Goal: Information Seeking & Learning: Learn about a topic

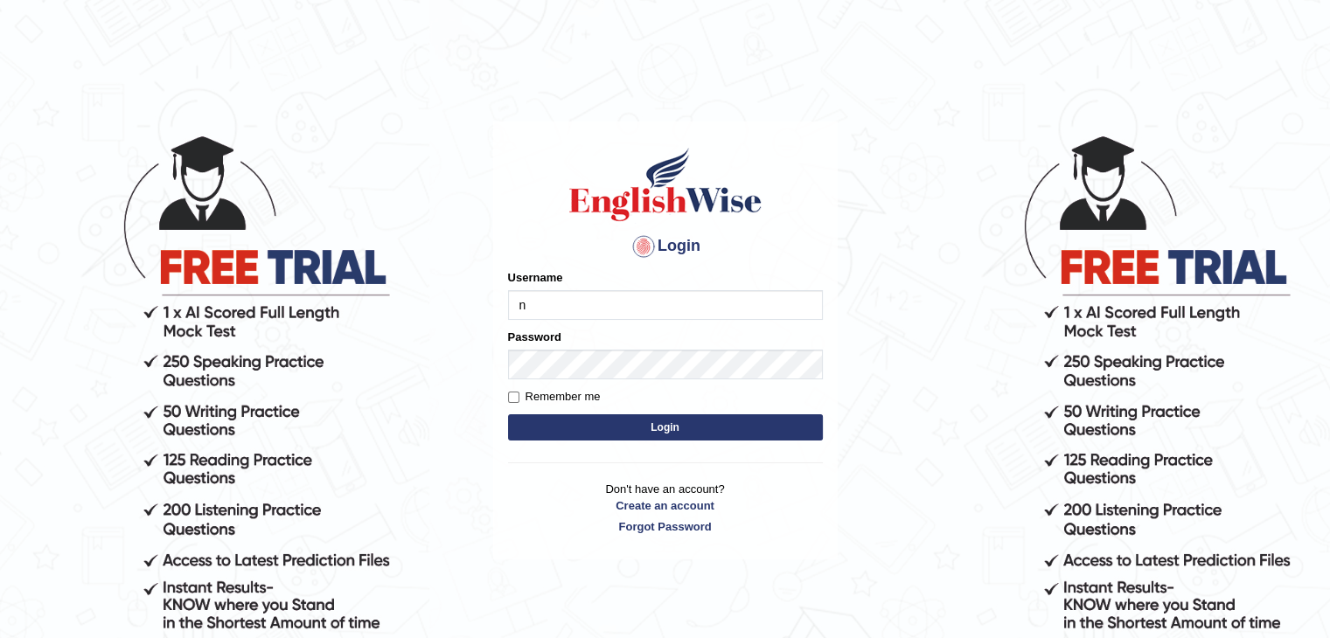
type input "NIELE"
click at [508, 414] on button "Login" at bounding box center [665, 427] width 315 height 26
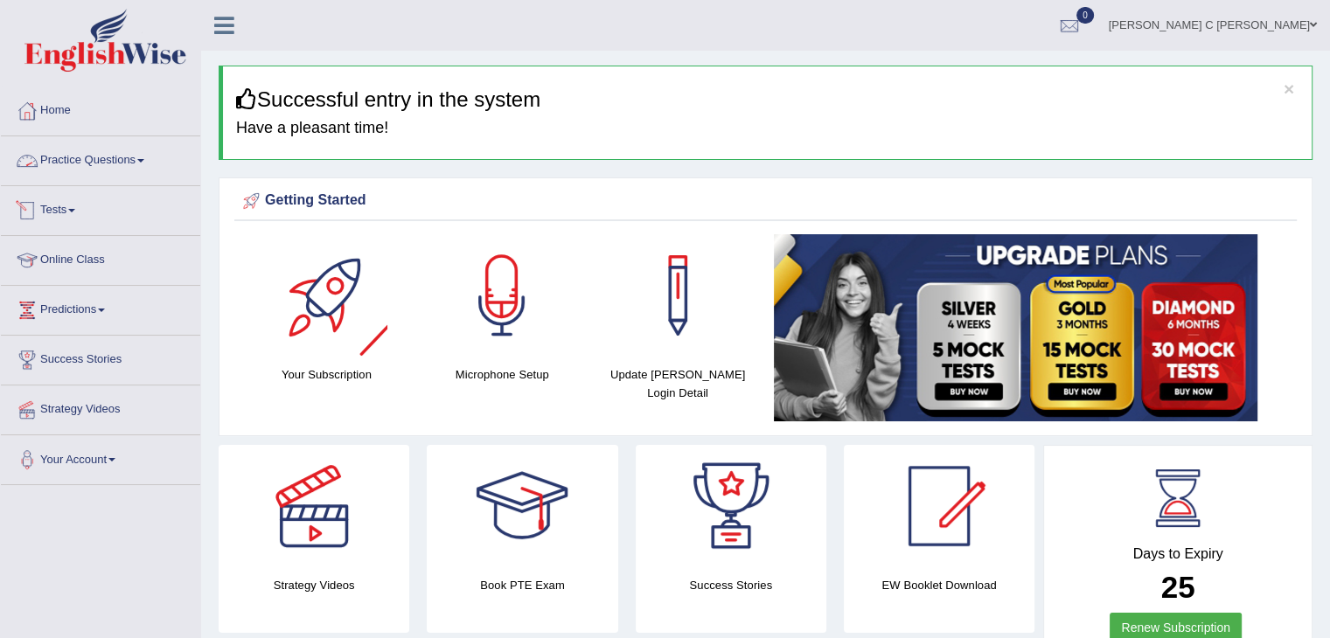
click at [133, 159] on link "Practice Questions" at bounding box center [100, 158] width 199 height 44
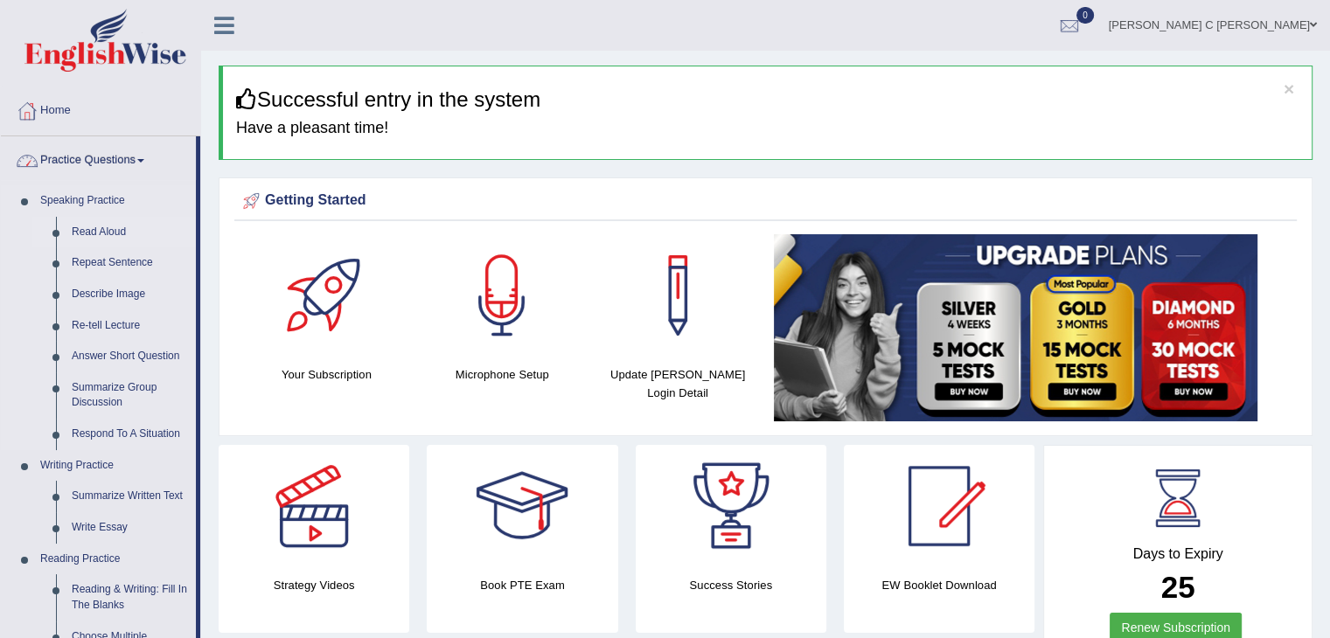
click at [112, 234] on link "Read Aloud" at bounding box center [130, 232] width 132 height 31
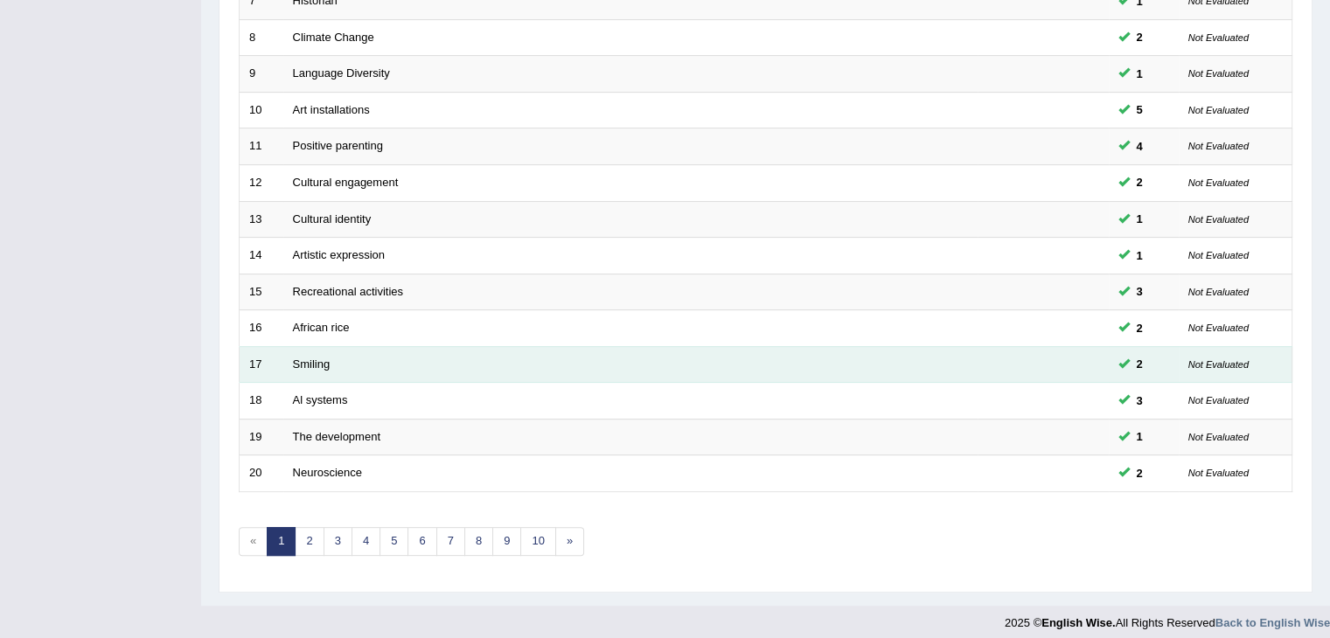
scroll to position [514, 0]
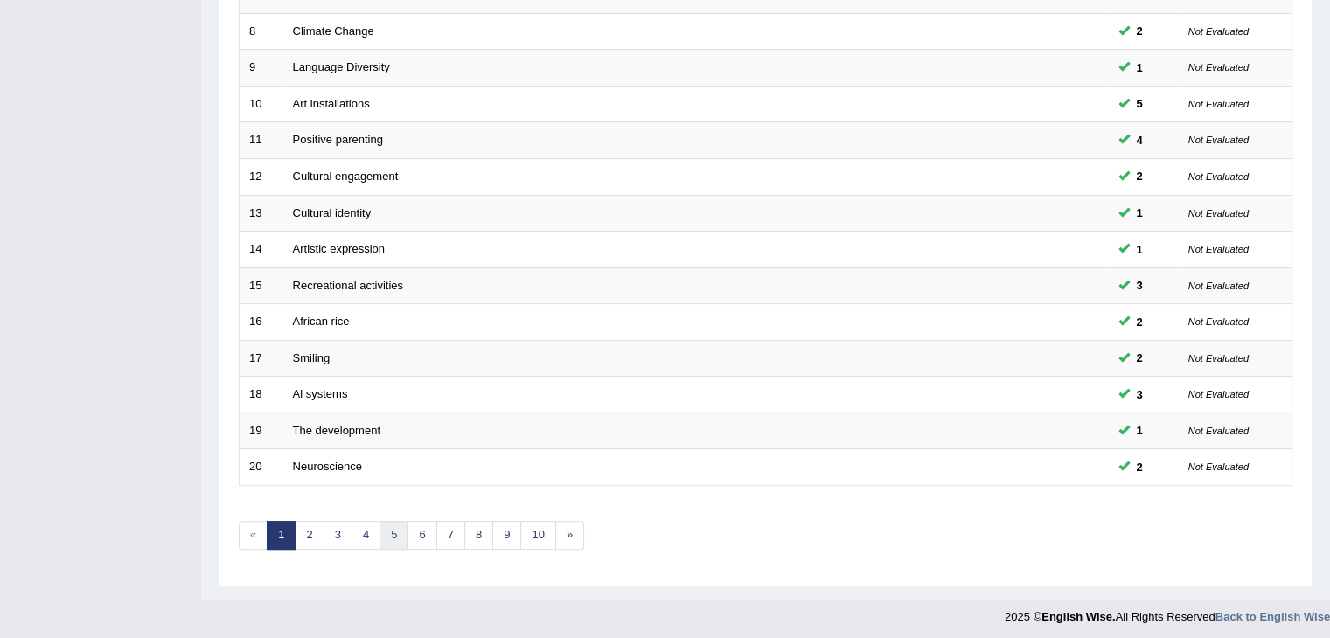
click at [392, 522] on link "5" at bounding box center [393, 535] width 29 height 29
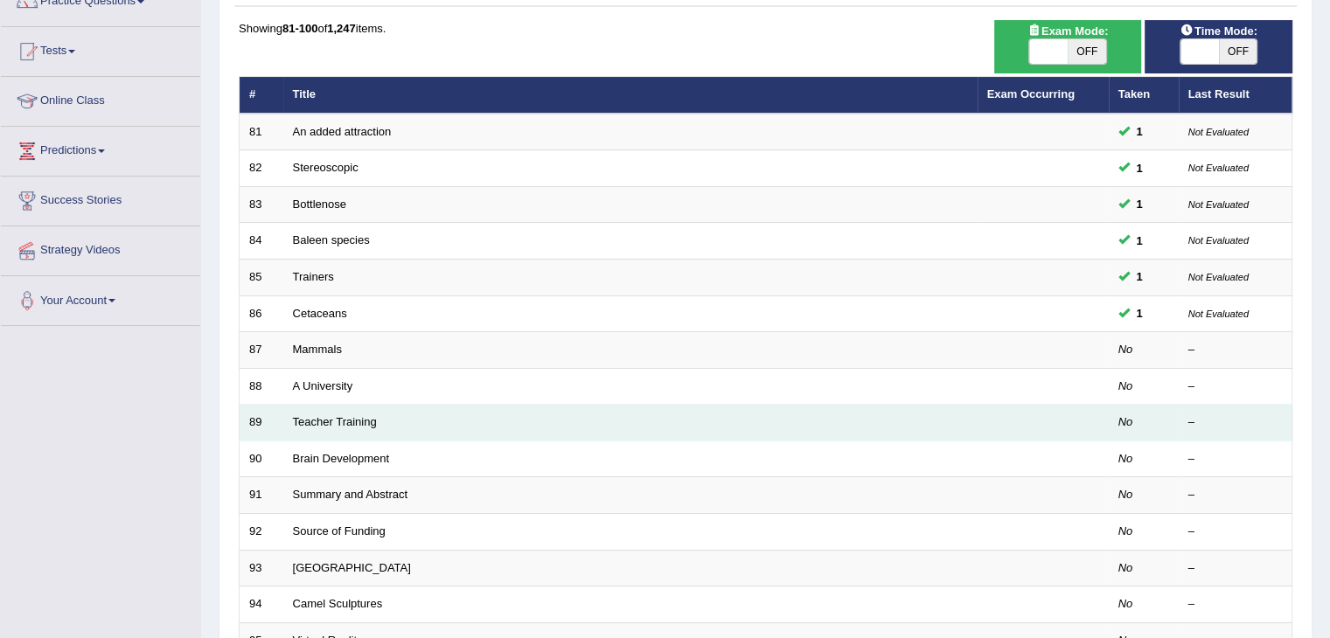
scroll to position [175, 0]
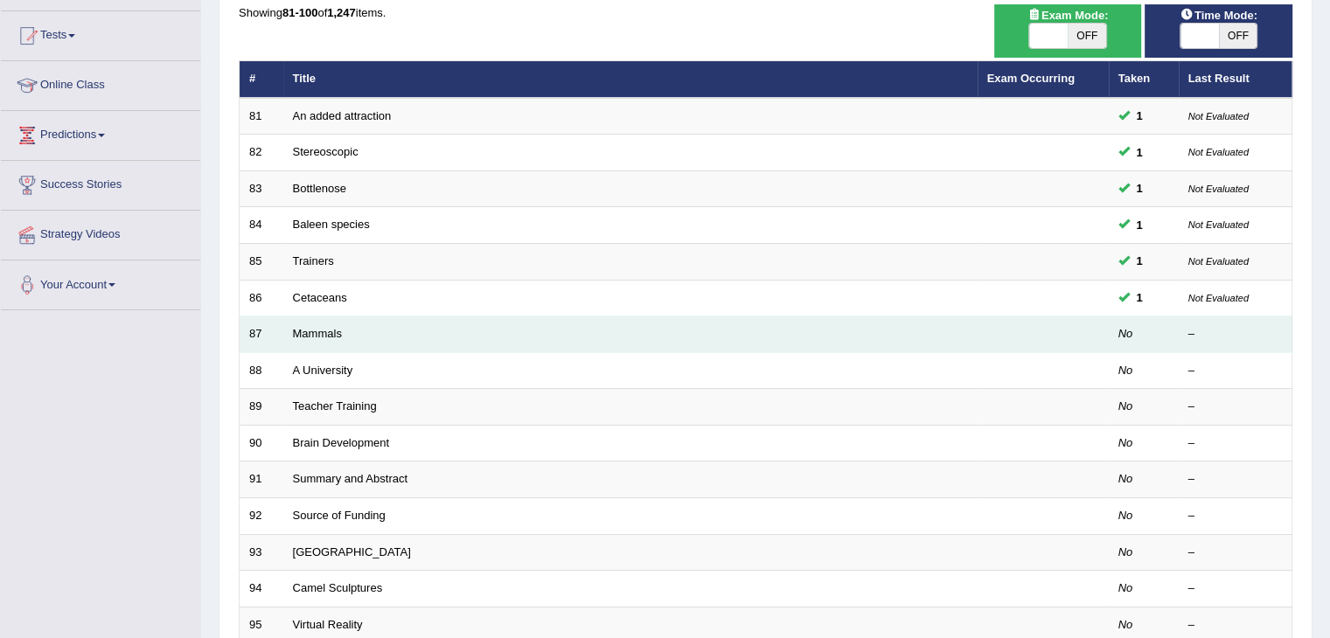
click at [321, 338] on td "Mammals" at bounding box center [630, 334] width 694 height 37
click at [327, 332] on link "Mammals" at bounding box center [317, 333] width 49 height 13
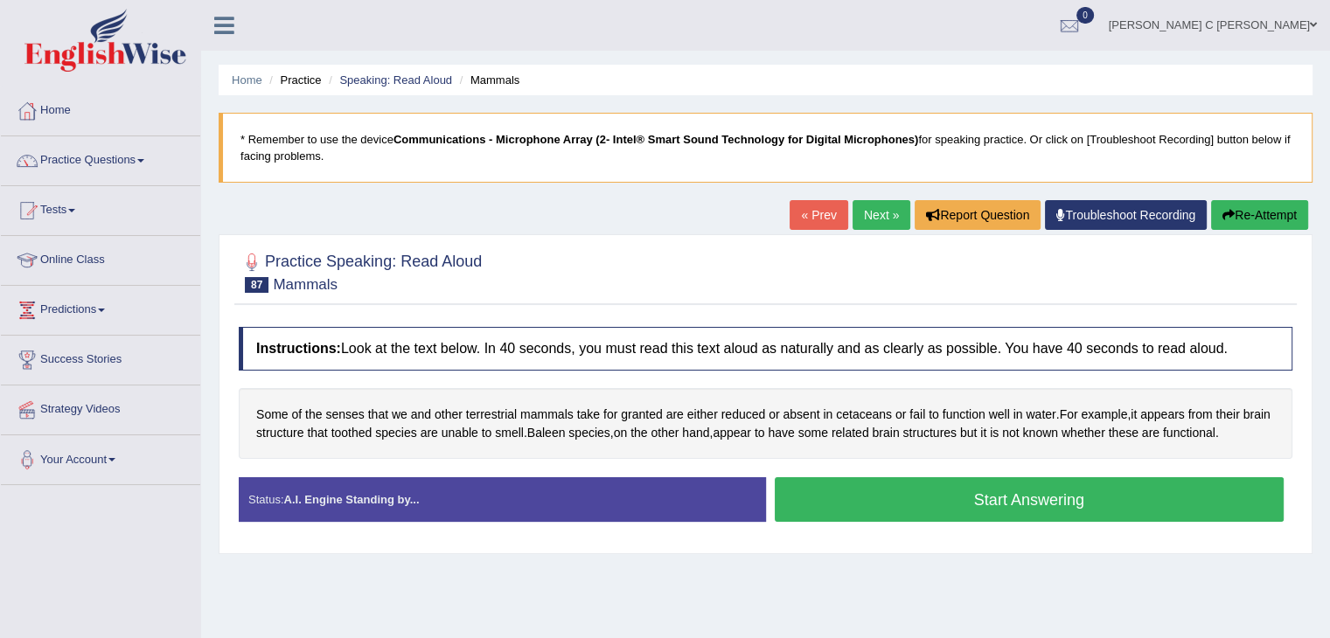
drag, startPoint x: 1031, startPoint y: 490, endPoint x: 955, endPoint y: 447, distance: 87.7
click at [1029, 490] on button "Start Answering" at bounding box center [1029, 499] width 510 height 45
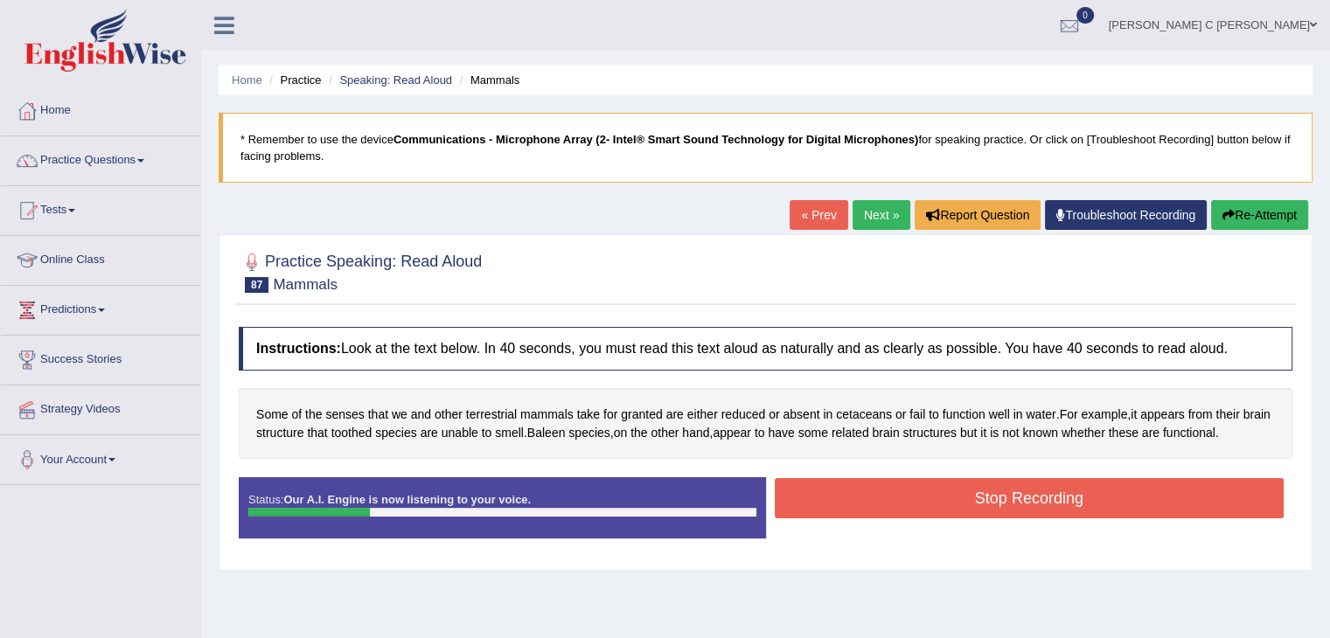
drag, startPoint x: 1257, startPoint y: 214, endPoint x: 1256, endPoint y: 226, distance: 11.4
click at [1258, 213] on button "Re-Attempt" at bounding box center [1259, 215] width 97 height 30
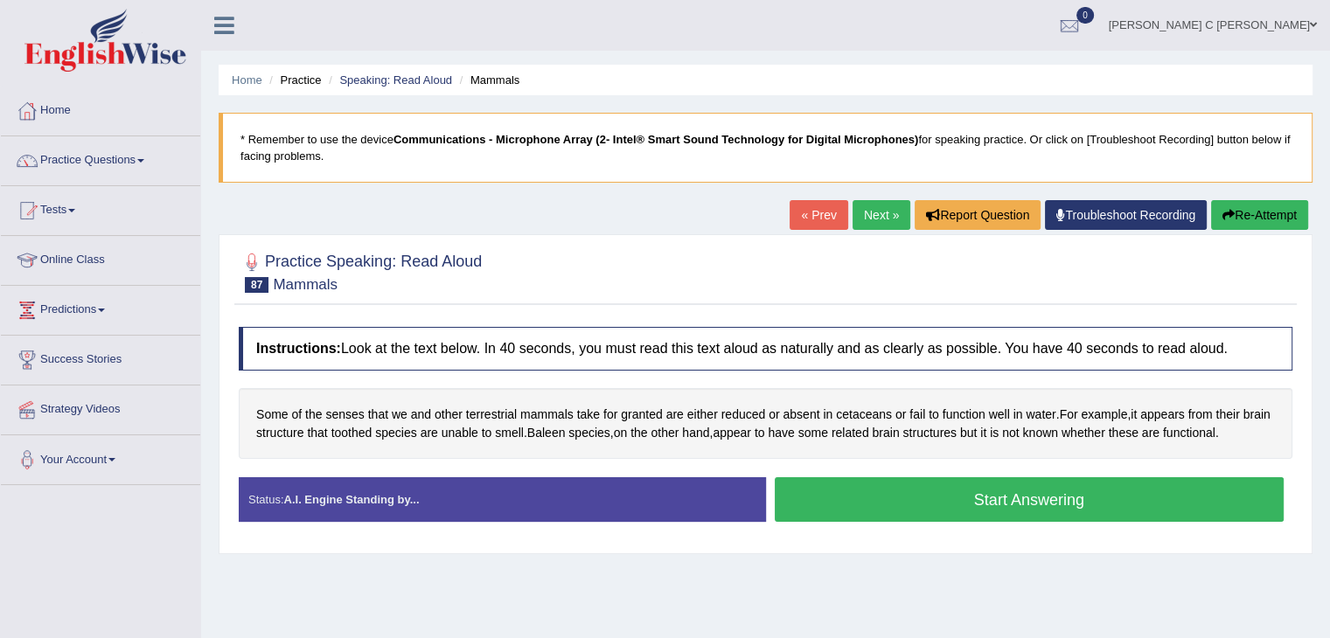
click at [1032, 507] on button "Start Answering" at bounding box center [1029, 499] width 510 height 45
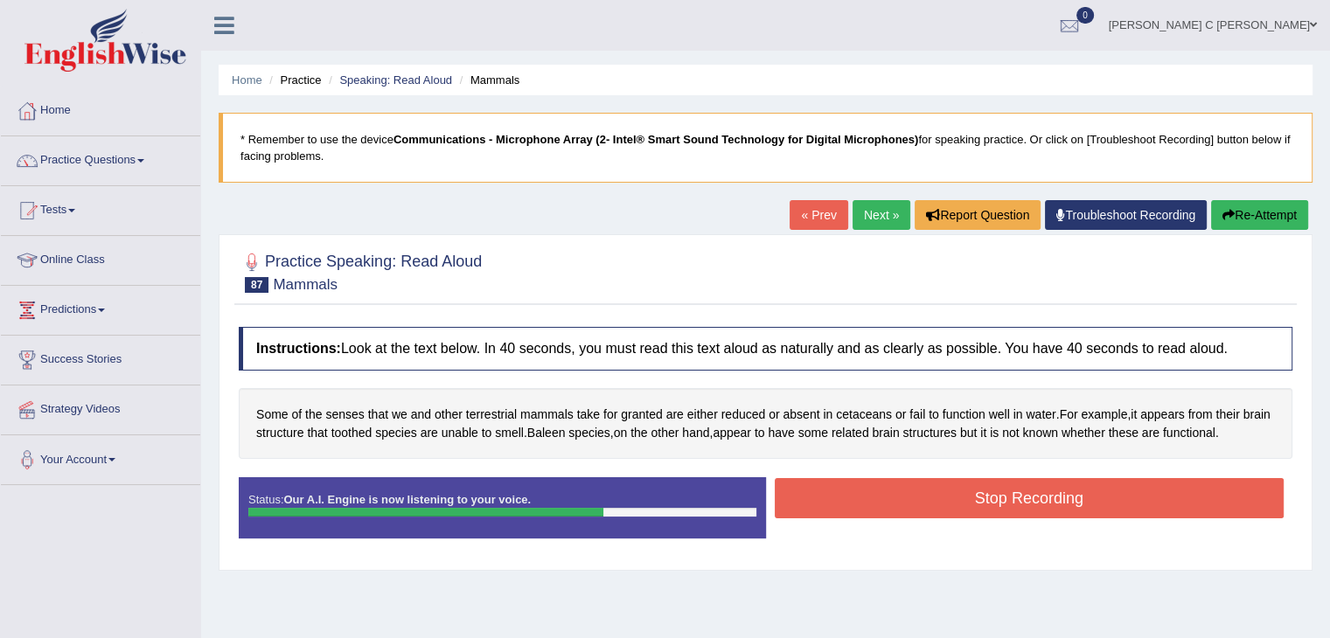
click at [1031, 504] on button "Stop Recording" at bounding box center [1029, 498] width 510 height 40
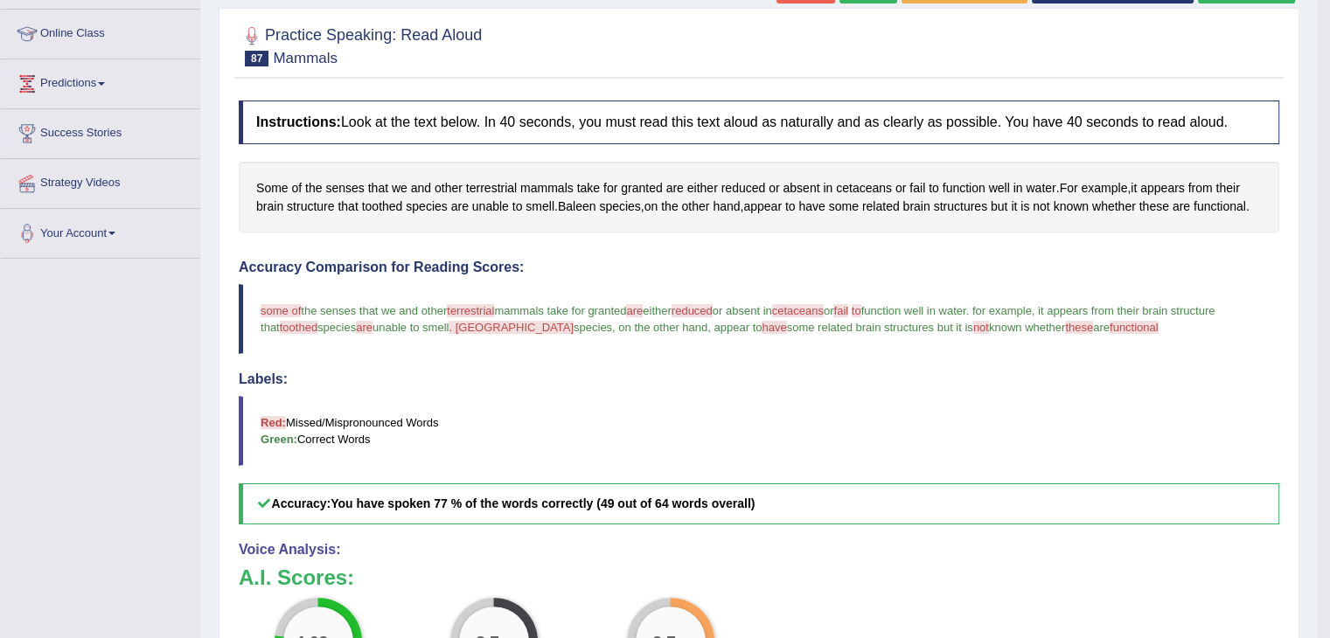
scroll to position [175, 0]
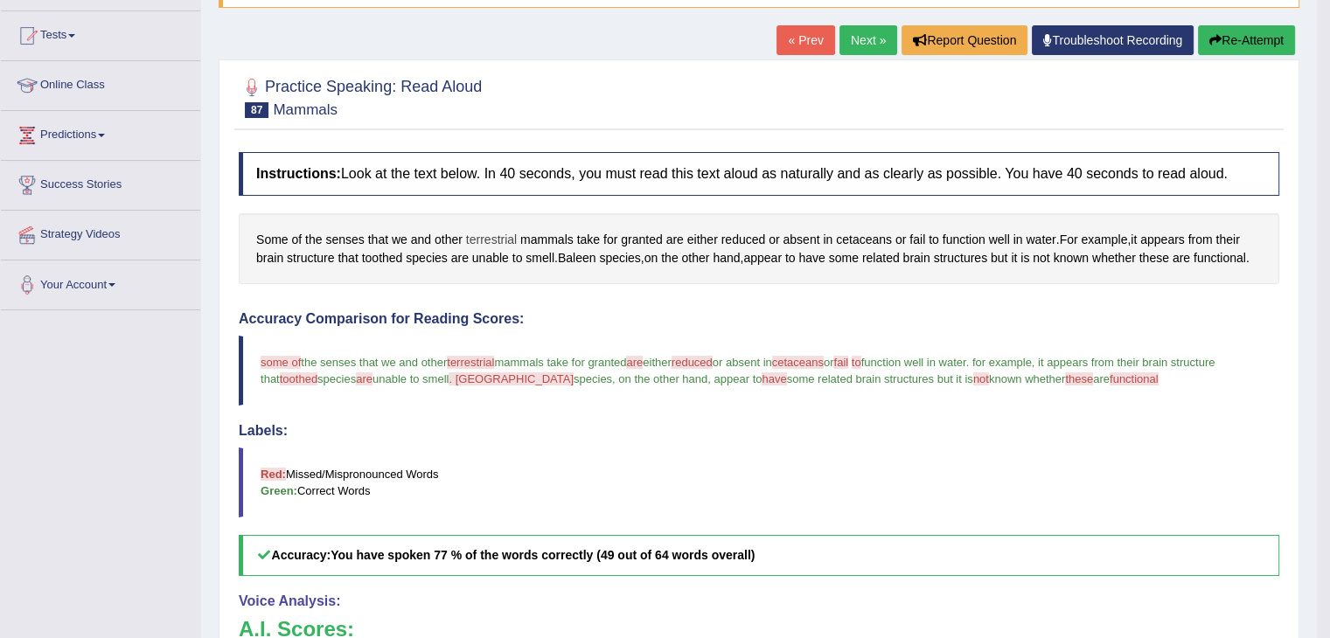
click at [496, 240] on span "terrestrial" at bounding box center [491, 240] width 51 height 18
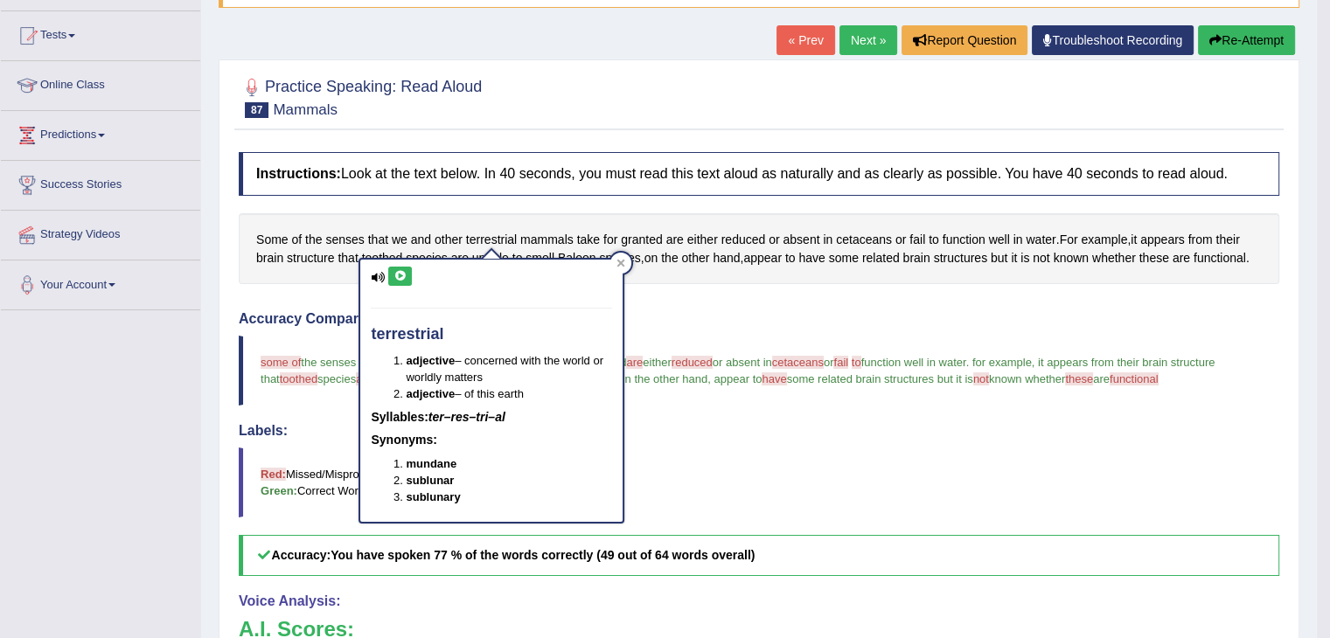
click at [406, 278] on icon at bounding box center [399, 276] width 13 height 10
click at [665, 311] on h4 "Accuracy Comparison for Reading Scores:" at bounding box center [759, 319] width 1040 height 16
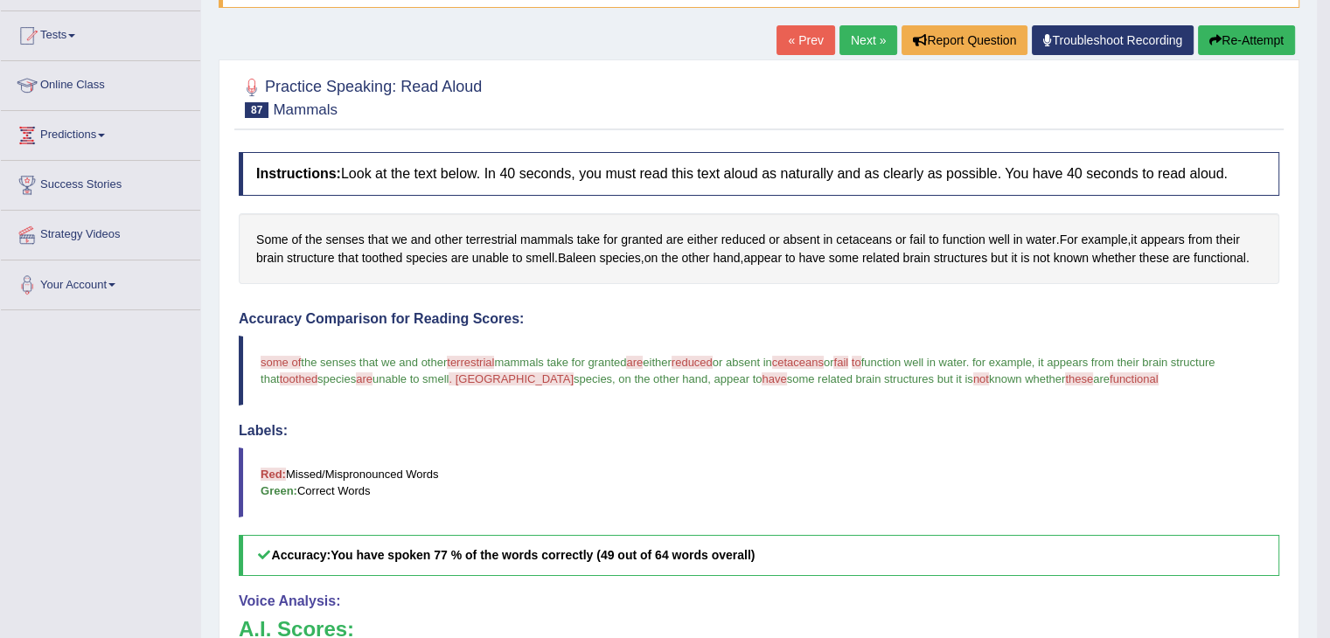
click at [694, 357] on span "reduced" at bounding box center [691, 362] width 41 height 13
click at [735, 238] on span "reduced" at bounding box center [743, 240] width 45 height 18
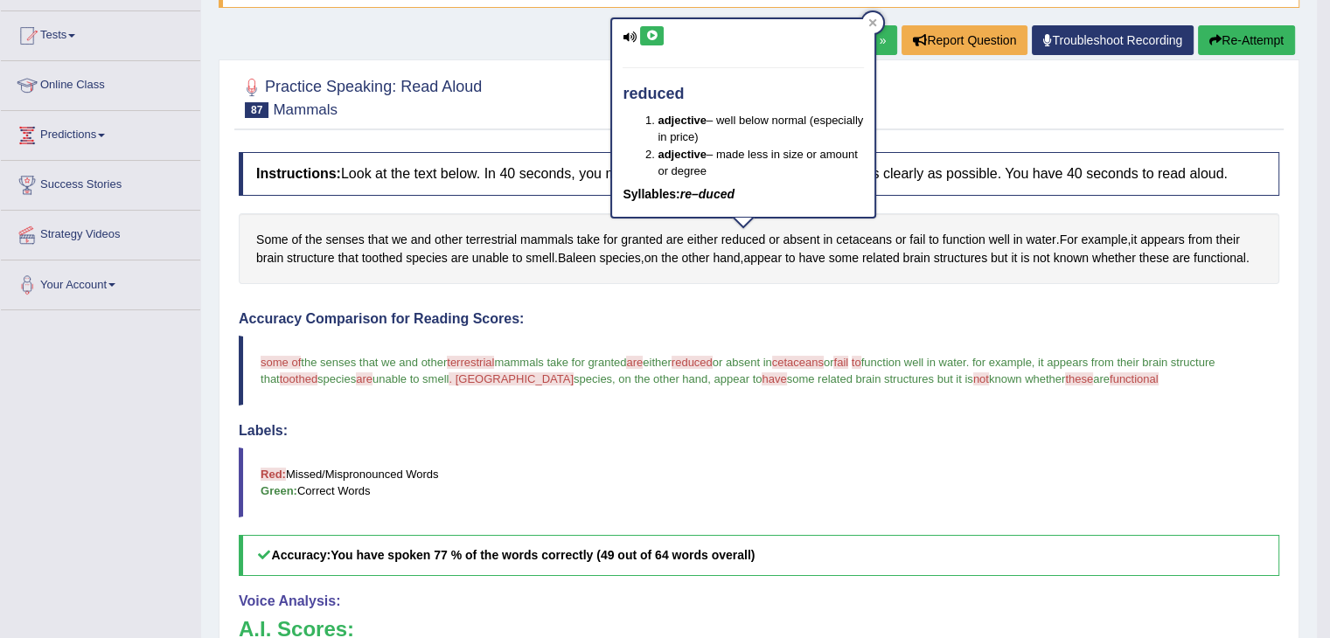
click at [656, 40] on button at bounding box center [652, 35] width 24 height 19
click at [871, 15] on div at bounding box center [872, 22] width 21 height 21
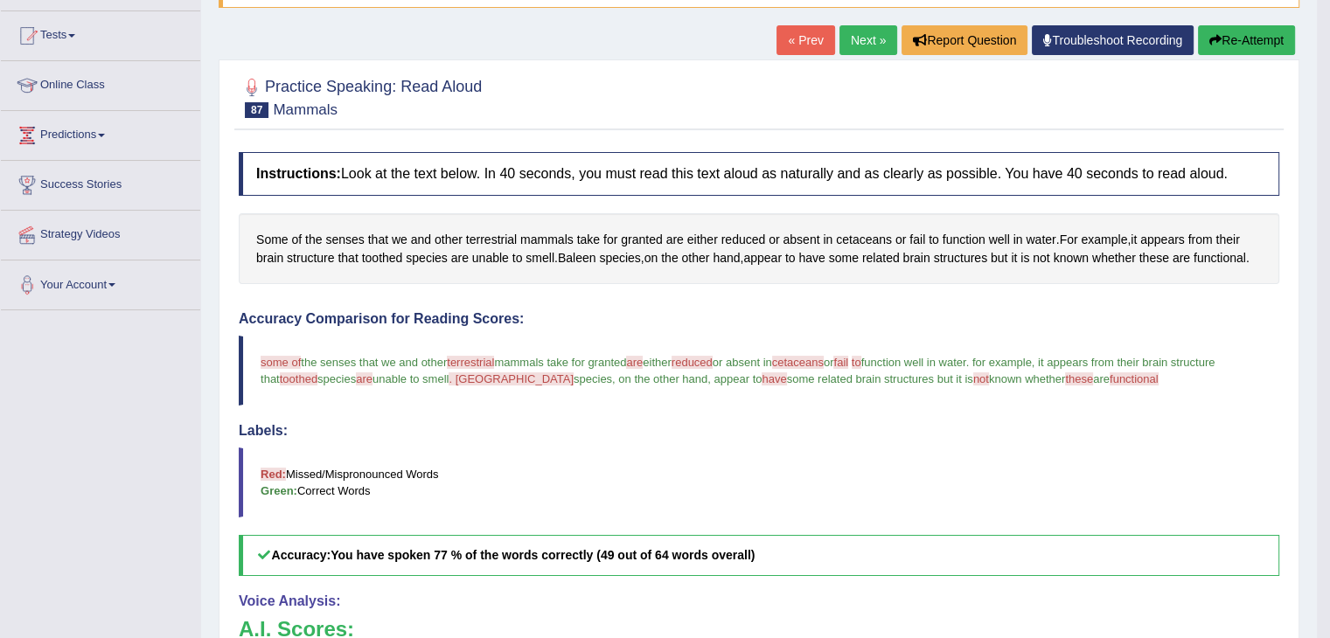
click at [1209, 34] on icon "button" at bounding box center [1215, 40] width 12 height 12
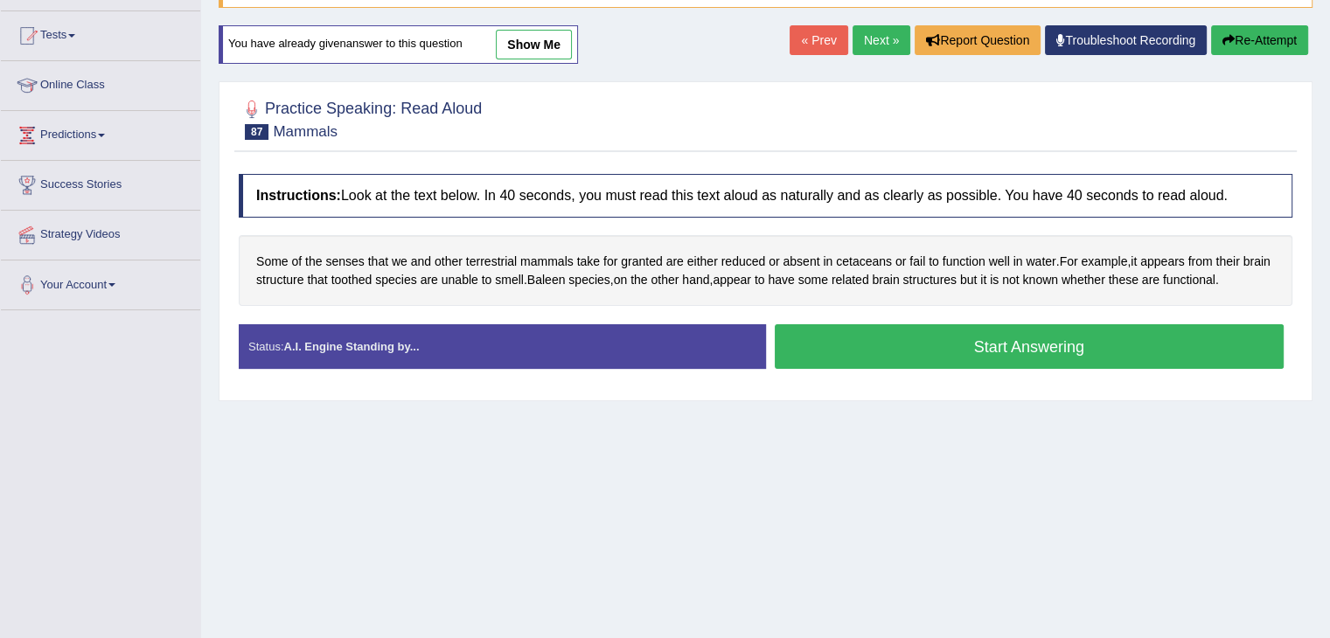
click at [916, 354] on button "Start Answering" at bounding box center [1029, 346] width 510 height 45
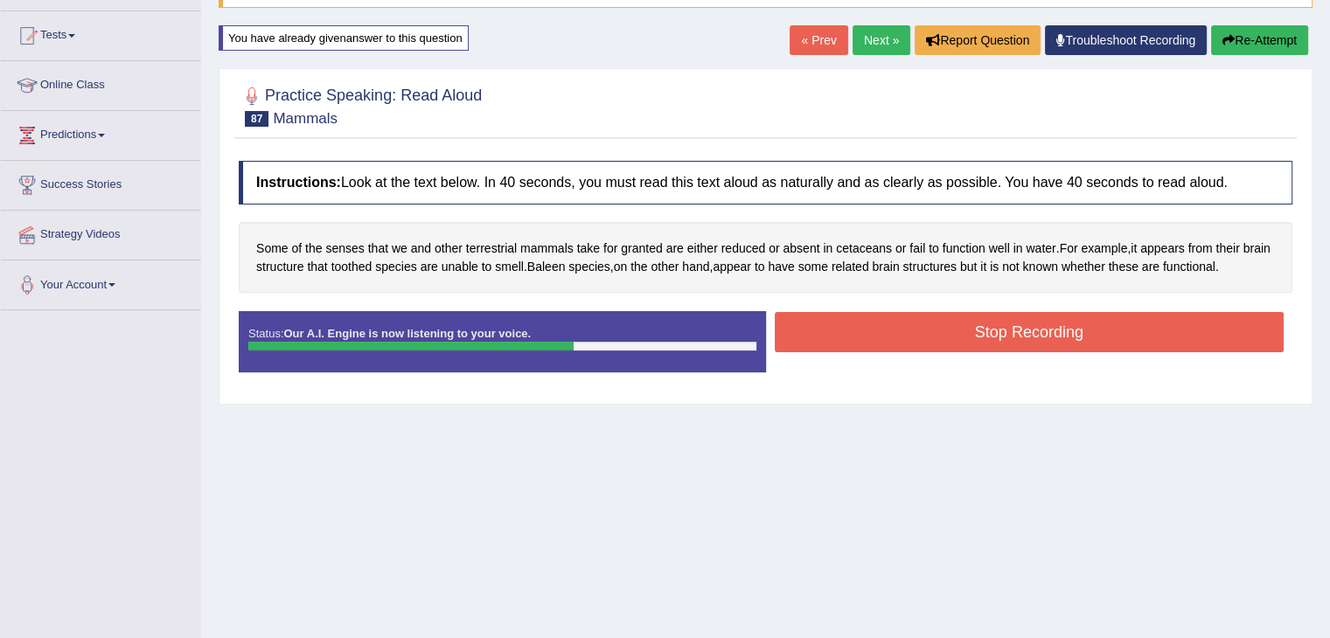
click at [1091, 330] on button "Stop Recording" at bounding box center [1029, 332] width 510 height 40
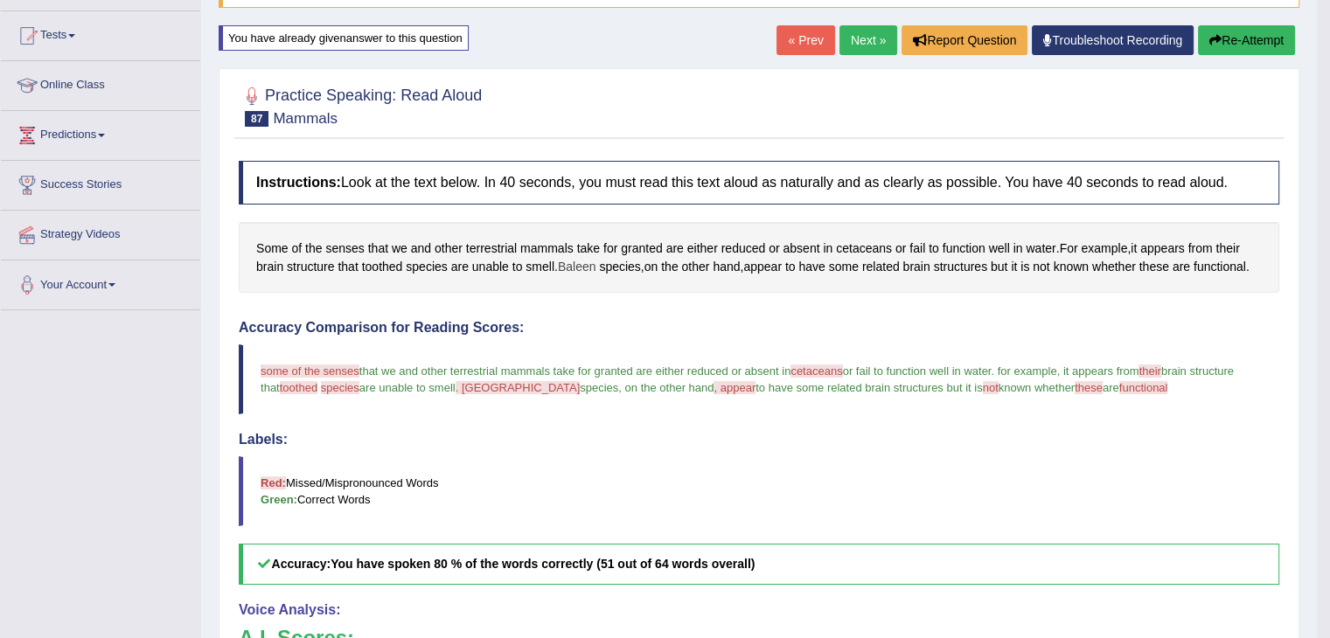
click at [579, 267] on span "Baleen" at bounding box center [577, 267] width 38 height 18
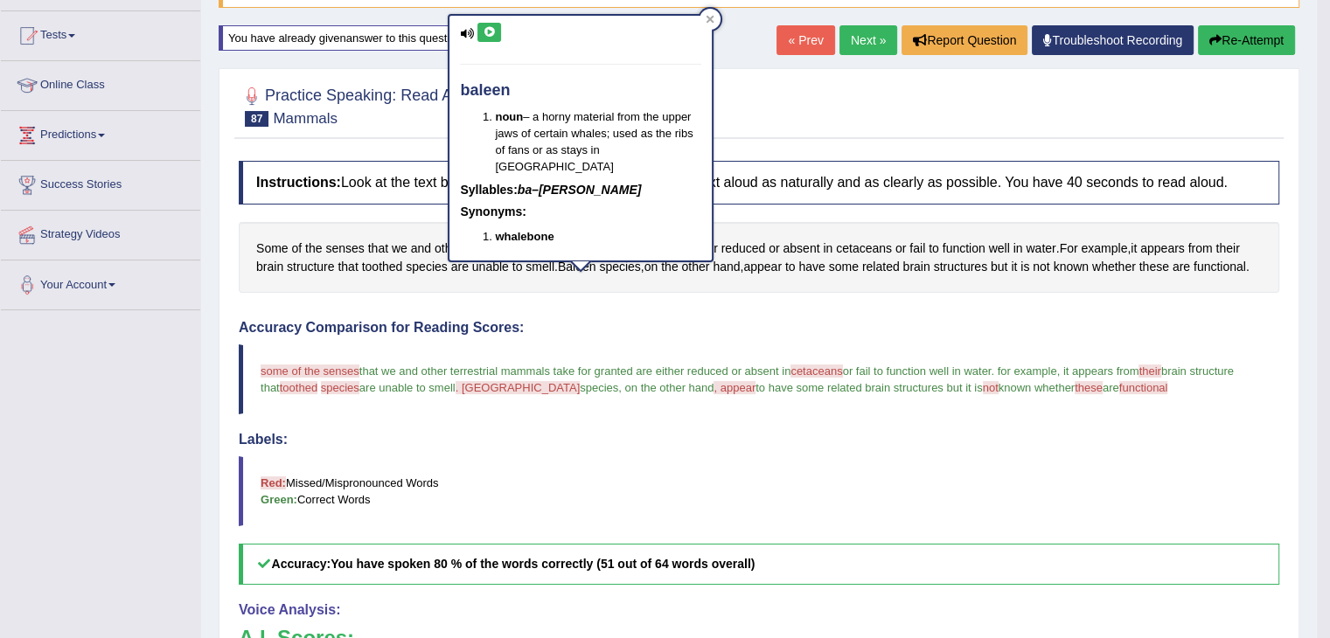
click at [486, 33] on icon at bounding box center [489, 32] width 13 height 10
click at [291, 389] on span "toothed" at bounding box center [299, 387] width 38 height 13
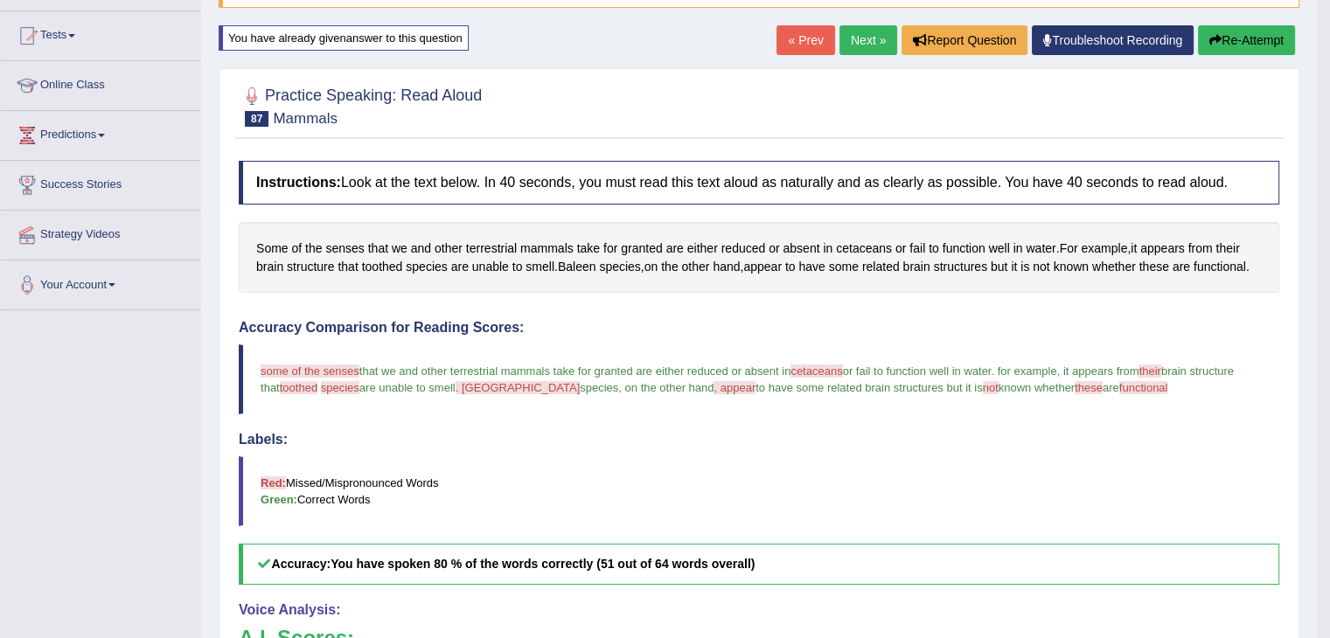
click at [292, 385] on span "toothed" at bounding box center [299, 387] width 38 height 13
click at [297, 385] on span "toothed" at bounding box center [299, 387] width 38 height 13
click at [299, 385] on span "toothed" at bounding box center [299, 387] width 38 height 13
click at [300, 385] on span "toothed" at bounding box center [299, 387] width 38 height 13
click at [315, 385] on span "toothed" at bounding box center [299, 387] width 38 height 13
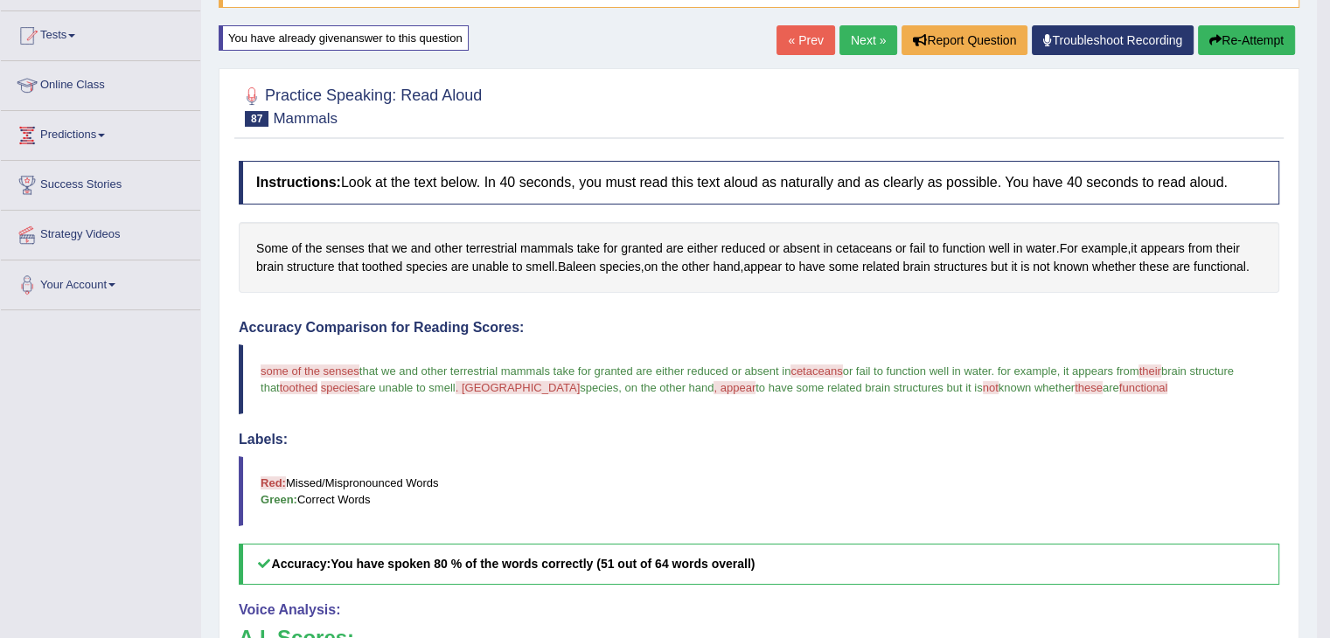
click at [471, 385] on span ". baleen" at bounding box center [517, 387] width 125 height 13
click at [296, 265] on span "structure" at bounding box center [310, 267] width 47 height 18
click at [278, 263] on span "brain" at bounding box center [269, 267] width 27 height 18
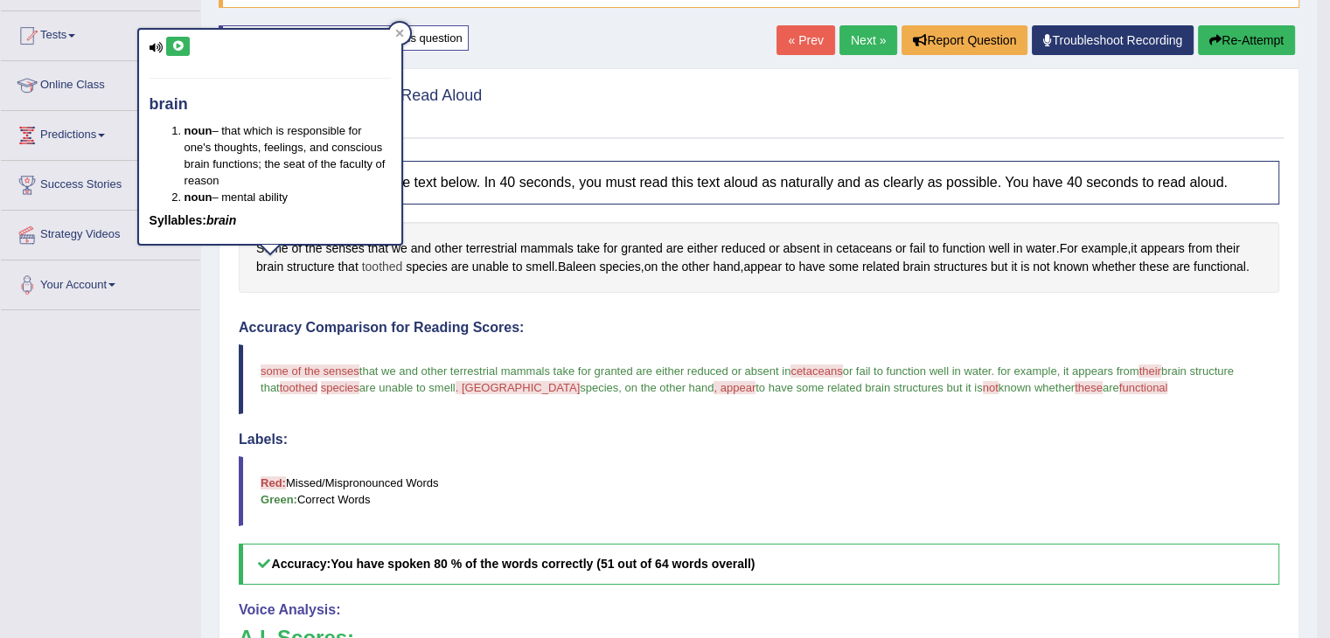
click at [382, 267] on span "toothed" at bounding box center [382, 267] width 41 height 18
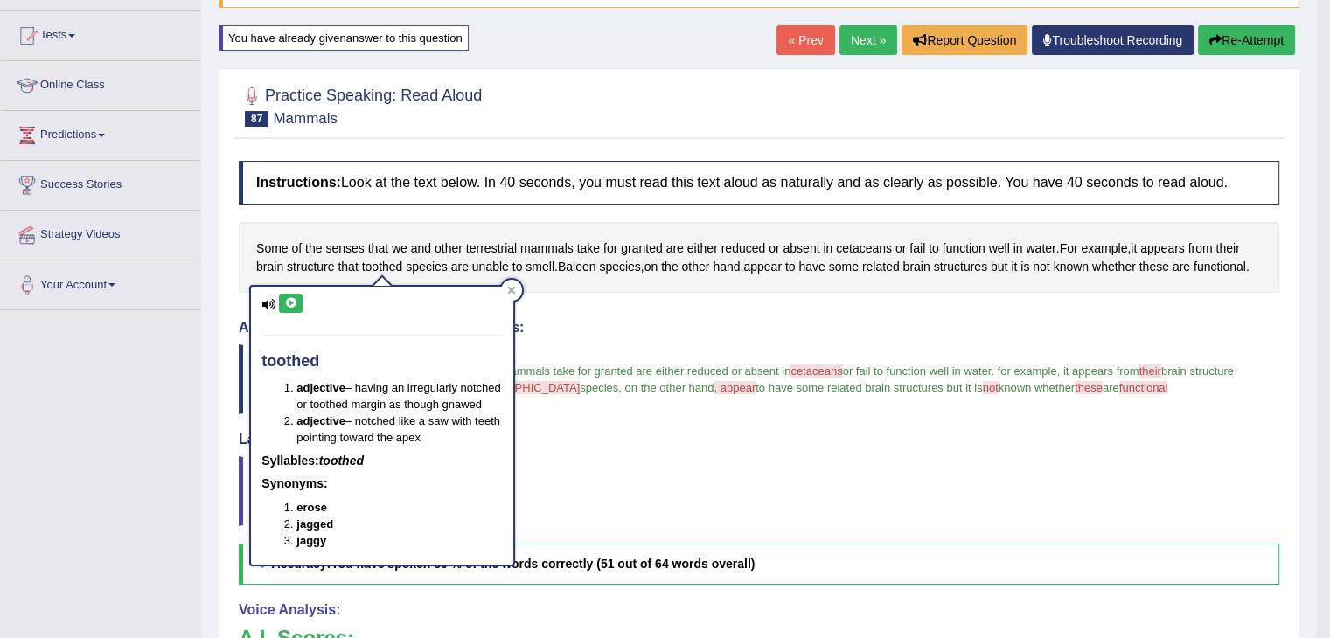
click at [290, 300] on icon at bounding box center [290, 303] width 13 height 10
click at [516, 288] on div at bounding box center [511, 290] width 21 height 21
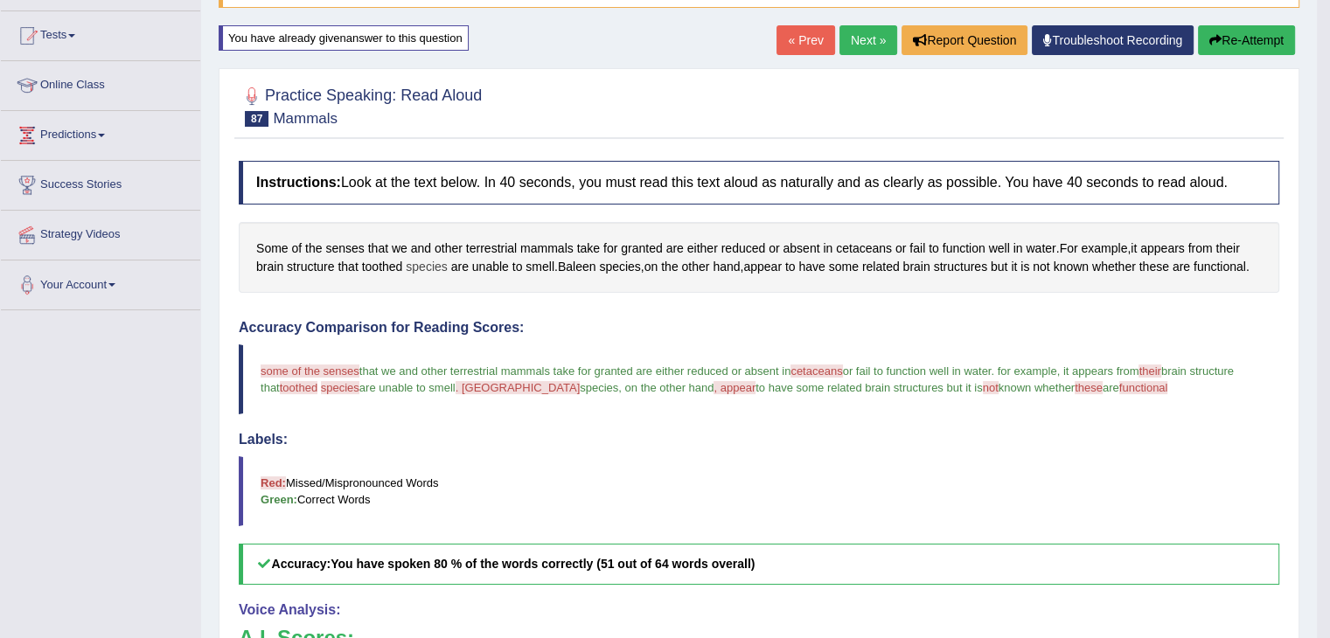
click at [426, 267] on span "species" at bounding box center [426, 267] width 41 height 18
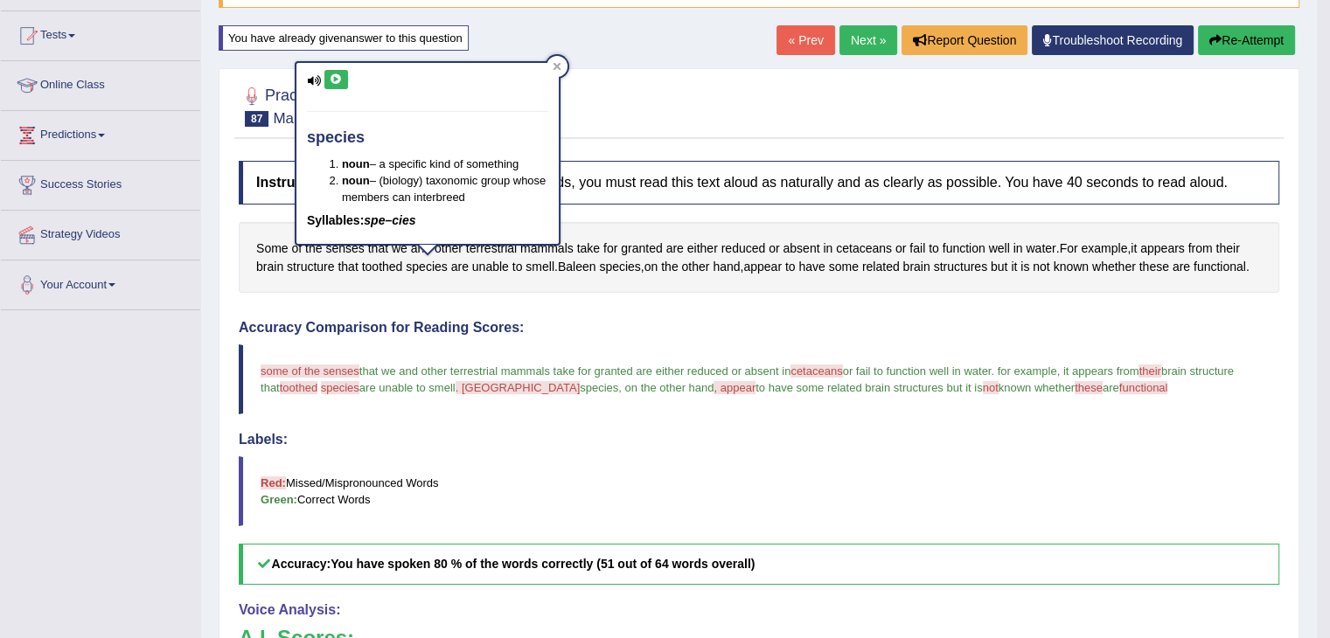
click at [335, 78] on icon at bounding box center [336, 79] width 13 height 10
click at [556, 63] on icon at bounding box center [556, 66] width 9 height 9
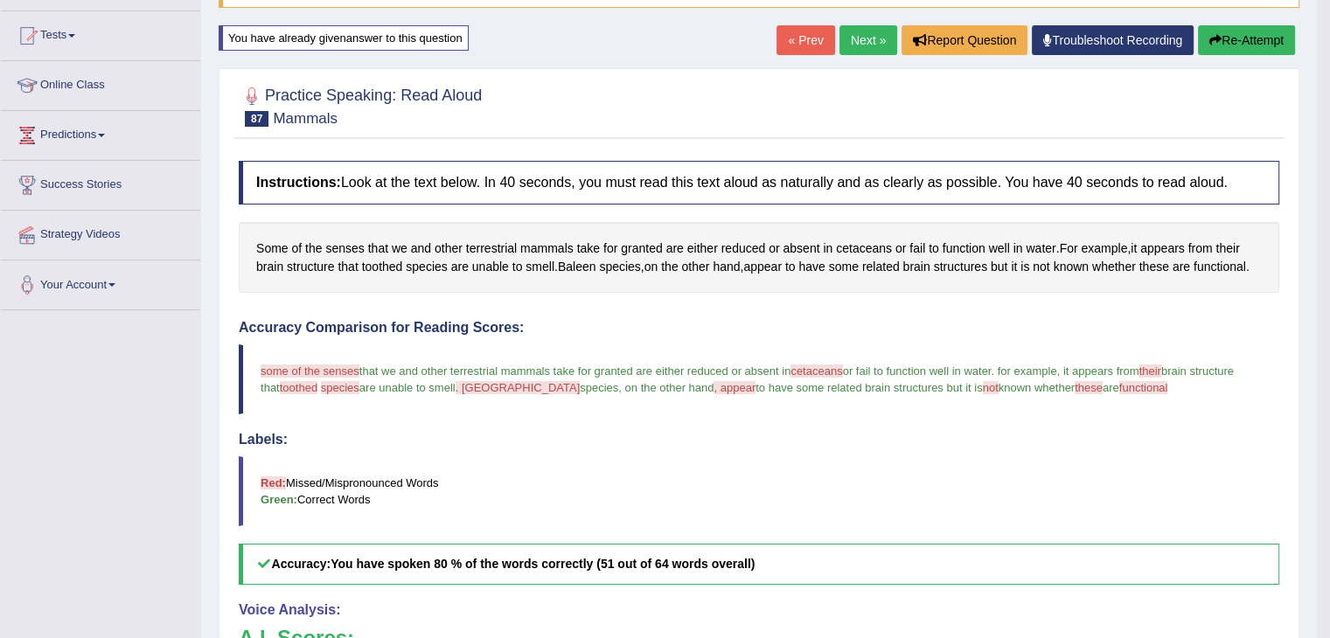
click at [1237, 49] on button "Re-Attempt" at bounding box center [1246, 40] width 97 height 30
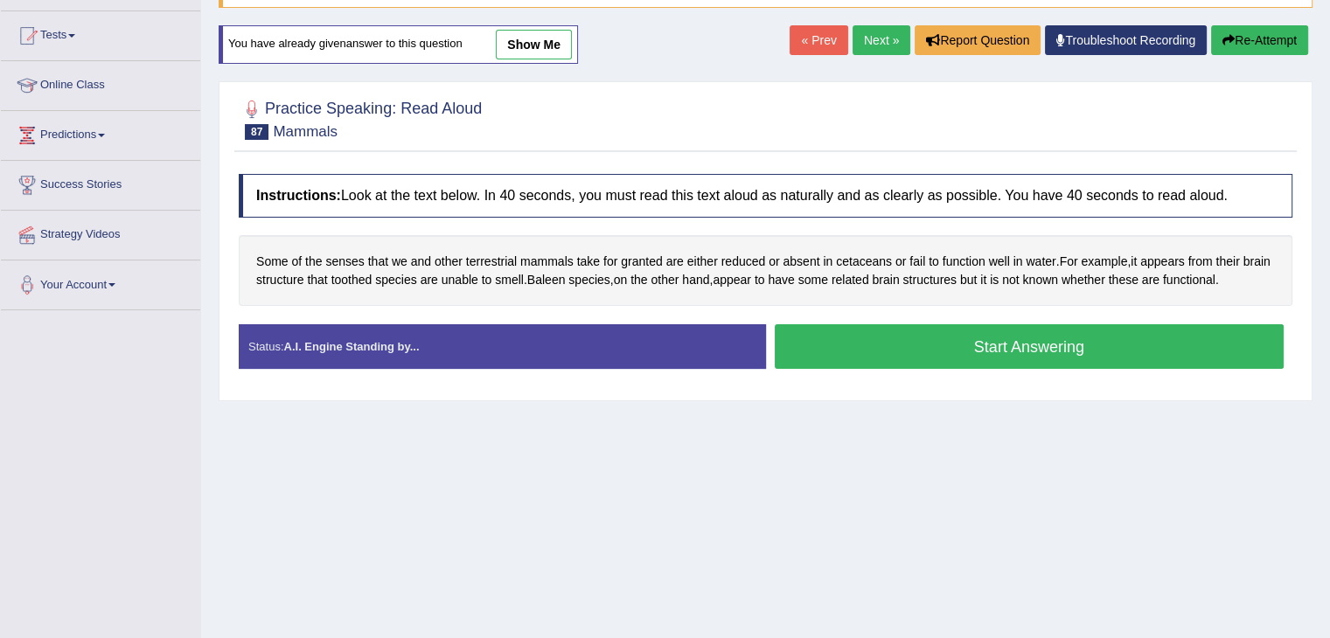
click at [1007, 338] on button "Start Answering" at bounding box center [1029, 346] width 510 height 45
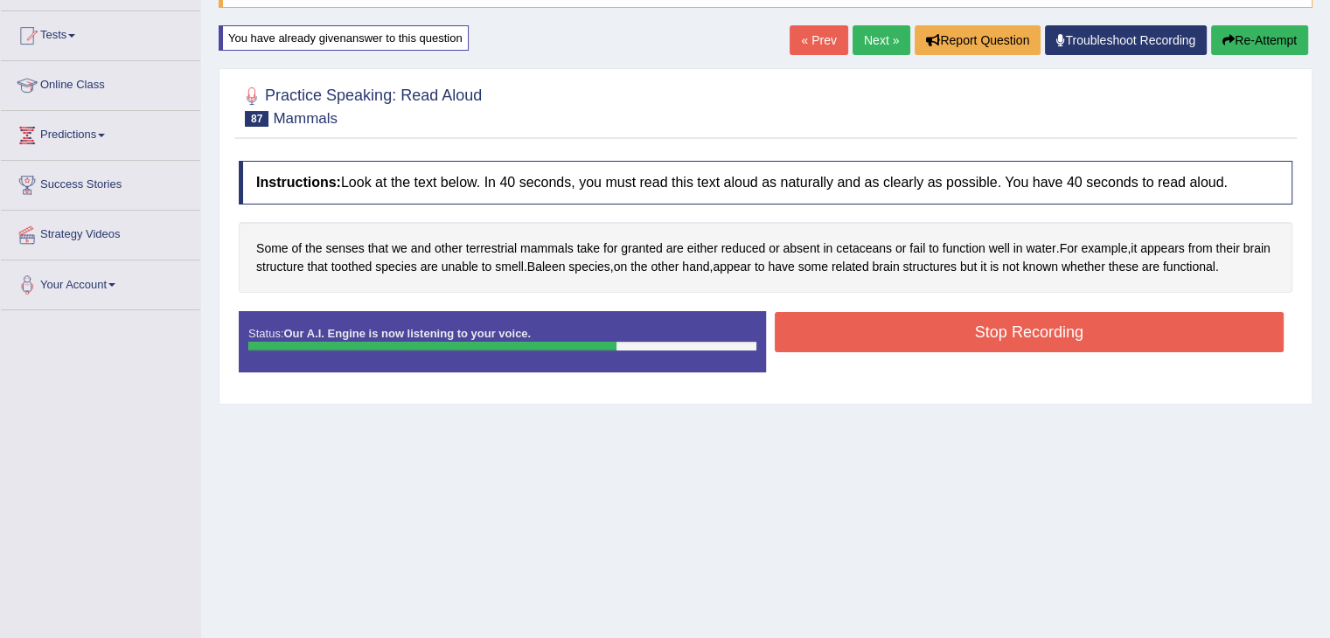
click at [1070, 325] on button "Stop Recording" at bounding box center [1029, 332] width 510 height 40
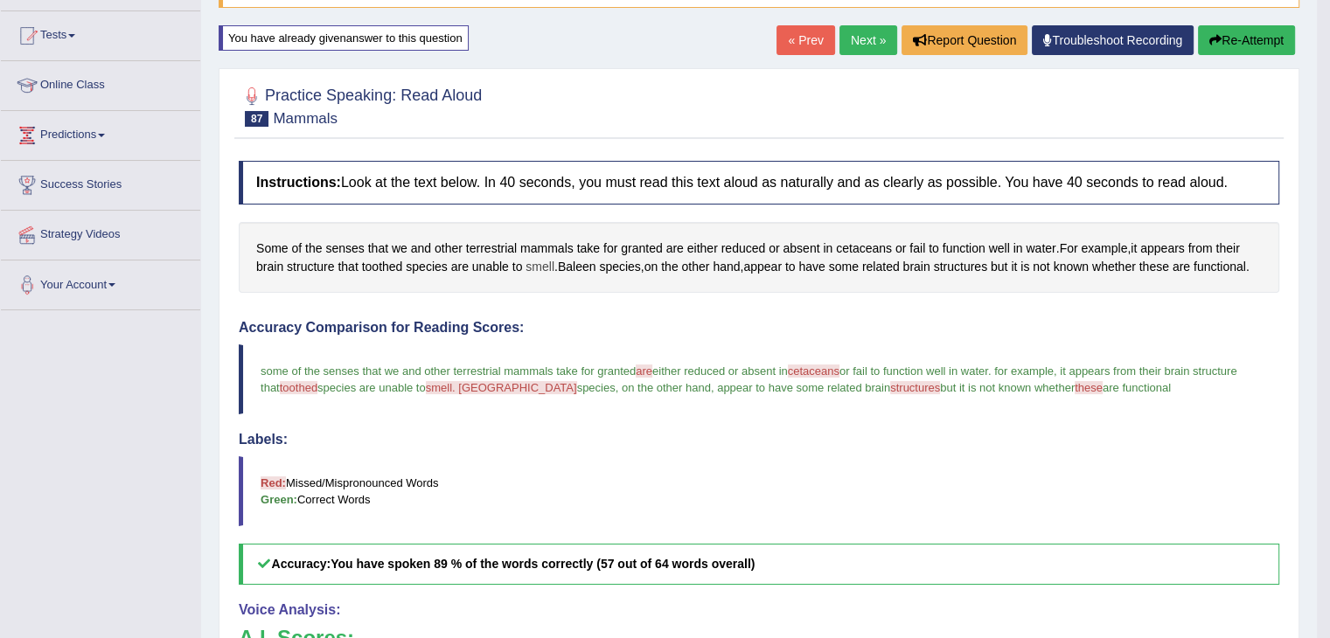
click at [541, 263] on span "smell" at bounding box center [539, 267] width 29 height 18
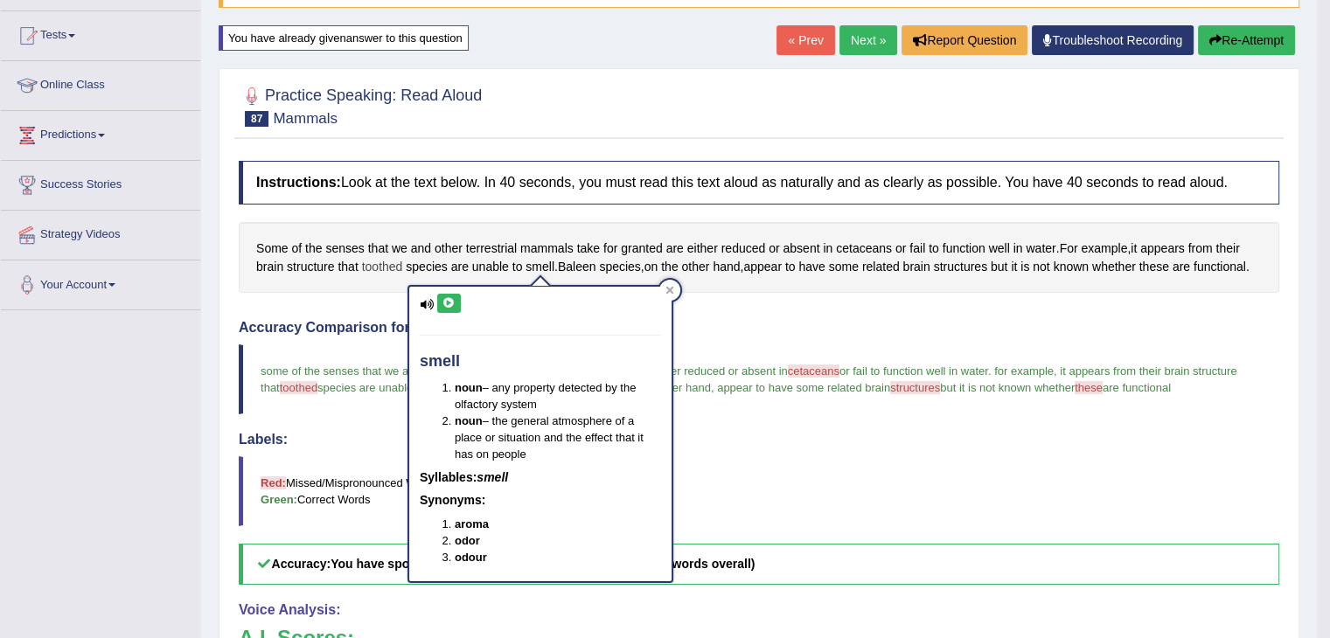
click at [389, 261] on span "toothed" at bounding box center [382, 267] width 41 height 18
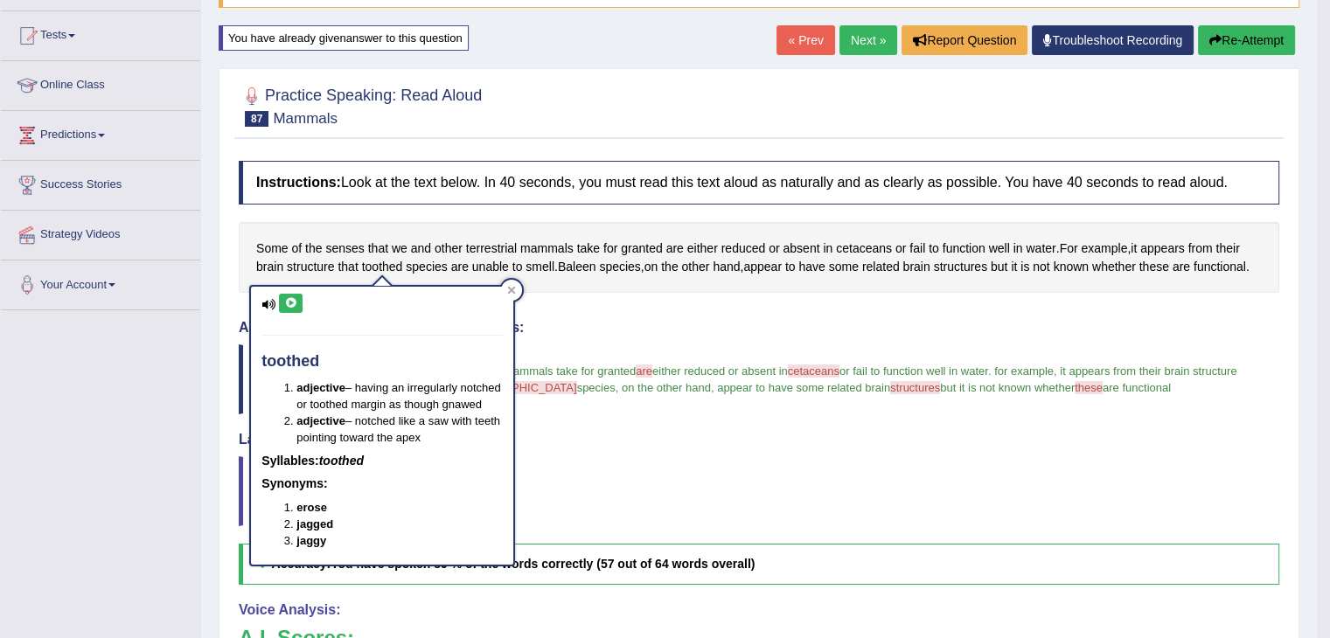
click at [285, 300] on icon at bounding box center [290, 303] width 13 height 10
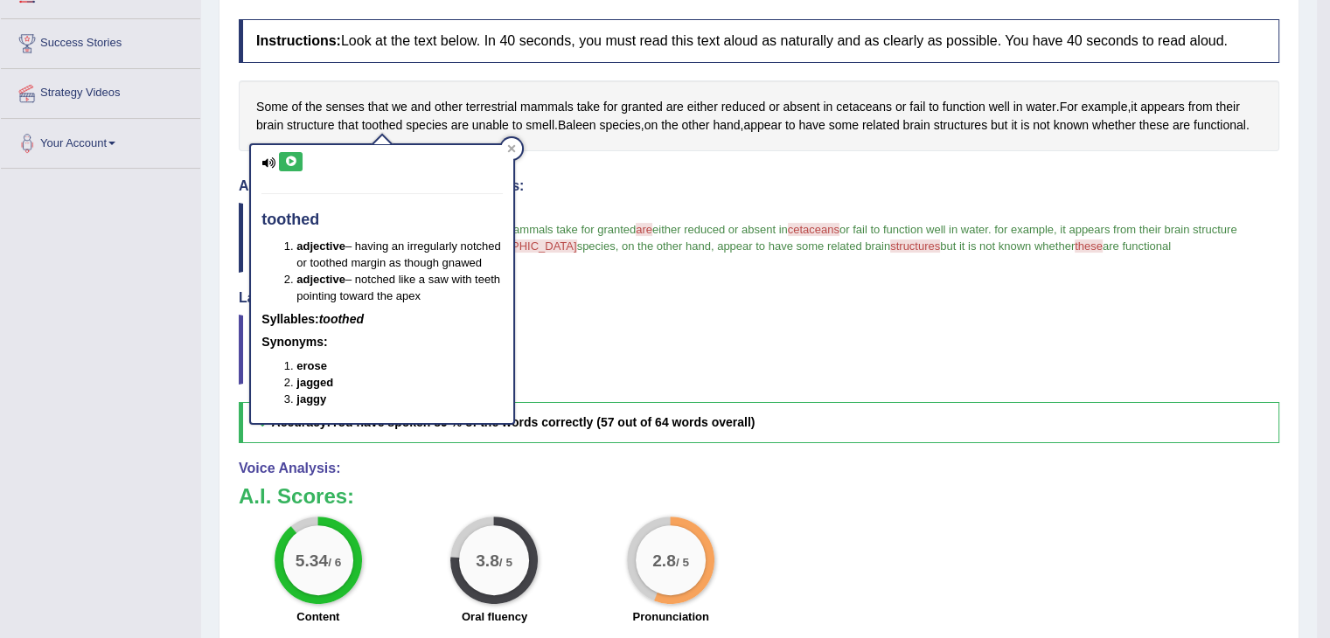
scroll to position [350, 0]
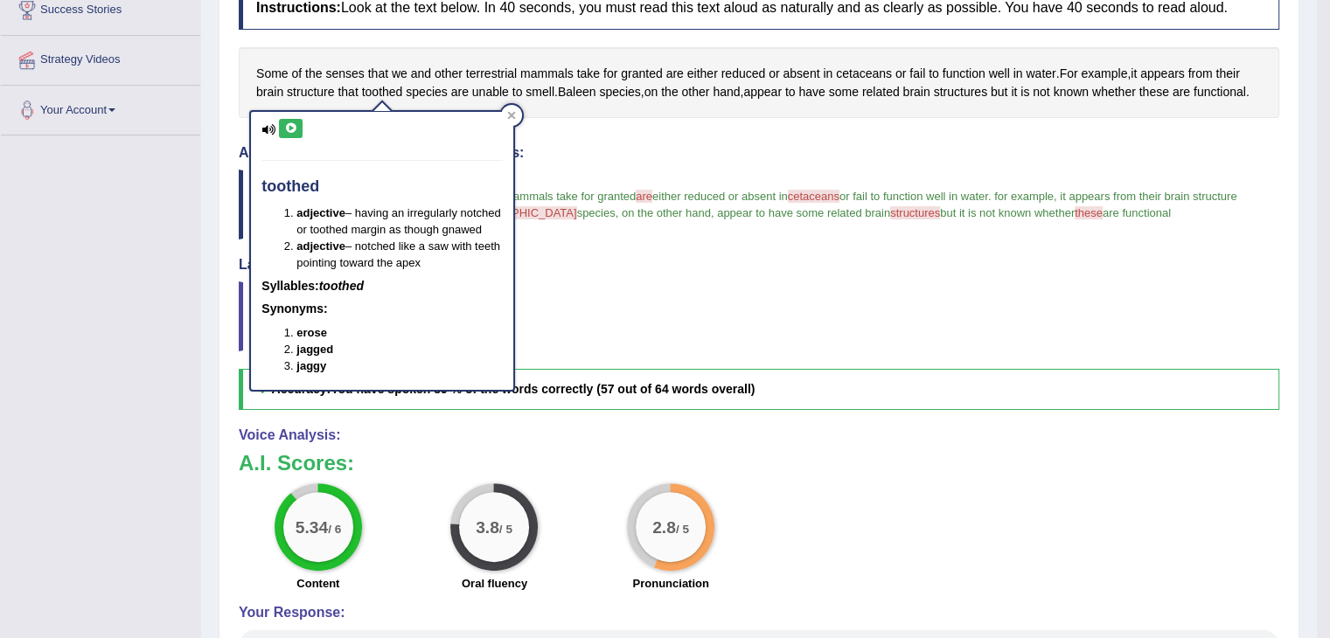
click at [587, 307] on blockquote "Red: Missed/Mispronounced Words Green: Correct Words" at bounding box center [759, 316] width 1040 height 70
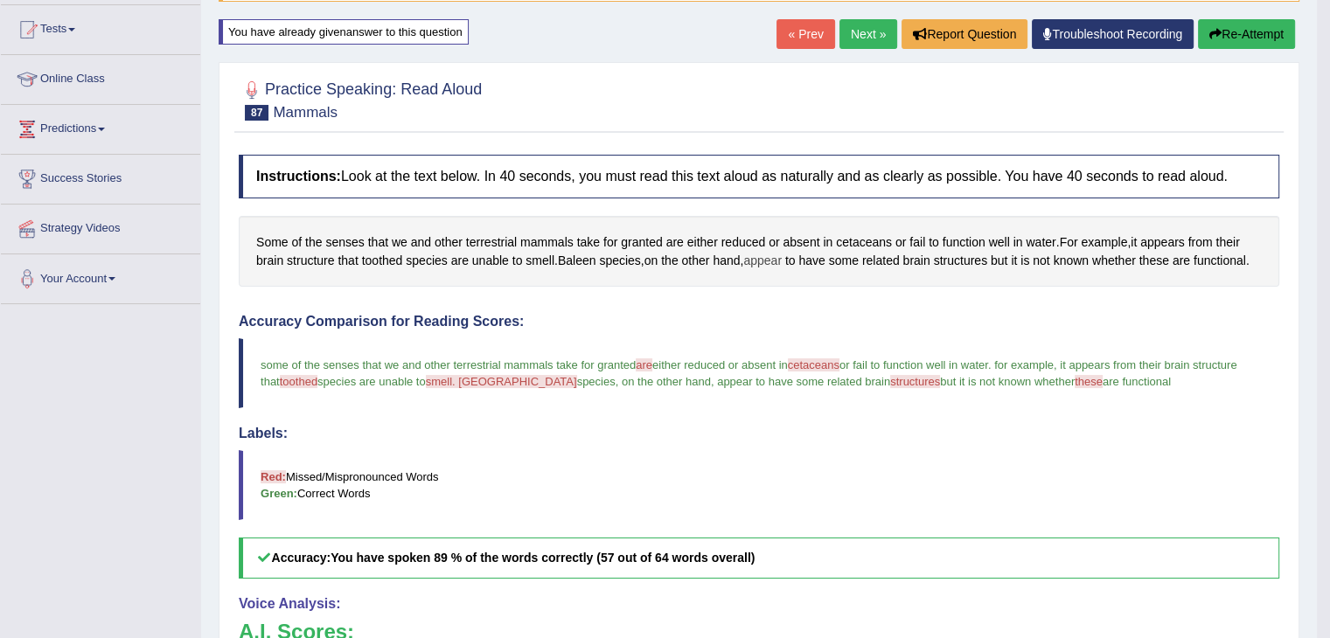
scroll to position [175, 0]
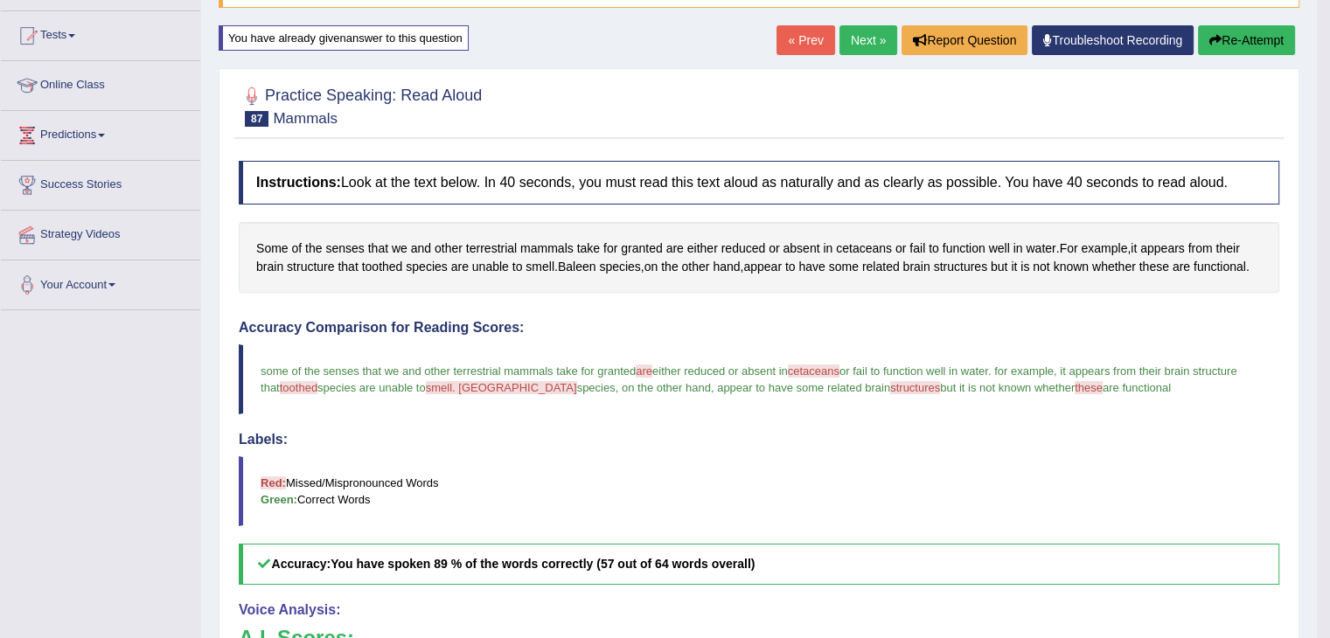
click at [853, 48] on link "Next »" at bounding box center [868, 40] width 58 height 30
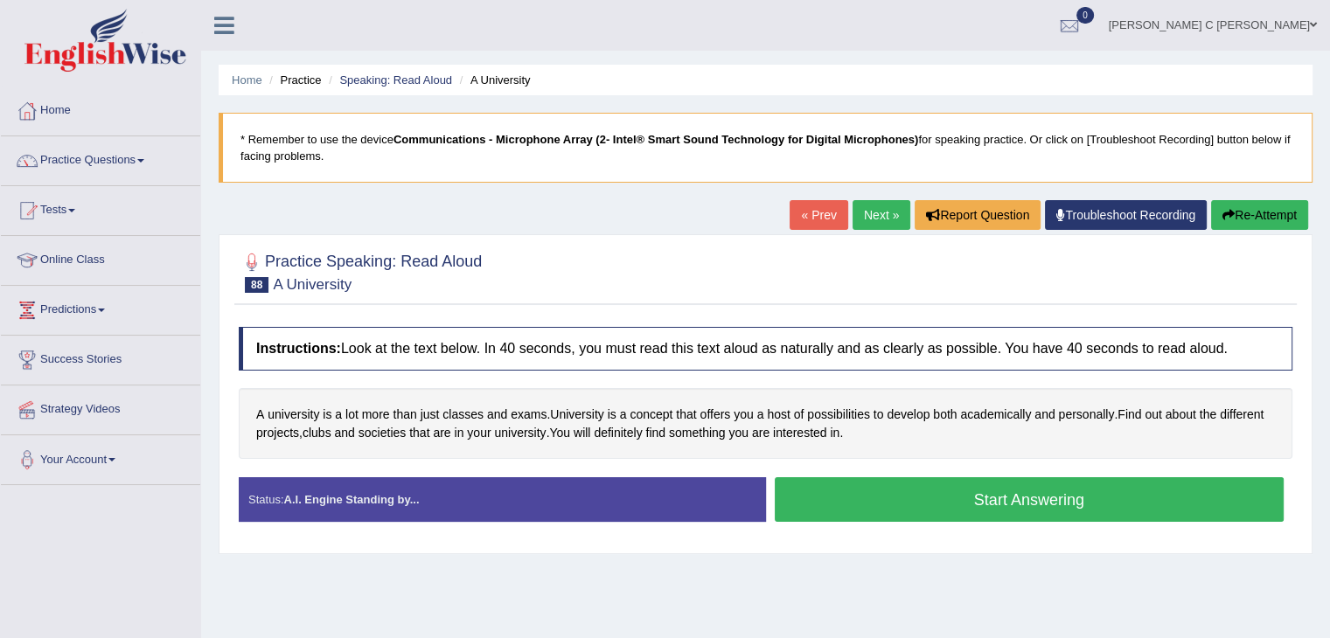
click at [920, 497] on button "Start Answering" at bounding box center [1029, 499] width 510 height 45
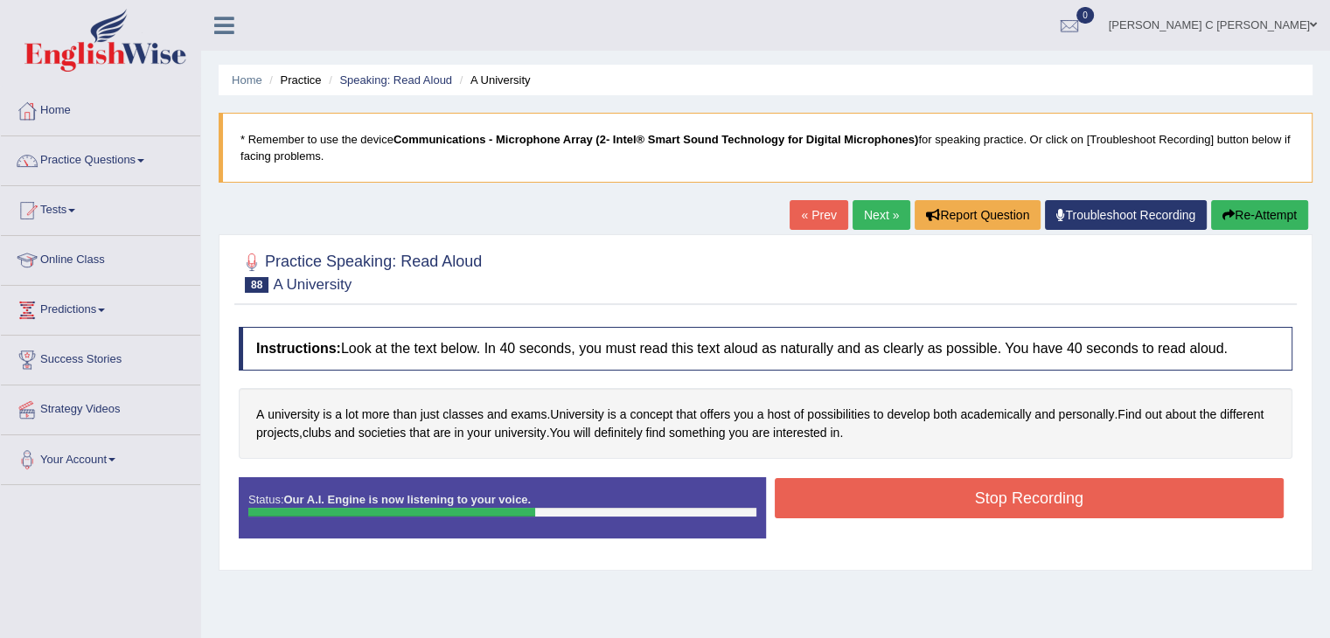
click at [878, 489] on button "Stop Recording" at bounding box center [1029, 498] width 510 height 40
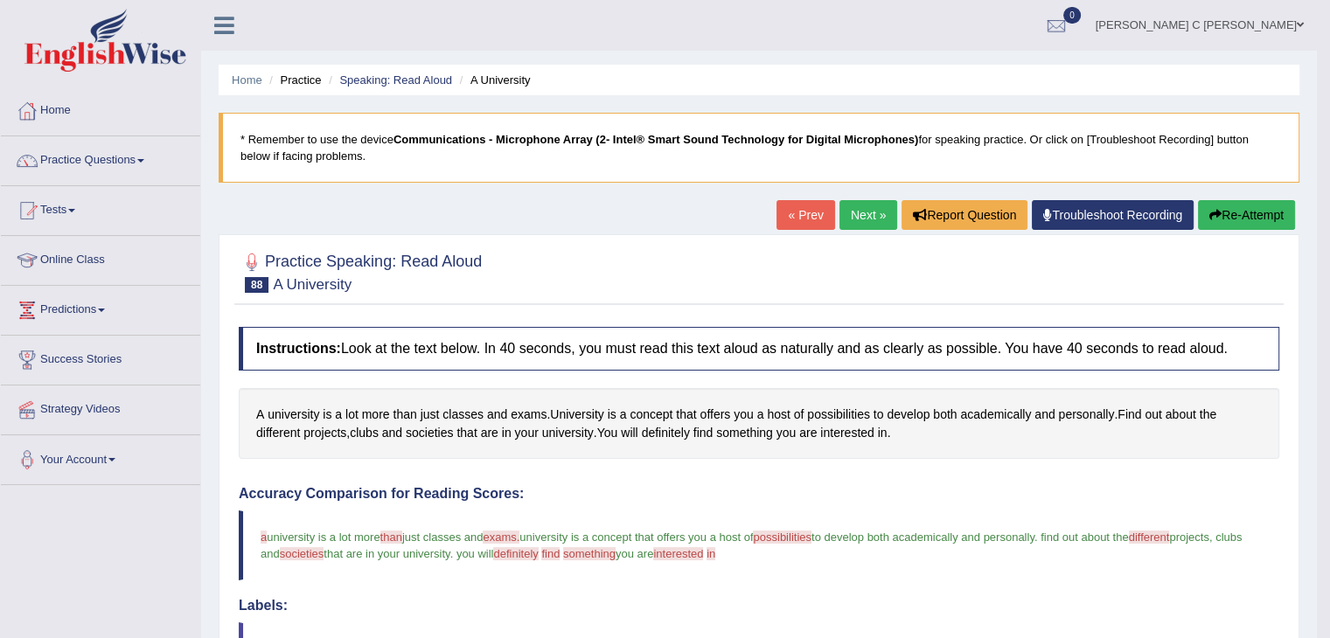
click at [1219, 222] on button "Re-Attempt" at bounding box center [1246, 215] width 97 height 30
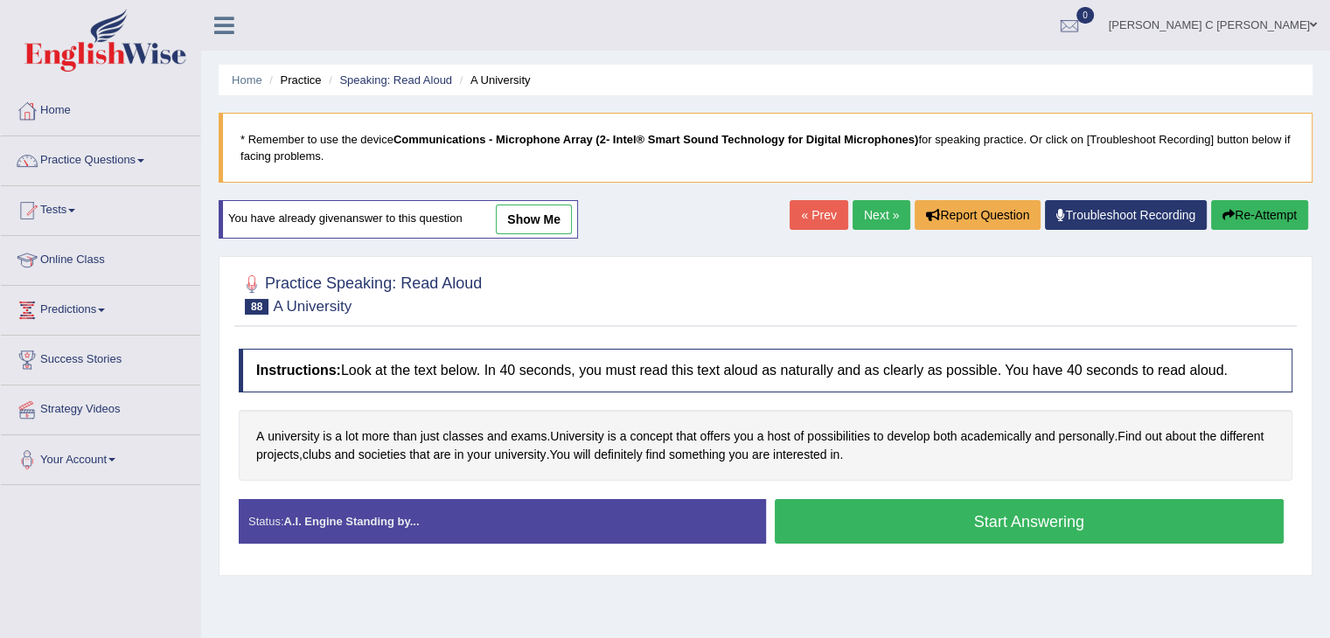
drag, startPoint x: 899, startPoint y: 528, endPoint x: 893, endPoint y: 520, distance: 9.5
click at [893, 521] on button "Start Answering" at bounding box center [1029, 521] width 510 height 45
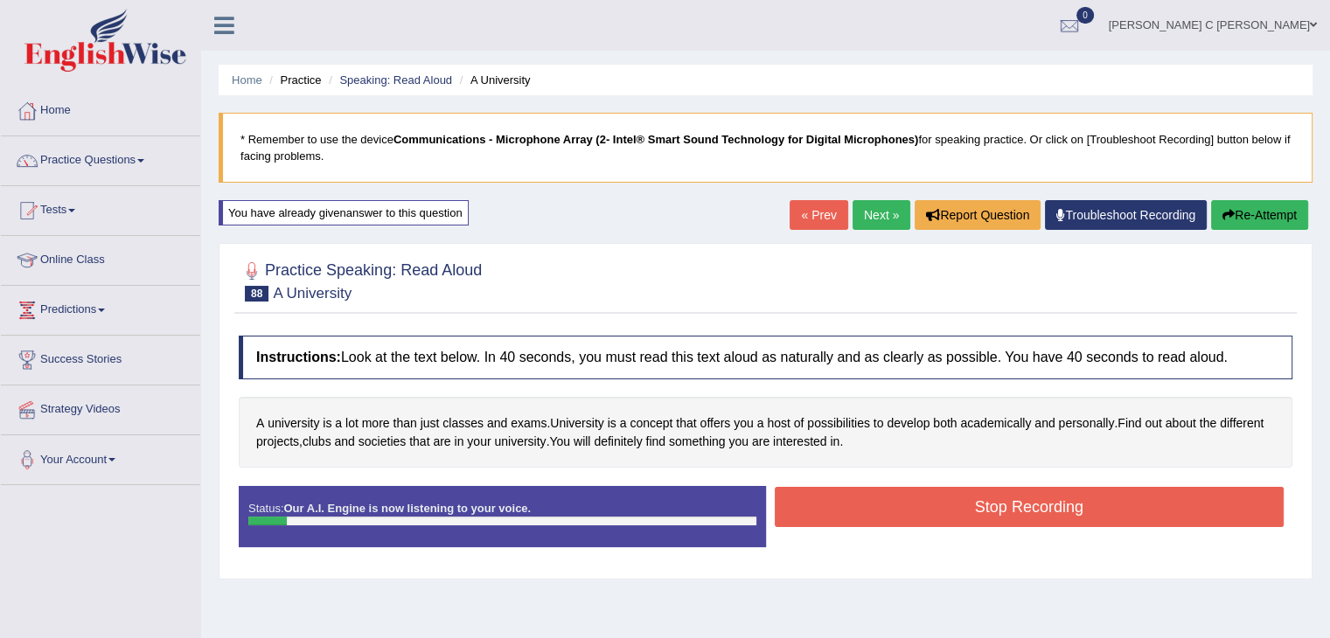
click at [1240, 220] on button "Re-Attempt" at bounding box center [1259, 215] width 97 height 30
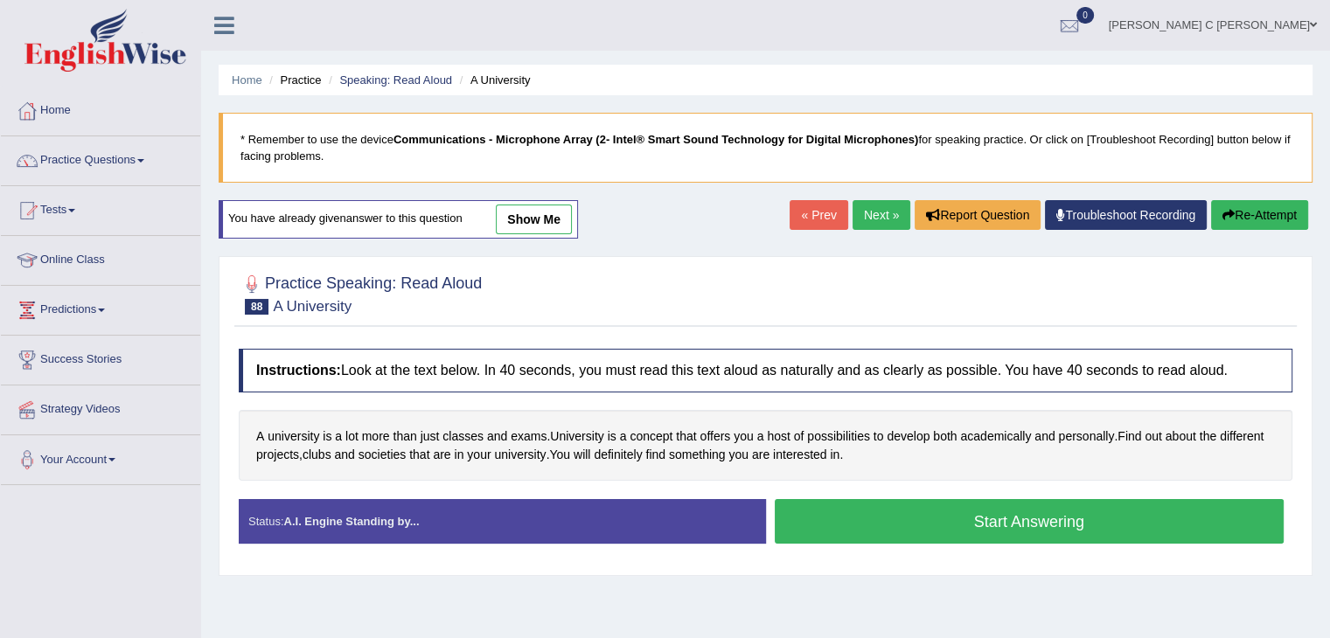
click at [948, 512] on button "Start Answering" at bounding box center [1029, 521] width 510 height 45
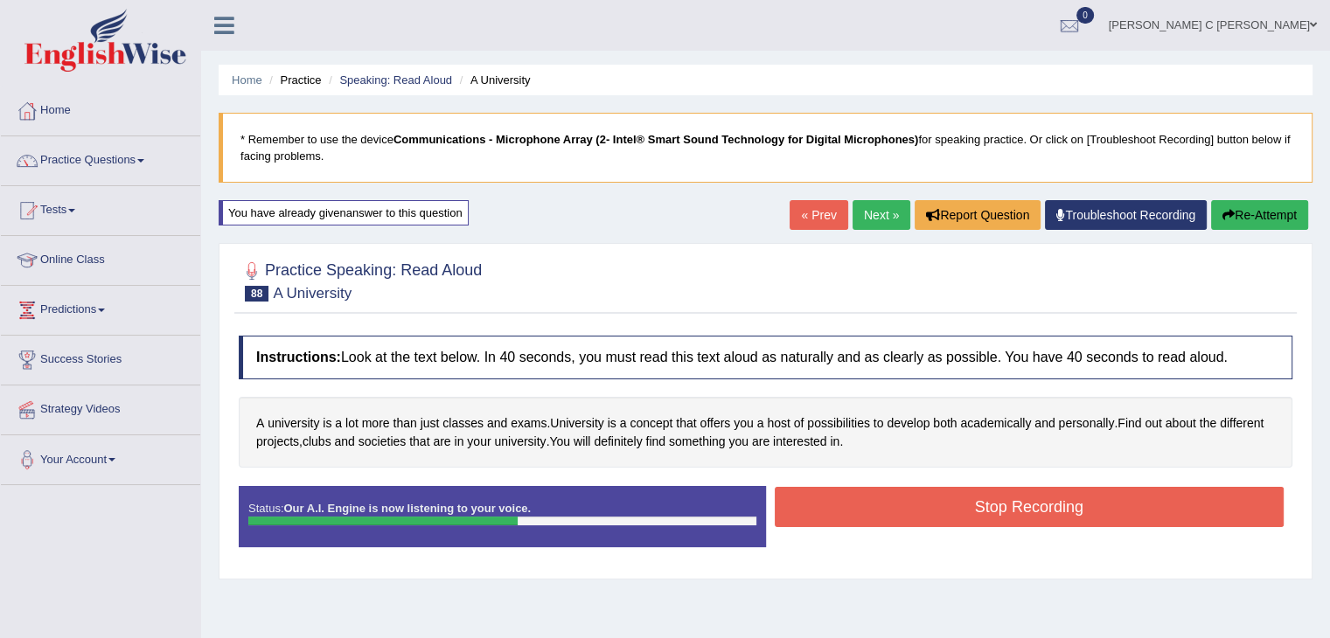
click at [878, 495] on button "Stop Recording" at bounding box center [1029, 507] width 510 height 40
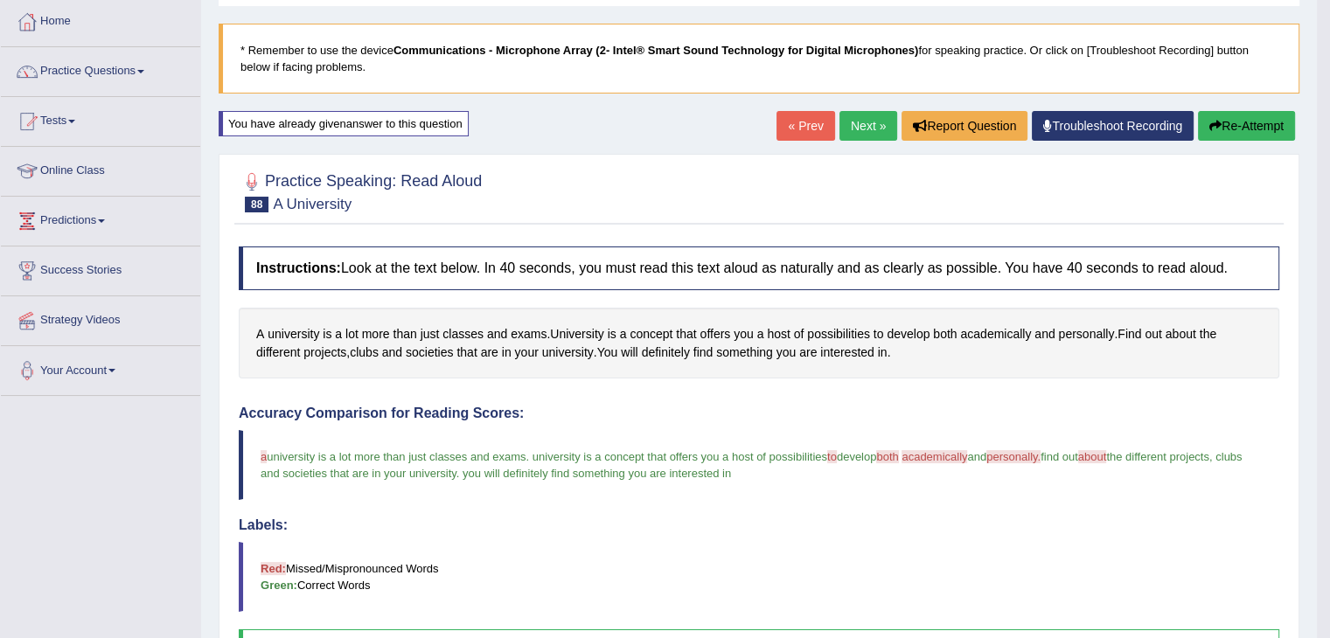
scroll to position [87, 0]
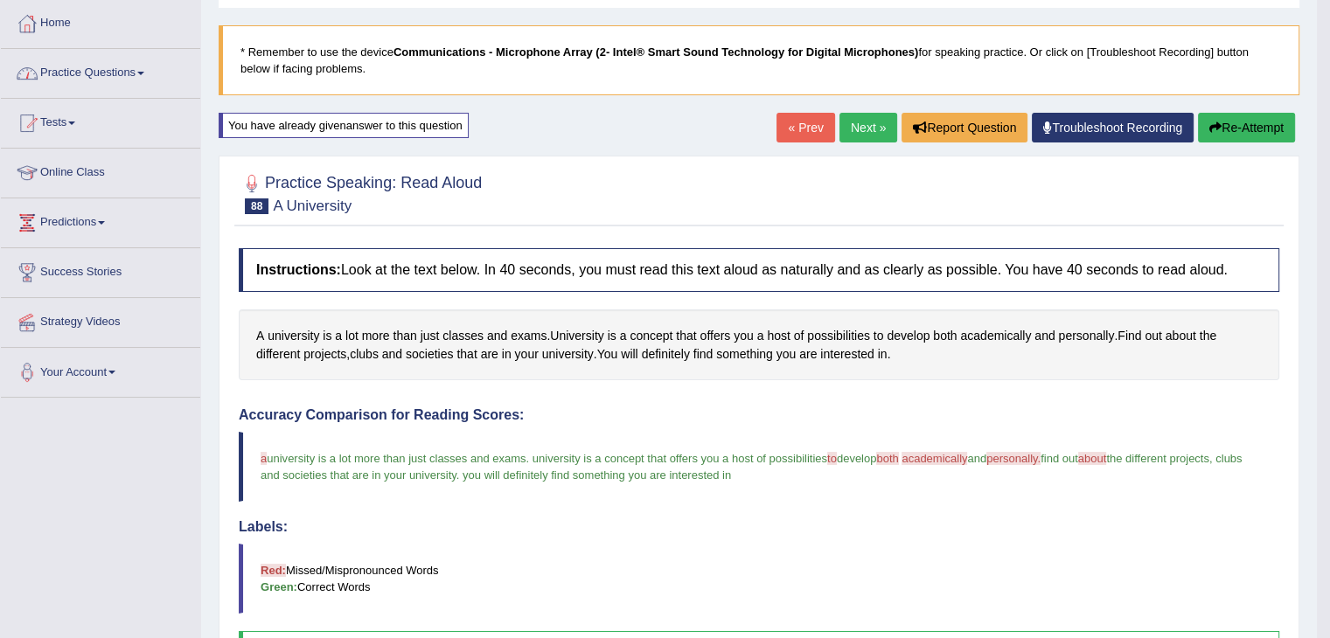
click at [144, 72] on span at bounding box center [140, 73] width 7 height 3
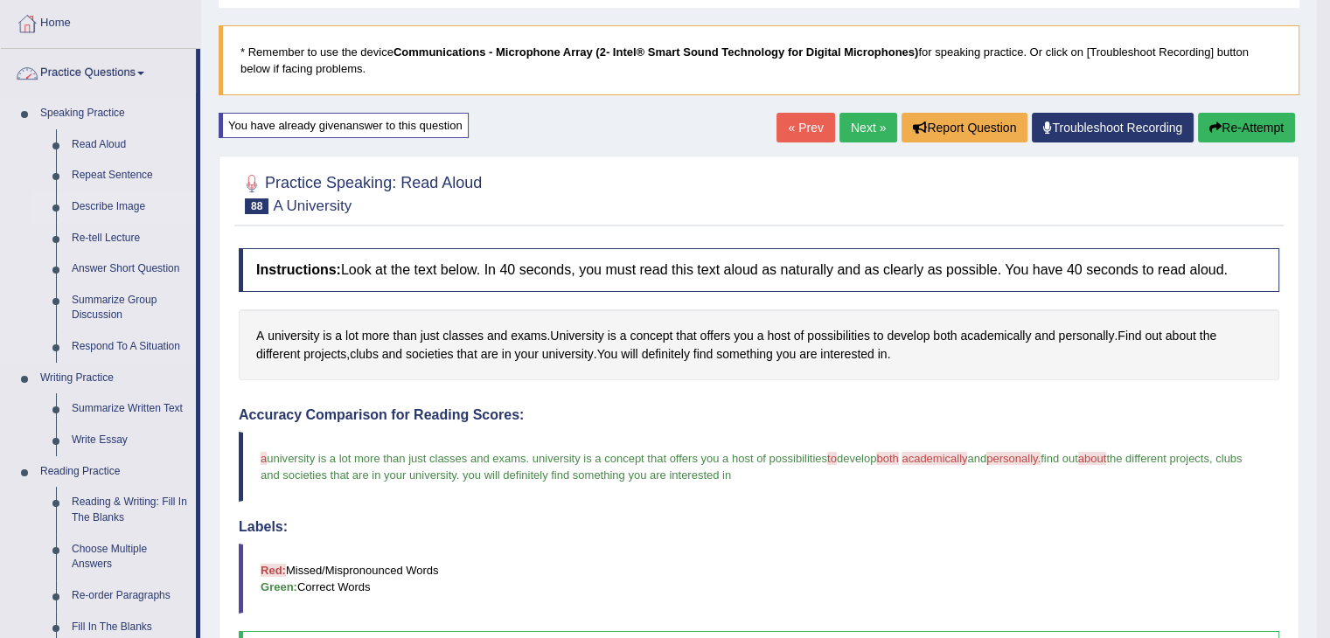
click at [135, 200] on link "Describe Image" at bounding box center [130, 206] width 132 height 31
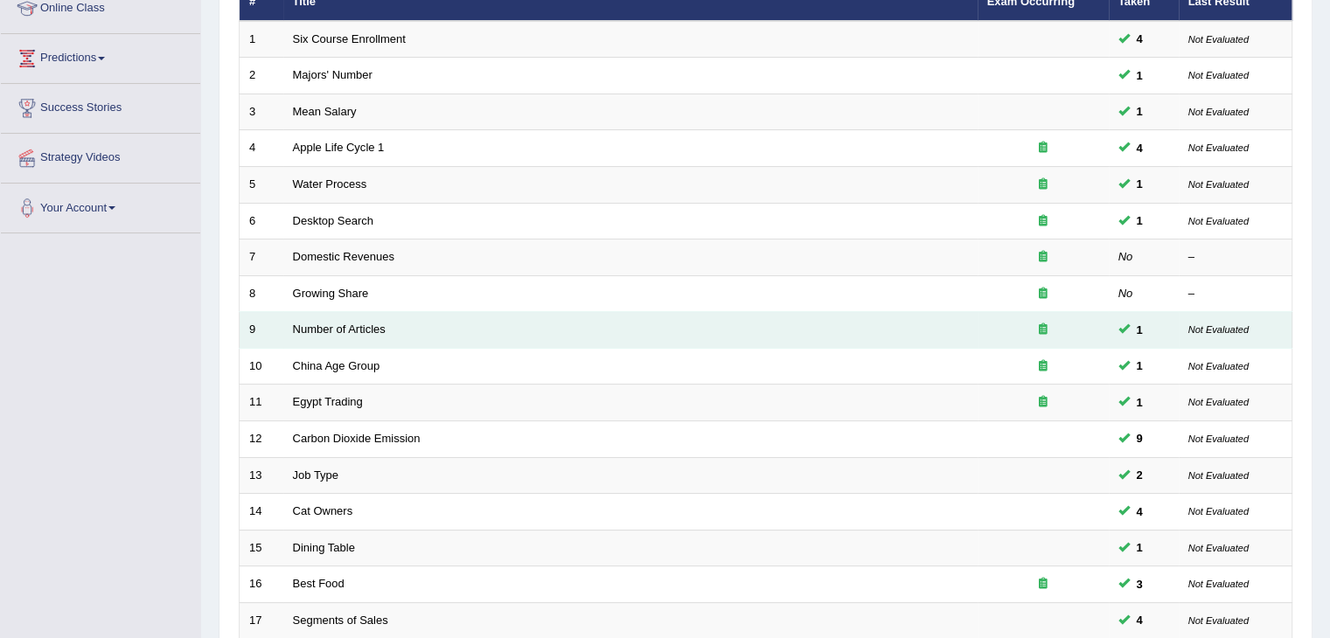
scroll to position [262, 0]
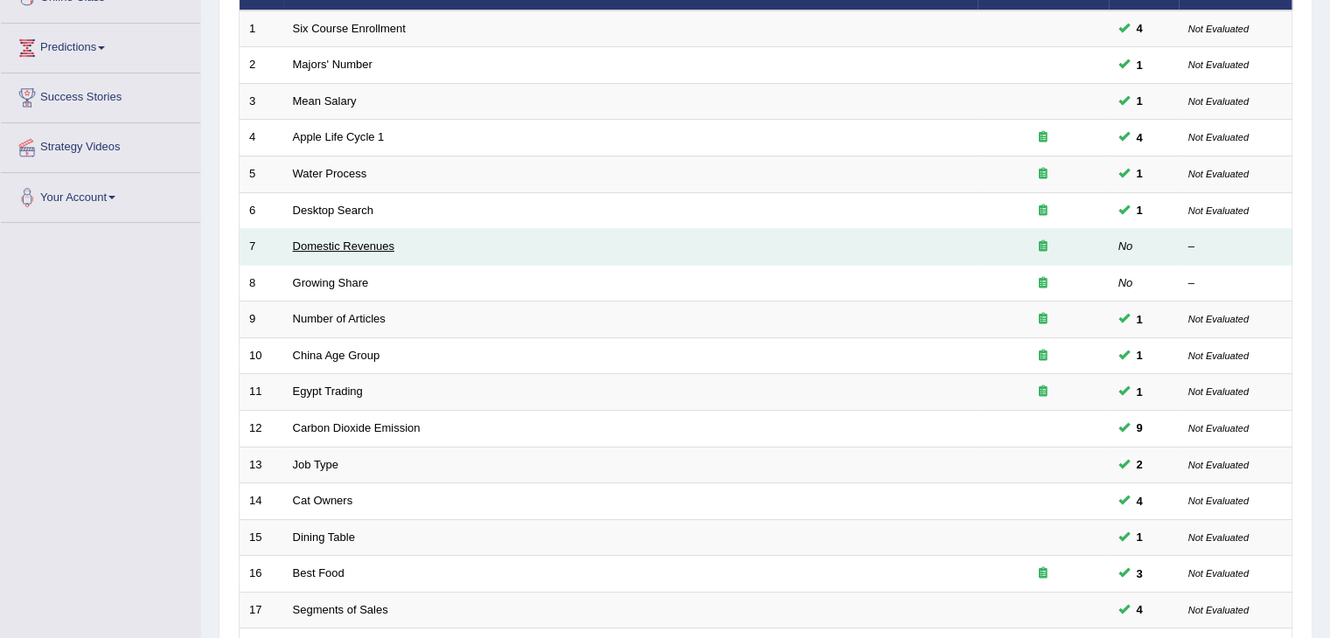
click at [350, 249] on link "Domestic Revenues" at bounding box center [343, 246] width 101 height 13
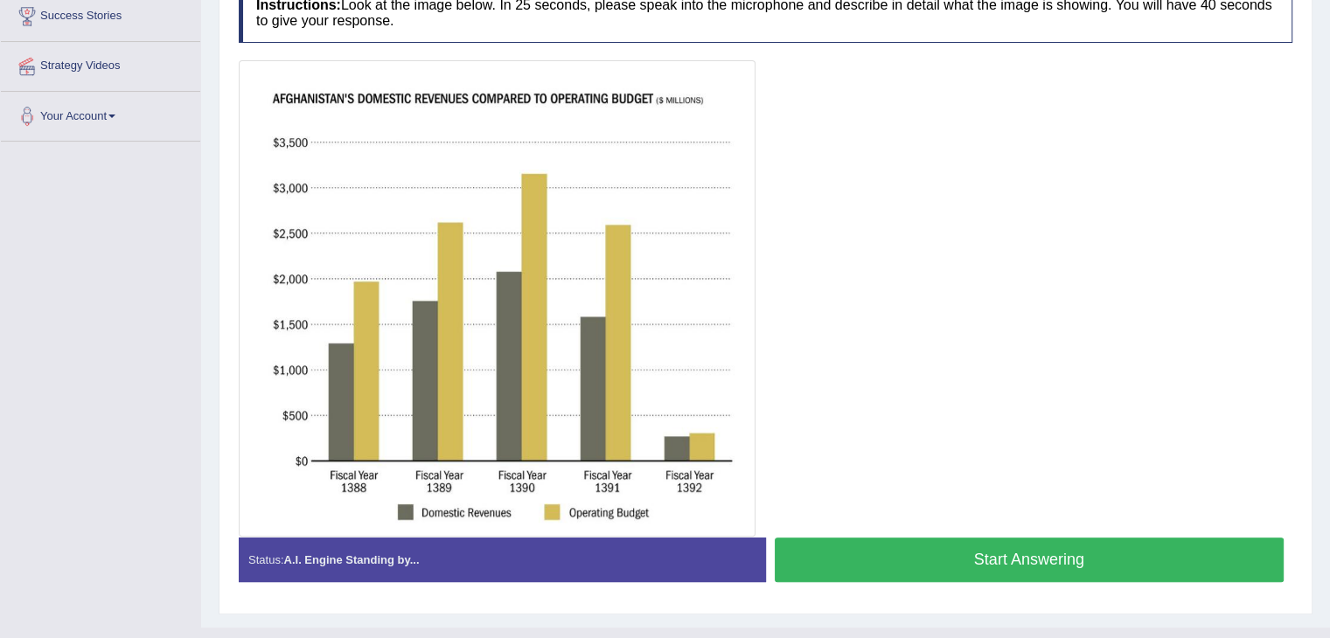
scroll to position [350, 0]
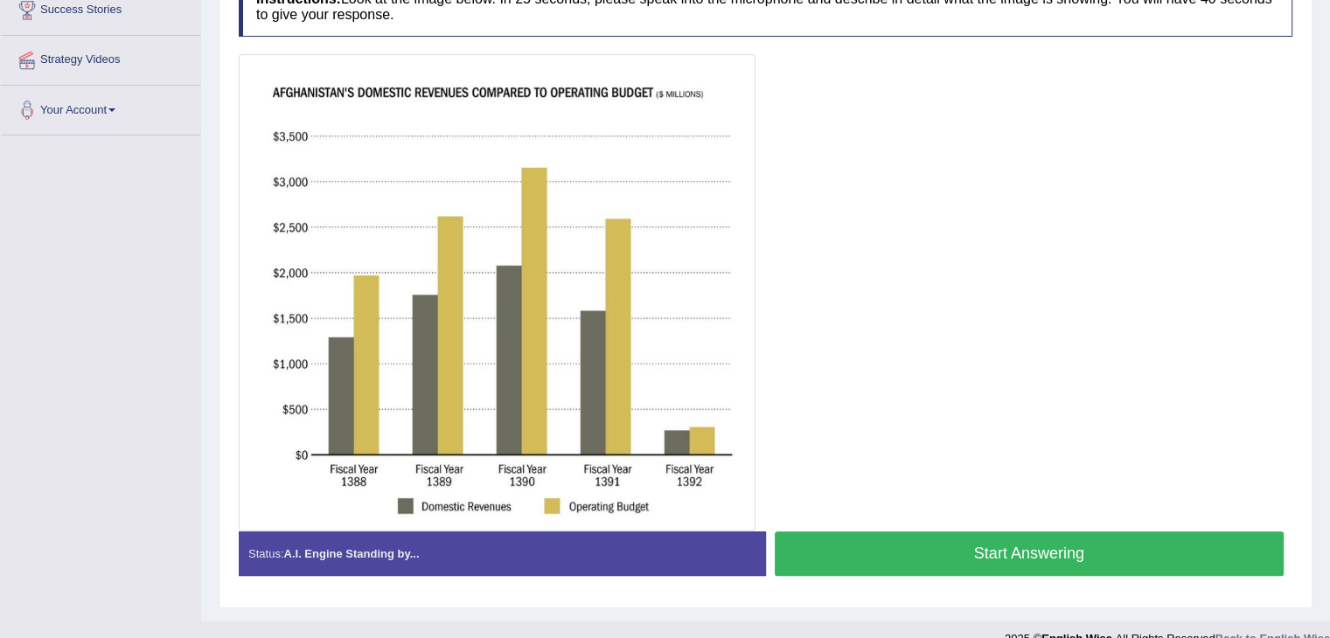
click at [885, 540] on button "Start Answering" at bounding box center [1029, 553] width 510 height 45
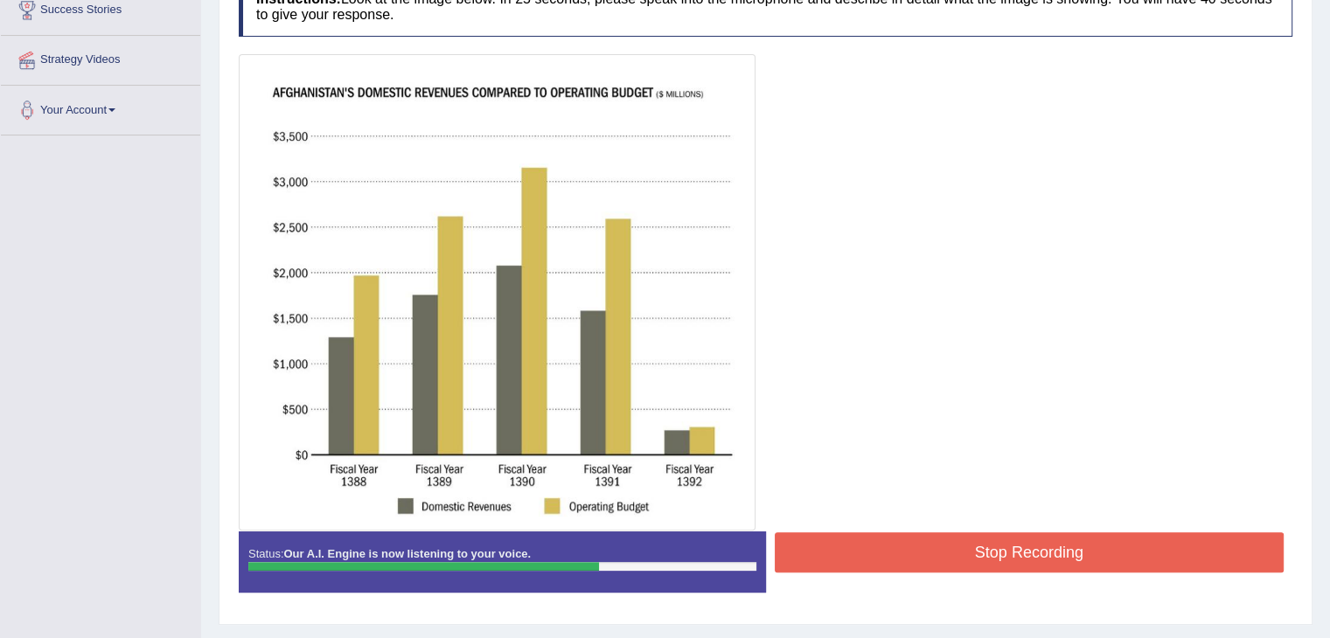
click at [874, 532] on button "Stop Recording" at bounding box center [1029, 552] width 510 height 40
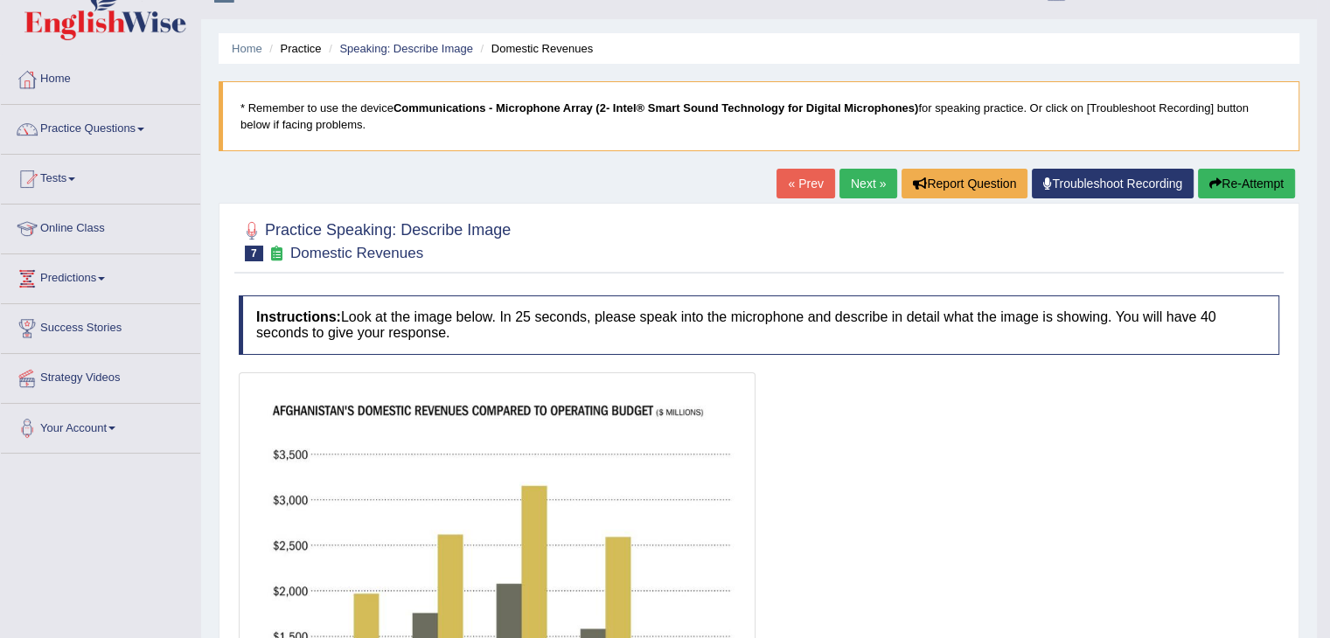
scroll to position [0, 0]
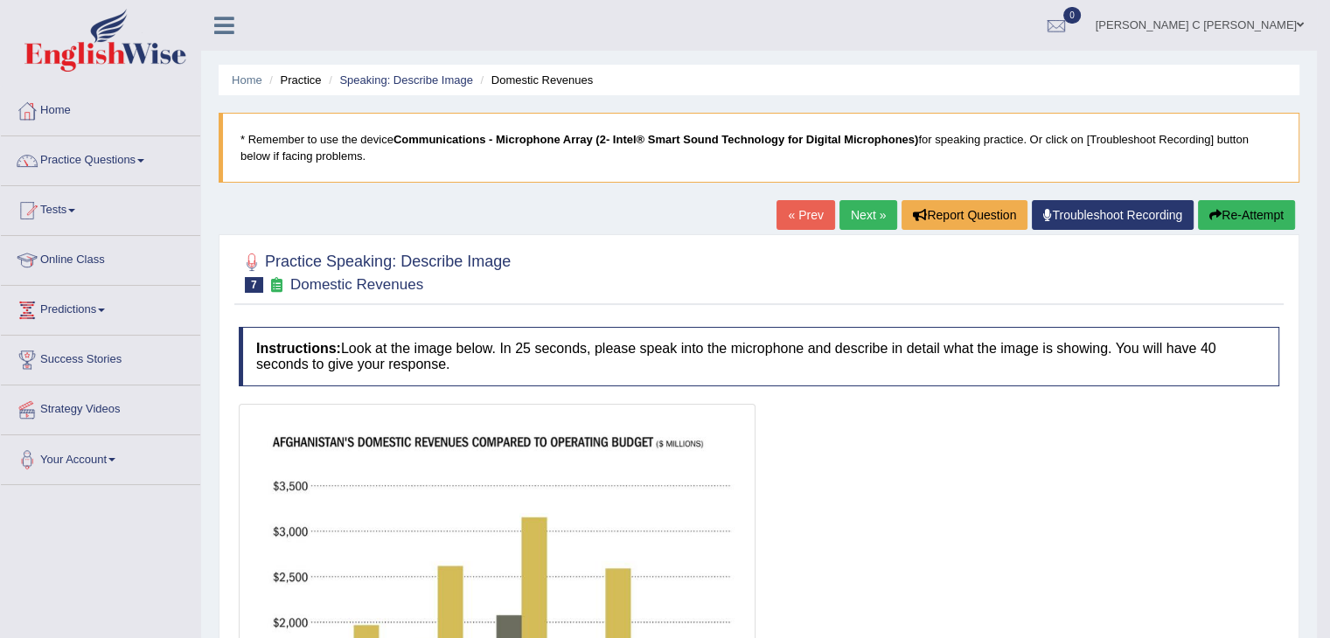
click at [1260, 212] on button "Re-Attempt" at bounding box center [1246, 215] width 97 height 30
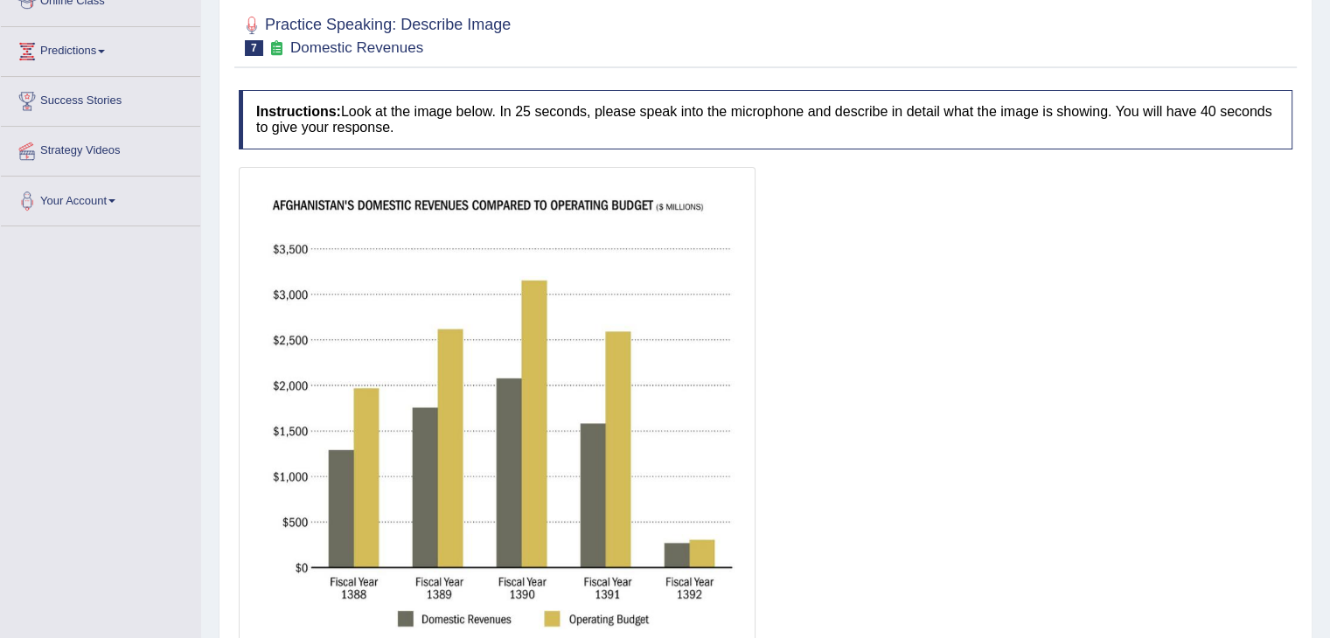
scroll to position [262, 0]
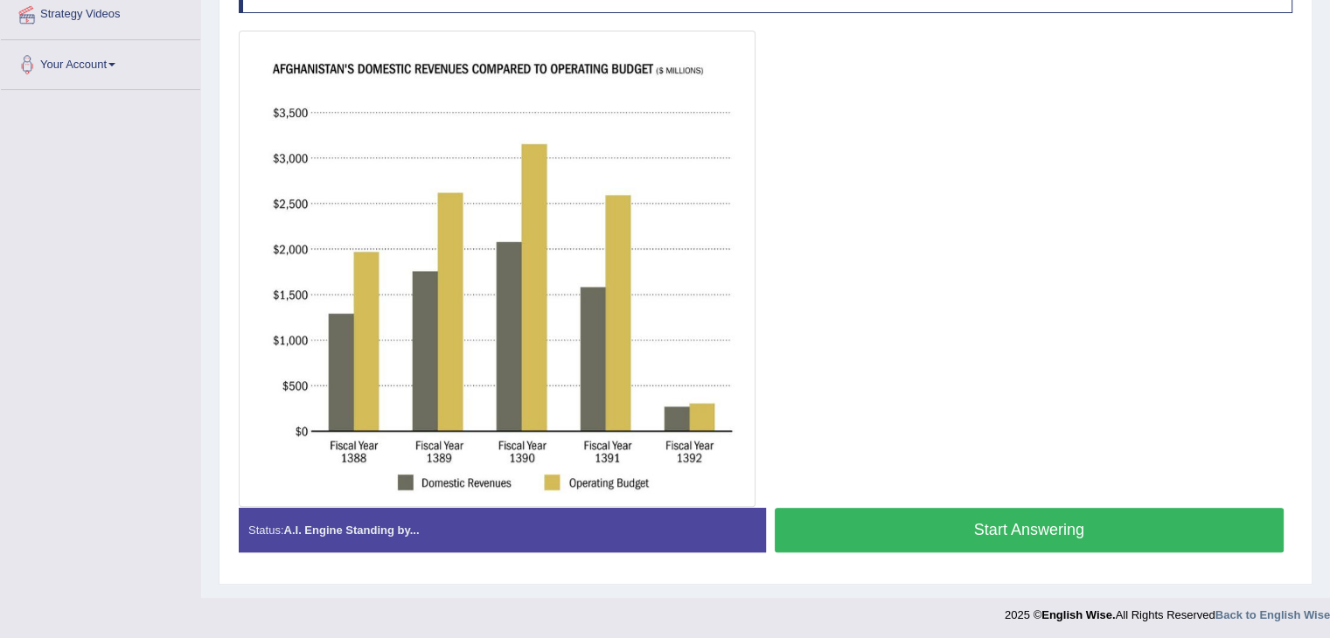
click at [987, 529] on button "Start Answering" at bounding box center [1029, 530] width 510 height 45
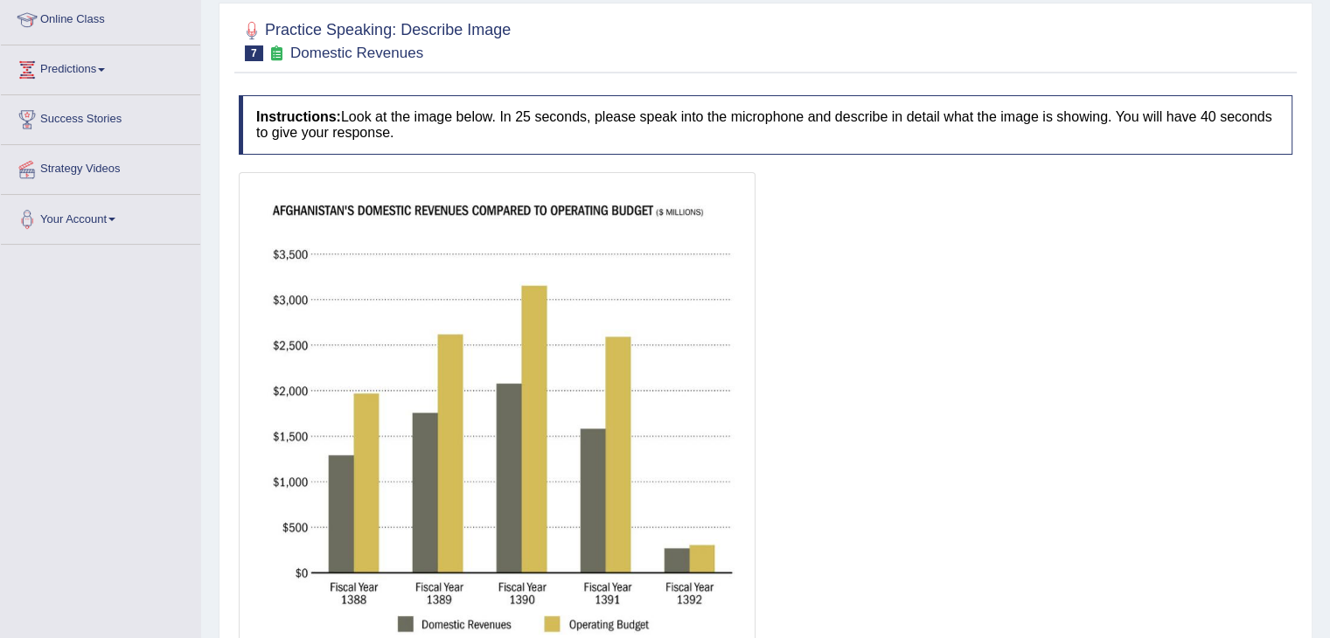
scroll to position [0, 0]
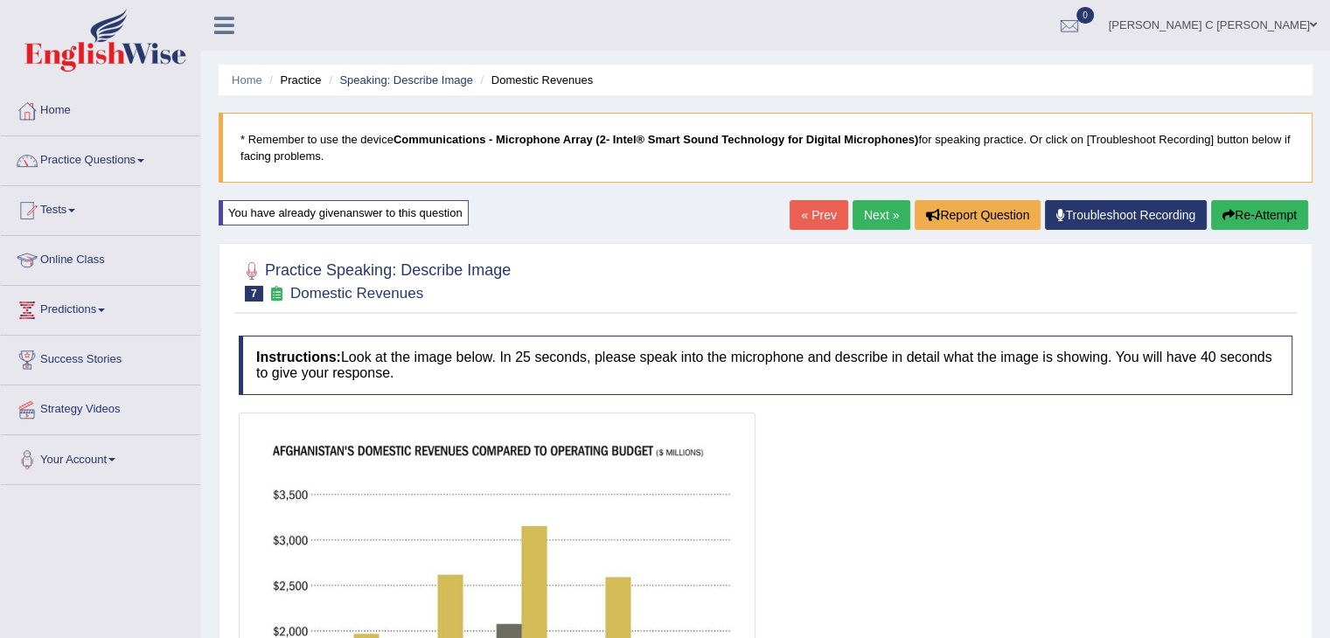
click at [1240, 210] on button "Re-Attempt" at bounding box center [1259, 215] width 97 height 30
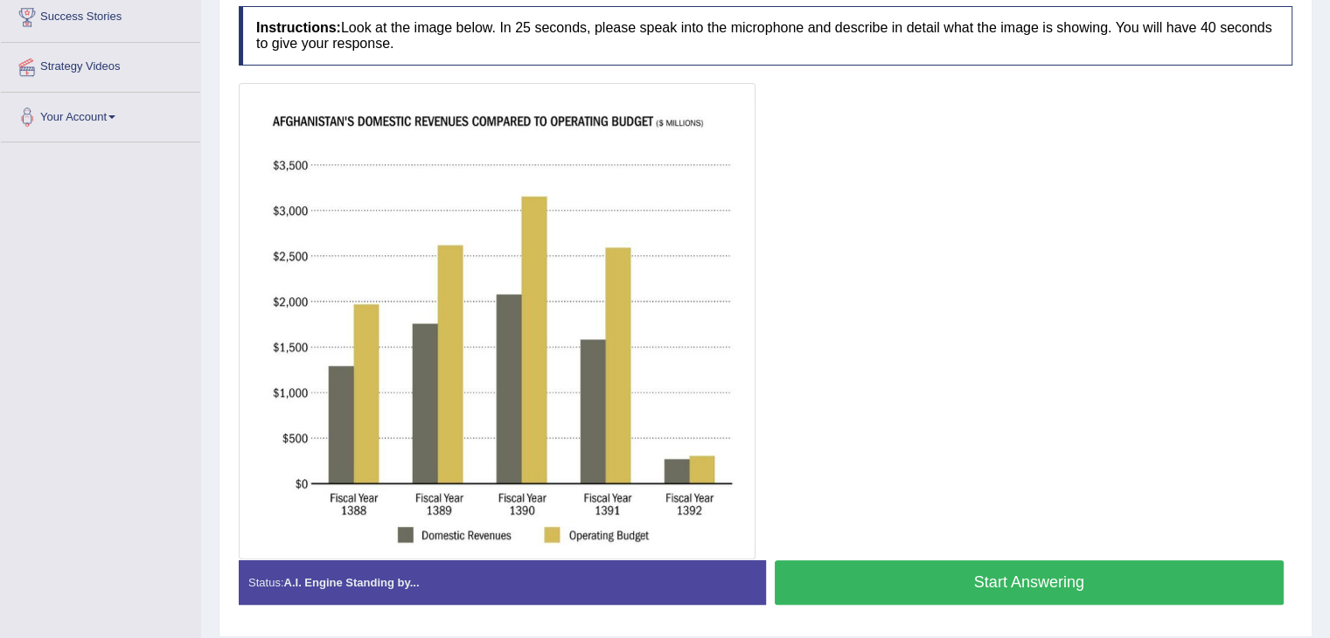
scroll to position [350, 0]
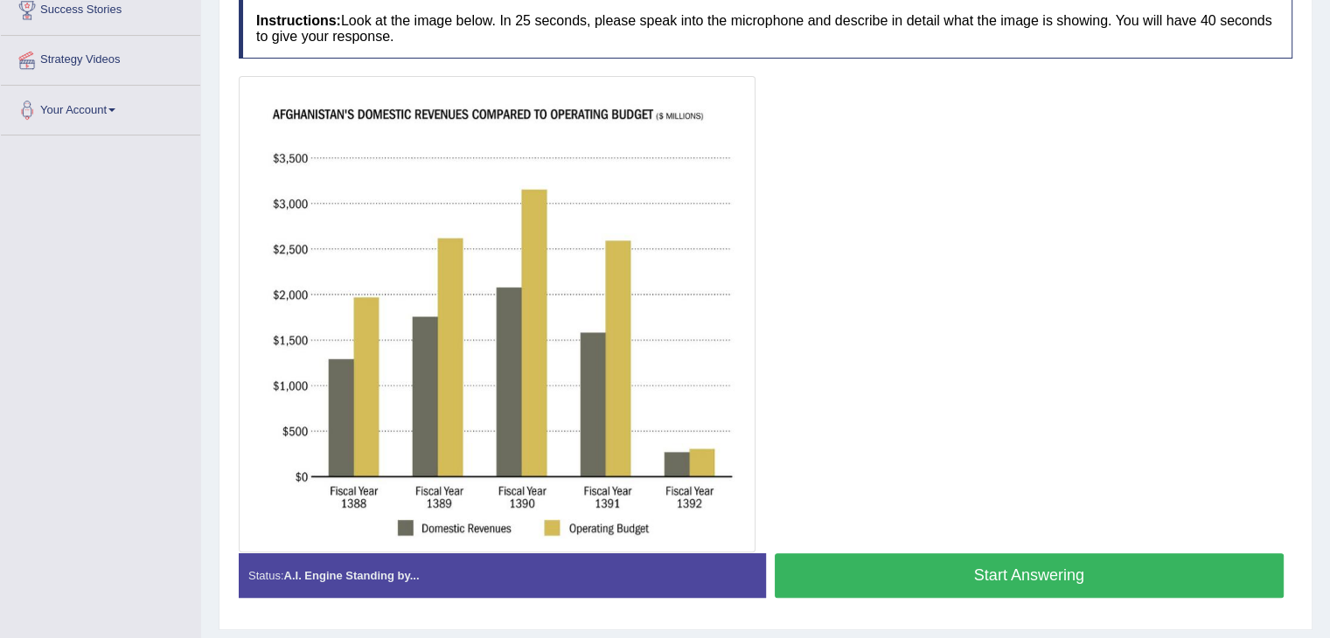
click at [967, 563] on button "Start Answering" at bounding box center [1029, 575] width 510 height 45
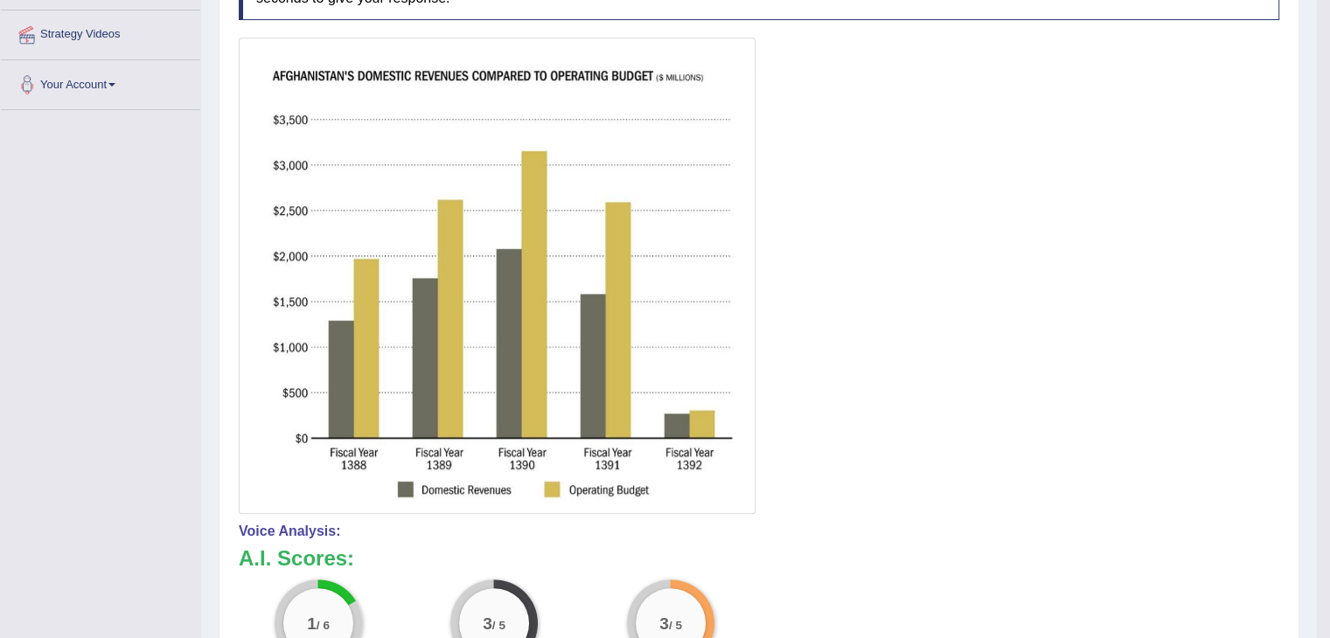
scroll to position [87, 0]
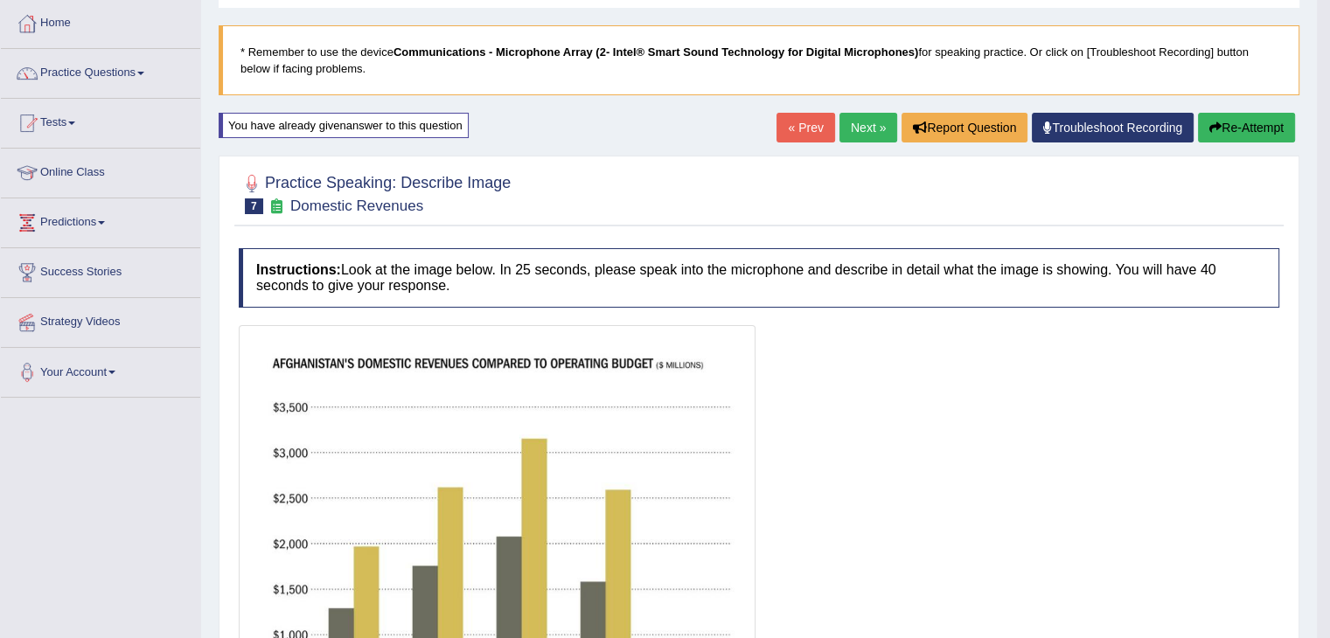
click at [1252, 119] on button "Re-Attempt" at bounding box center [1246, 128] width 97 height 30
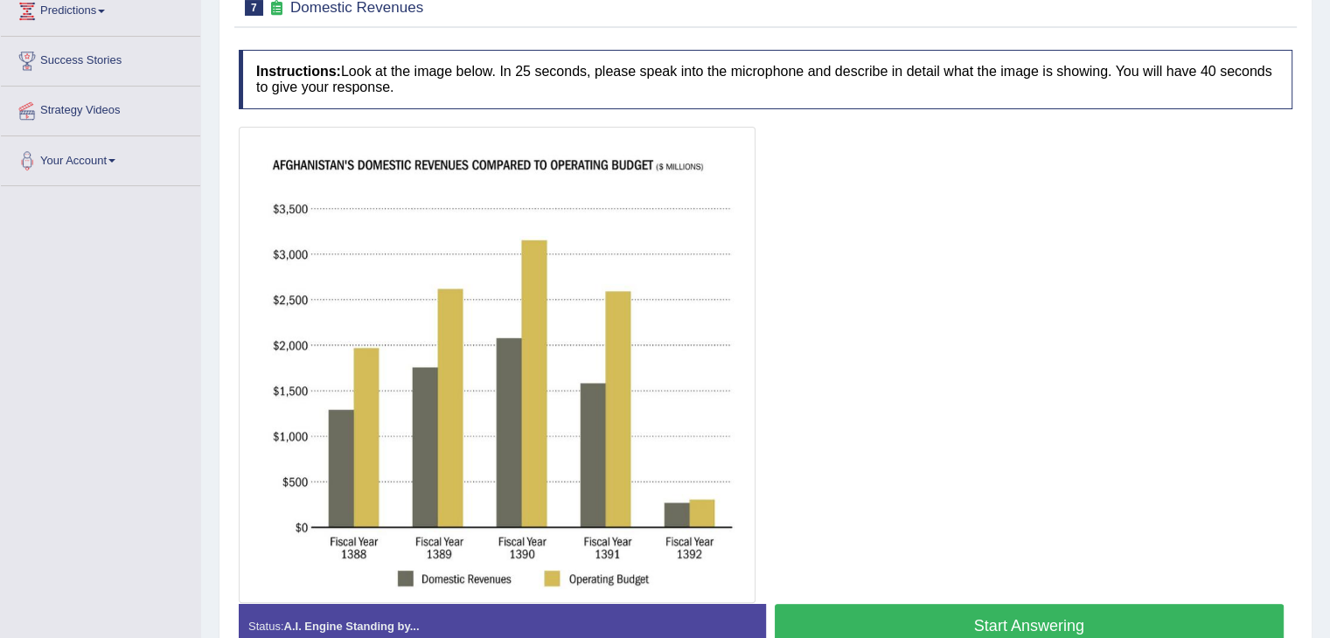
scroll to position [350, 0]
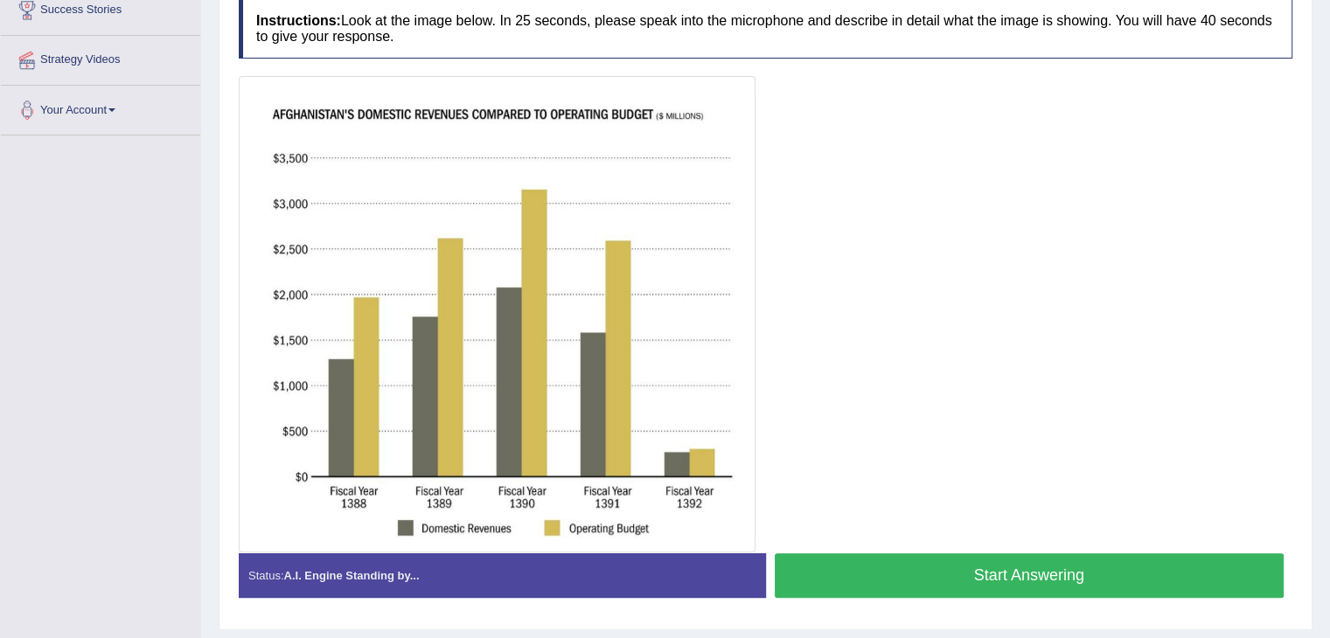
click at [956, 575] on button "Start Answering" at bounding box center [1029, 575] width 510 height 45
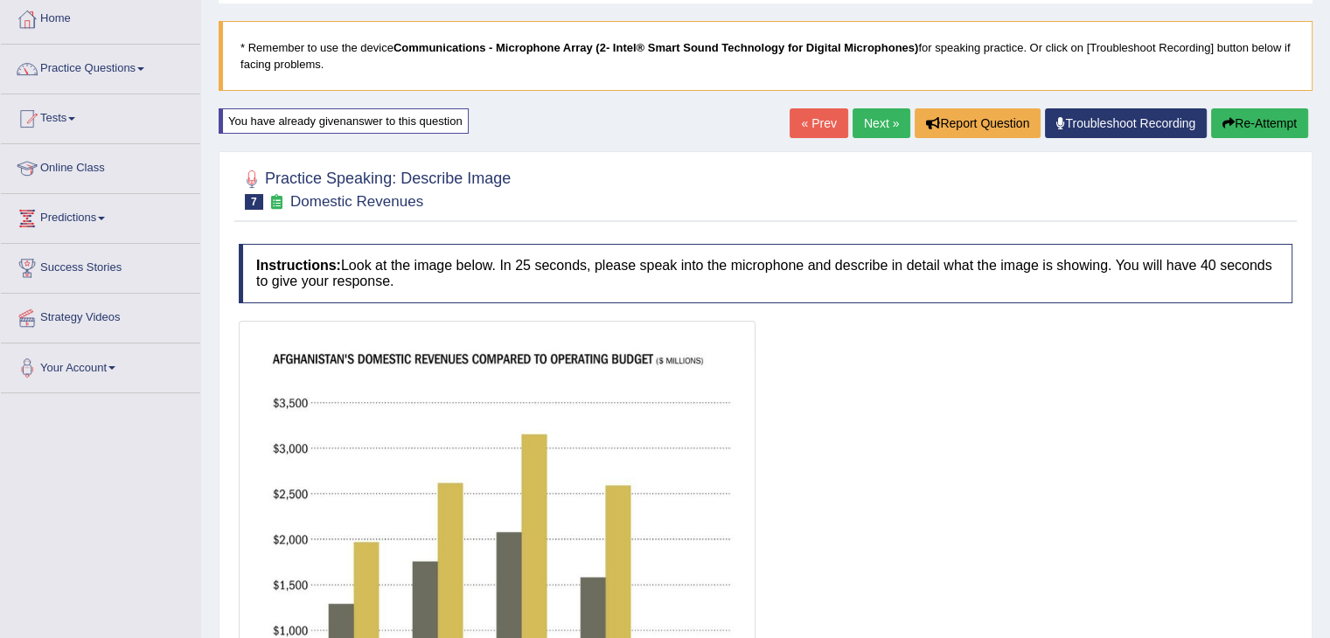
scroll to position [87, 0]
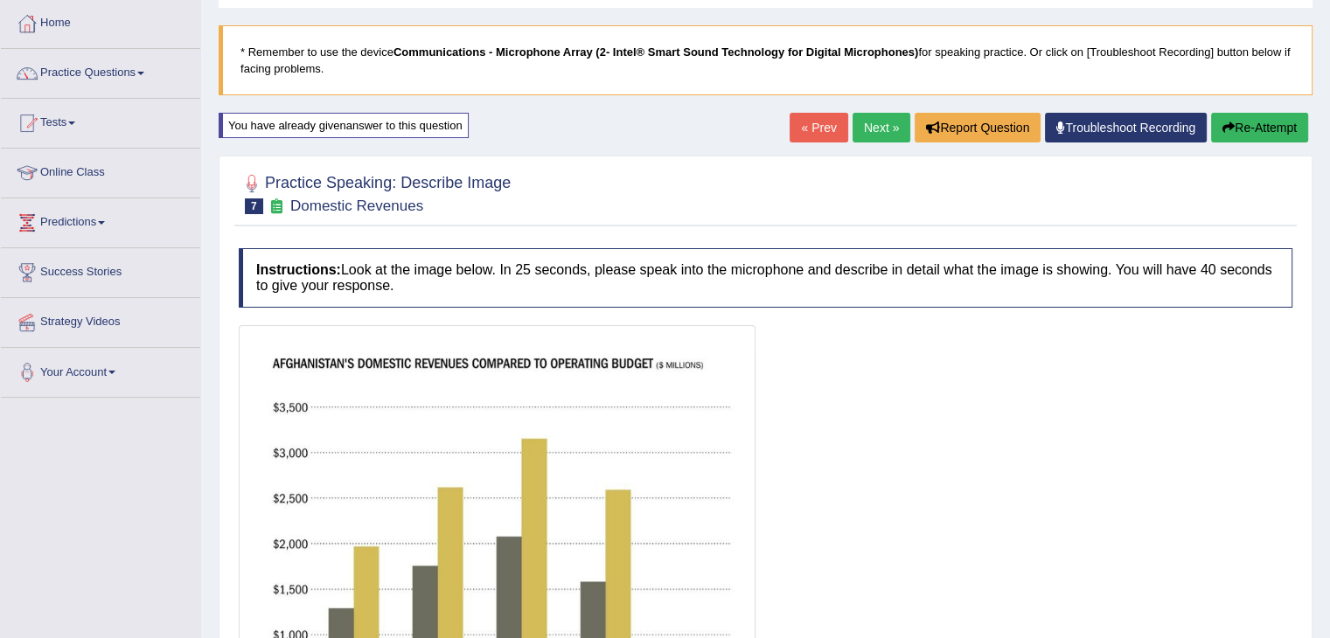
click at [1233, 125] on button "Re-Attempt" at bounding box center [1259, 128] width 97 height 30
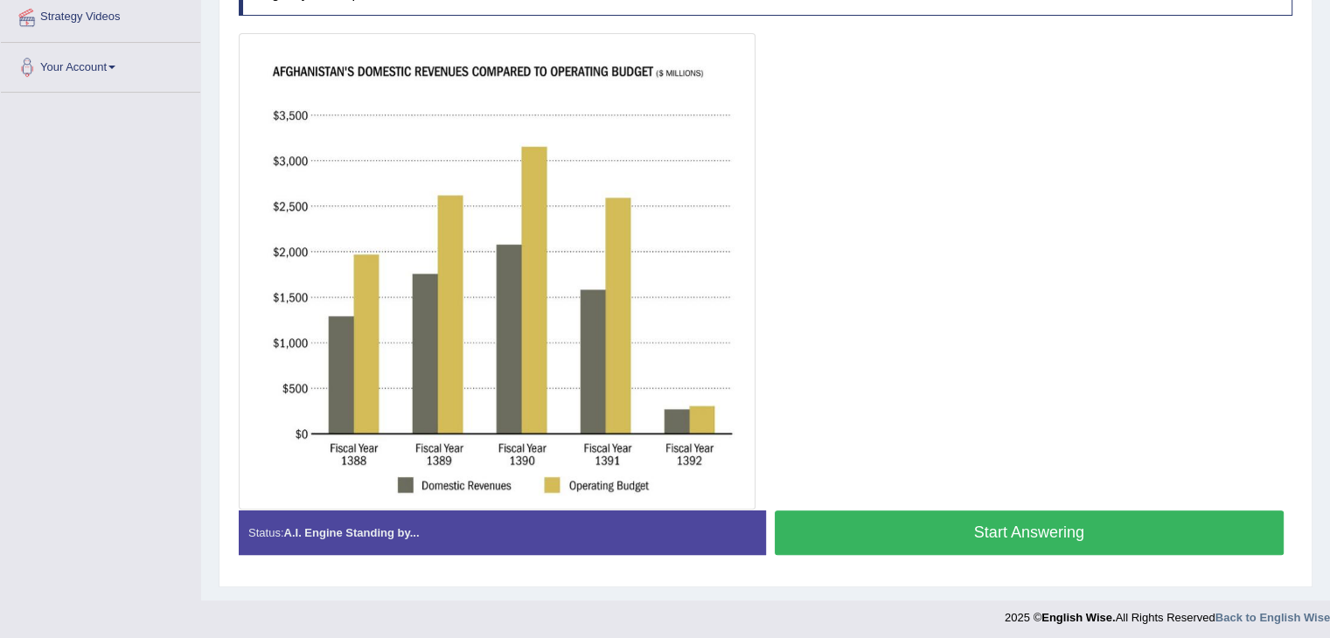
scroll to position [395, 0]
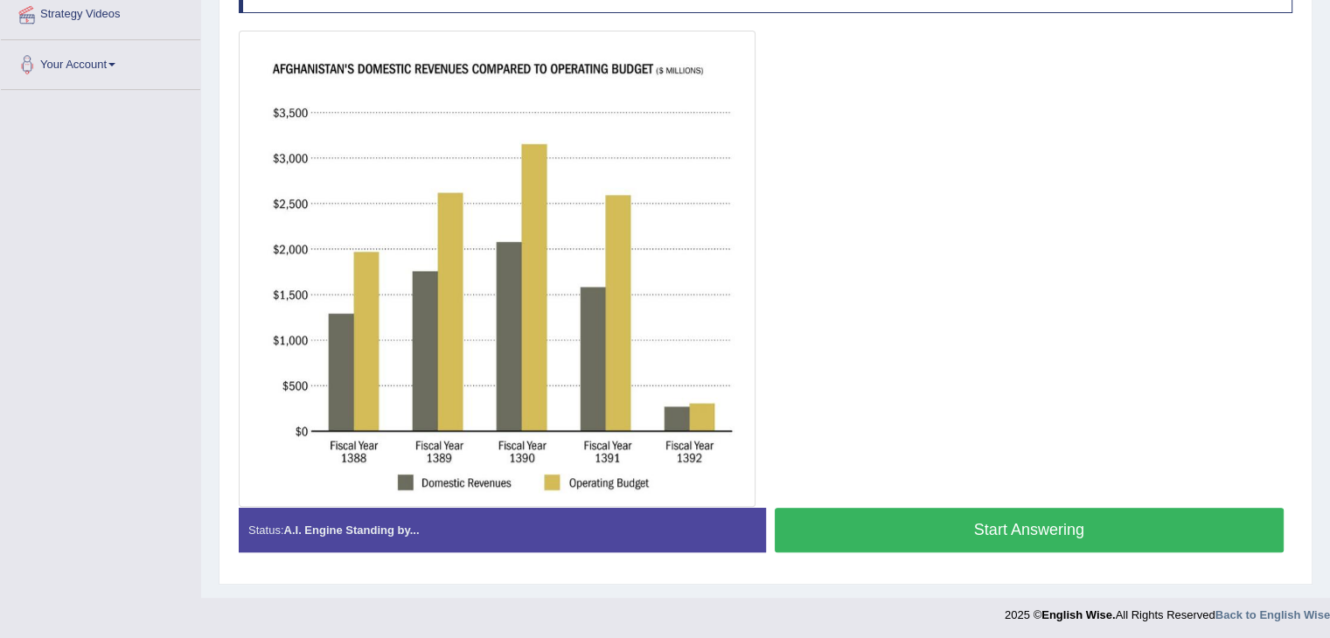
click at [946, 524] on button "Start Answering" at bounding box center [1029, 530] width 510 height 45
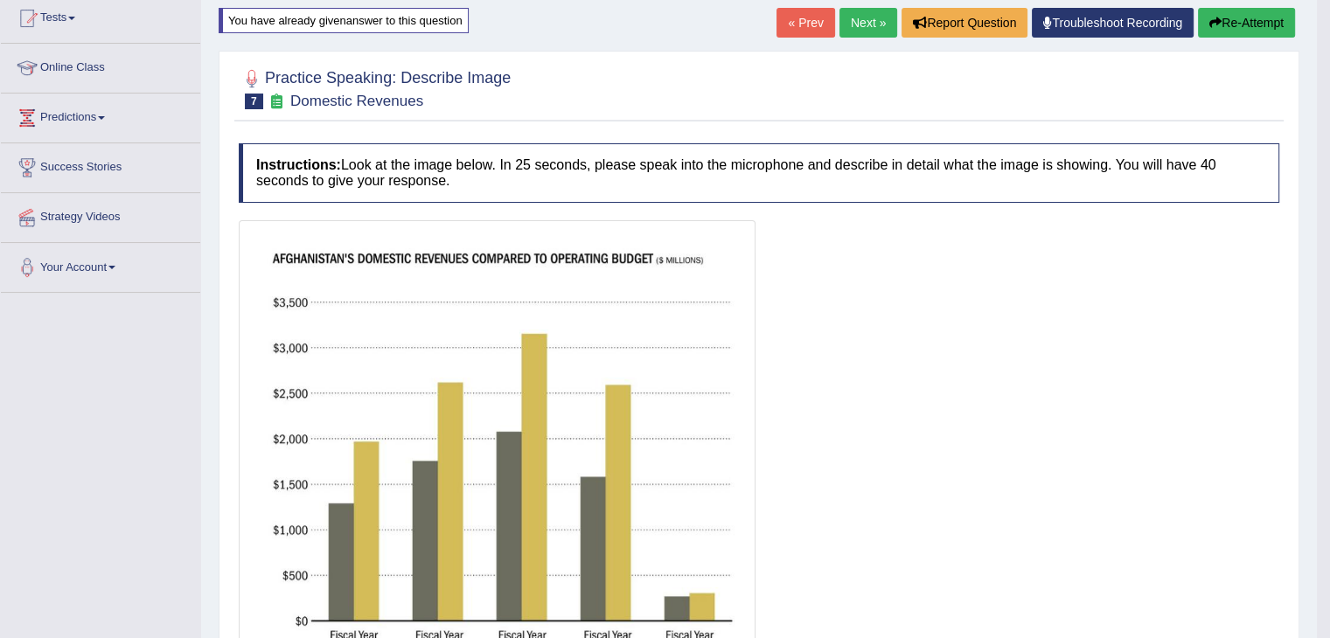
scroll to position [33, 0]
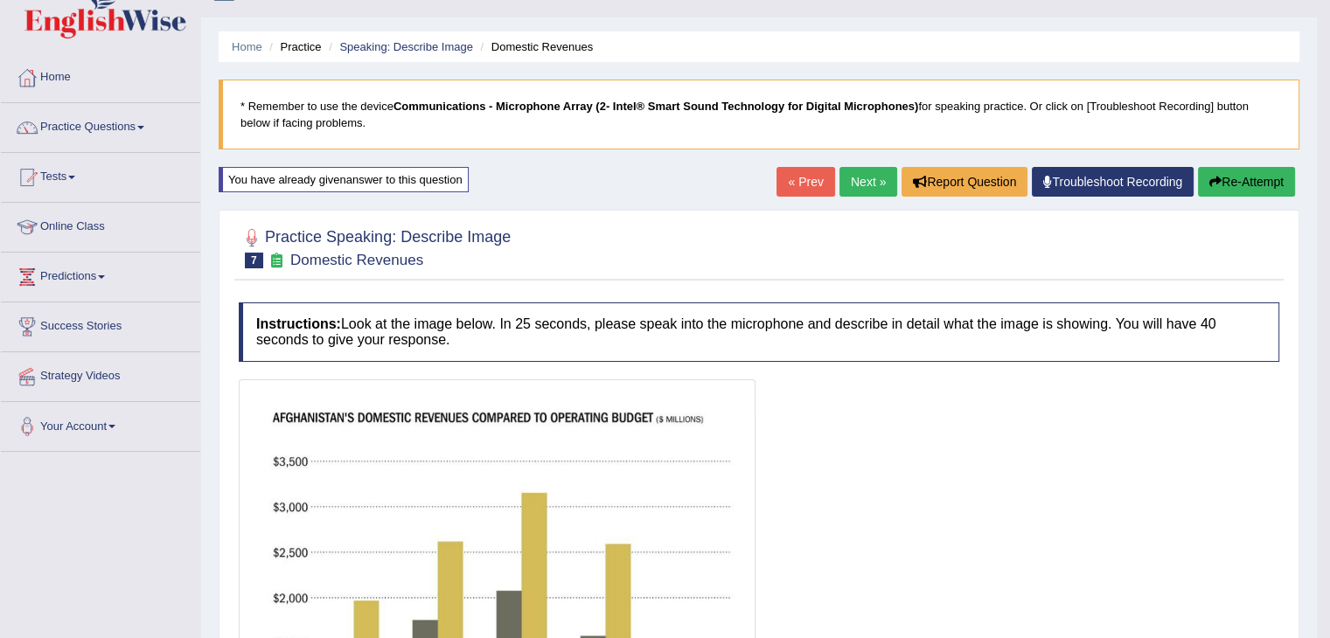
click at [1233, 179] on button "Re-Attempt" at bounding box center [1246, 182] width 97 height 30
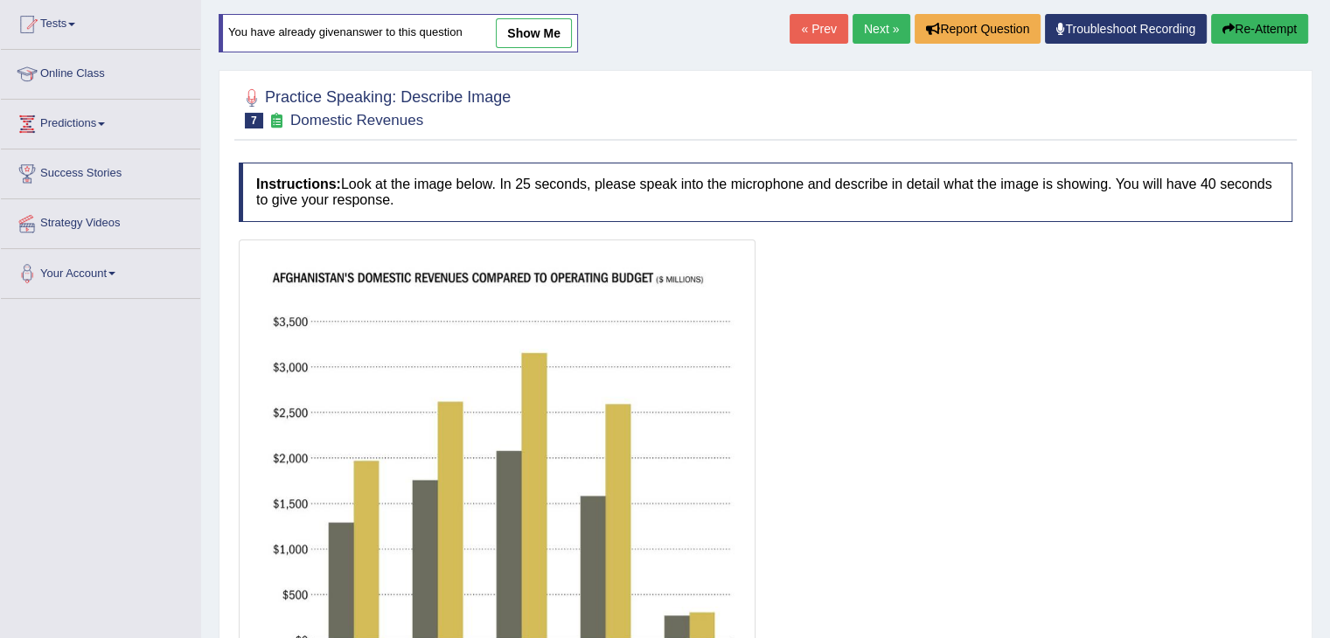
scroll to position [328, 0]
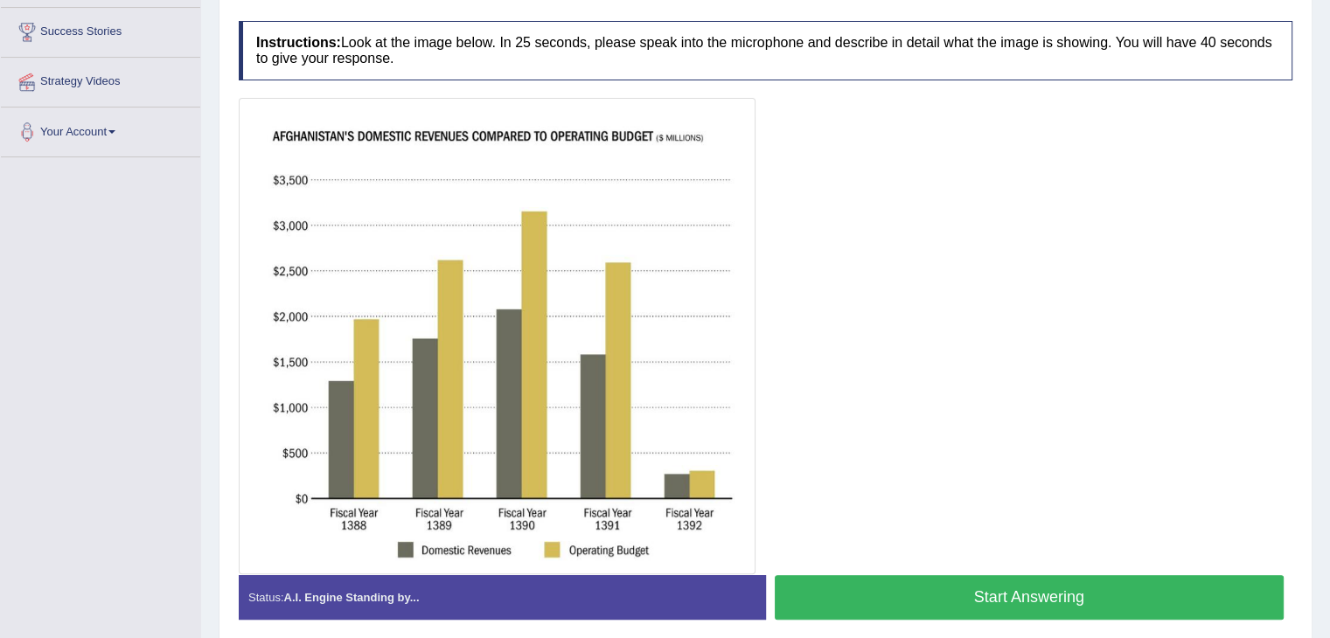
click at [979, 588] on button "Start Answering" at bounding box center [1029, 597] width 510 height 45
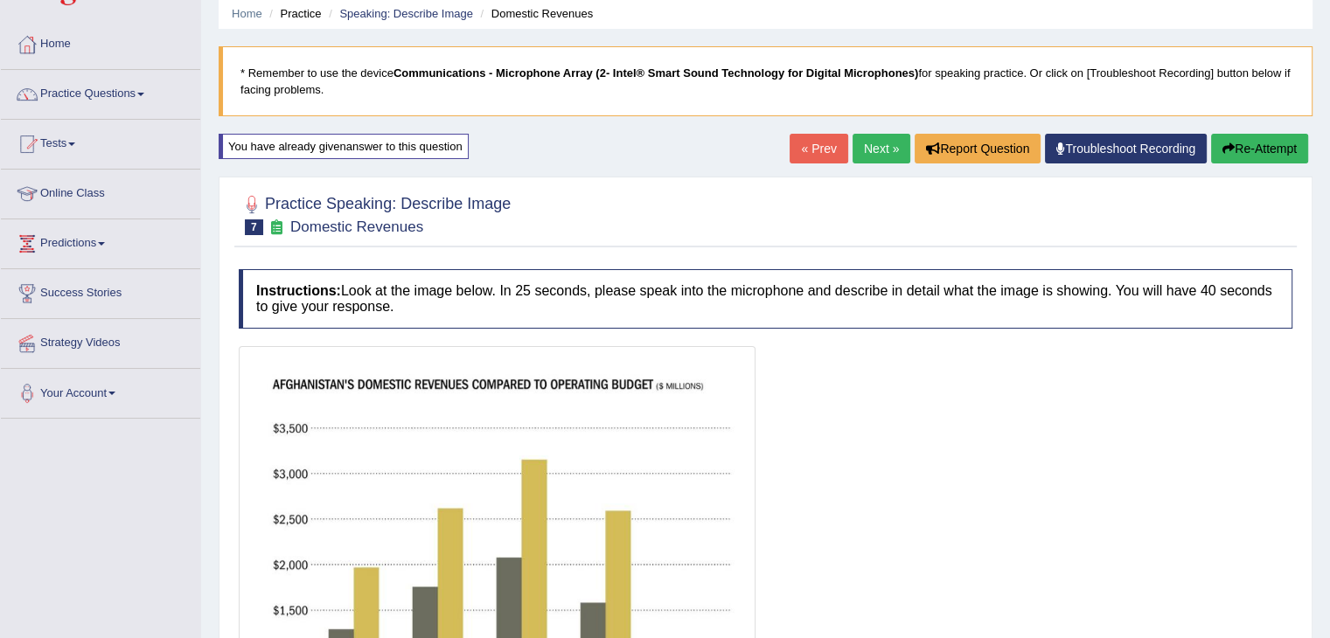
scroll to position [66, 0]
click at [1258, 152] on button "Re-Attempt" at bounding box center [1259, 150] width 97 height 30
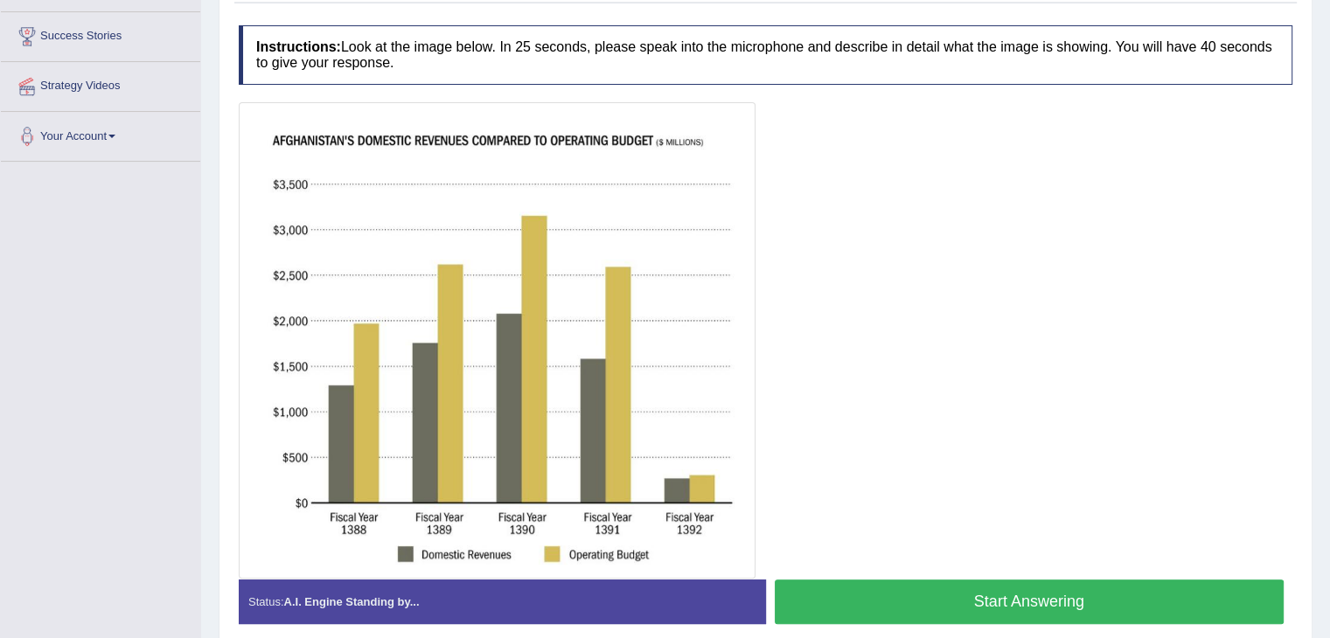
scroll to position [328, 0]
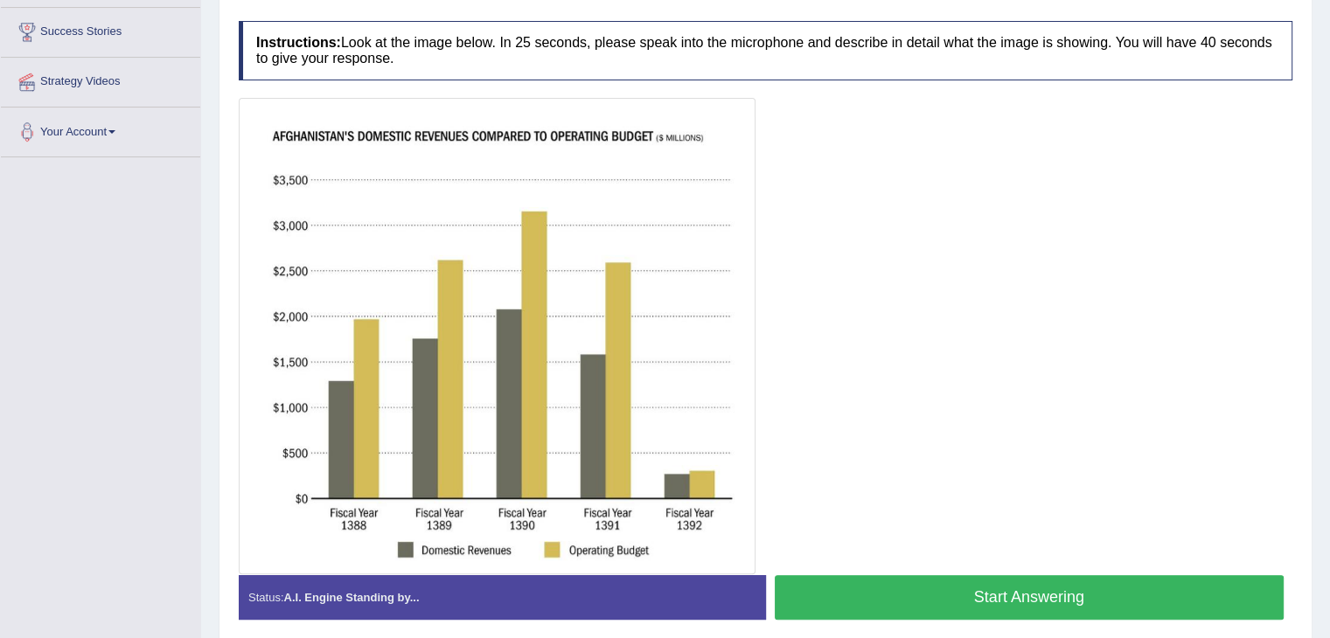
click at [954, 585] on button "Start Answering" at bounding box center [1029, 597] width 510 height 45
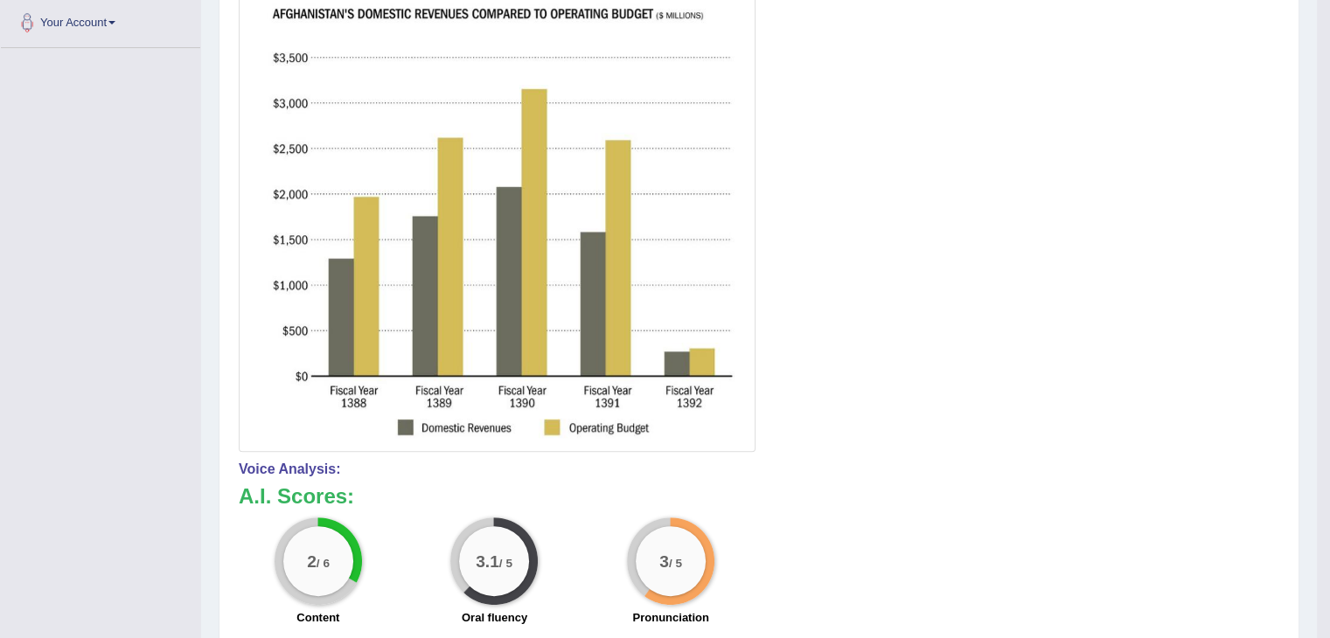
scroll to position [66, 0]
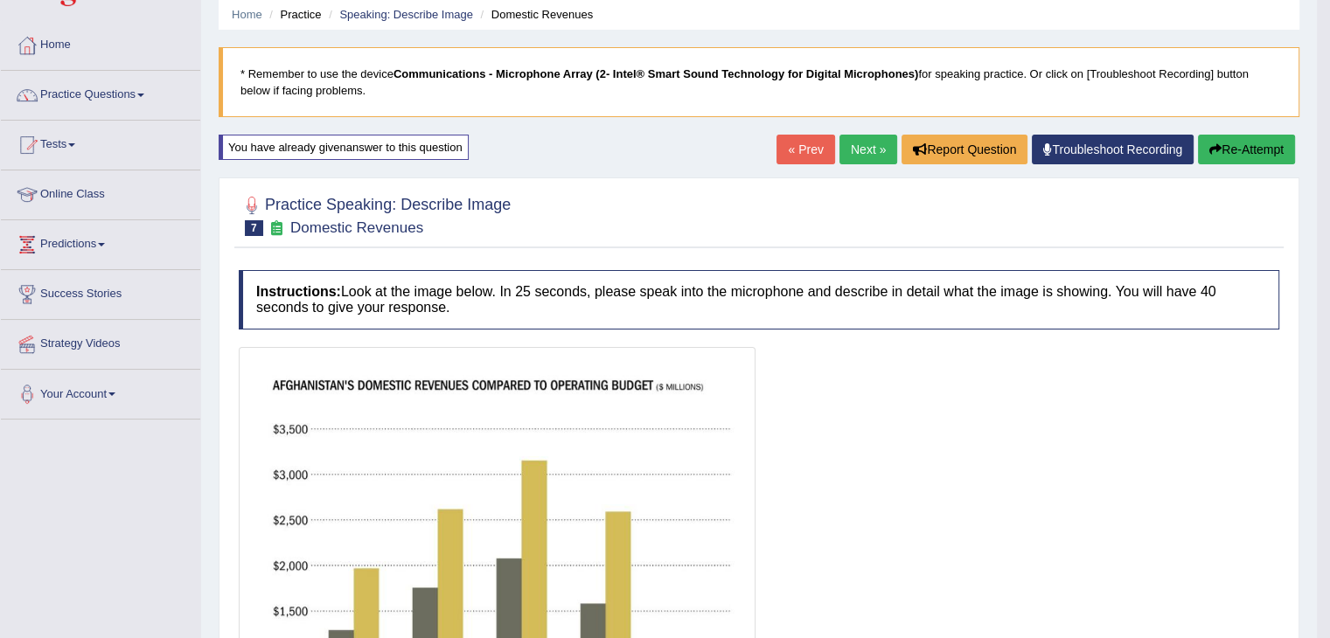
click at [1241, 152] on button "Re-Attempt" at bounding box center [1246, 150] width 97 height 30
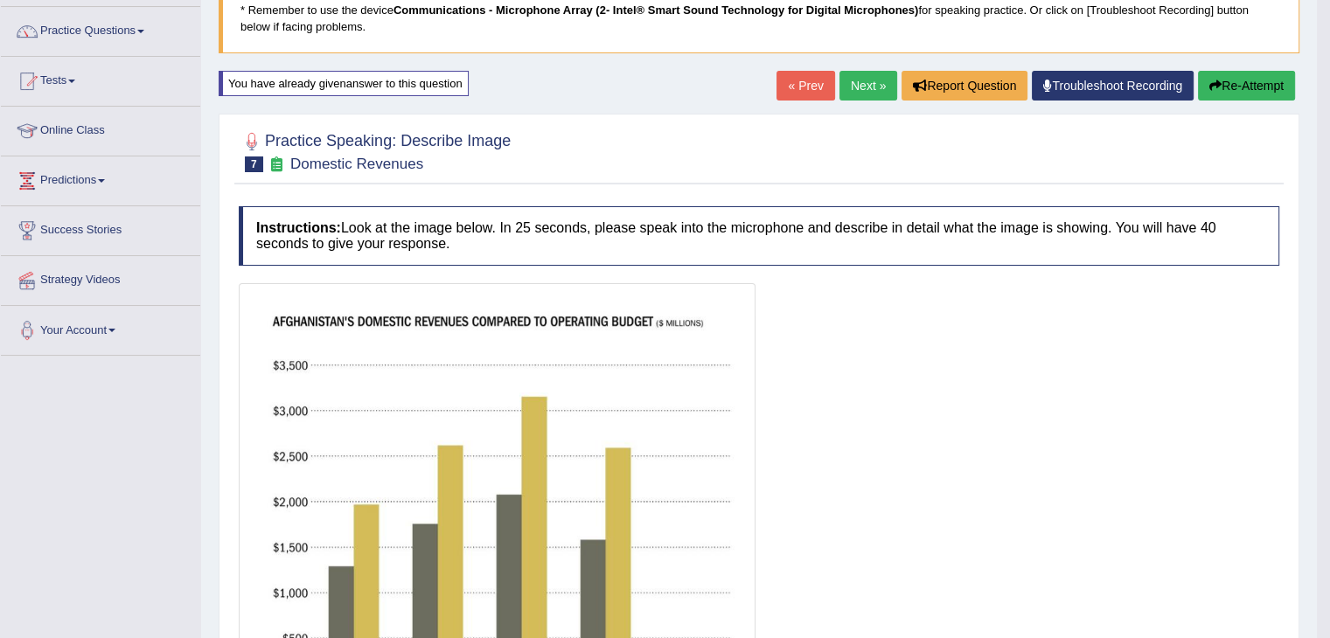
scroll to position [328, 0]
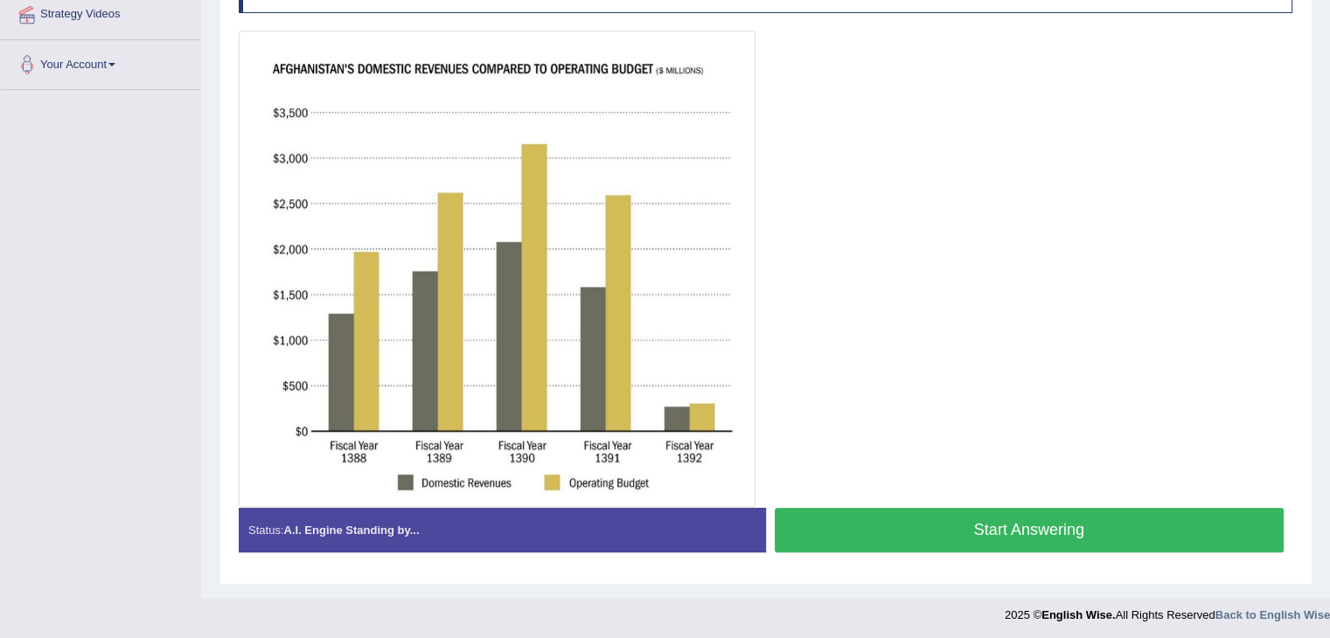
click at [986, 520] on button "Start Answering" at bounding box center [1029, 530] width 510 height 45
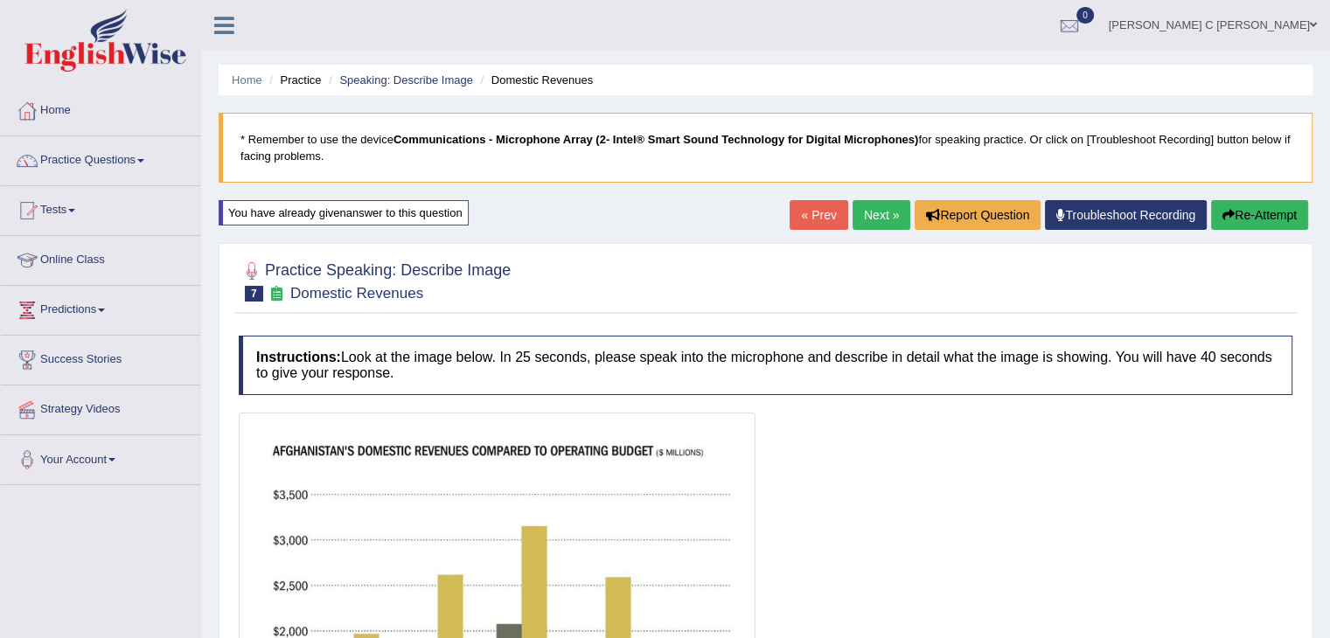
click at [1252, 211] on button "Re-Attempt" at bounding box center [1259, 215] width 97 height 30
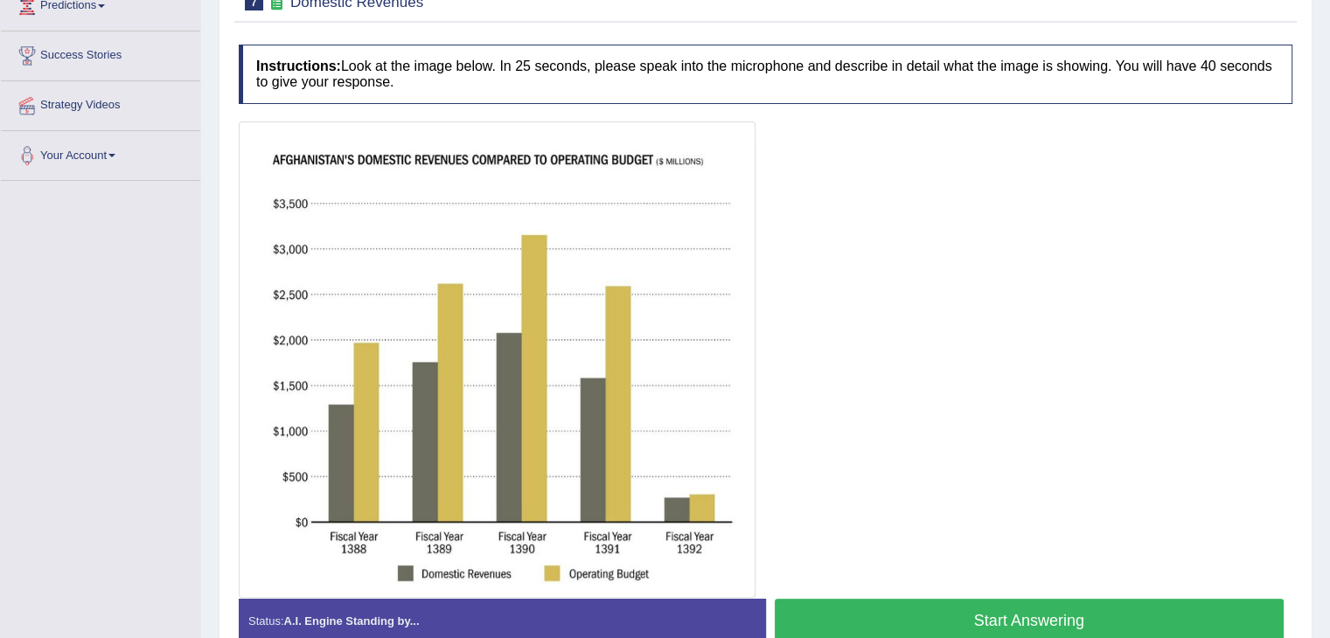
click at [1089, 613] on button "Start Answering" at bounding box center [1029, 621] width 510 height 45
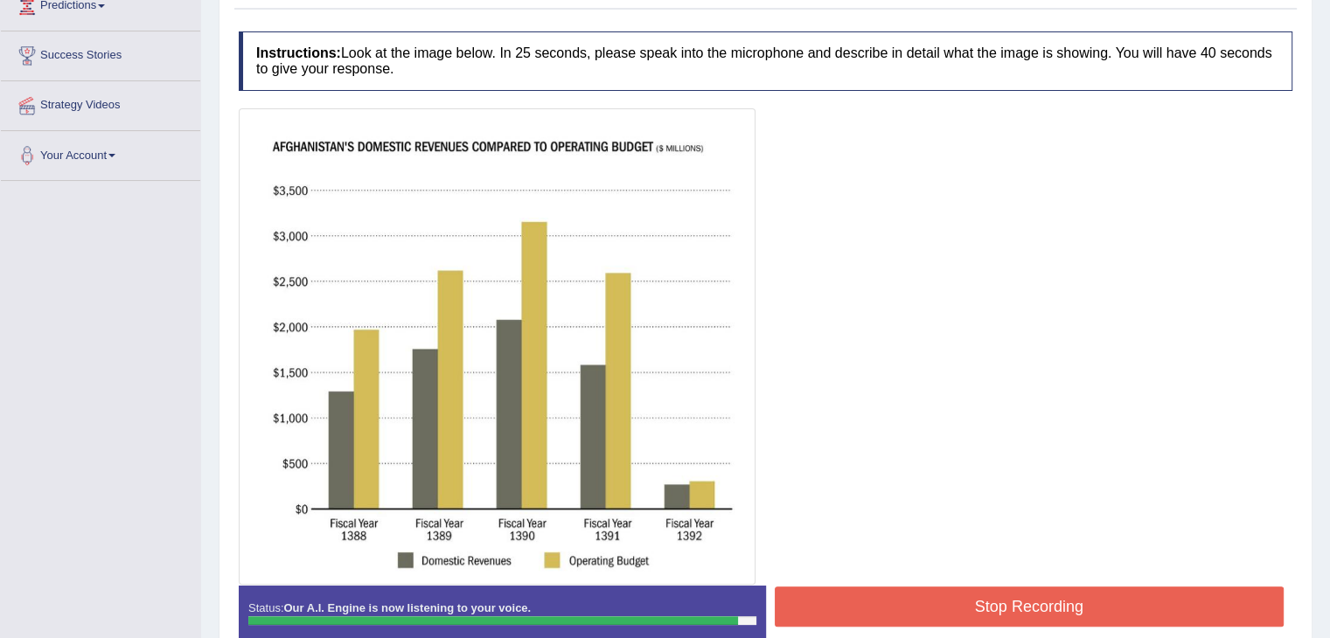
click at [1019, 598] on button "Stop Recording" at bounding box center [1029, 607] width 510 height 40
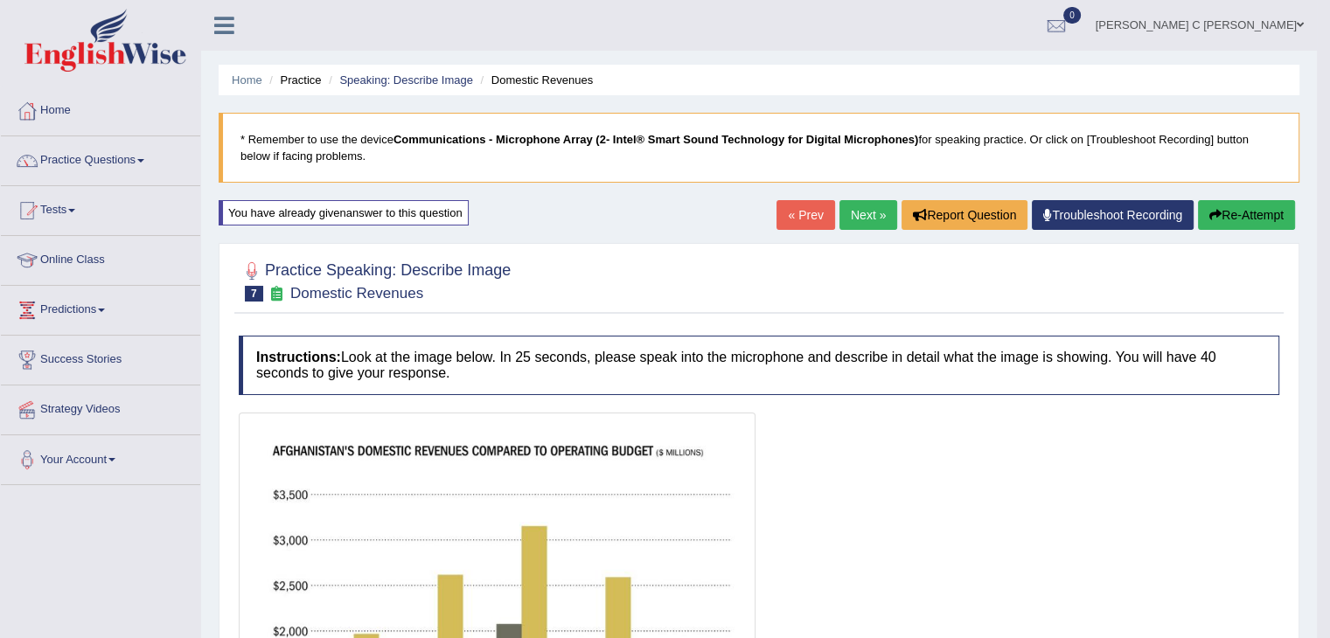
click at [1232, 219] on button "Re-Attempt" at bounding box center [1246, 215] width 97 height 30
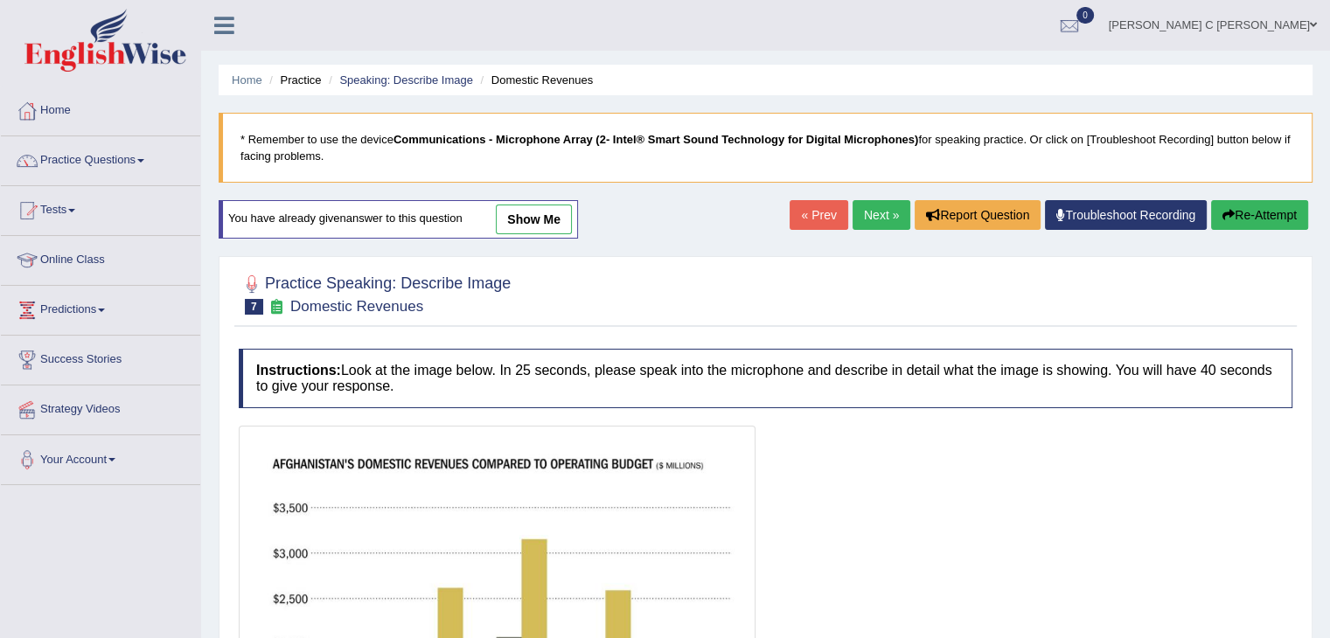
click at [1227, 223] on button "Re-Attempt" at bounding box center [1259, 215] width 97 height 30
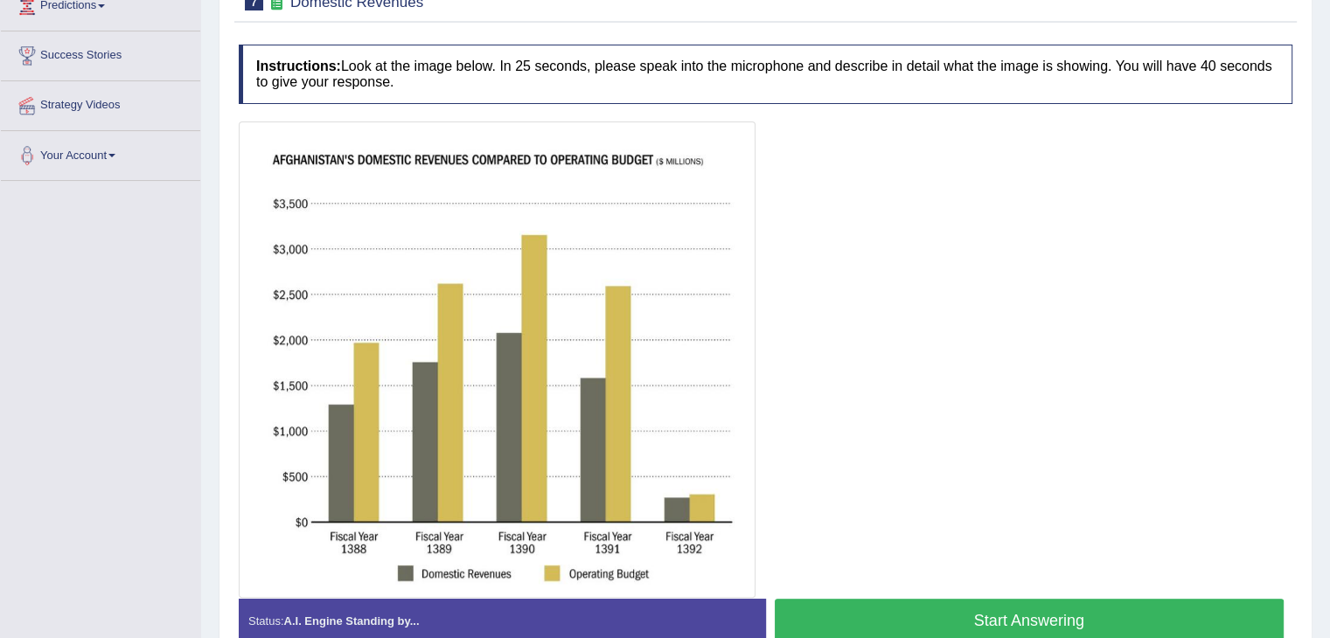
click at [890, 622] on button "Start Answering" at bounding box center [1029, 621] width 510 height 45
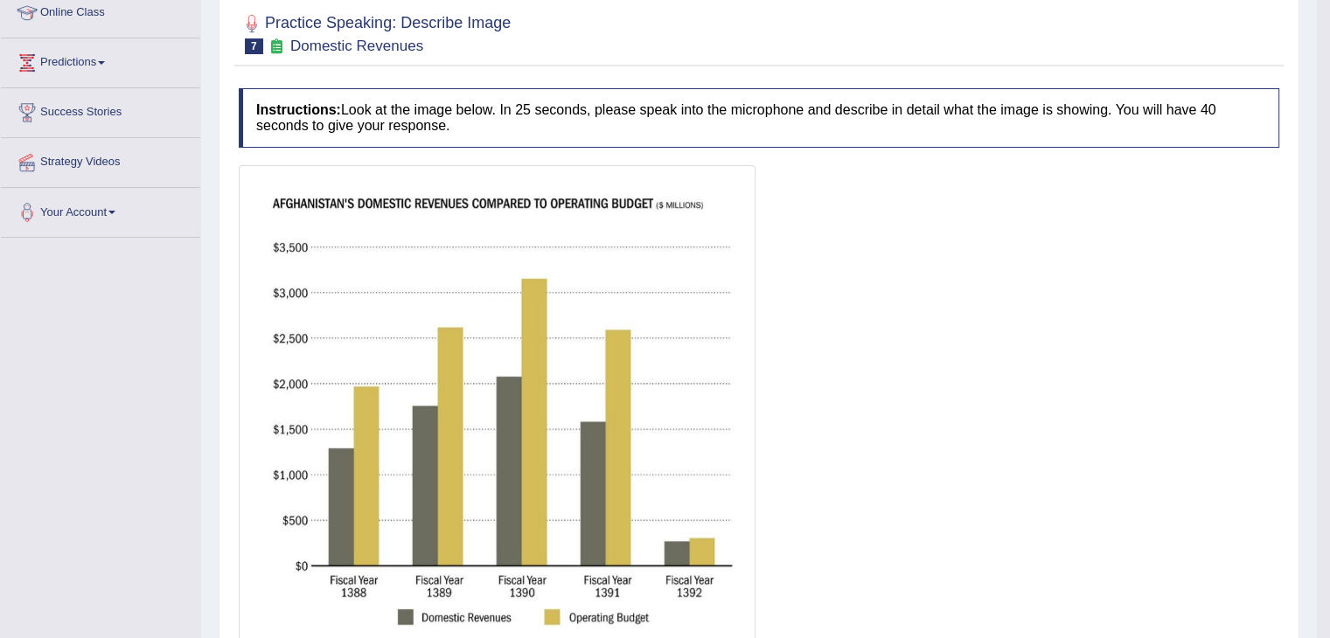
scroll to position [217, 0]
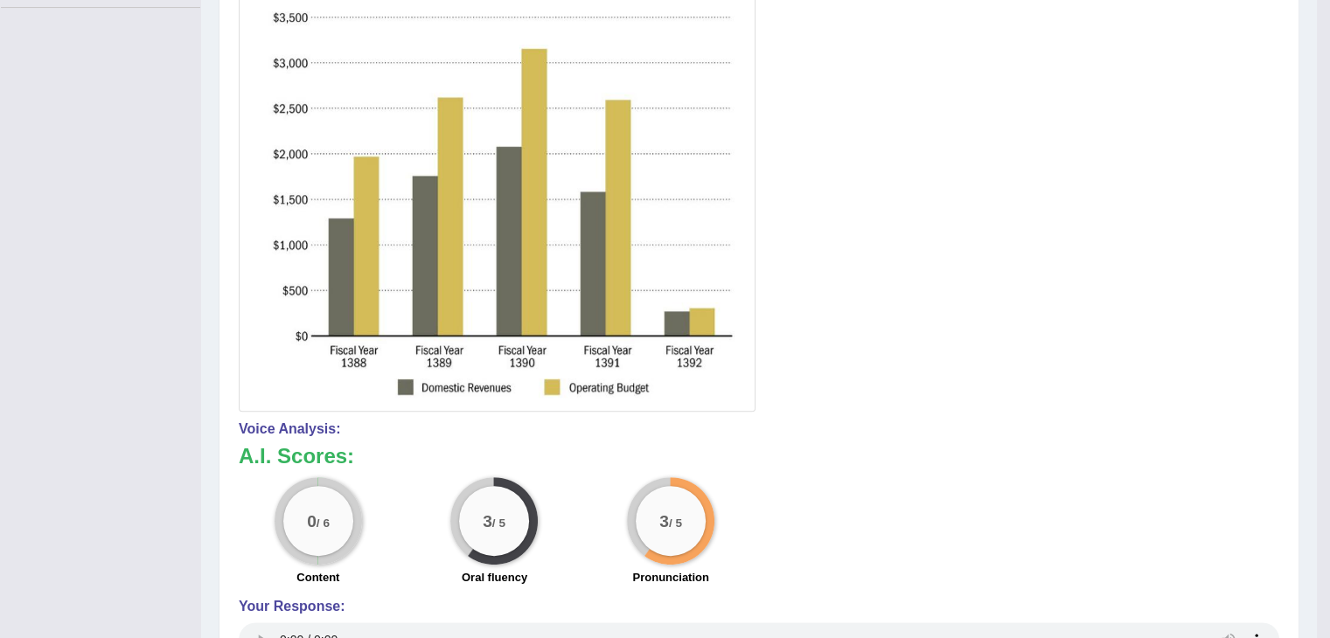
scroll to position [479, 0]
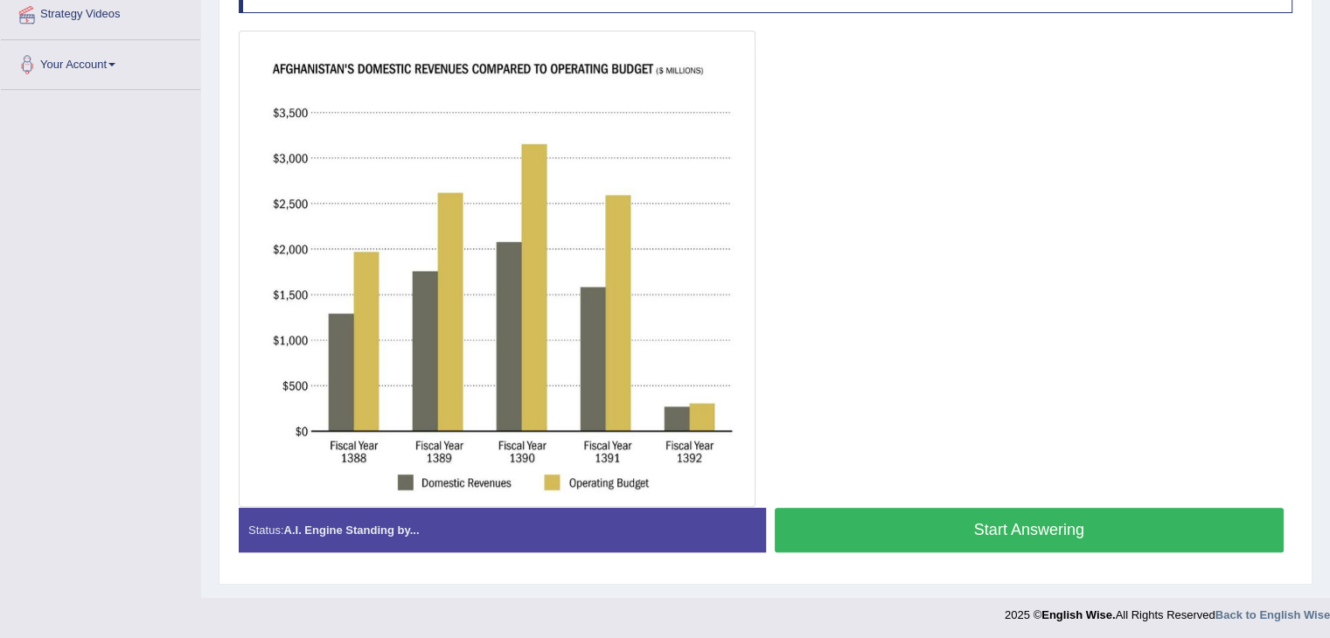
drag, startPoint x: 986, startPoint y: 529, endPoint x: 965, endPoint y: 493, distance: 41.5
click at [984, 524] on button "Start Answering" at bounding box center [1029, 530] width 510 height 45
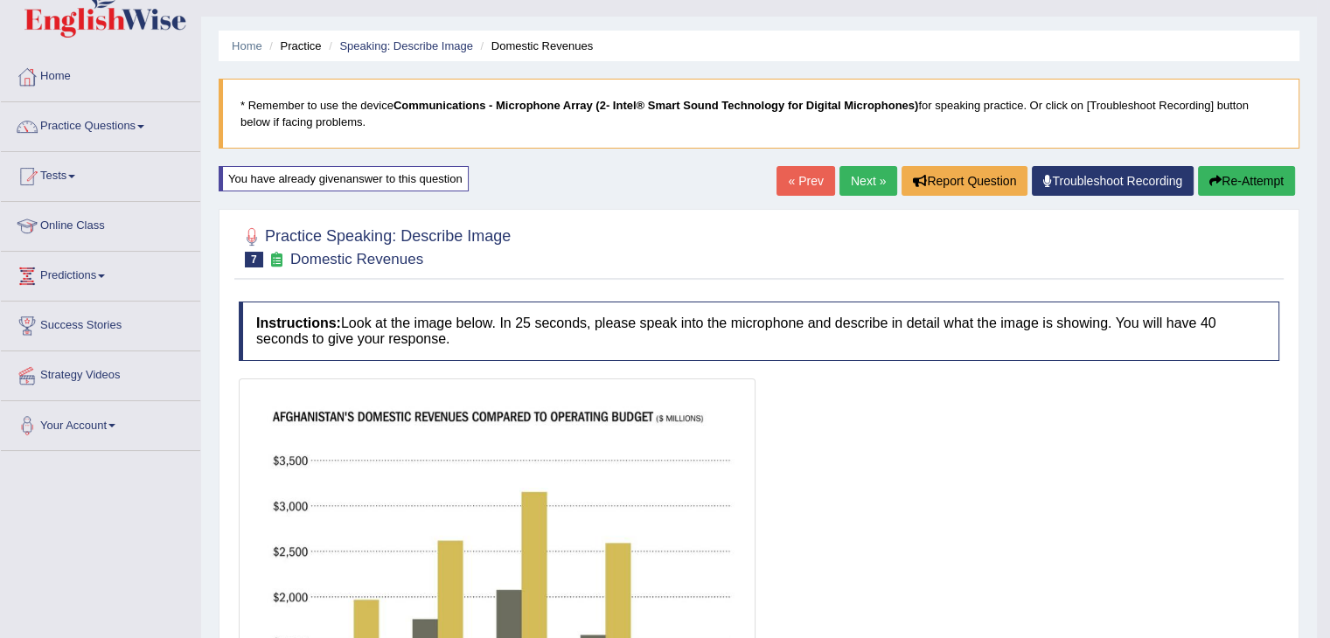
scroll to position [33, 0]
click at [866, 176] on link "Next »" at bounding box center [868, 182] width 58 height 30
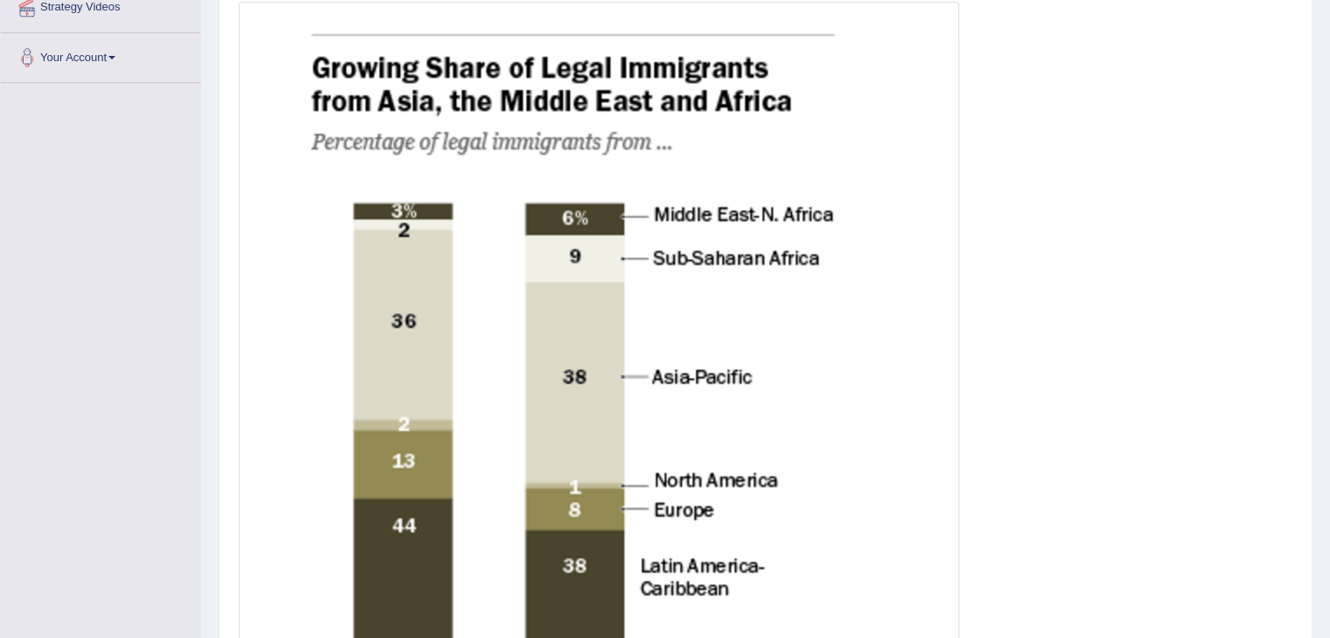
scroll to position [350, 0]
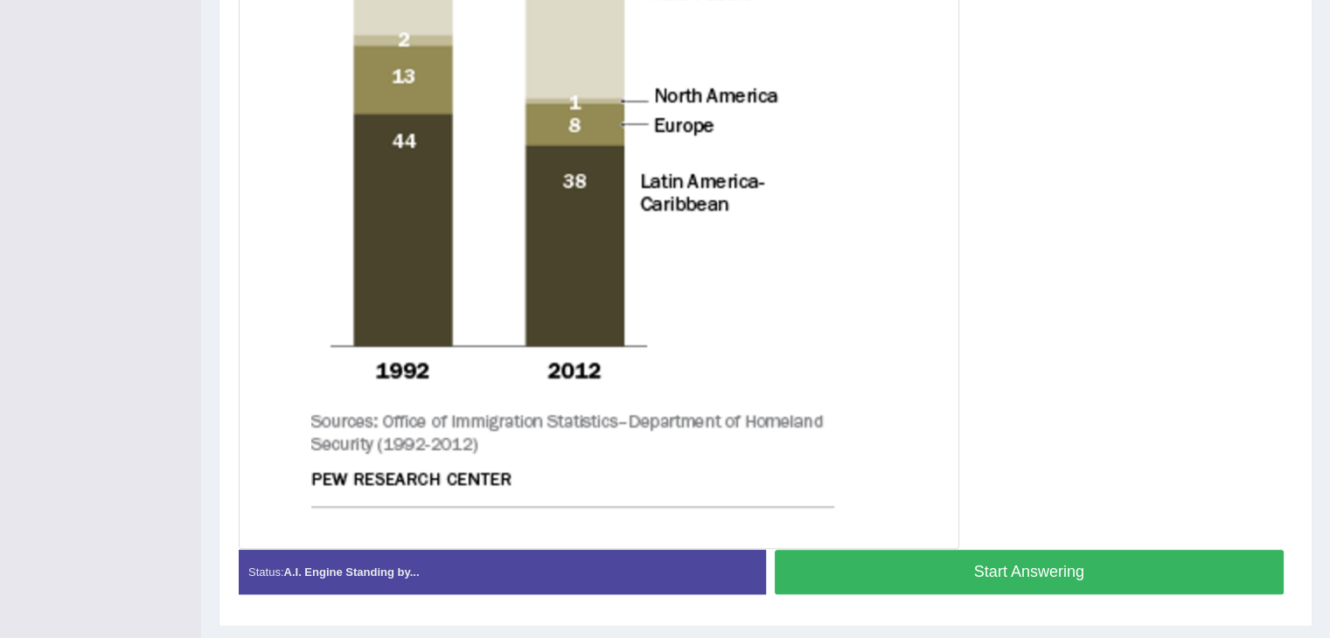
drag, startPoint x: 1052, startPoint y: 571, endPoint x: 961, endPoint y: 440, distance: 160.1
click at [1052, 567] on button "Start Answering" at bounding box center [1029, 572] width 510 height 45
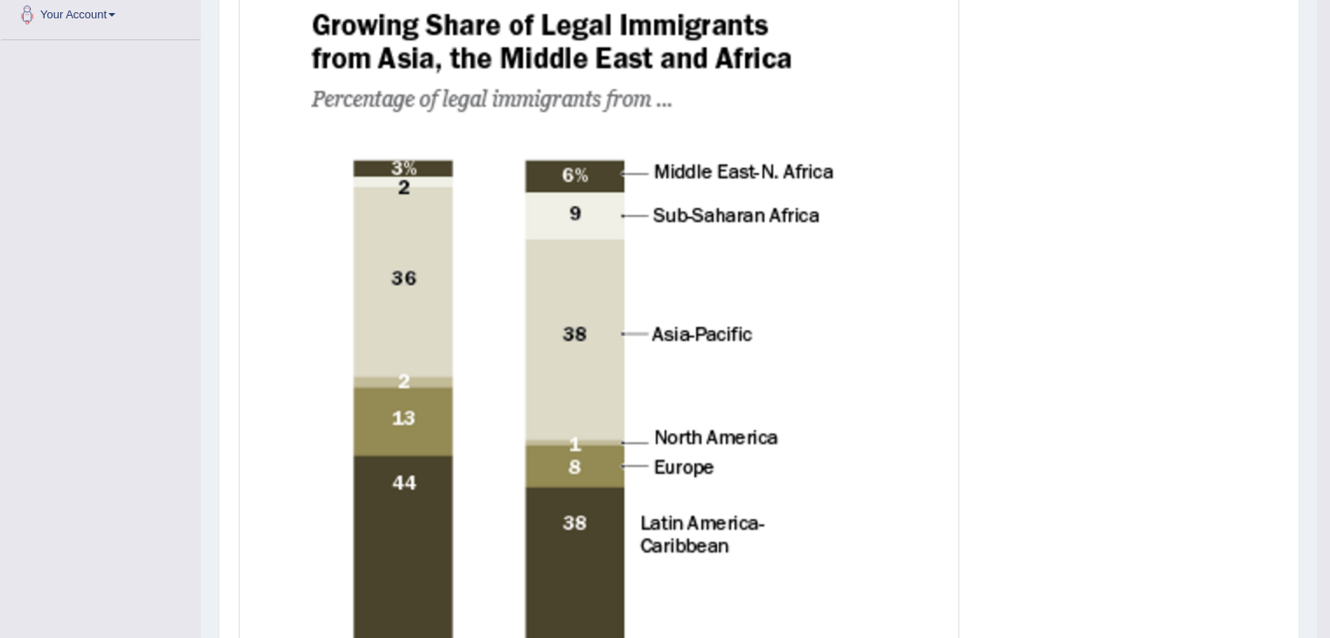
scroll to position [175, 0]
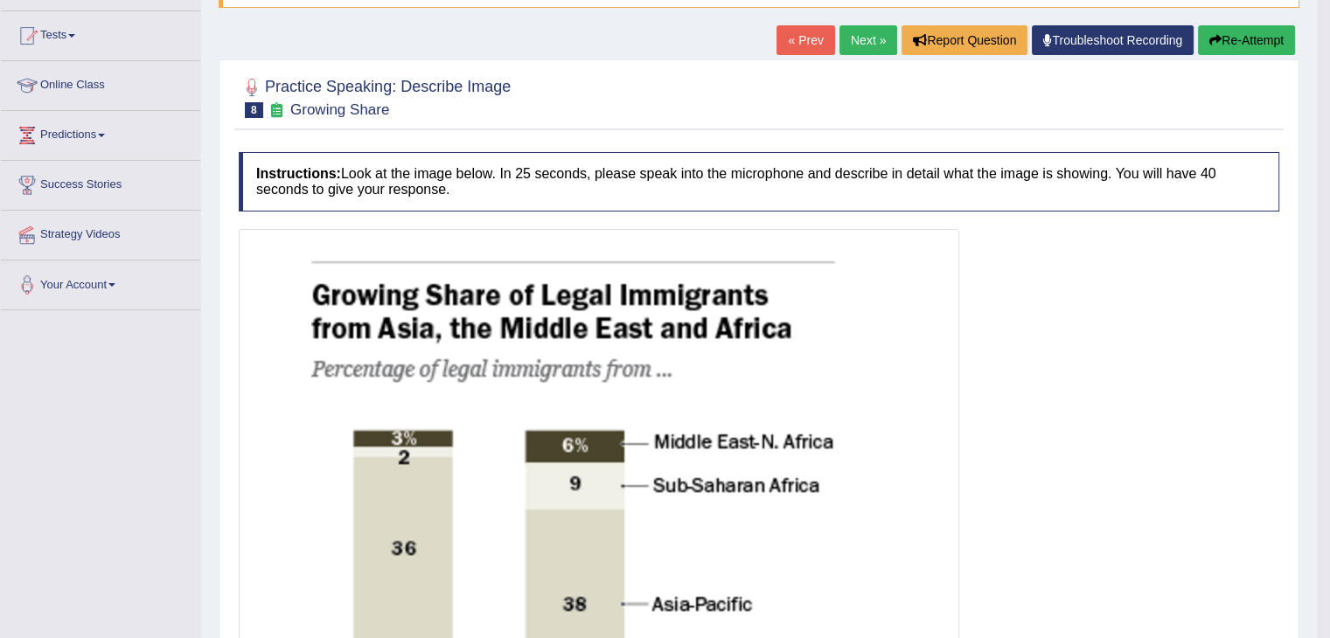
click at [1259, 44] on button "Re-Attempt" at bounding box center [1246, 40] width 97 height 30
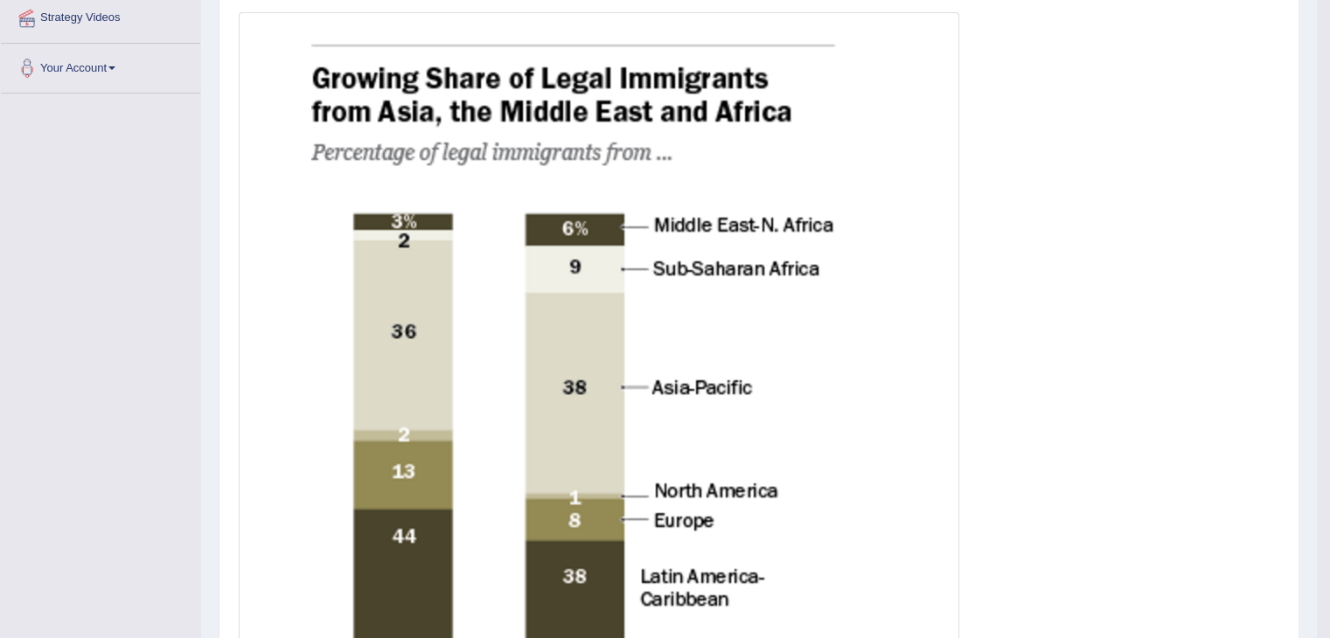
scroll to position [437, 0]
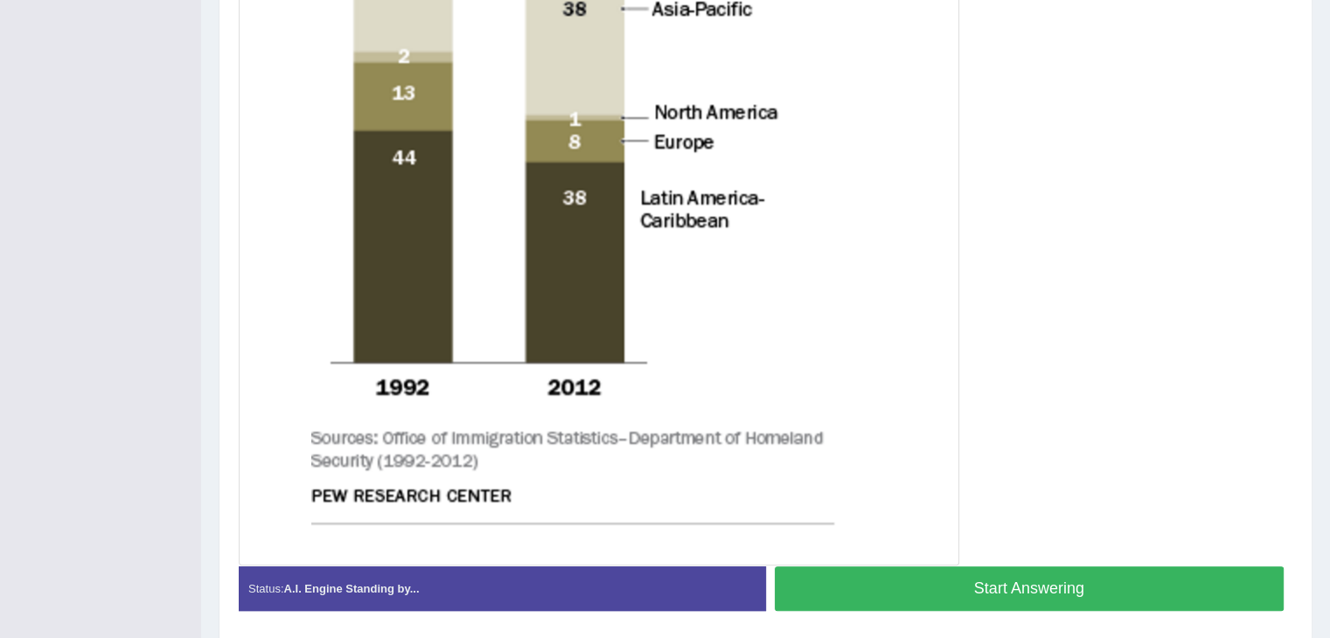
drag, startPoint x: 1019, startPoint y: 588, endPoint x: 993, endPoint y: 525, distance: 68.2
click at [1014, 581] on button "Start Answering" at bounding box center [1029, 588] width 510 height 45
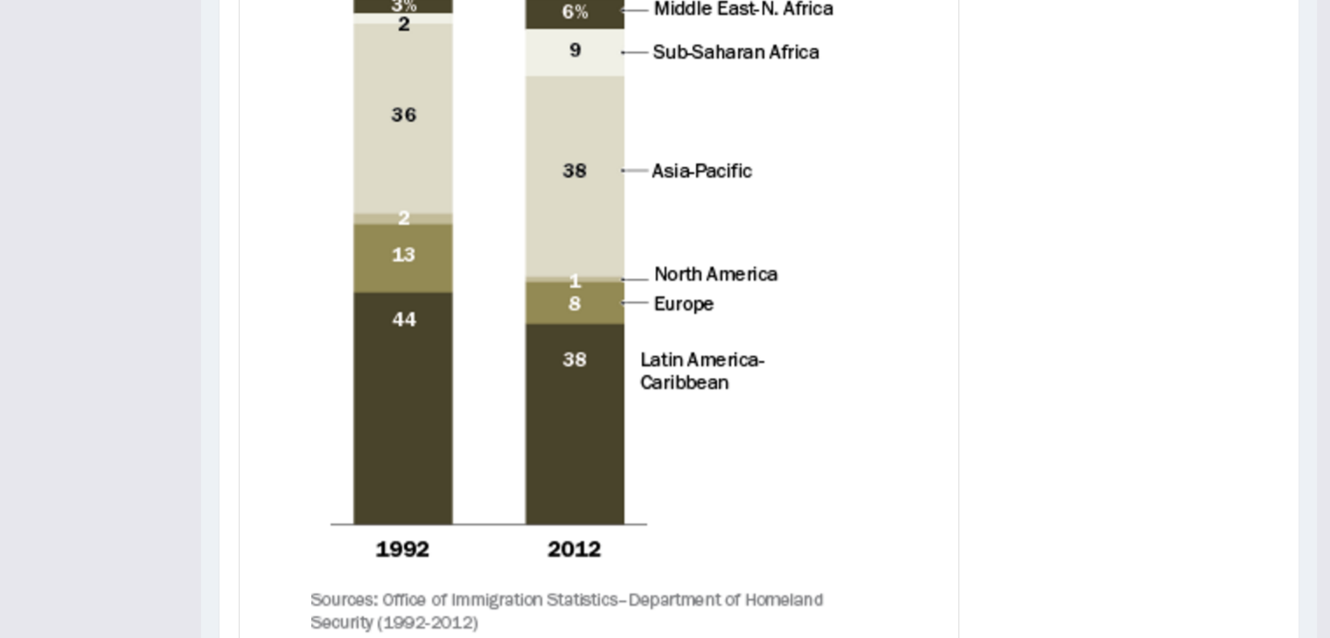
scroll to position [336, 0]
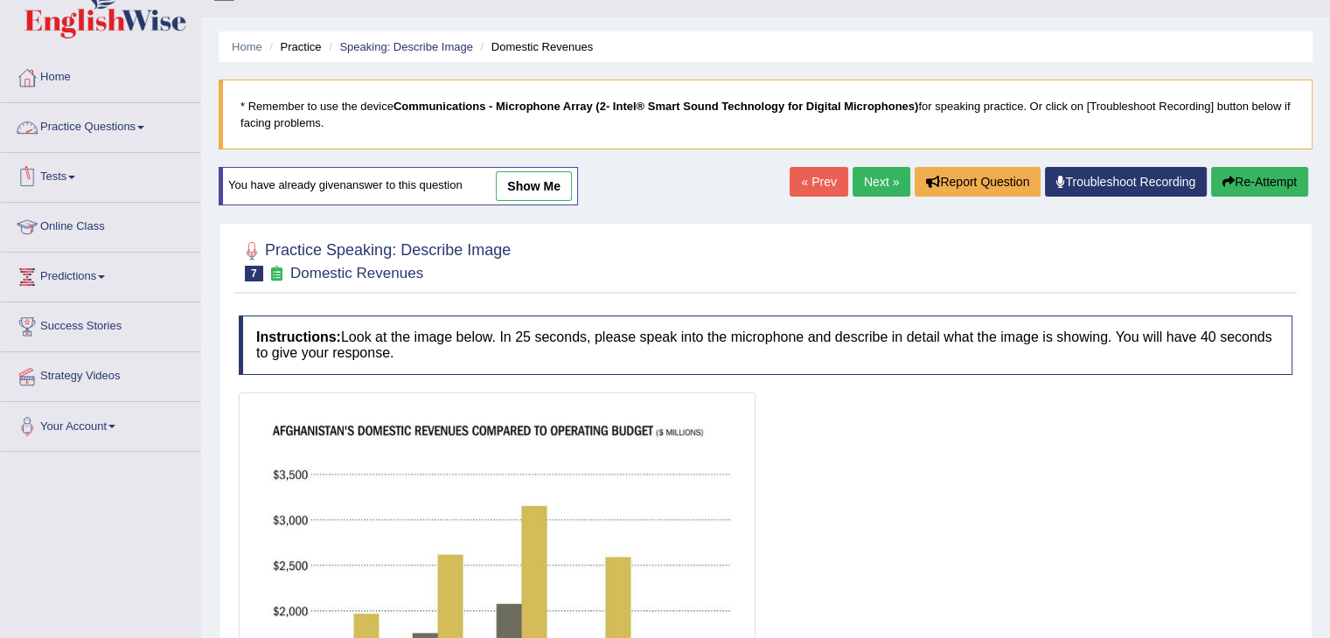
click at [135, 127] on link "Practice Questions" at bounding box center [100, 125] width 199 height 44
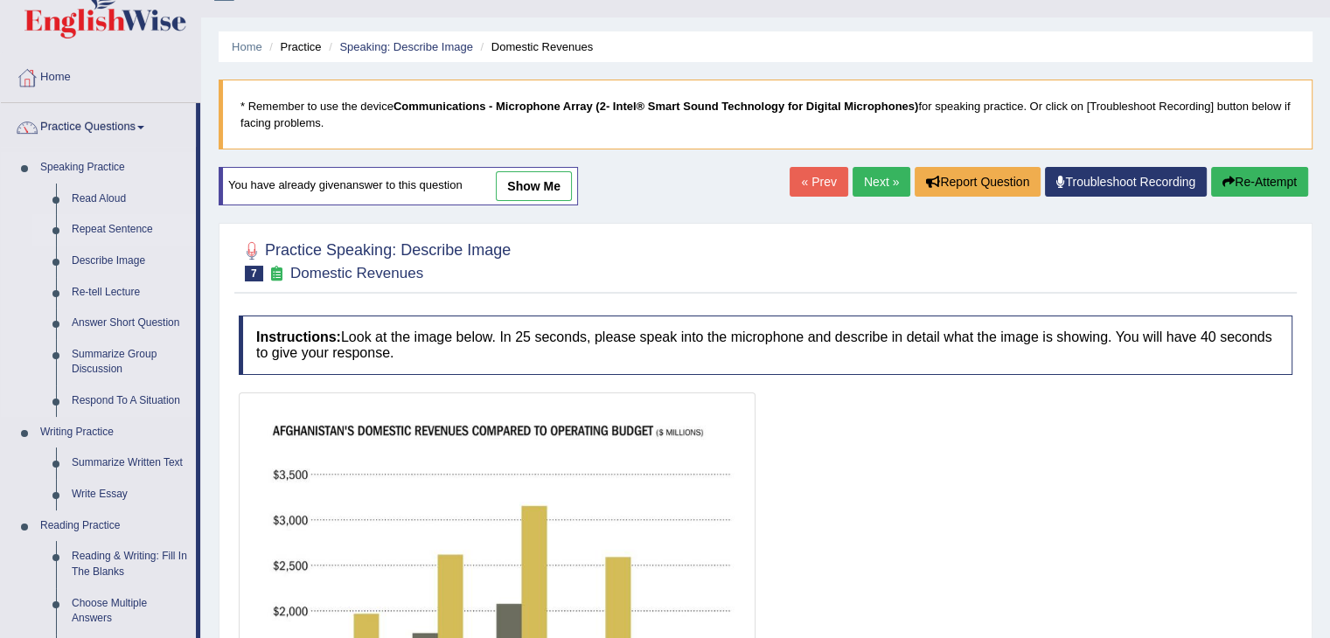
click at [120, 226] on link "Repeat Sentence" at bounding box center [130, 229] width 132 height 31
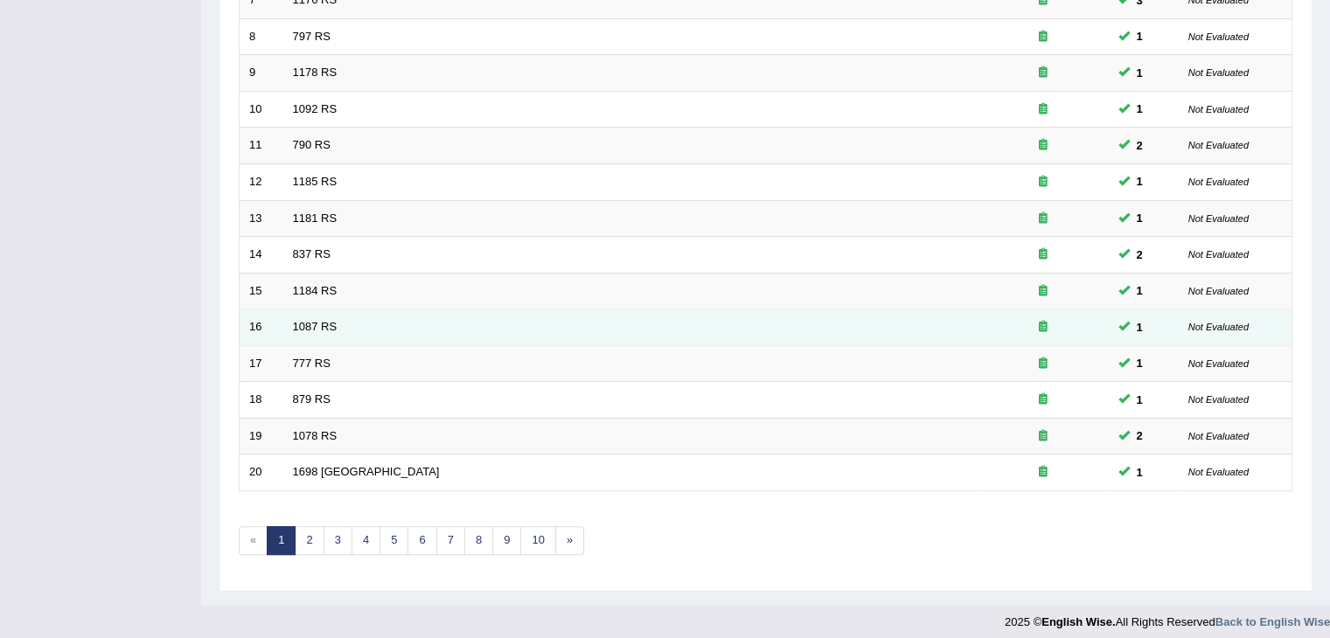
scroll to position [514, 0]
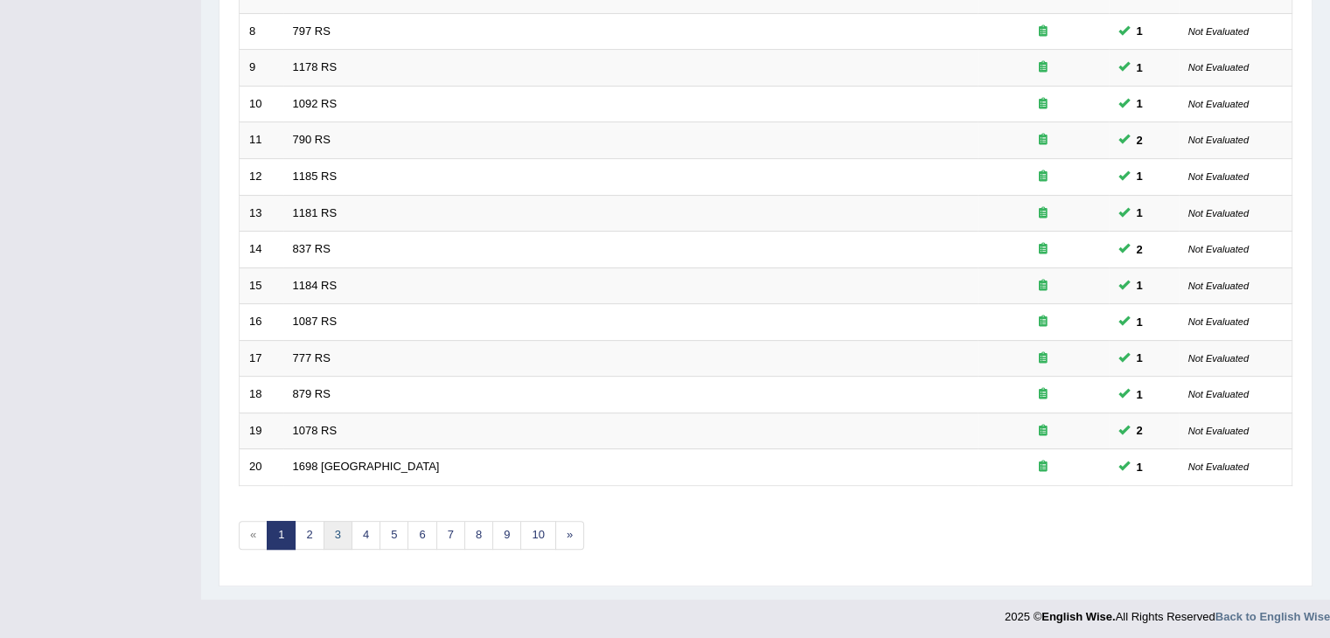
click at [332, 525] on link "3" at bounding box center [337, 535] width 29 height 29
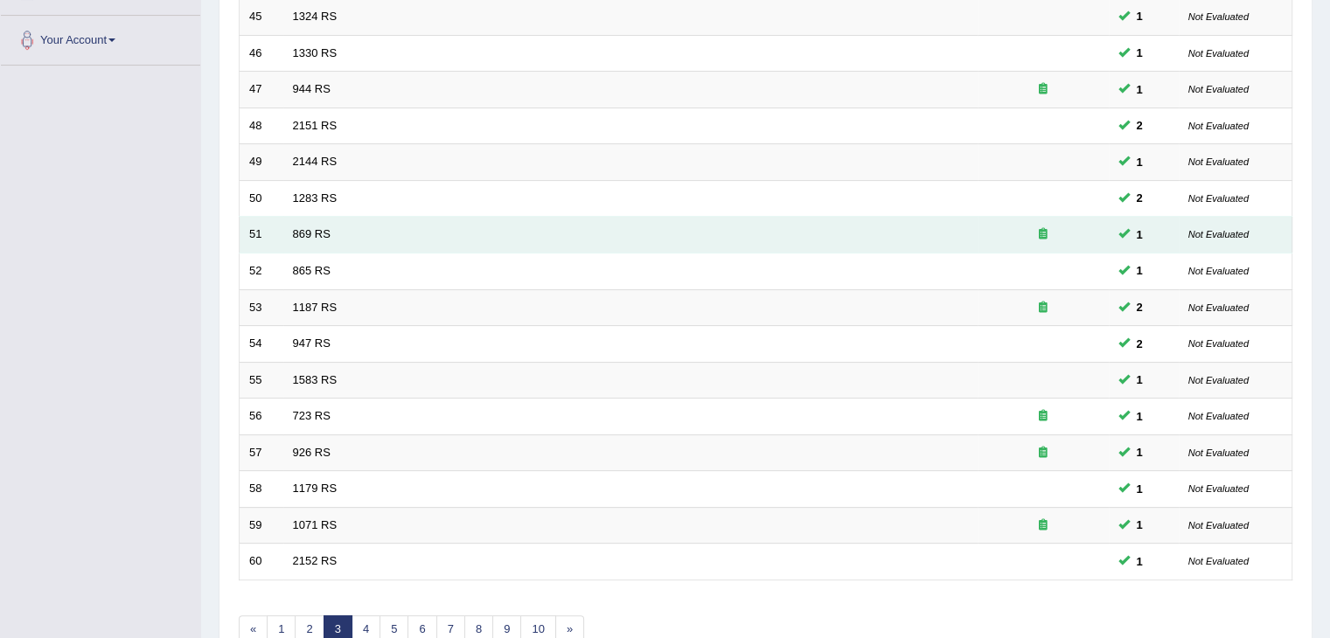
scroll to position [514, 0]
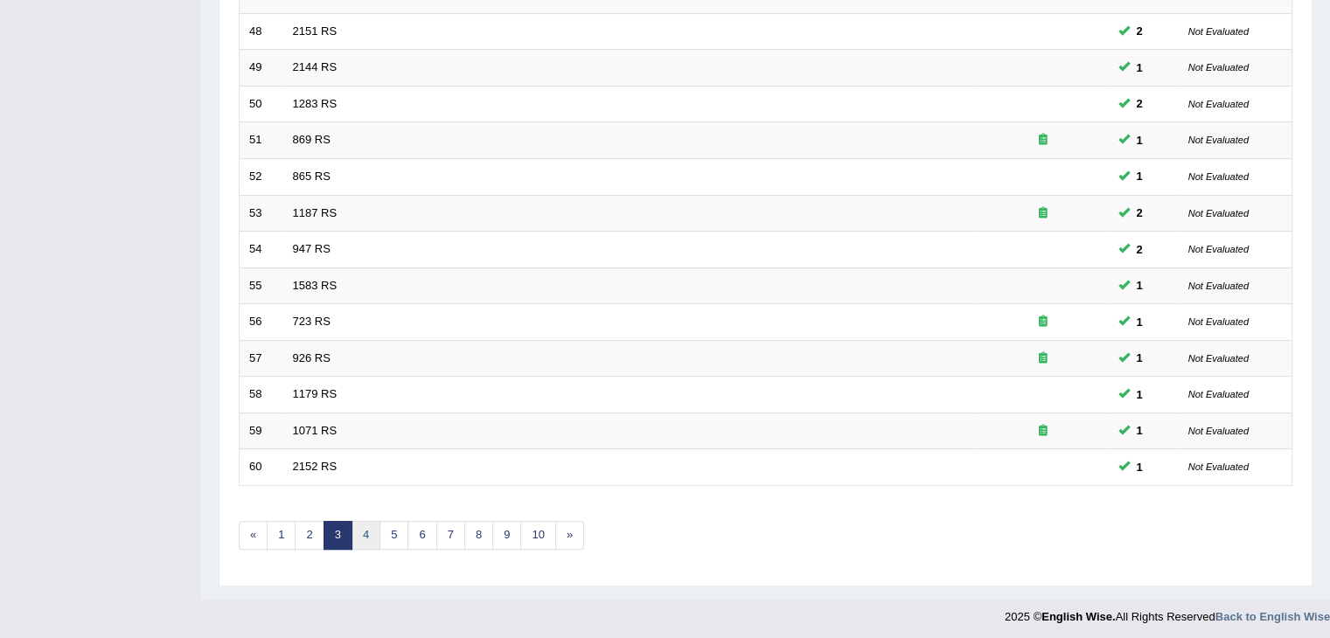
click at [368, 533] on link "4" at bounding box center [365, 535] width 29 height 29
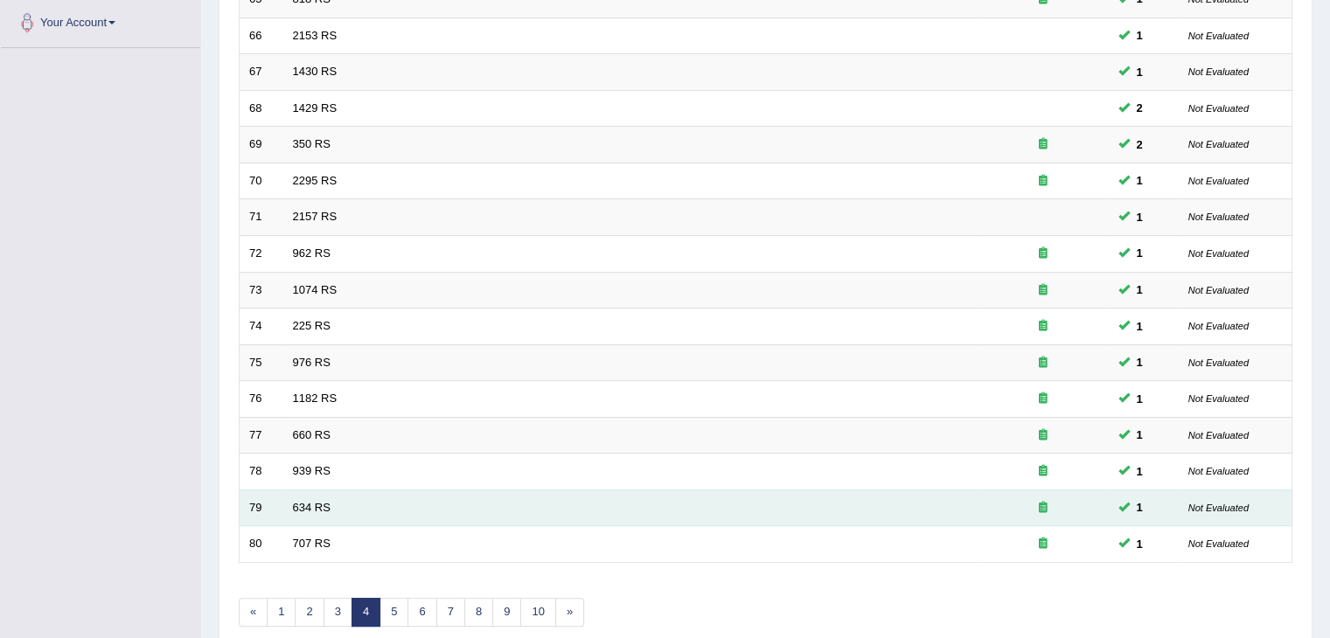
scroll to position [514, 0]
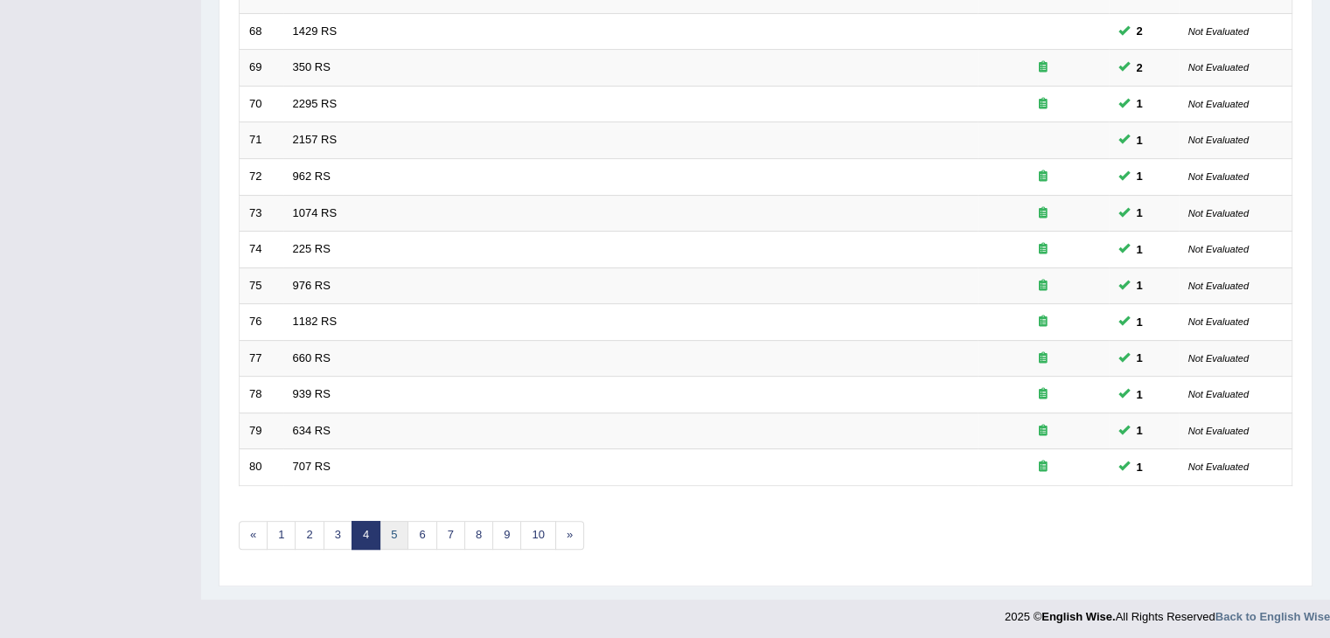
click at [402, 531] on link "5" at bounding box center [393, 535] width 29 height 29
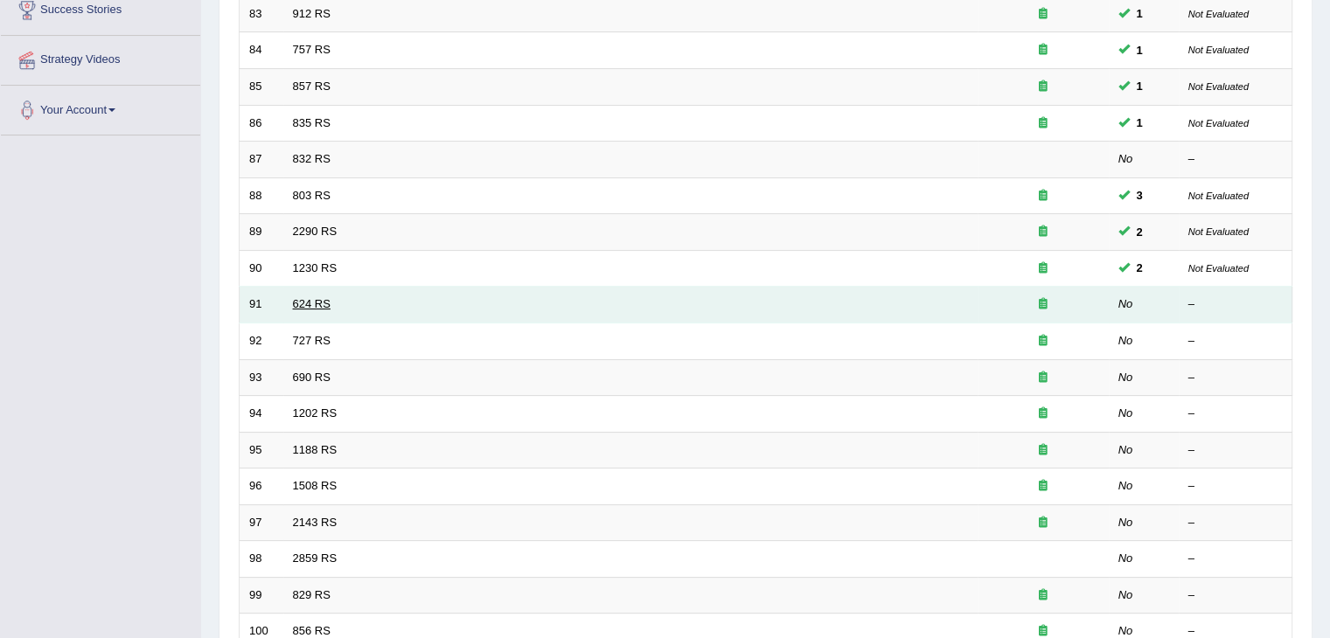
click at [315, 306] on link "624 RS" at bounding box center [312, 303] width 38 height 13
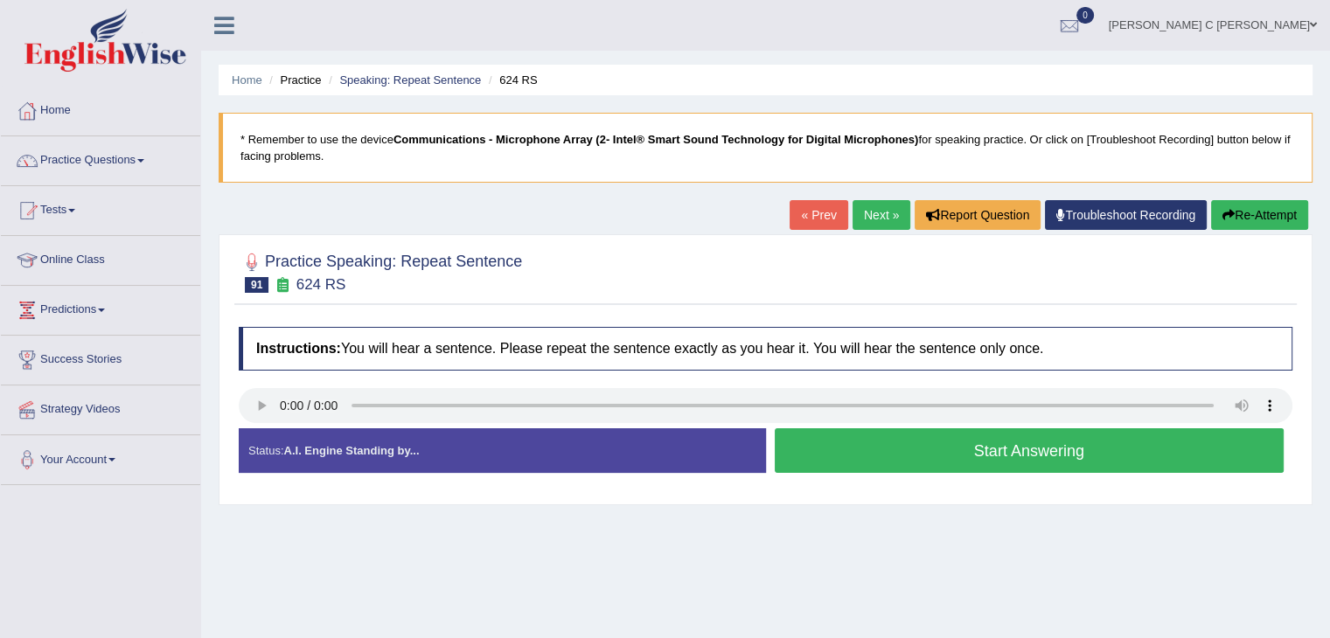
click at [897, 462] on button "Start Answering" at bounding box center [1029, 450] width 510 height 45
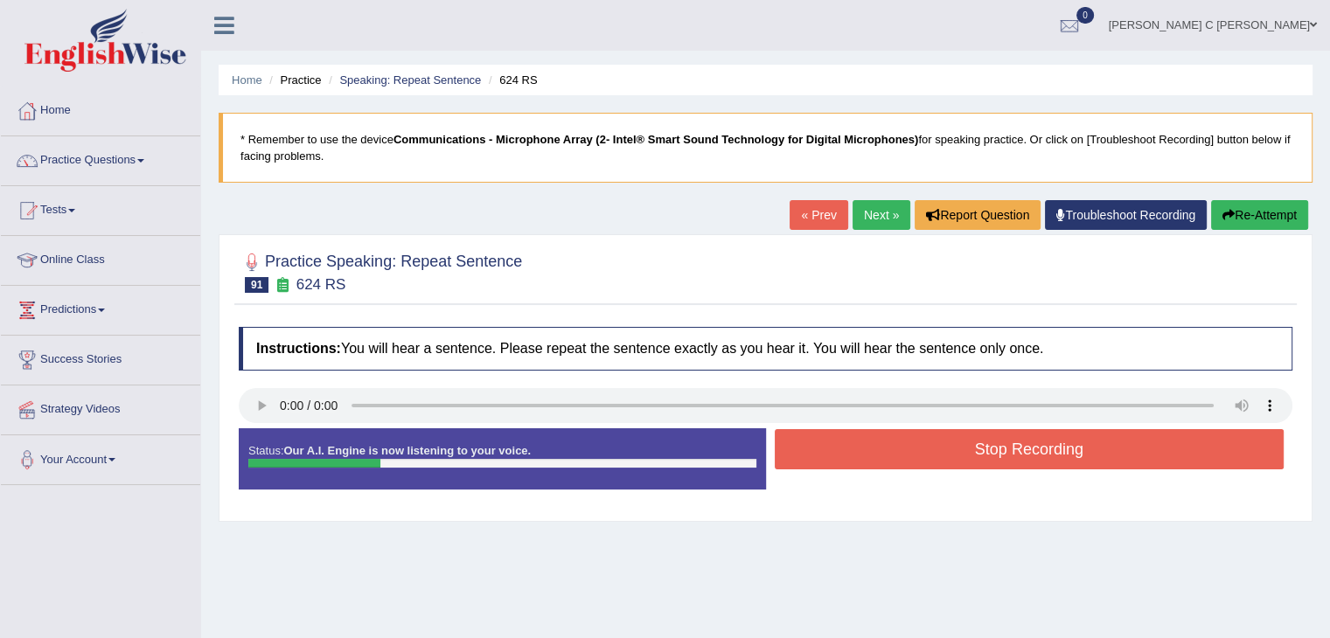
click at [899, 450] on button "Stop Recording" at bounding box center [1029, 449] width 510 height 40
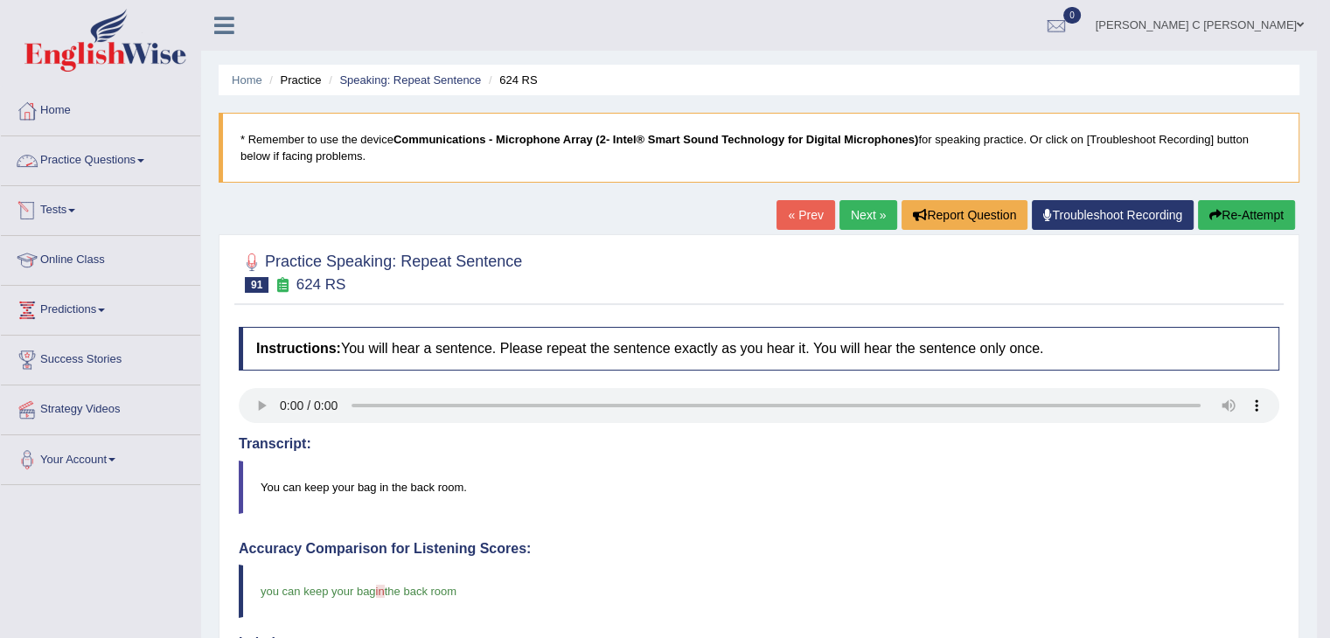
click at [141, 168] on link "Practice Questions" at bounding box center [100, 158] width 199 height 44
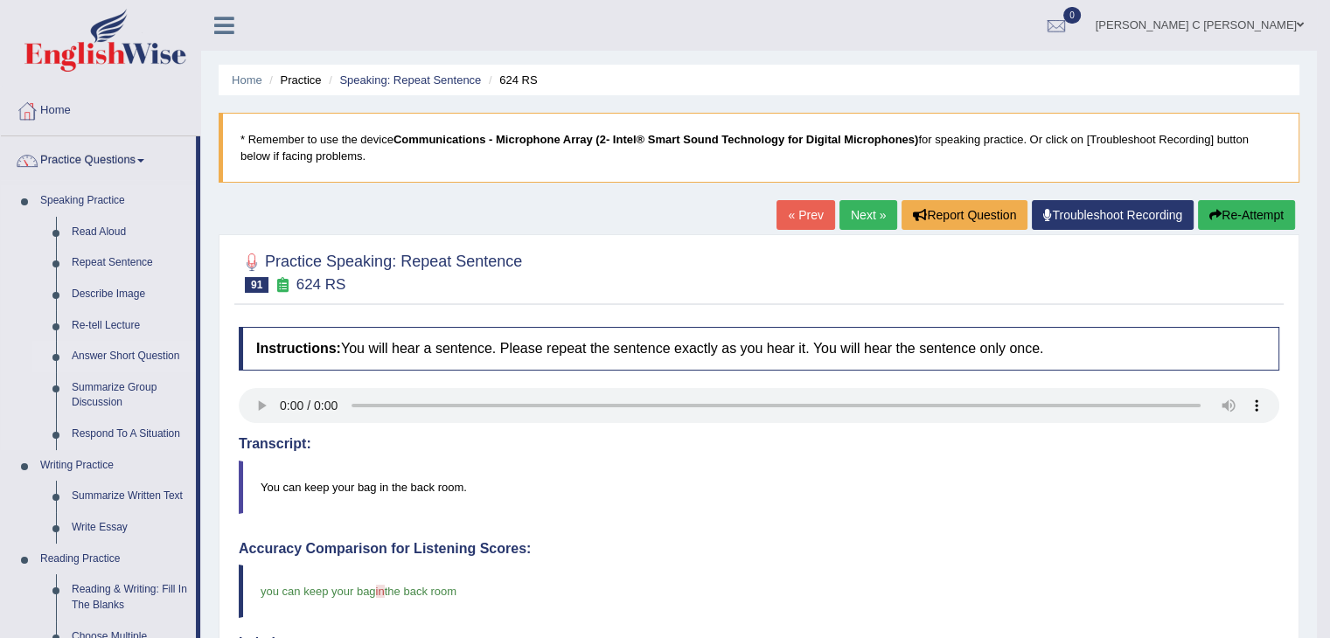
click at [118, 358] on link "Answer Short Question" at bounding box center [130, 356] width 132 height 31
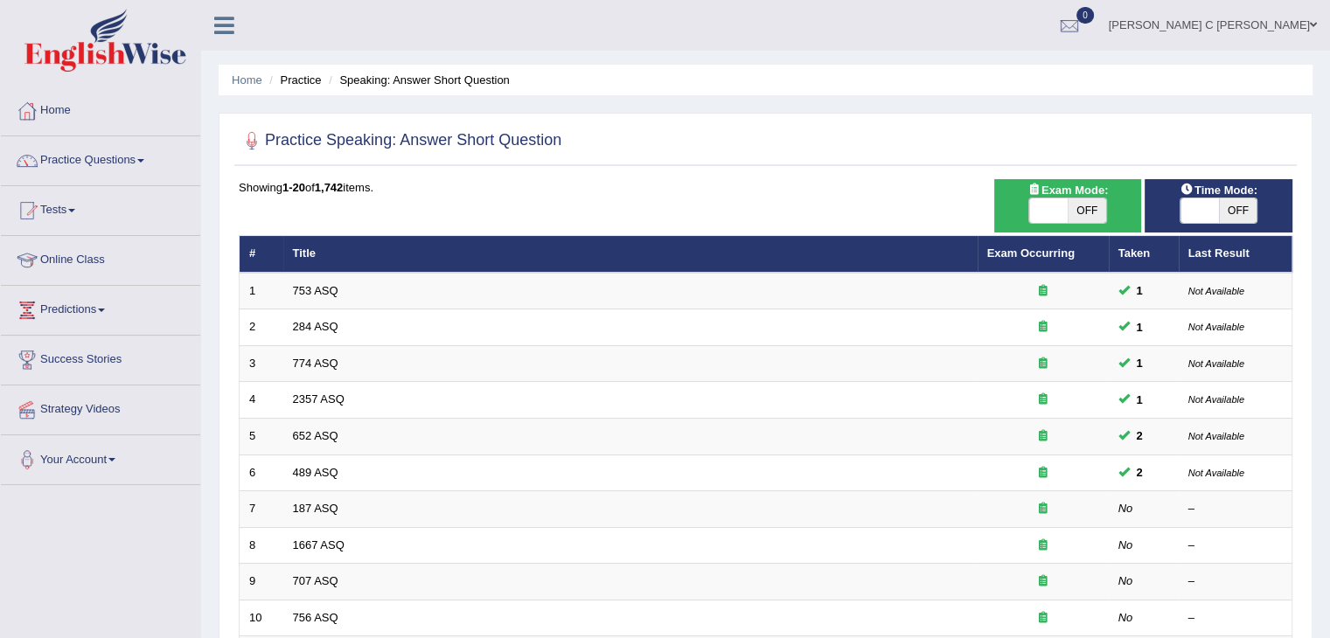
click at [126, 165] on link "Practice Questions" at bounding box center [100, 158] width 199 height 44
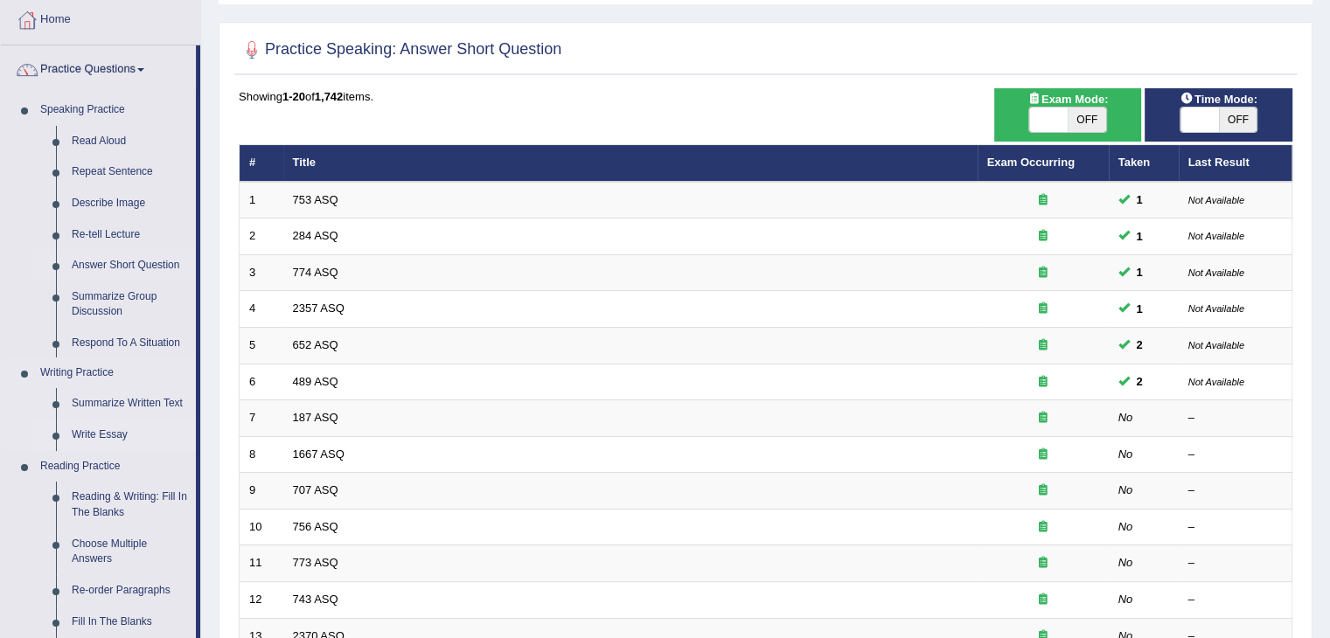
scroll to position [175, 0]
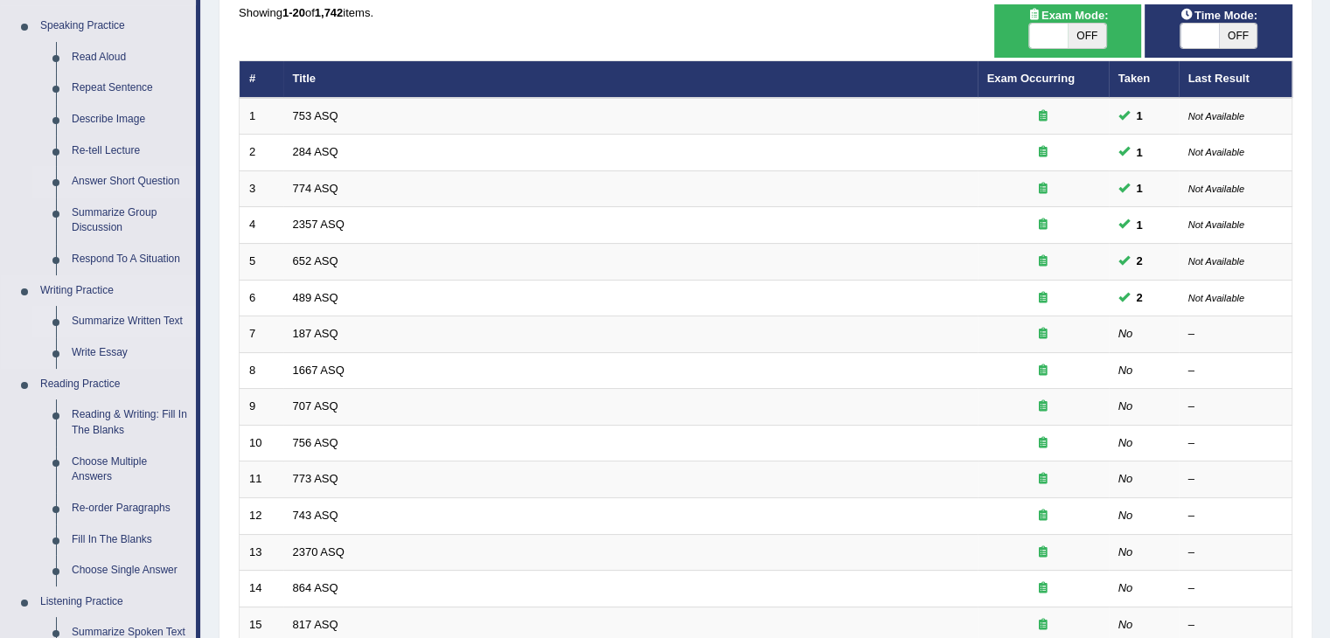
click at [129, 319] on link "Summarize Written Text" at bounding box center [130, 321] width 132 height 31
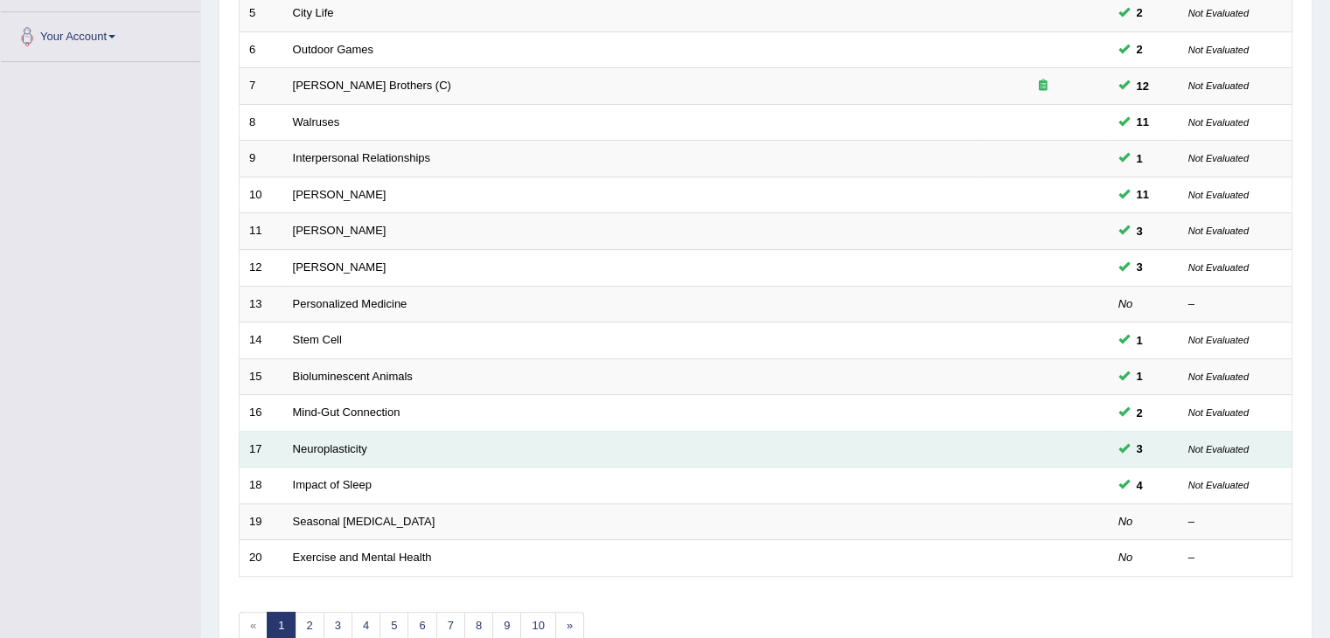
scroll to position [514, 0]
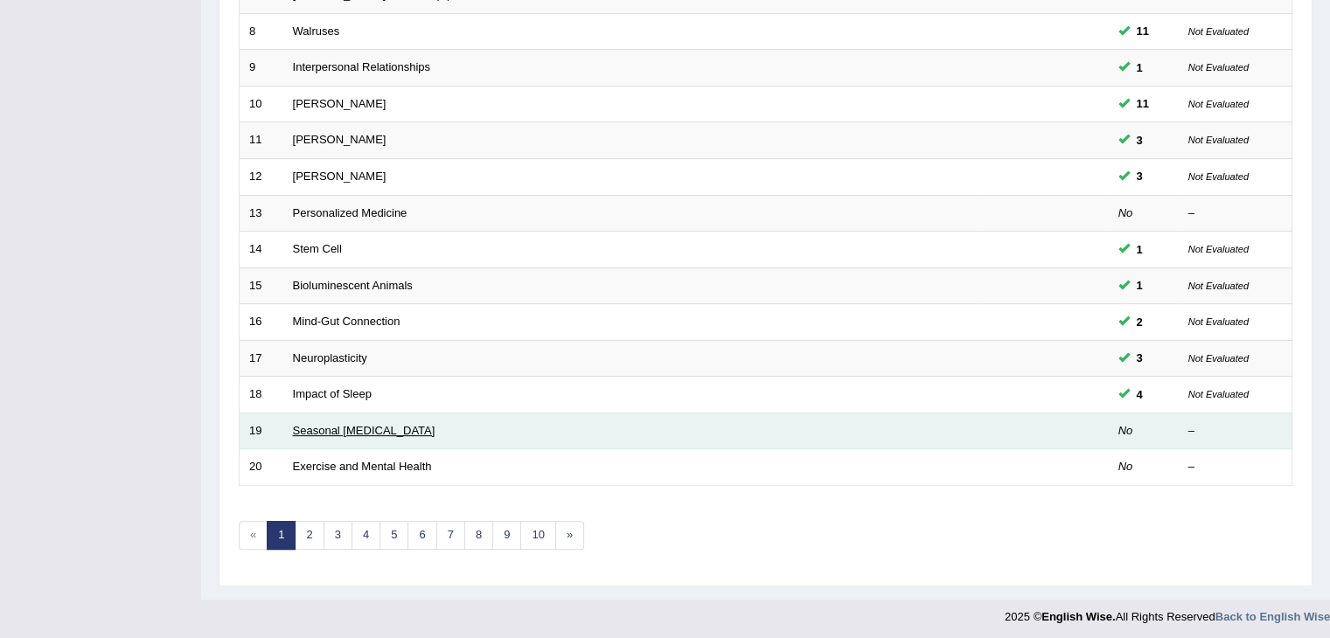
drag, startPoint x: 370, startPoint y: 420, endPoint x: 434, endPoint y: 417, distance: 63.9
click at [370, 424] on link "Seasonal [MEDICAL_DATA]" at bounding box center [364, 430] width 142 height 13
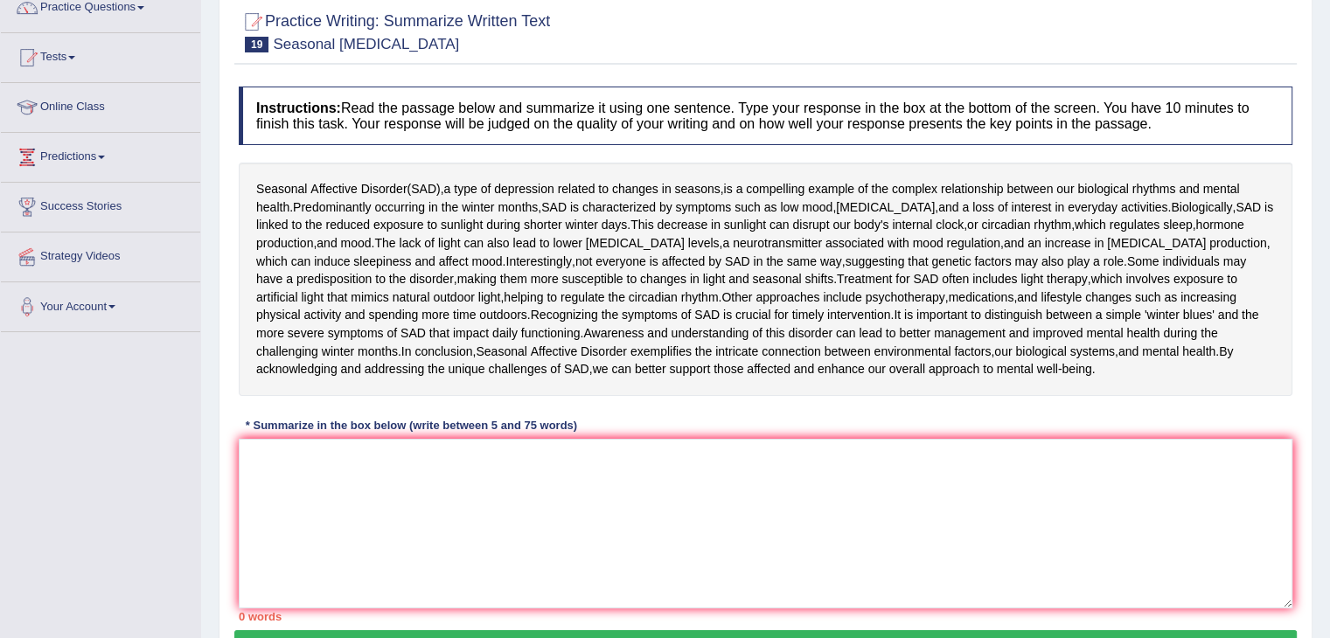
scroll to position [175, 0]
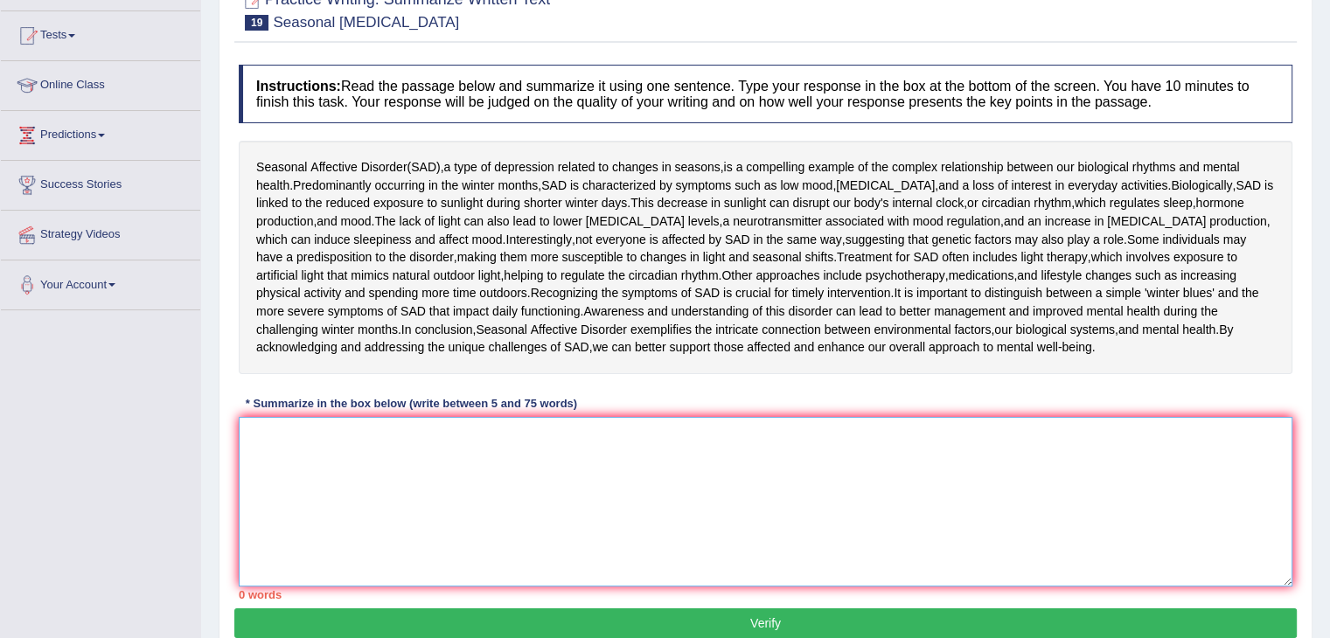
click at [509, 491] on textarea at bounding box center [765, 502] width 1053 height 170
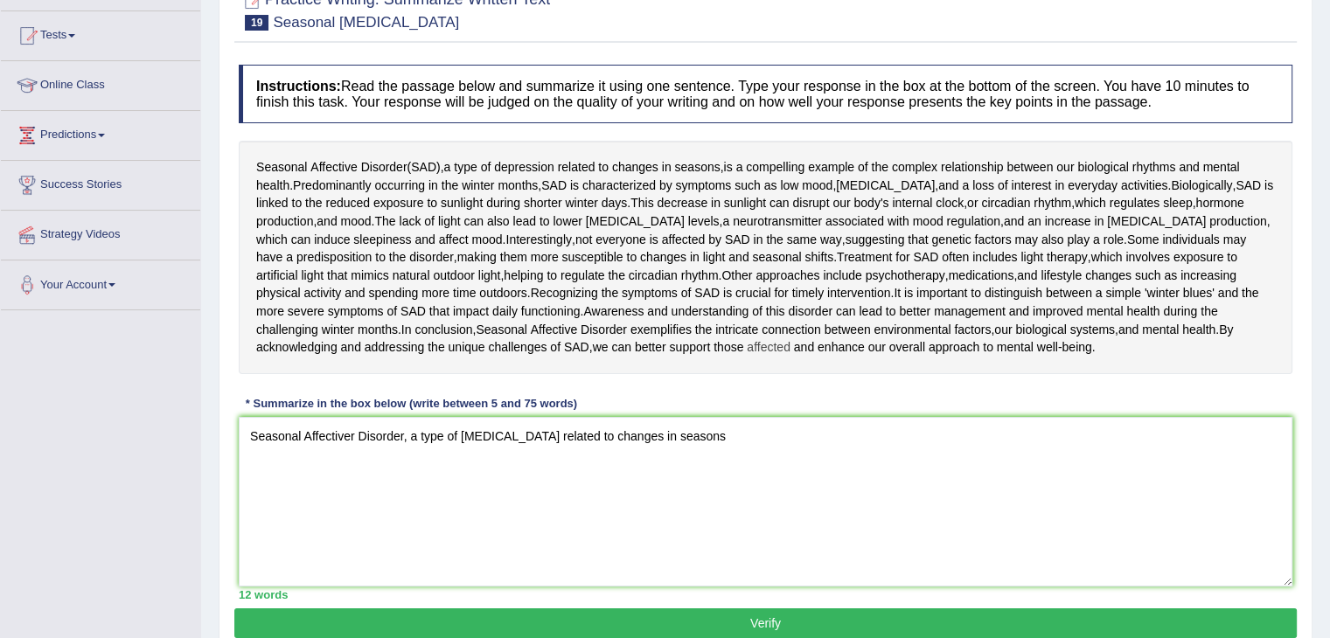
drag, startPoint x: 685, startPoint y: 357, endPoint x: 702, endPoint y: 352, distance: 17.2
click at [701, 352] on div "Seasonal [MEDICAL_DATA] ( SAD ), a type of [MEDICAL_DATA] related to changes in…" at bounding box center [765, 257] width 1053 height 233
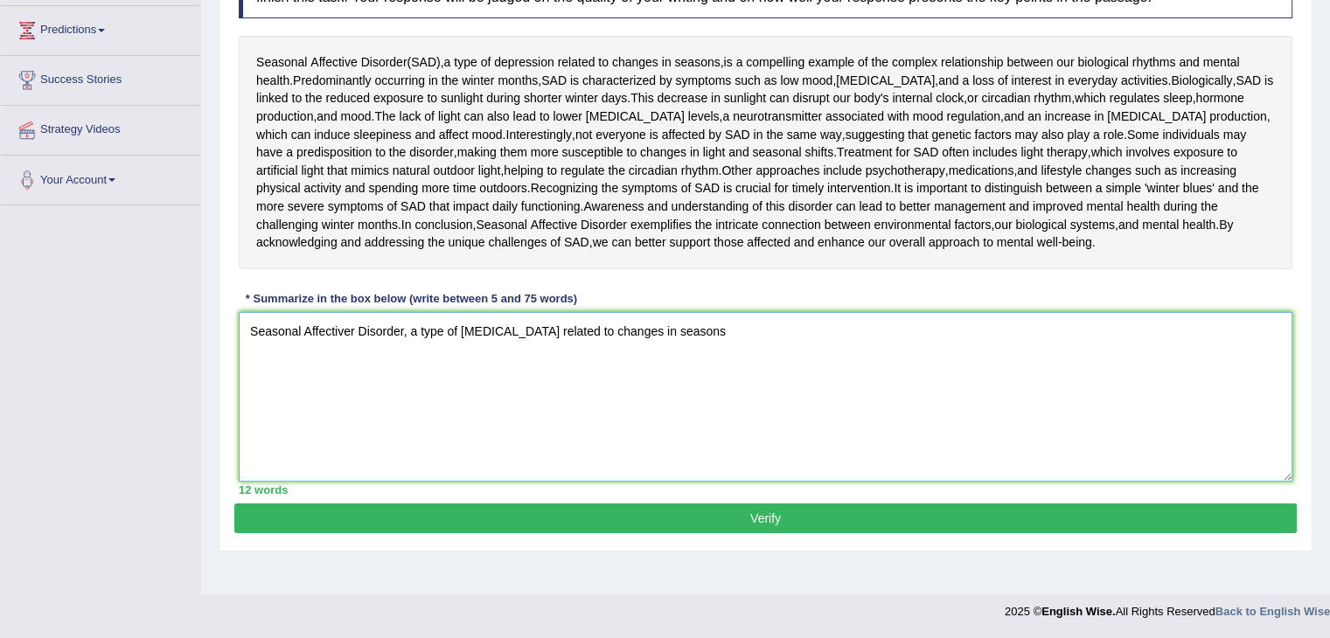
click at [793, 376] on textarea "Seasonal Affectiver Disorder, a type of [MEDICAL_DATA] related to changes in se…" at bounding box center [765, 397] width 1053 height 170
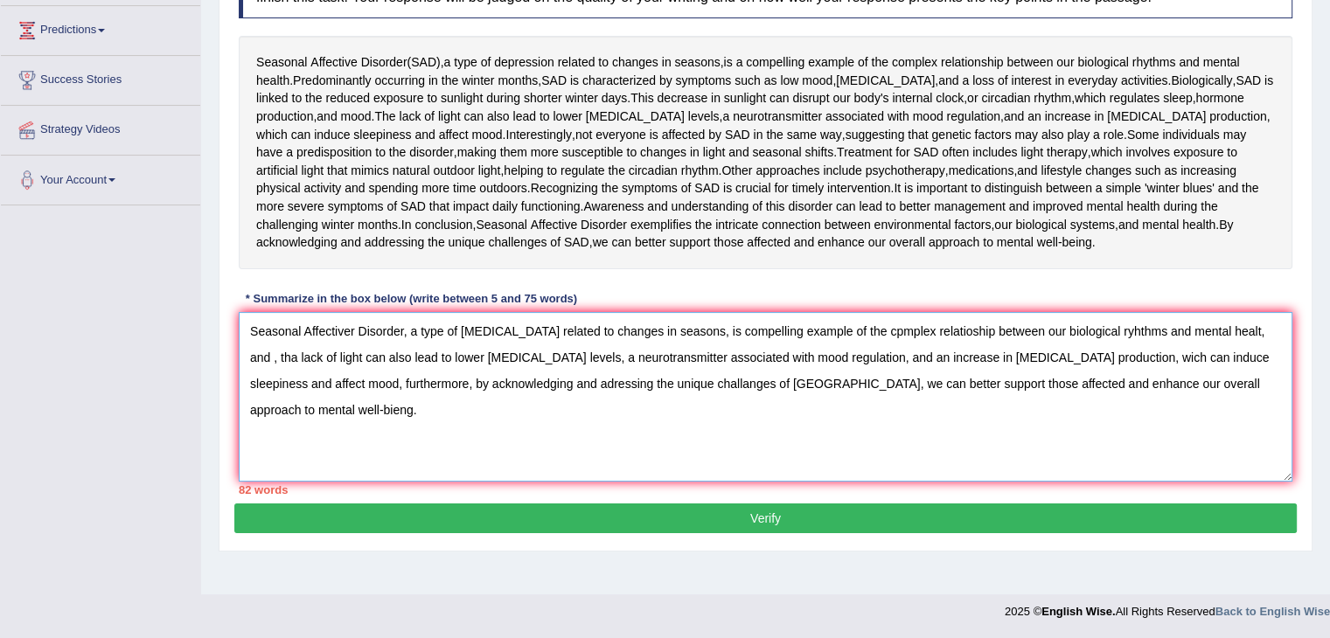
drag, startPoint x: 626, startPoint y: 358, endPoint x: 539, endPoint y: 363, distance: 86.7
click at [539, 363] on textarea "Seasonal Affectiver Disorder, a type of depression related to changes in season…" at bounding box center [765, 397] width 1053 height 170
drag, startPoint x: 688, startPoint y: 355, endPoint x: 633, endPoint y: 357, distance: 55.1
click at [633, 357] on textarea "Seasonal Affectiver Disorder, a type of depression related to changes in season…" at bounding box center [765, 397] width 1053 height 170
drag, startPoint x: 801, startPoint y: 358, endPoint x: 776, endPoint y: 359, distance: 24.5
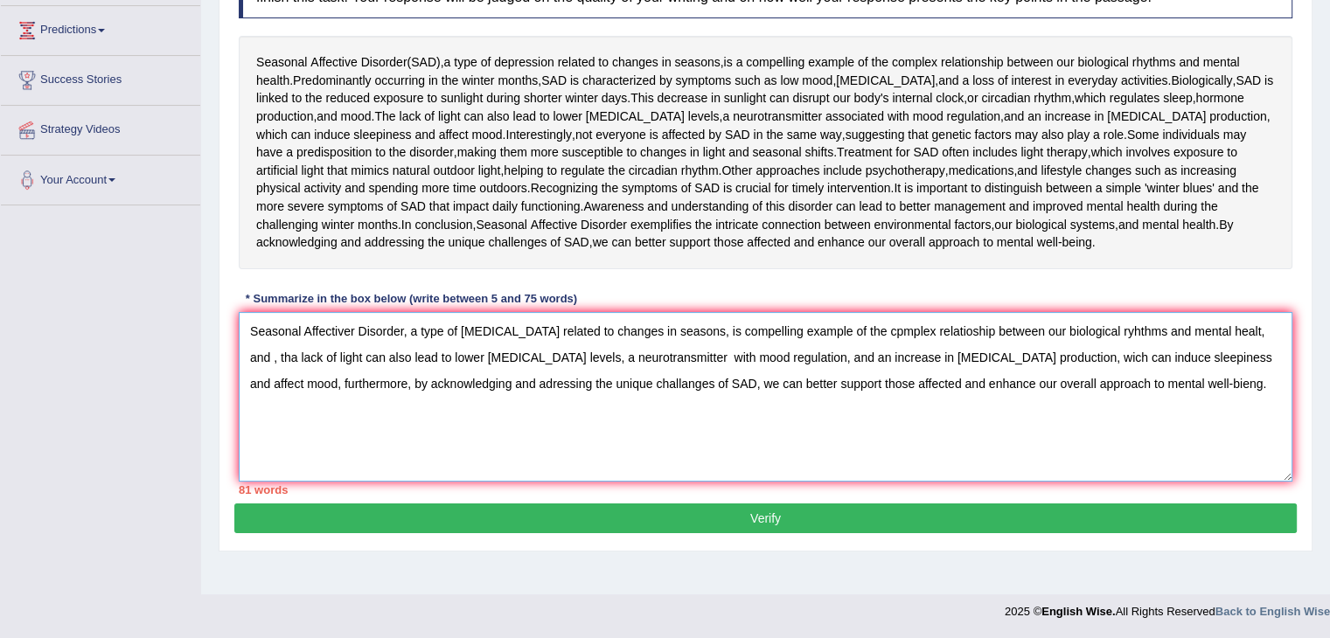
click at [776, 359] on textarea "Seasonal Affectiver Disorder, a type of depression related to changes in season…" at bounding box center [765, 397] width 1053 height 170
click at [796, 355] on textarea "Seasonal Affectiver Disorder, a type of depression related to changes in season…" at bounding box center [765, 397] width 1053 height 170
click at [829, 356] on textarea "Seasonal Affectiver Disorder, a type of depression related to changes in season…" at bounding box center [765, 397] width 1053 height 170
drag, startPoint x: 1152, startPoint y: 354, endPoint x: 1215, endPoint y: 356, distance: 63.0
click at [1215, 356] on textarea "Seasonal Affectiver Disorder, a type of depression related to changes in season…" at bounding box center [765, 397] width 1053 height 170
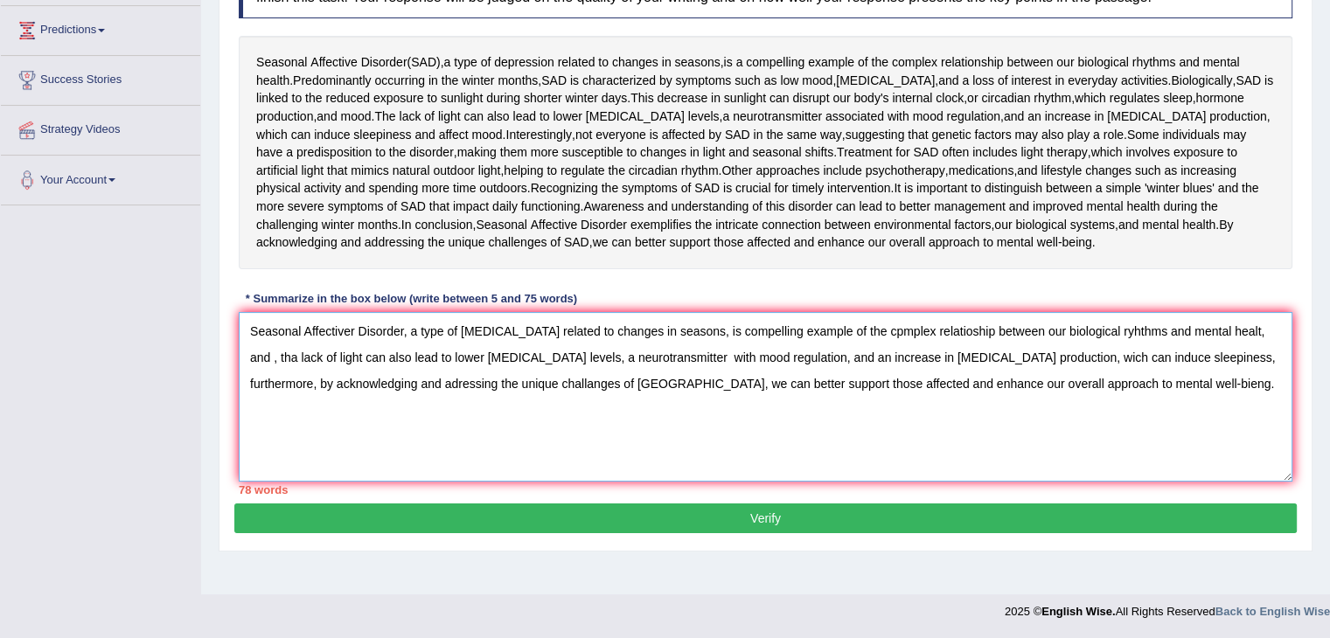
drag, startPoint x: 1128, startPoint y: 329, endPoint x: 1220, endPoint y: 332, distance: 91.8
click at [1220, 332] on textarea "Seasonal Affectiver Disorder, a type of depression related to changes in season…" at bounding box center [765, 397] width 1053 height 170
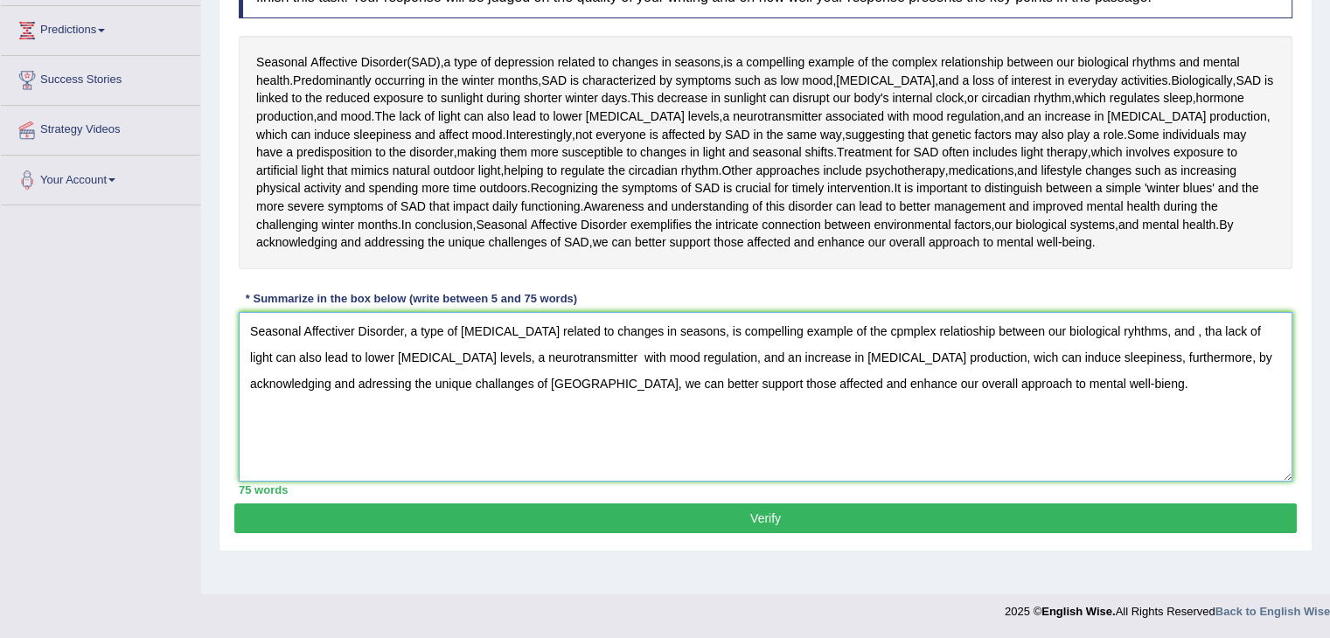
type textarea "Seasonal Affectiver Disorder, a type of depression related to changes in season…"
click at [920, 509] on button "Verify" at bounding box center [765, 518] width 1062 height 30
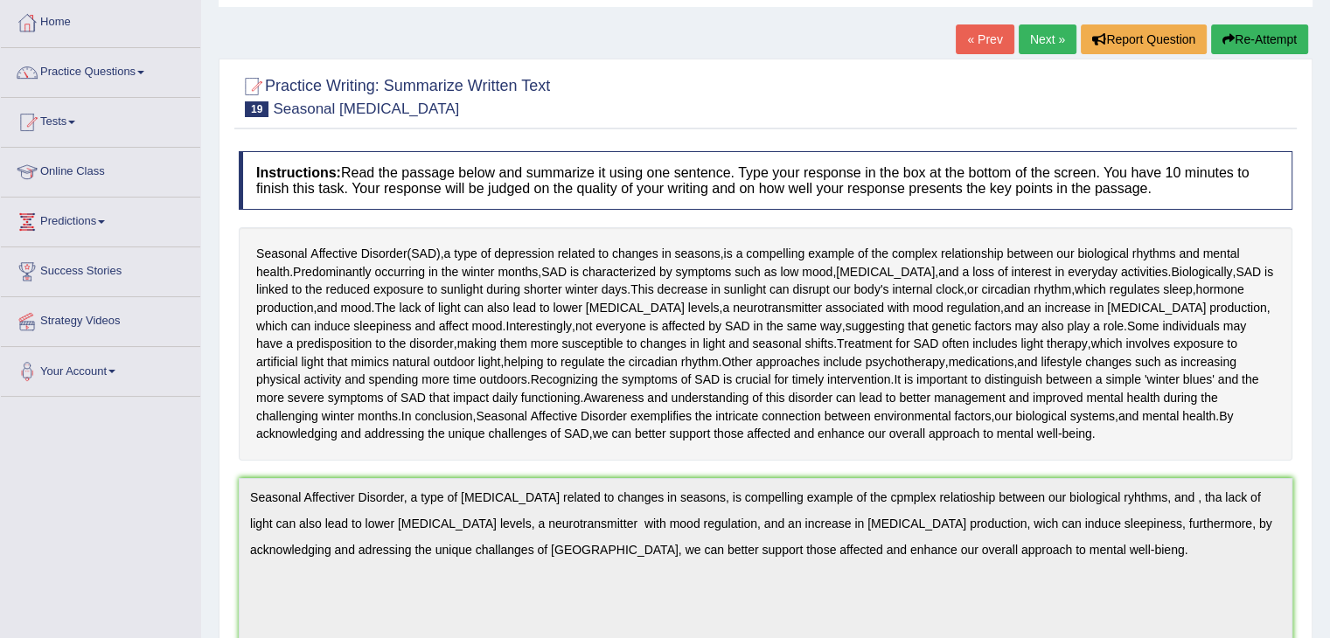
scroll to position [87, 0]
click at [1262, 50] on button "Re-Attempt" at bounding box center [1259, 40] width 97 height 30
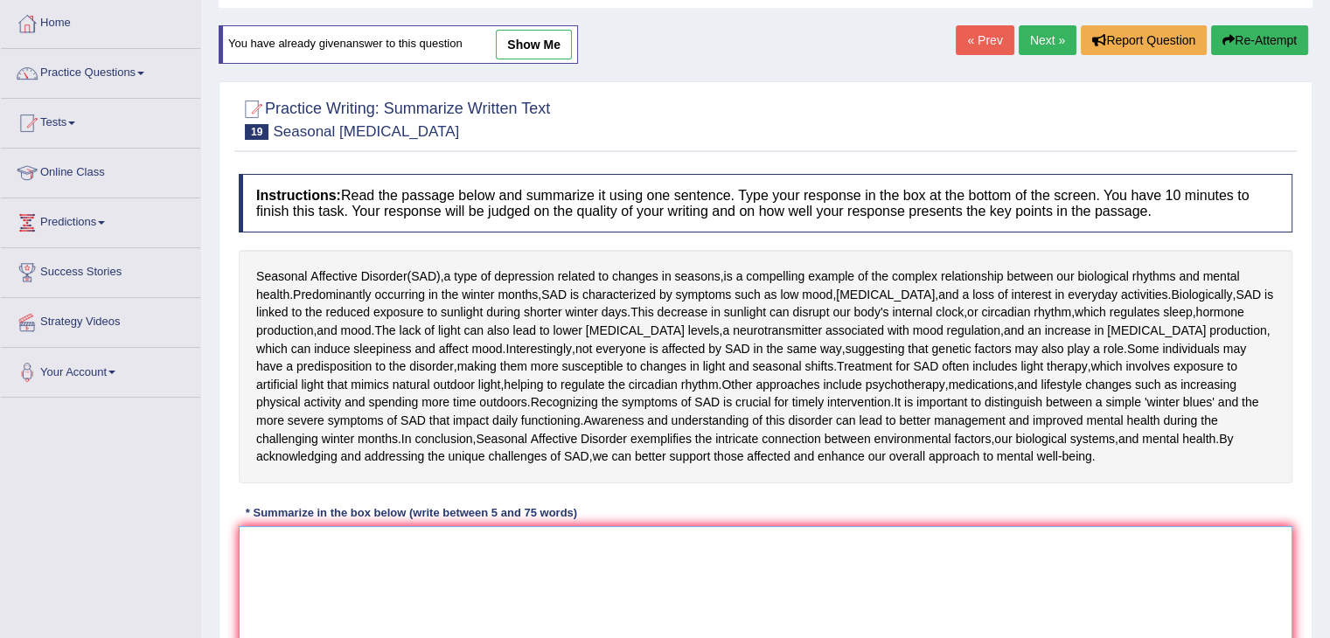
paste textarea "Seasonal Affectiver Disorder, a type of depression related to changes in season…"
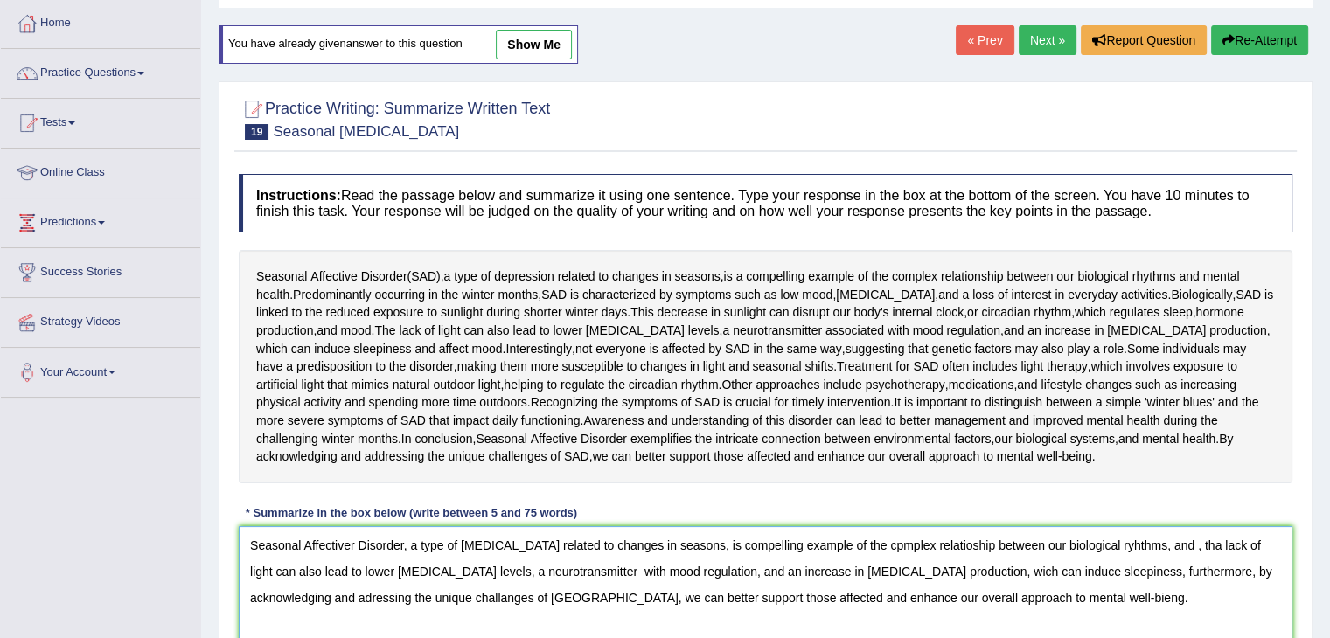
click at [352, 547] on textarea "Seasonal Affectiver Disorder, a type of depression related to changes in season…" at bounding box center [765, 611] width 1053 height 170
click at [1087, 546] on textarea "Seasonal Affective Disorder, a type of depression related to changes in seasons…" at bounding box center [765, 611] width 1053 height 170
click at [1087, 545] on textarea "Seasonal Affective Disorder, a type of depression related to changes in seasons…" at bounding box center [765, 611] width 1053 height 170
click at [1091, 545] on textarea "Seasonal Affective Disorder, a type of depression related to changes in seasons…" at bounding box center [765, 611] width 1053 height 170
click at [1177, 545] on textarea "Seasonal Affective Disorder, a type of depression related to changes in seasons…" at bounding box center [765, 611] width 1053 height 170
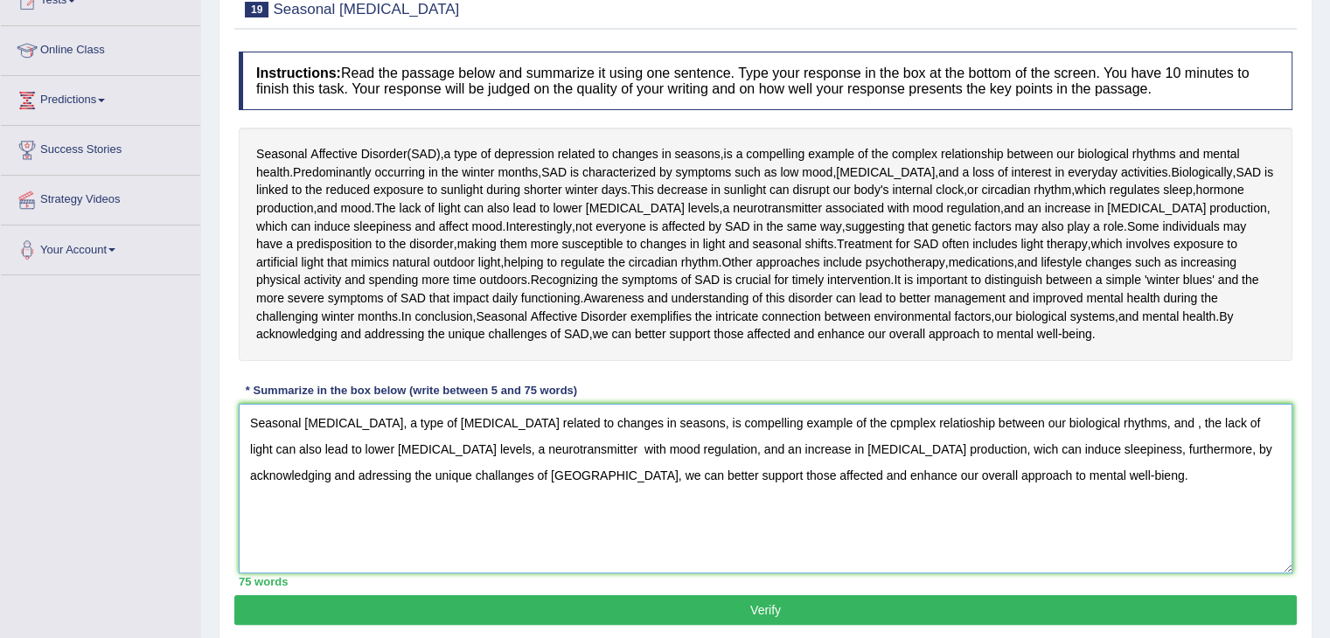
scroll to position [280, 0]
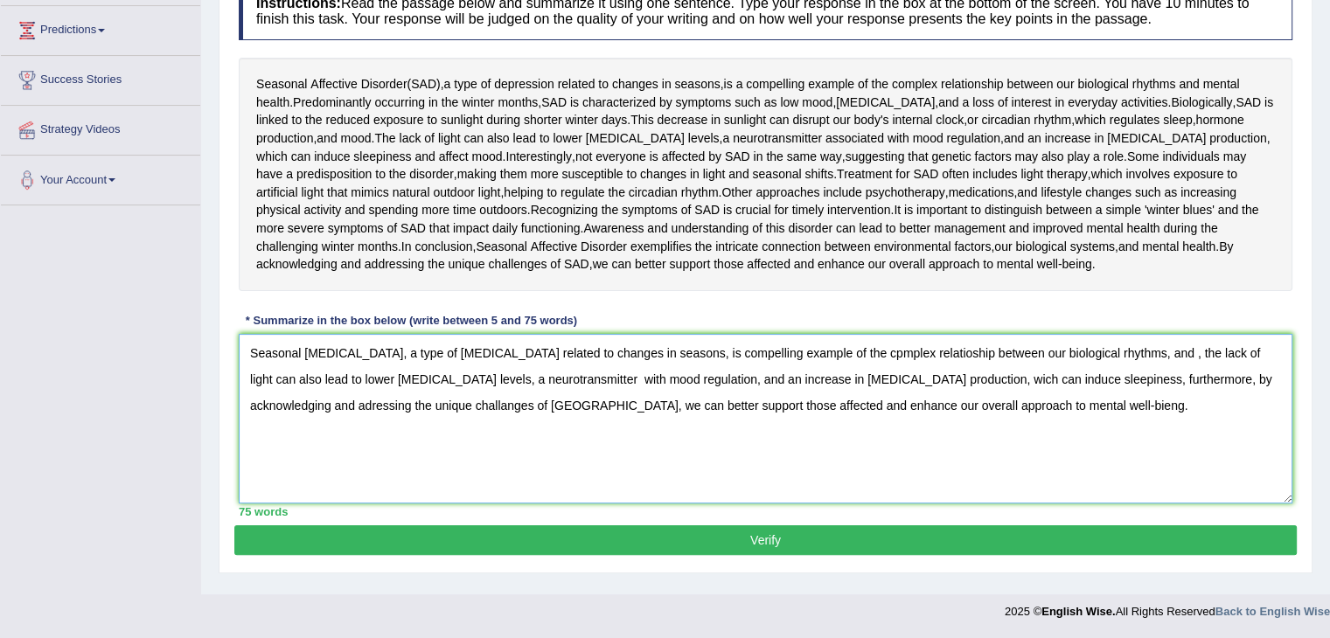
type textarea "Seasonal Affective Disorder, a type of depression related to changes in seasons…"
click at [759, 532] on button "Verify" at bounding box center [765, 540] width 1062 height 30
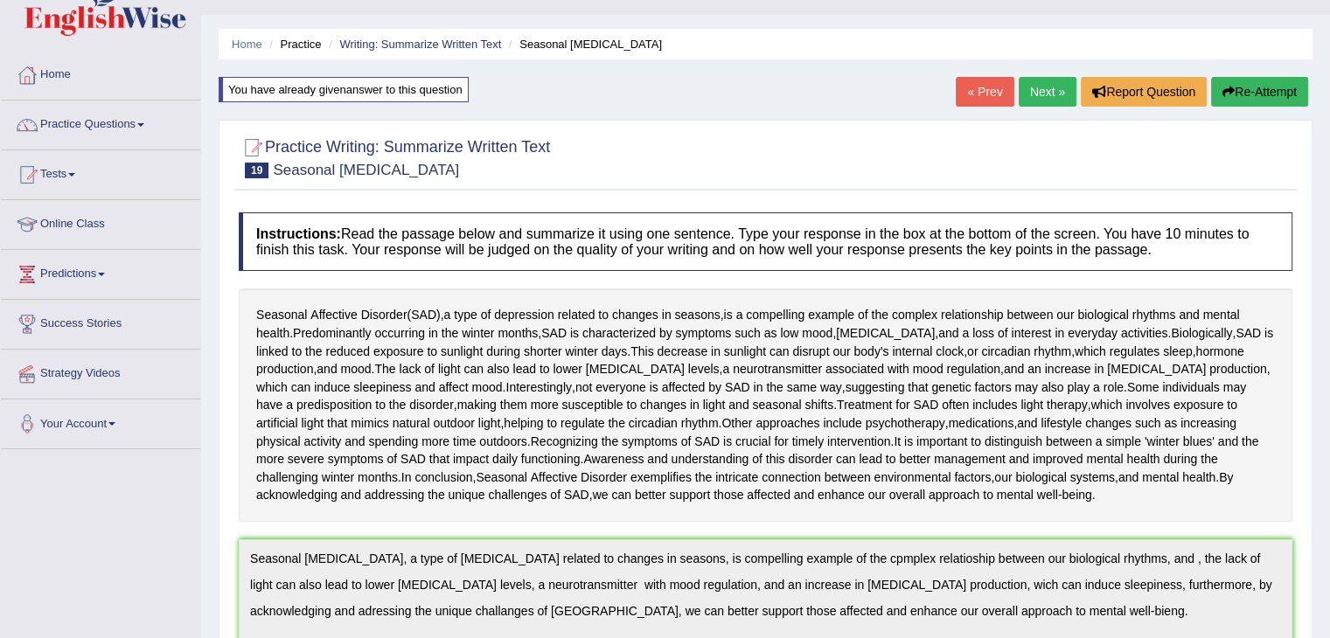
scroll to position [14, 0]
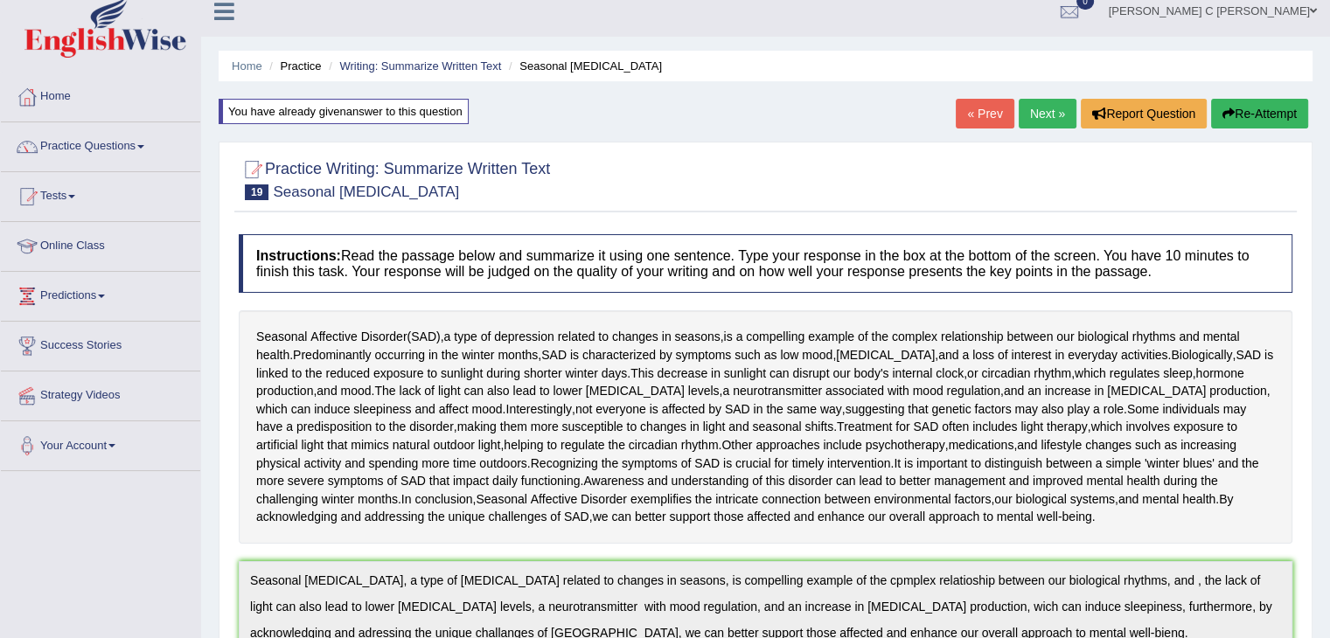
drag, startPoint x: 1240, startPoint y: 113, endPoint x: 1210, endPoint y: 138, distance: 39.7
click at [1240, 115] on button "Re-Attempt" at bounding box center [1259, 114] width 97 height 30
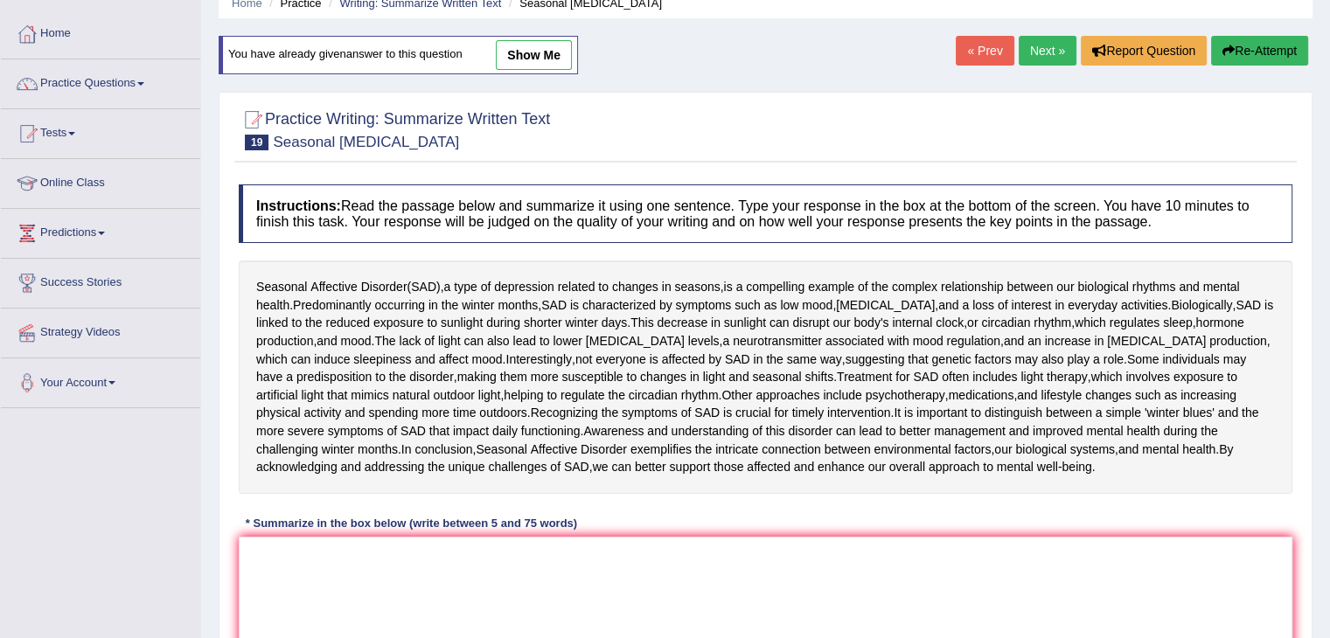
scroll to position [192, 0]
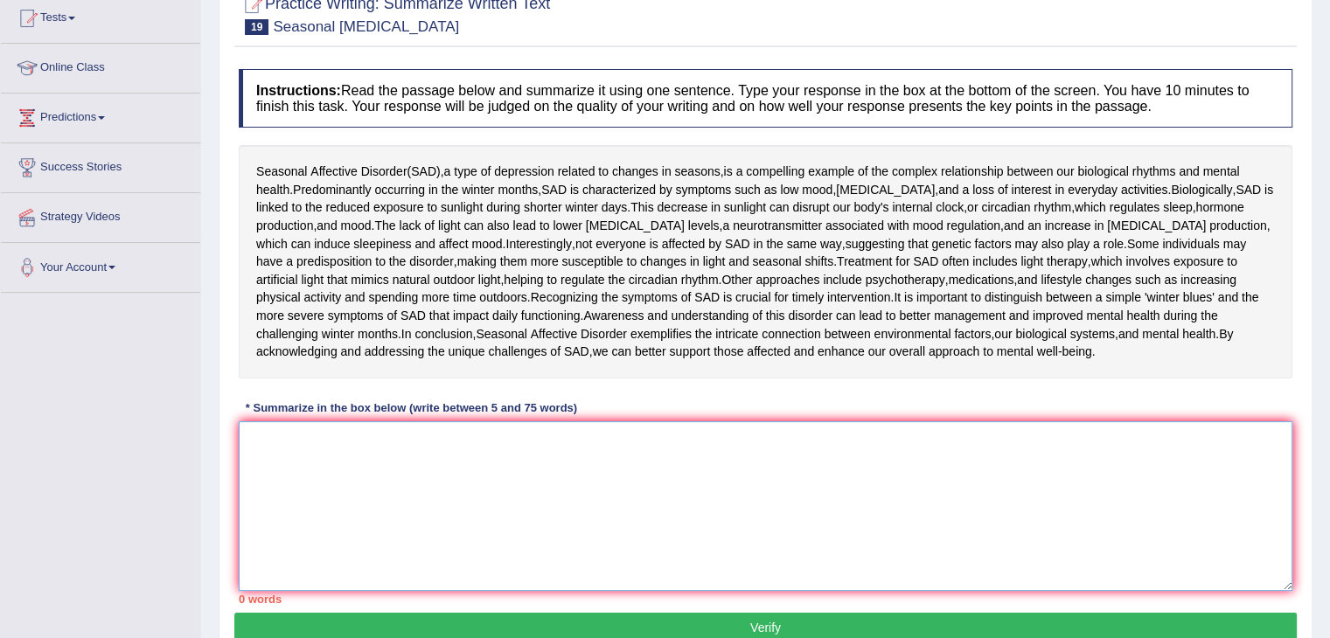
paste textarea "Seasonal [MEDICAL_DATA], a type of [MEDICAL_DATA] related to changes in seasons…"
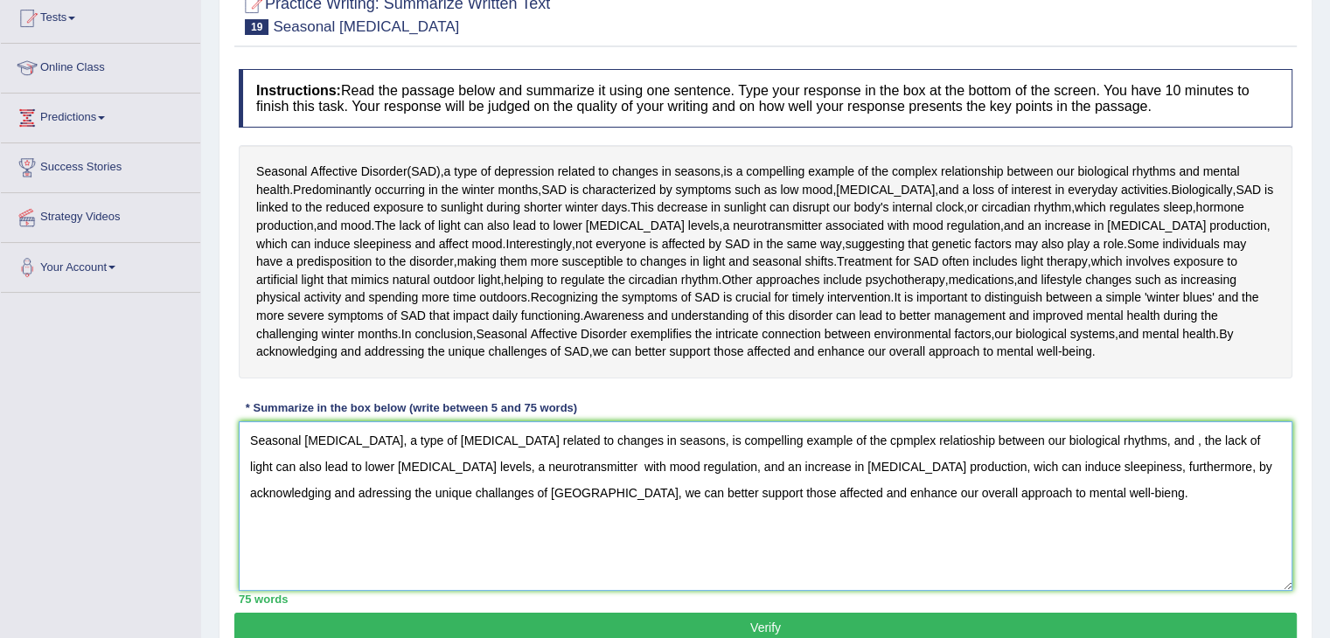
click at [853, 441] on textarea "Seasonal [MEDICAL_DATA], a type of [MEDICAL_DATA] related to changes in seasons…" at bounding box center [765, 506] width 1053 height 170
click at [874, 438] on textarea "Seasonal [MEDICAL_DATA], a type of [MEDICAL_DATA] related to changes in seasons…" at bounding box center [765, 506] width 1053 height 170
click at [867, 441] on textarea "Seasonal [MEDICAL_DATA], a type of [MEDICAL_DATA] related to changes in seasons…" at bounding box center [765, 506] width 1053 height 170
click at [920, 438] on textarea "Seasonal [MEDICAL_DATA], a type of [MEDICAL_DATA] related to changes in seasons…" at bounding box center [765, 506] width 1053 height 170
click at [927, 436] on textarea "Seasonal [MEDICAL_DATA], a type of [MEDICAL_DATA] related to changes in seasons…" at bounding box center [765, 506] width 1053 height 170
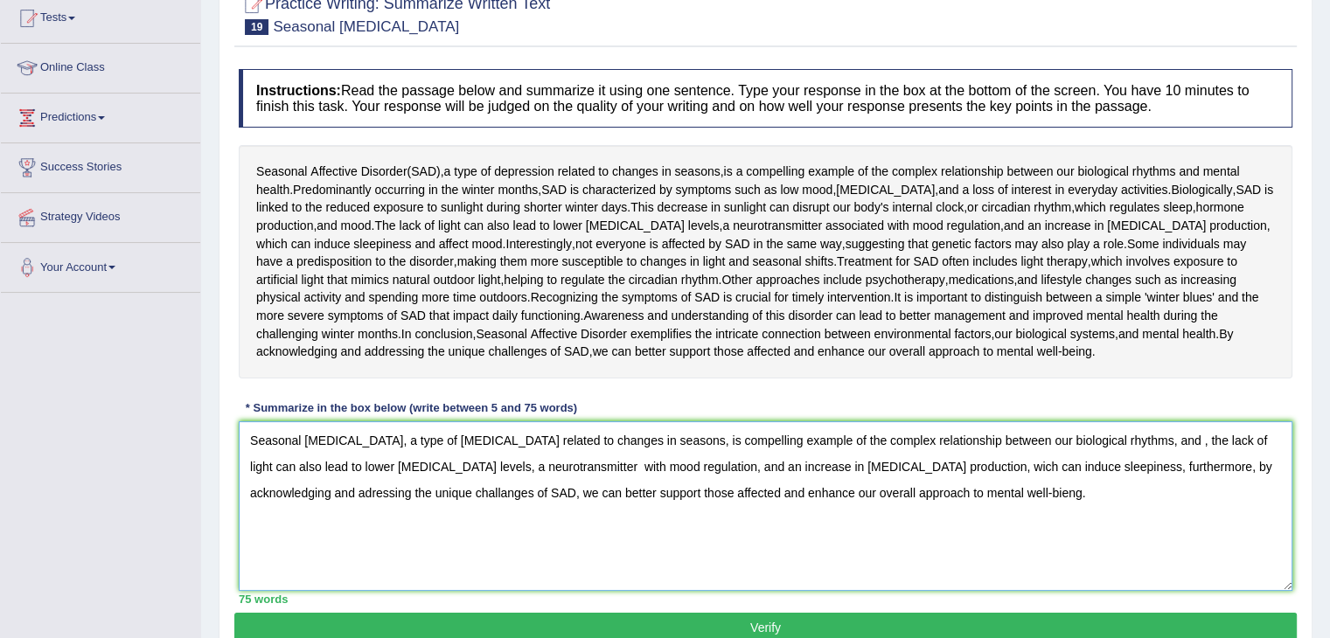
click at [260, 488] on textarea "Seasonal Affective Disorder, a type of depression related to changes in seasons…" at bounding box center [765, 506] width 1053 height 170
click at [566, 467] on textarea "Seasonal Affective Disorder, a type of depression related to changes in seasons…" at bounding box center [765, 506] width 1053 height 170
click at [899, 464] on textarea "Seasonal Affective Disorder, a type of depression related to changes in seasons…" at bounding box center [765, 506] width 1053 height 170
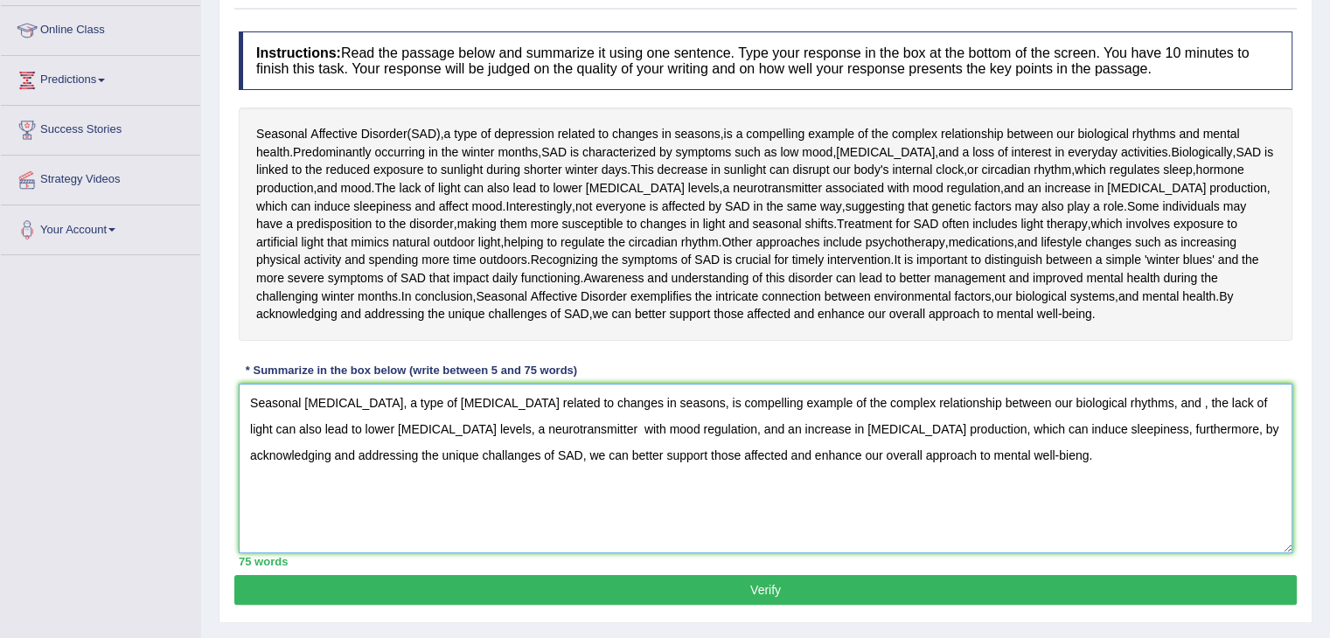
scroll to position [280, 0]
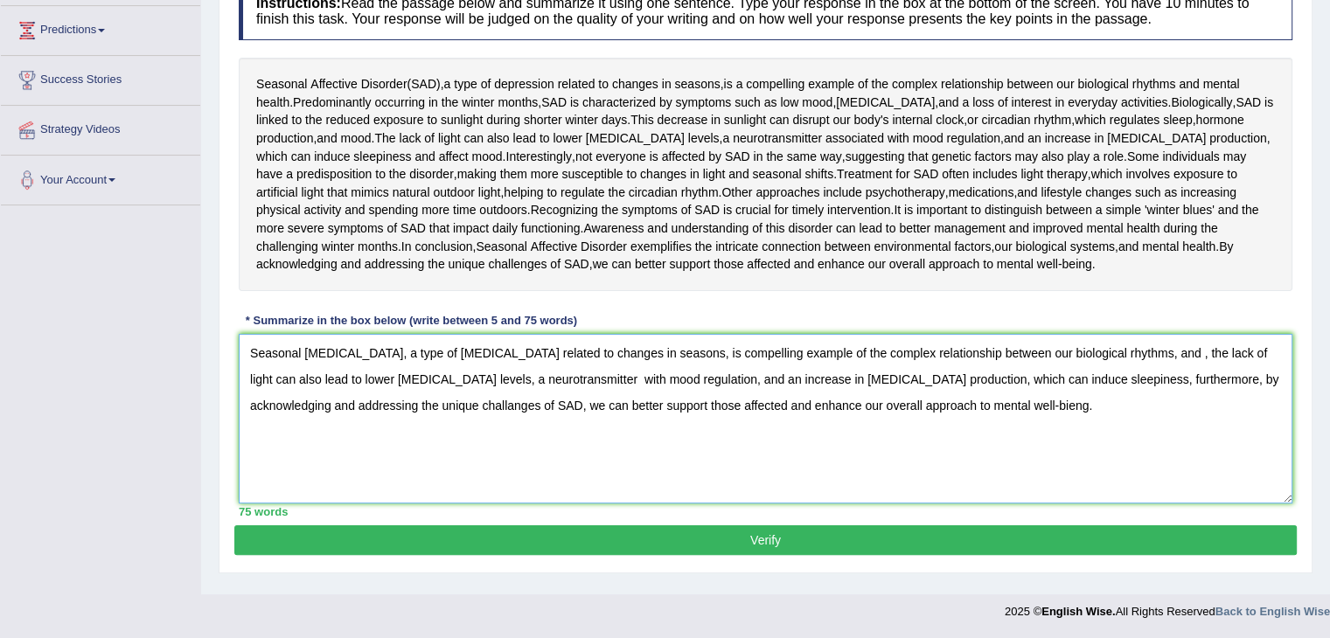
type textarea "Seasonal Affective Disorder, a type of depression related to changes in seasons…"
drag, startPoint x: 919, startPoint y: 533, endPoint x: 921, endPoint y: 481, distance: 52.5
click at [918, 532] on button "Verify" at bounding box center [765, 540] width 1062 height 30
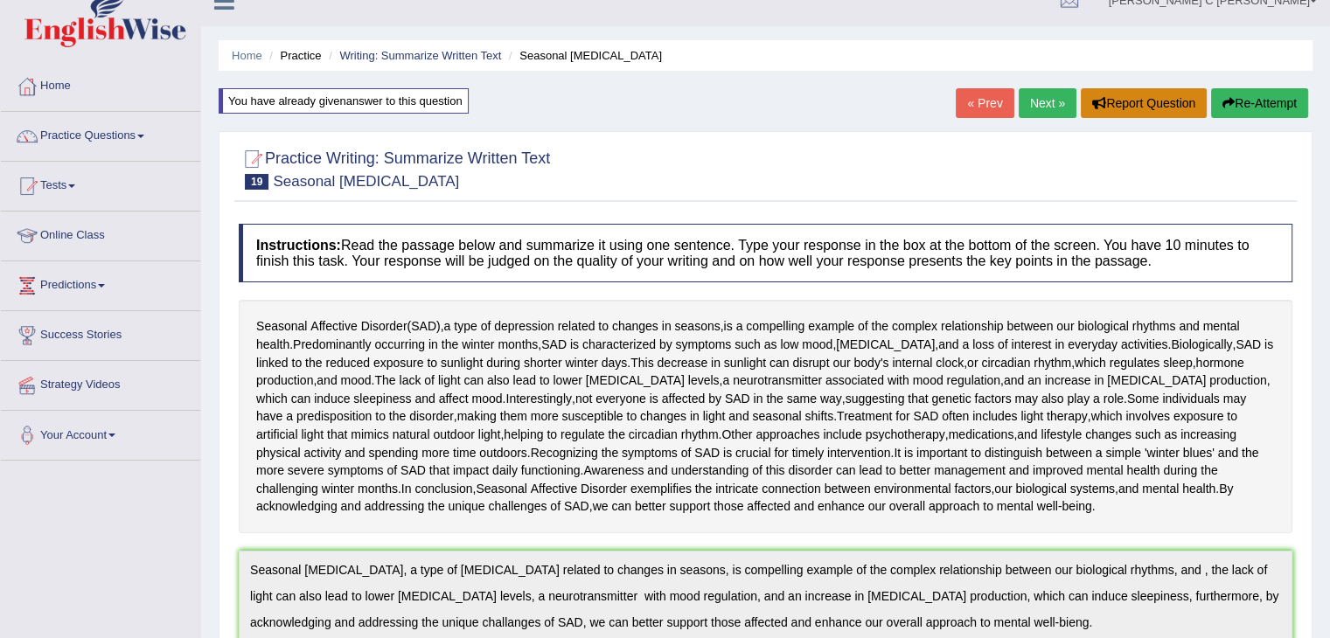
scroll to position [0, 0]
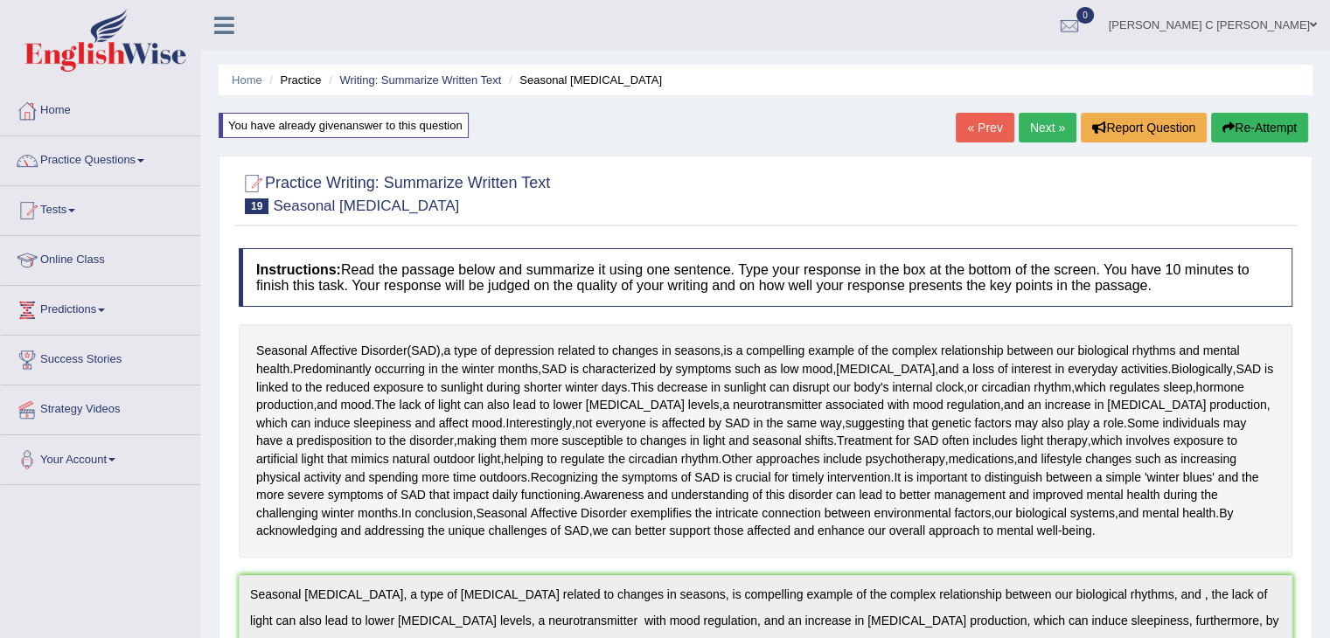
drag, startPoint x: 1253, startPoint y: 127, endPoint x: 1190, endPoint y: 162, distance: 72.0
click at [1253, 128] on button "Re-Attempt" at bounding box center [1259, 128] width 97 height 30
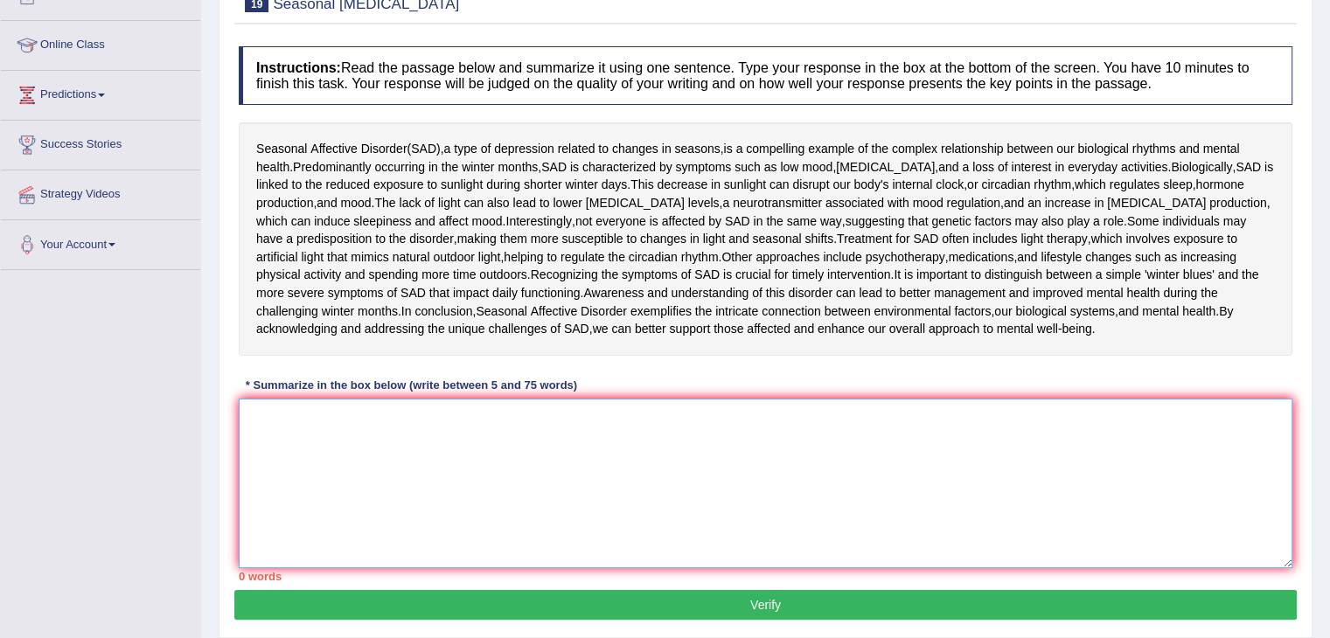
paste textarea "Seasonal [MEDICAL_DATA], a type of [MEDICAL_DATA] related to changes in seasons…"
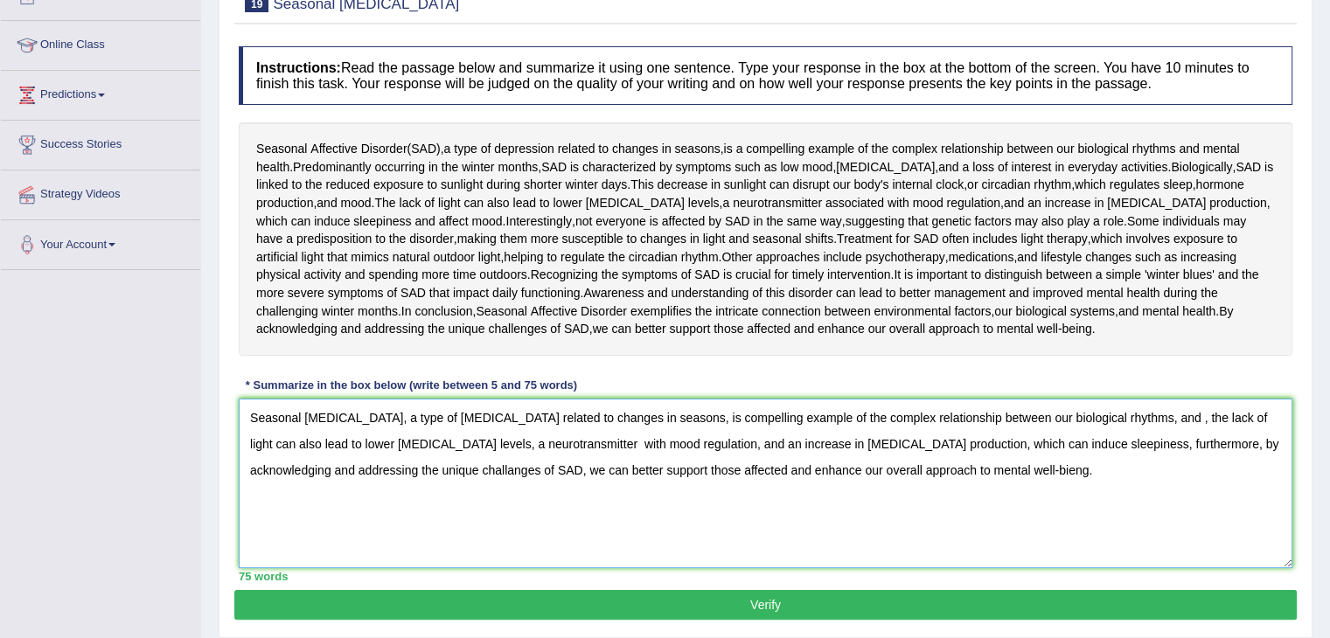
drag, startPoint x: 965, startPoint y: 467, endPoint x: 958, endPoint y: 473, distance: 9.3
click at [958, 473] on textarea "Seasonal [MEDICAL_DATA], a type of [MEDICAL_DATA] related to changes in seasons…" at bounding box center [765, 484] width 1053 height 170
click at [404, 467] on textarea "Seasonal [MEDICAL_DATA], a type of [MEDICAL_DATA] related to changes in seasons…" at bounding box center [765, 484] width 1053 height 170
type textarea "Seasonal [MEDICAL_DATA], a type of [MEDICAL_DATA] related to changes in seasons…"
click at [639, 593] on button "Verify" at bounding box center [765, 605] width 1062 height 30
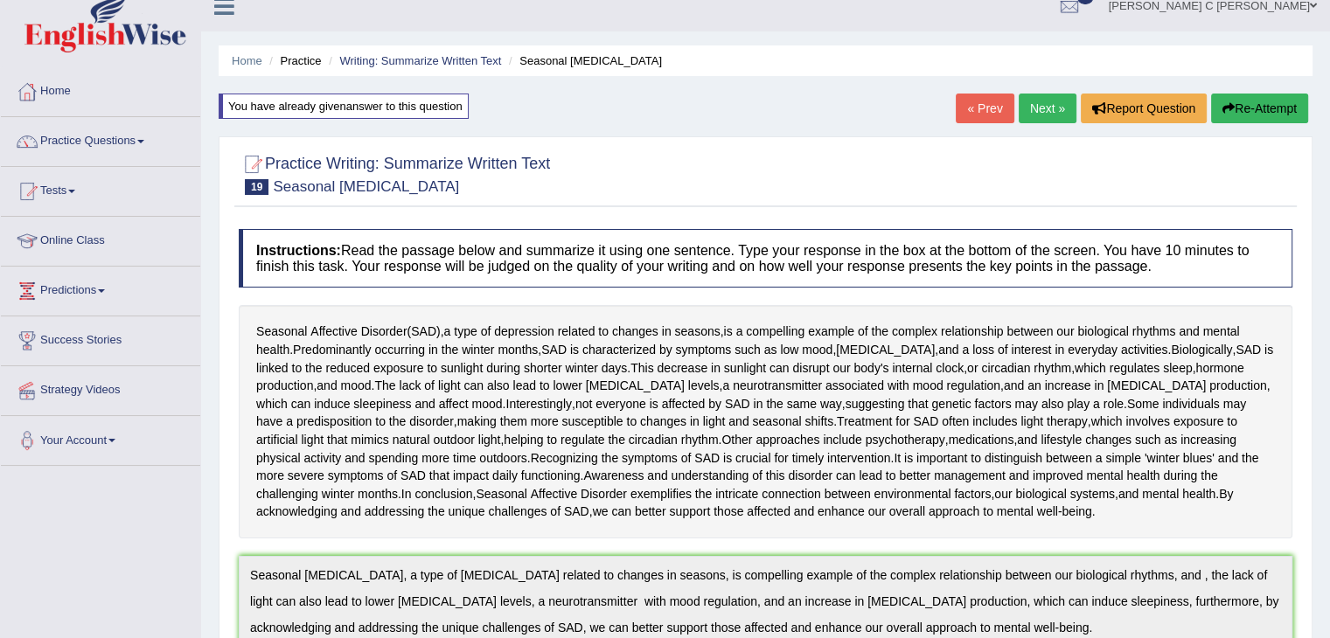
scroll to position [18, 0]
click at [1031, 111] on link "Next »" at bounding box center [1047, 109] width 58 height 30
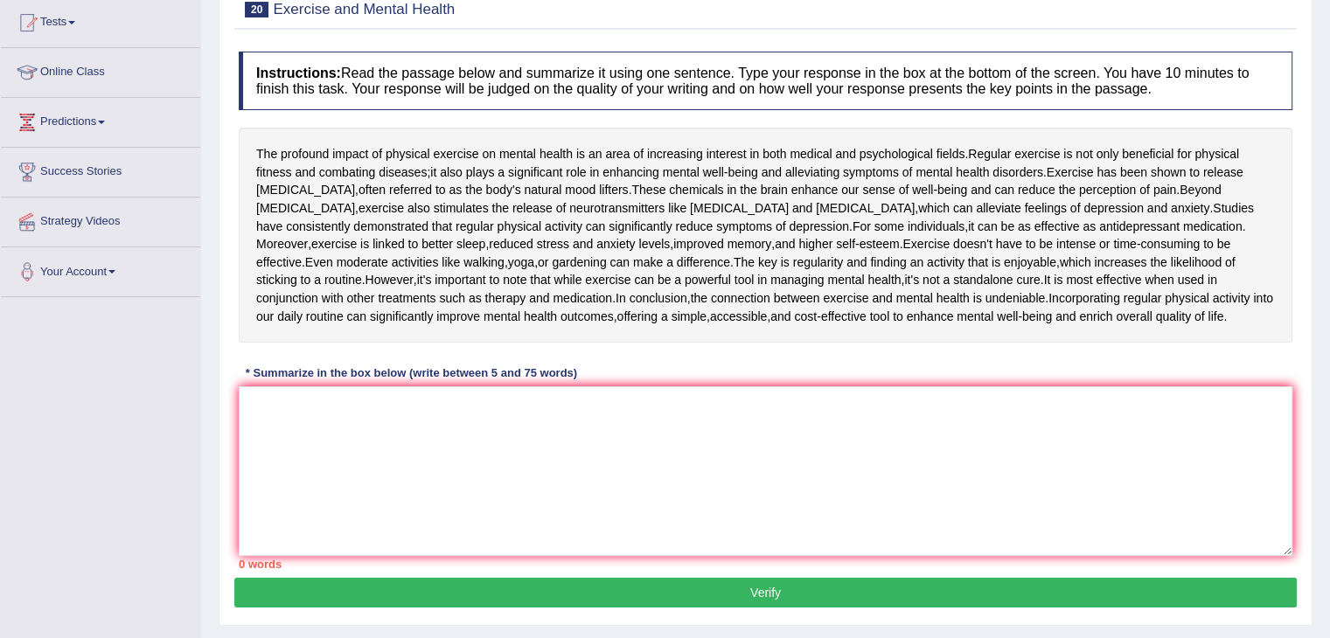
scroll to position [284, 0]
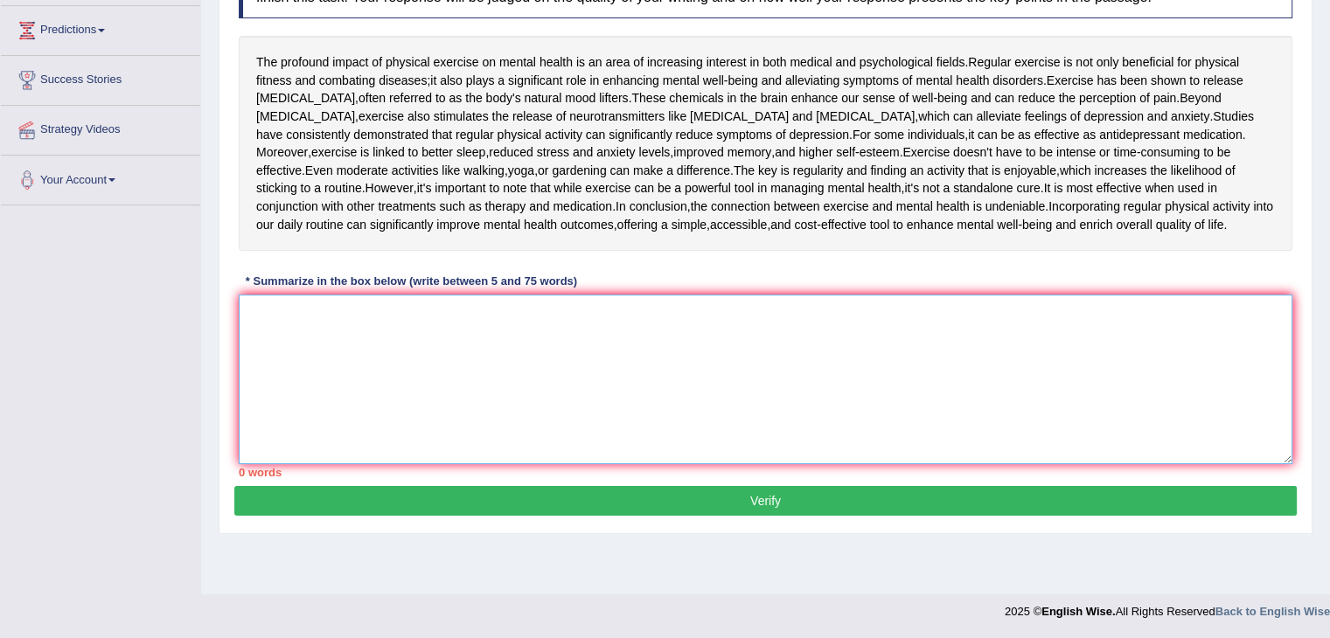
click at [465, 441] on textarea at bounding box center [765, 380] width 1053 height 170
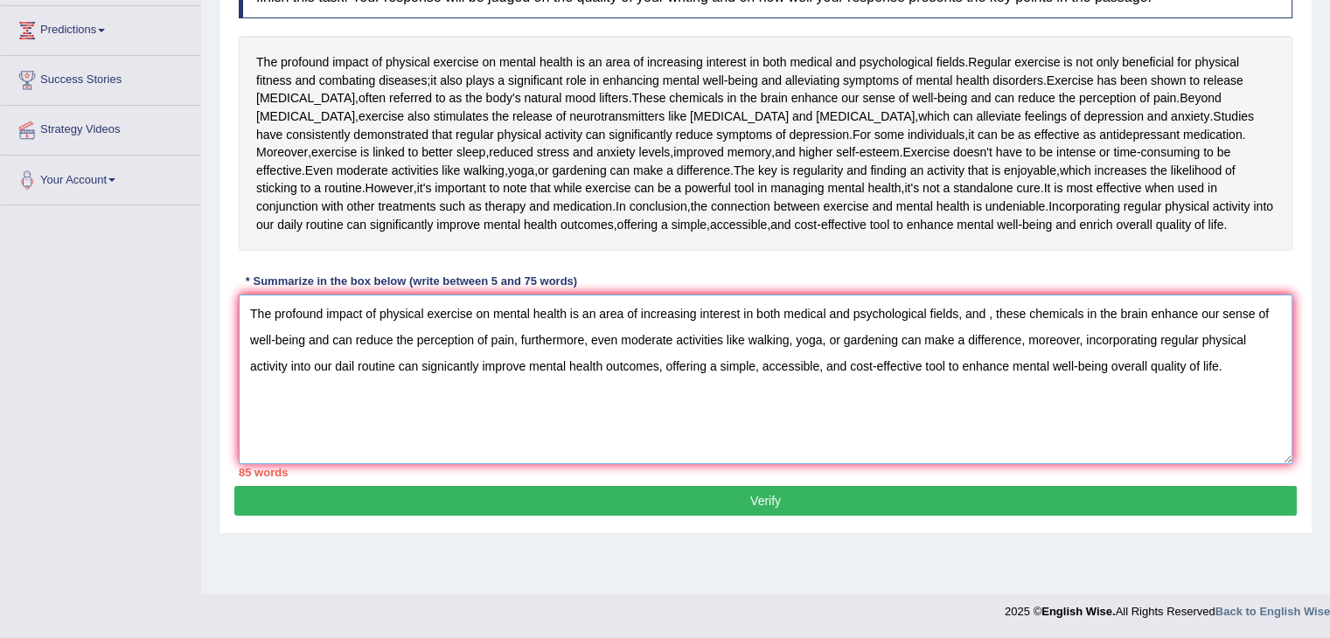
drag, startPoint x: 1094, startPoint y: 418, endPoint x: 1015, endPoint y: 420, distance: 78.7
click at [1015, 420] on textarea "The profound impact of physical exercise on mental health is an area of increas…" at bounding box center [765, 380] width 1053 height 170
drag, startPoint x: 822, startPoint y: 415, endPoint x: 754, endPoint y: 420, distance: 67.5
click at [754, 420] on textarea "The profound impact of physical exercise on mental health is an area of increas…" at bounding box center [765, 380] width 1053 height 170
drag, startPoint x: 828, startPoint y: 387, endPoint x: 896, endPoint y: 392, distance: 68.3
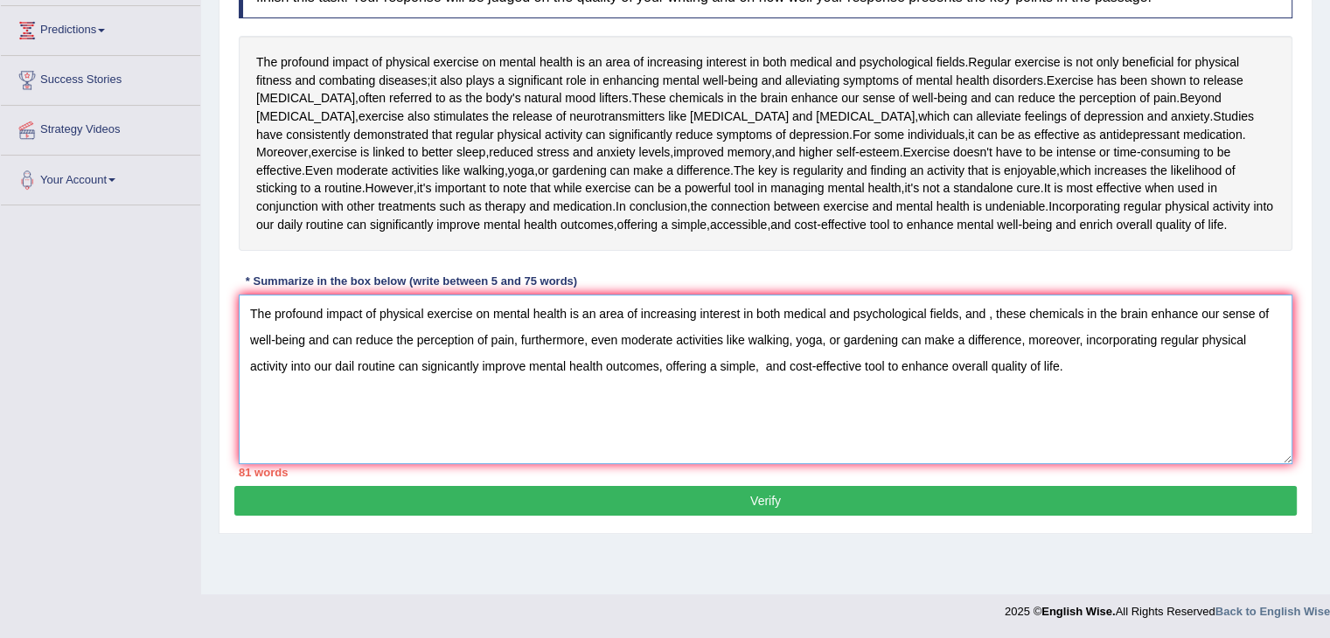
click at [896, 392] on textarea "The profound impact of physical exercise on mental health is an area of increas…" at bounding box center [765, 380] width 1053 height 170
drag, startPoint x: 755, startPoint y: 360, endPoint x: 854, endPoint y: 368, distance: 99.1
click at [854, 368] on textarea "The profound impact of physical exercise on mental health is an area of increas…" at bounding box center [765, 380] width 1053 height 170
drag, startPoint x: 594, startPoint y: 364, endPoint x: 580, endPoint y: 364, distance: 14.9
click at [580, 364] on textarea "The profound impact of physical exercise on mental health is an area of increas…" at bounding box center [765, 380] width 1053 height 170
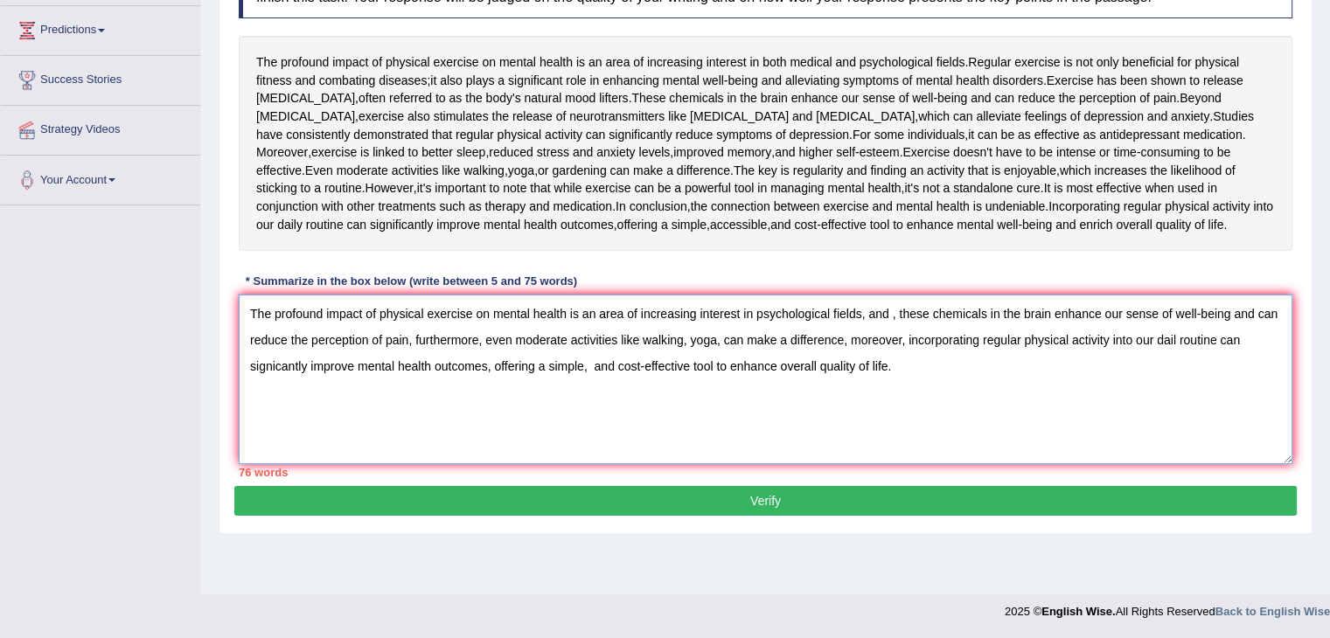
click at [595, 362] on textarea "The profound impact of physical exercise on mental health is an area of increas…" at bounding box center [765, 380] width 1053 height 170
click at [604, 364] on textarea "The profound impact of physical exercise on mental health is an area of increas…" at bounding box center [765, 380] width 1053 height 170
click at [1176, 388] on textarea "The profound impact of physical exercise on mental health is an area of increas…" at bounding box center [765, 380] width 1053 height 170
drag, startPoint x: 304, startPoint y: 416, endPoint x: 247, endPoint y: 418, distance: 56.8
click at [247, 418] on textarea "The profound impact of physical exercise on mental health is an area of increas…" at bounding box center [765, 380] width 1053 height 170
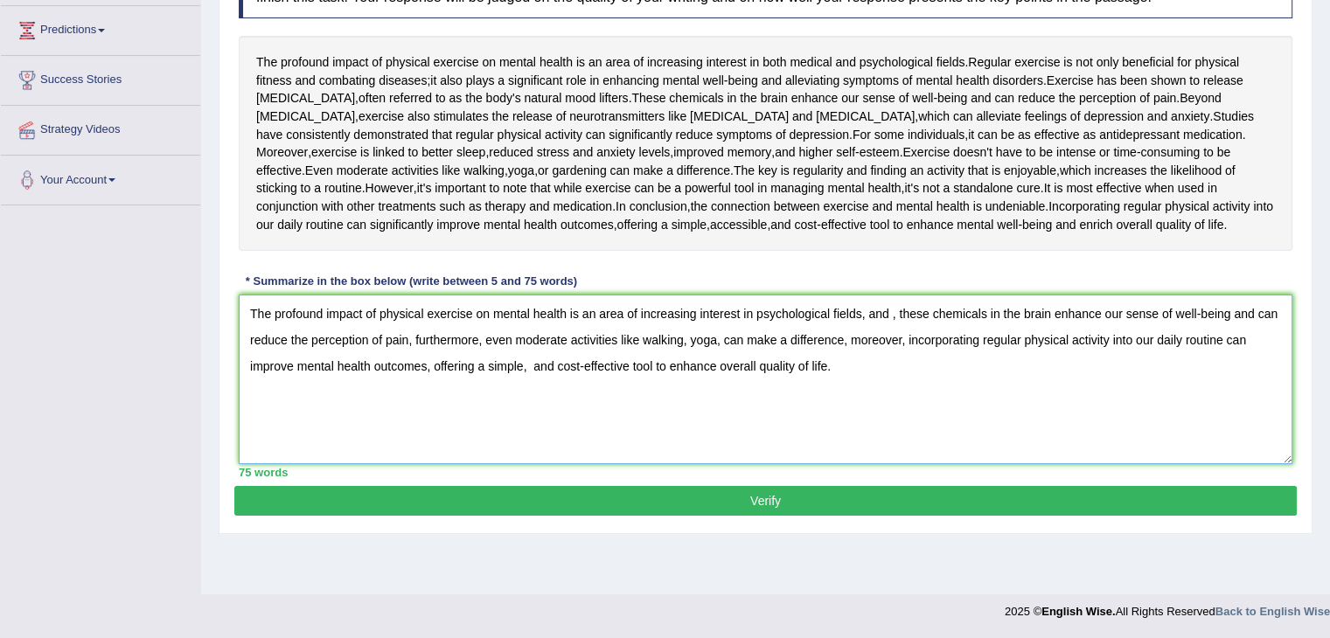
type textarea "The profound impact of physical exercise on mental health is an area of increas…"
click at [621, 516] on button "Verify" at bounding box center [765, 501] width 1062 height 30
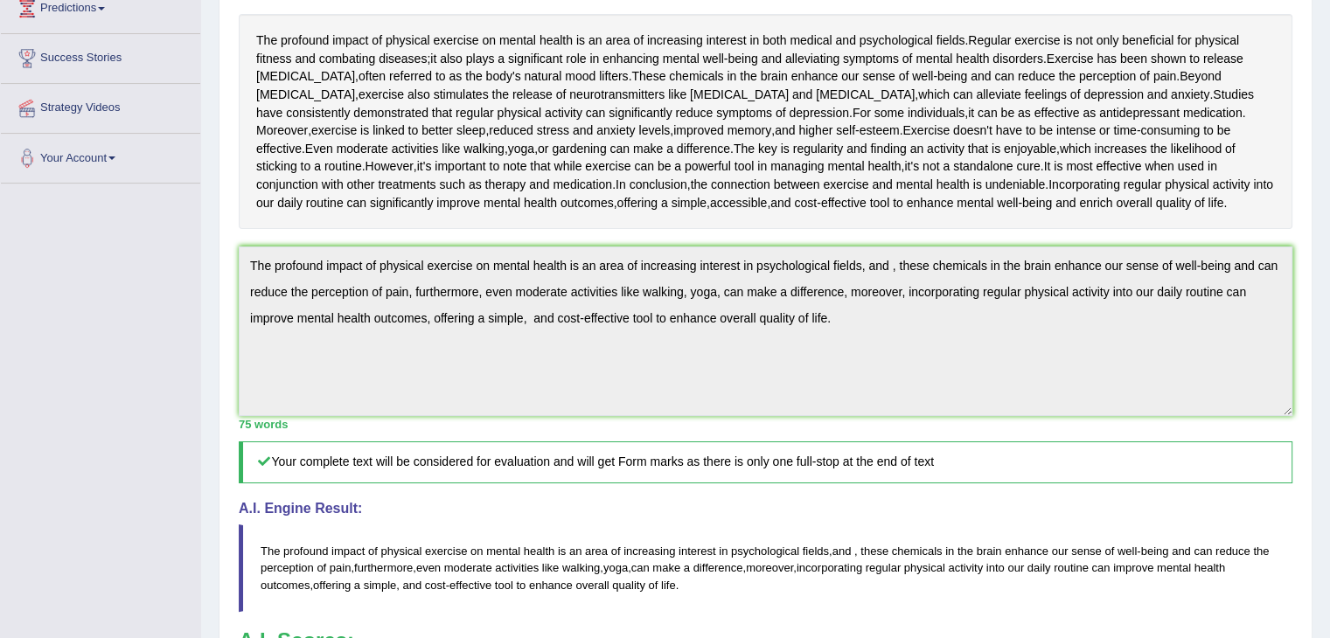
scroll to position [280, 0]
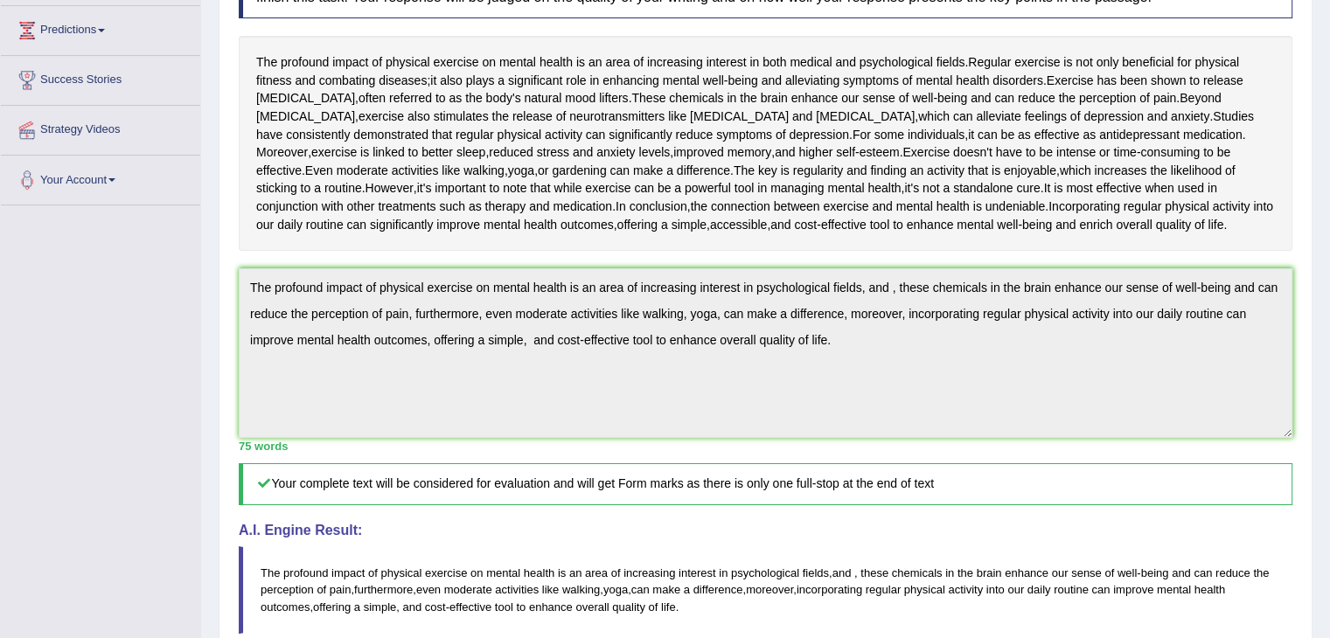
click at [230, 332] on div "Practice Writing: Summarize Written Text 20 Exercise and Mental Health Instruct…" at bounding box center [766, 387] width 1094 height 1040
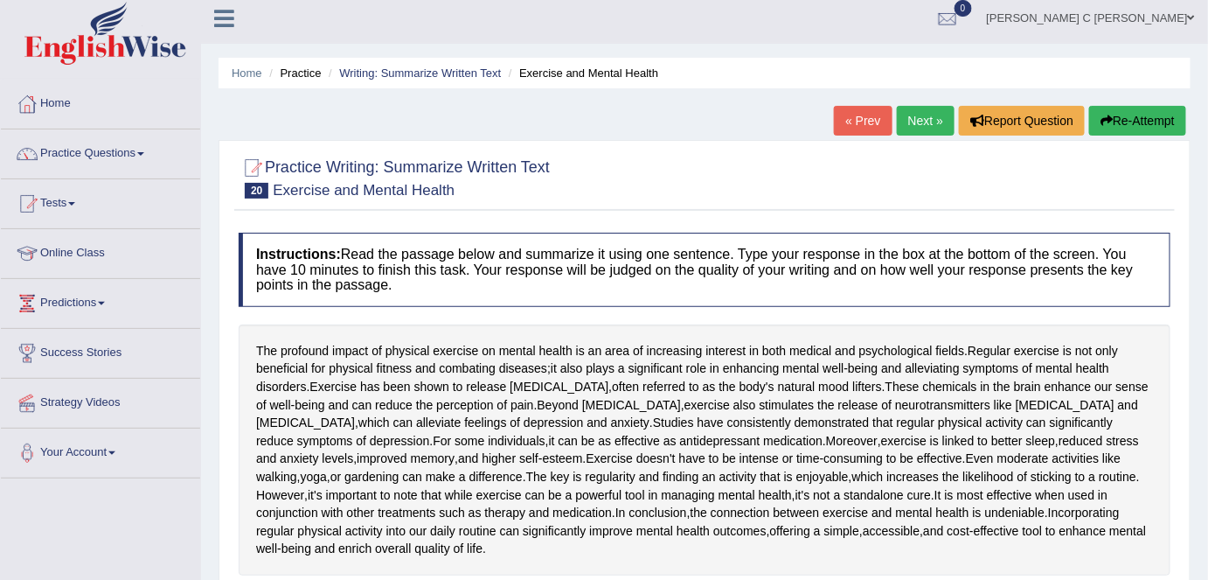
scroll to position [0, 0]
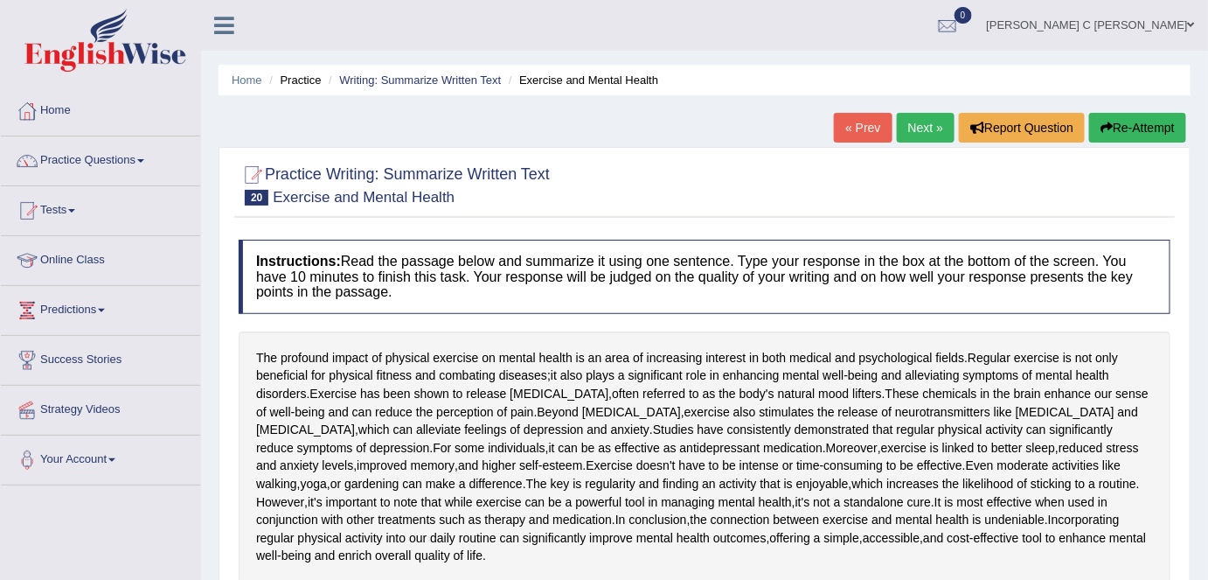
click at [920, 131] on link "Next »" at bounding box center [926, 128] width 58 height 30
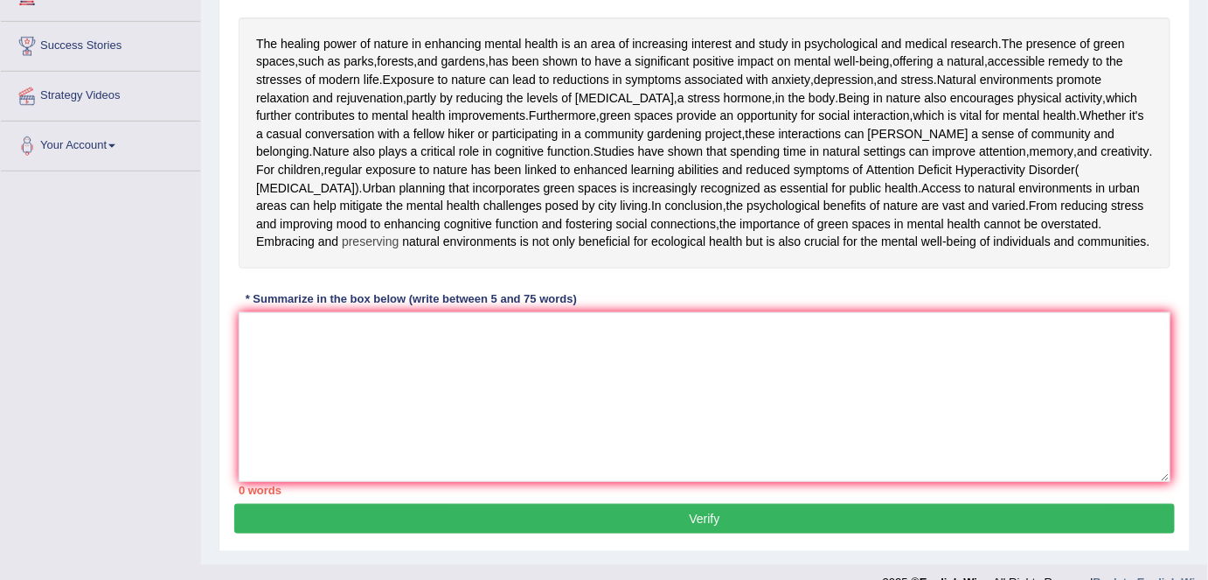
scroll to position [317, 0]
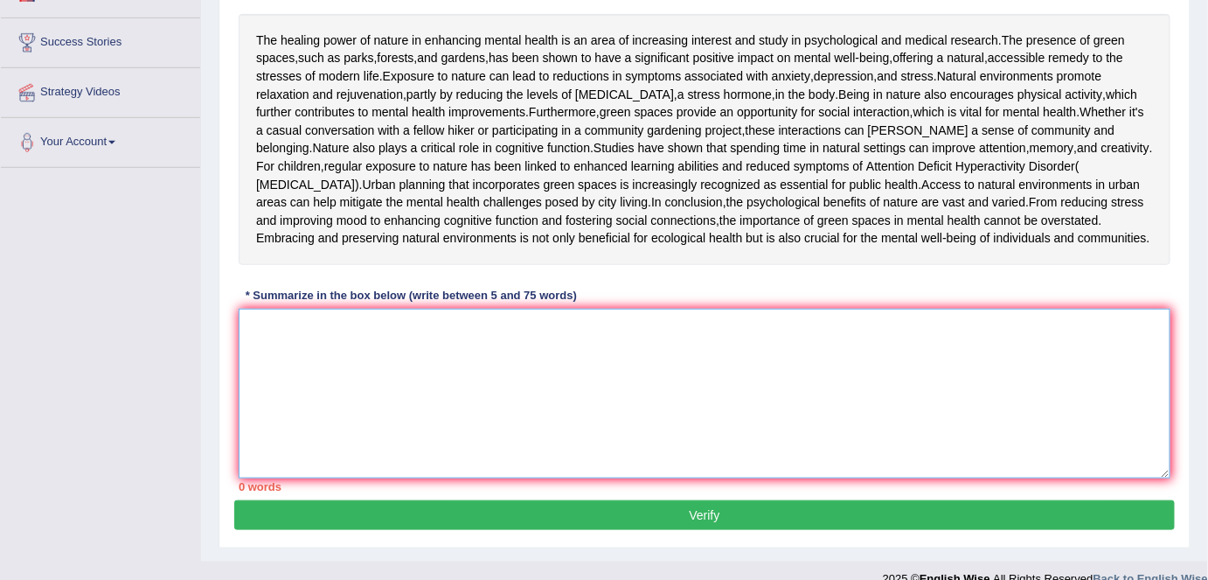
click at [749, 469] on textarea at bounding box center [705, 394] width 932 height 170
type textarea "T"
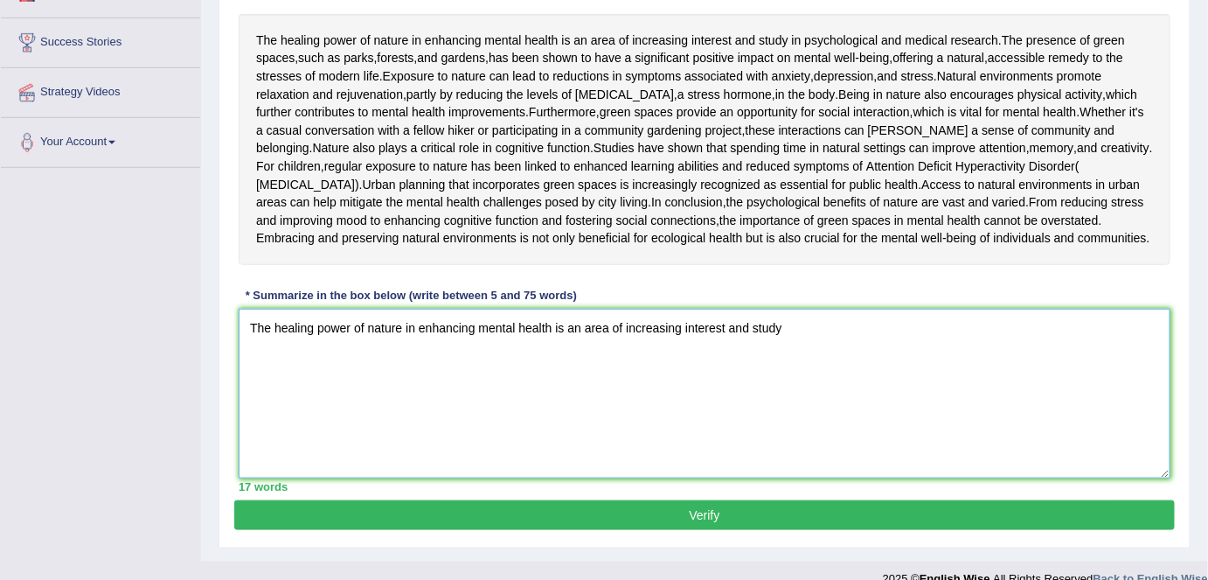
drag, startPoint x: 754, startPoint y: 459, endPoint x: 823, endPoint y: 488, distance: 74.8
click at [823, 478] on textarea "The healing power of nature in enhancing mental health is an area of increasing…" at bounding box center [705, 394] width 932 height 170
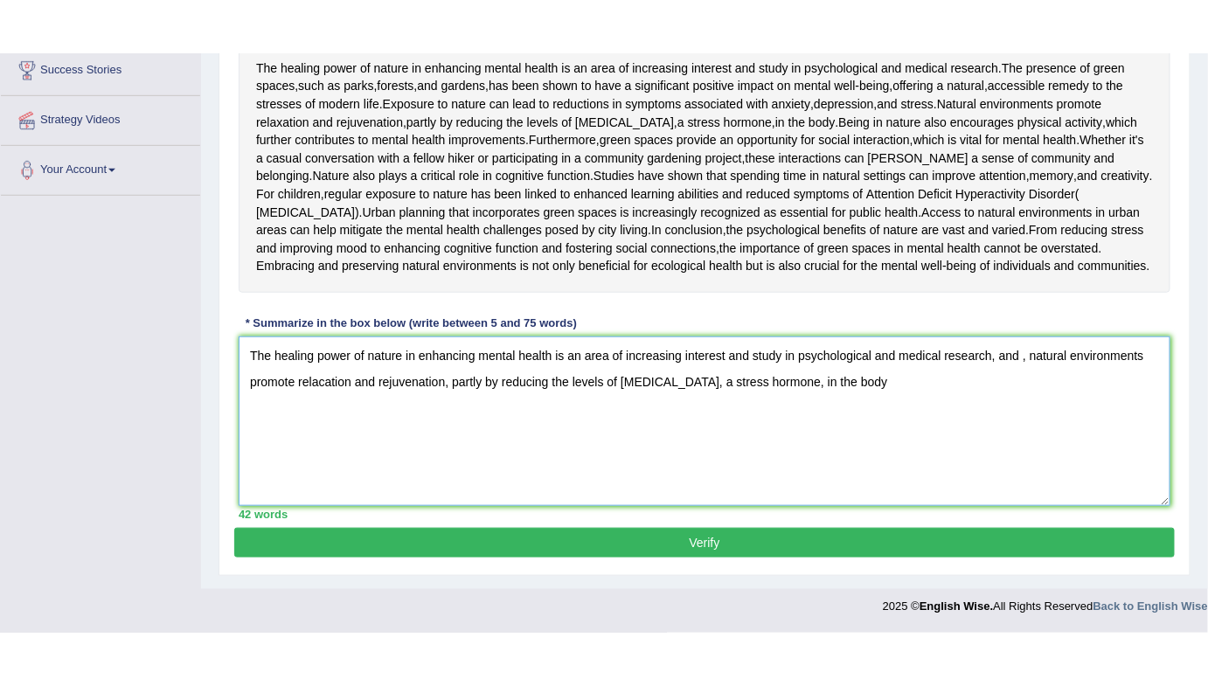
scroll to position [377, 0]
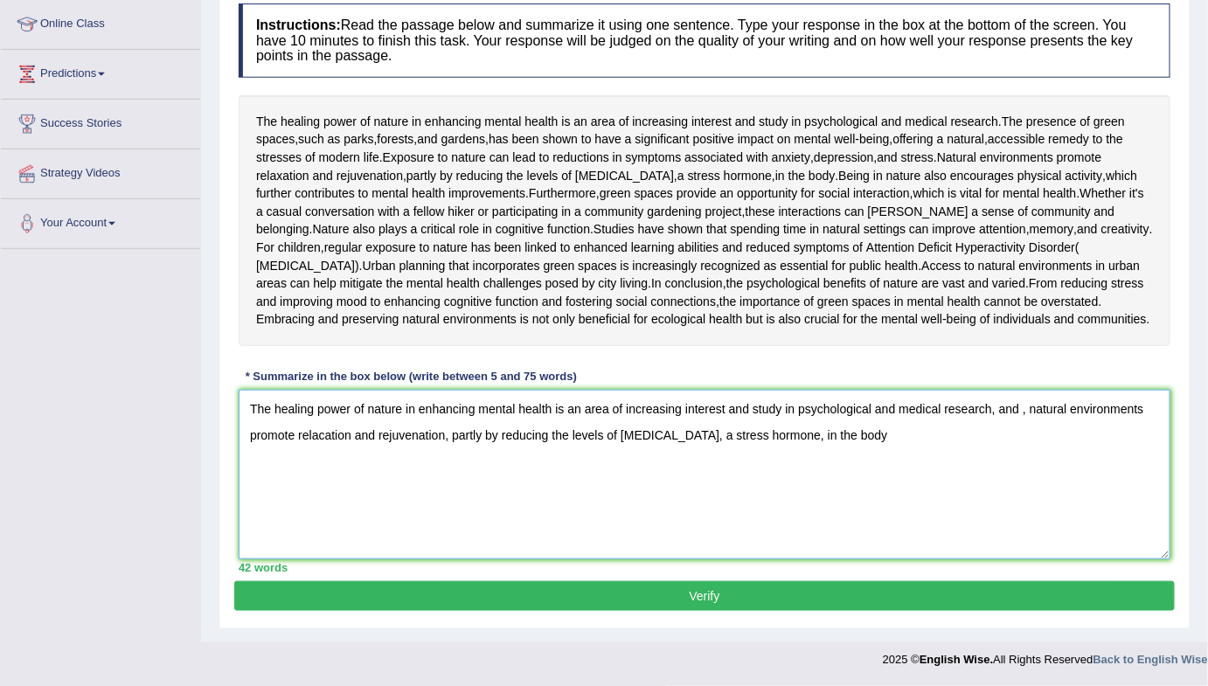
click at [865, 469] on textarea "The healing power of nature in enhancing mental health is an area of increasing…" at bounding box center [705, 475] width 932 height 170
click at [1023, 414] on textarea "The healing power of nature in enhancing mental health is an area of increasing…" at bounding box center [705, 475] width 932 height 170
click at [944, 444] on textarea "The healing power of nature in enhancing mental health is an area of increasing…" at bounding box center [705, 475] width 932 height 170
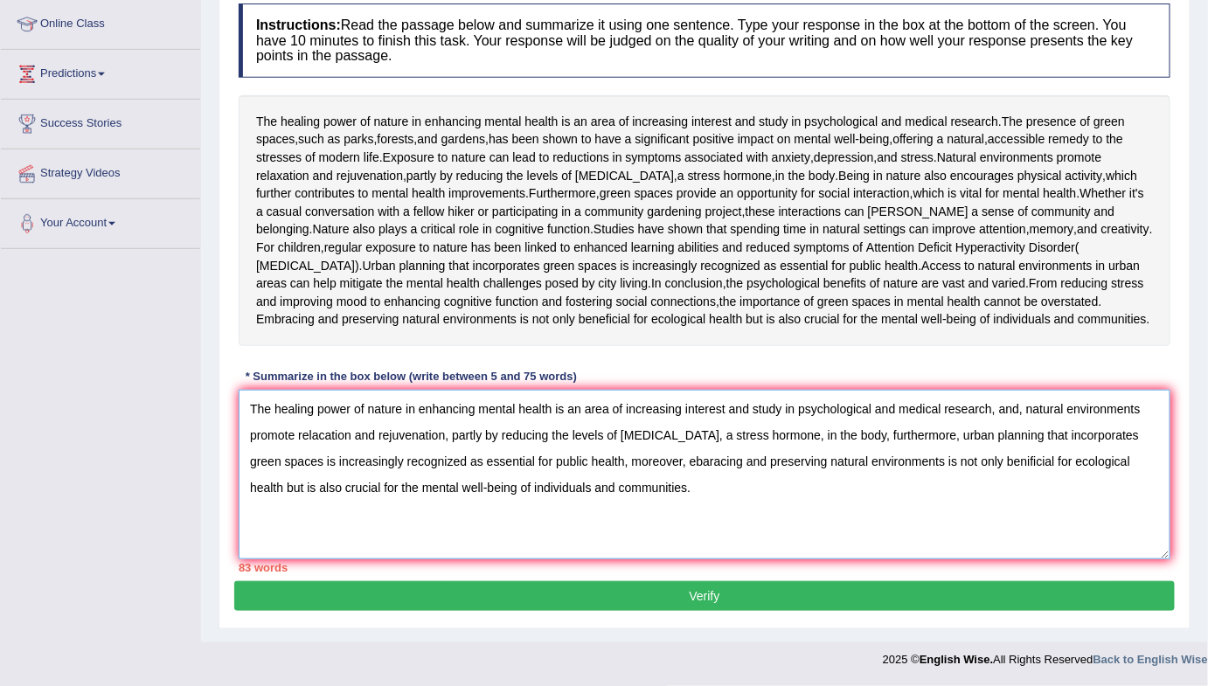
drag, startPoint x: 422, startPoint y: 490, endPoint x: 399, endPoint y: 497, distance: 23.8
click at [399, 497] on textarea "The healing power of nature in enhancing mental health is an area of increasing…" at bounding box center [705, 475] width 932 height 170
drag, startPoint x: 434, startPoint y: 489, endPoint x: 304, endPoint y: 500, distance: 129.9
click at [304, 501] on textarea "The healing power of nature in enhancing mental health is an area of increasing…" at bounding box center [705, 475] width 932 height 170
drag, startPoint x: 394, startPoint y: 463, endPoint x: 546, endPoint y: 463, distance: 152.1
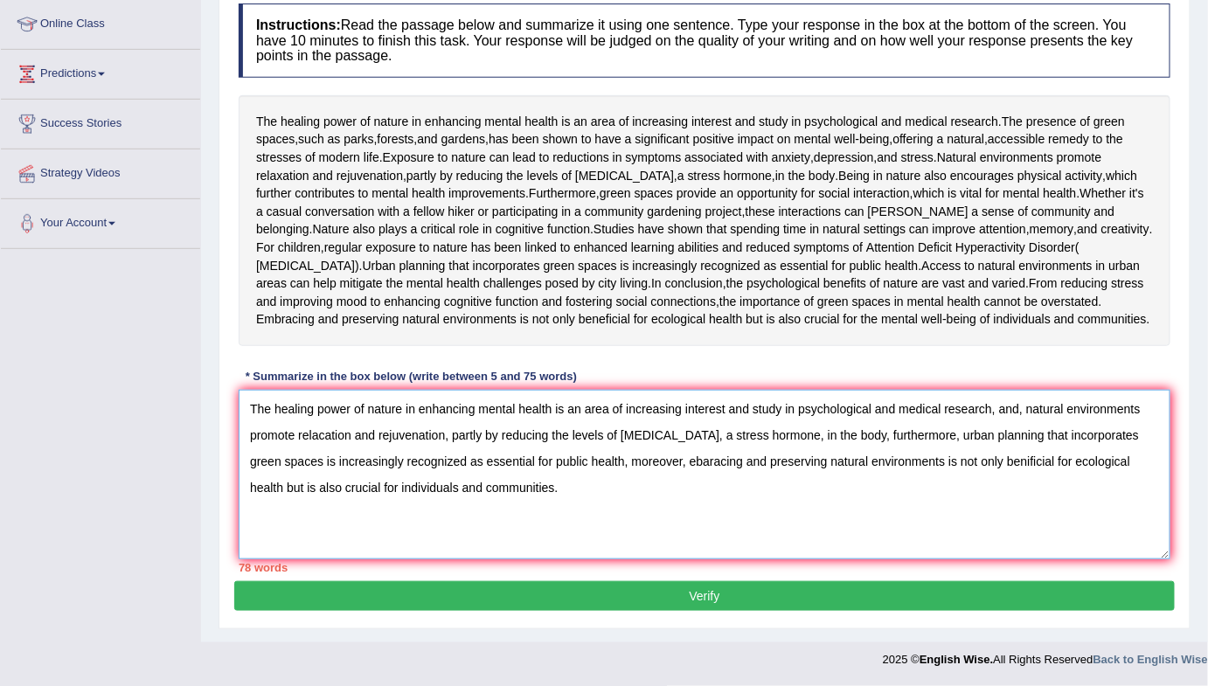
click at [546, 463] on textarea "The healing power of nature in enhancing mental health is an area of increasing…" at bounding box center [705, 475] width 932 height 170
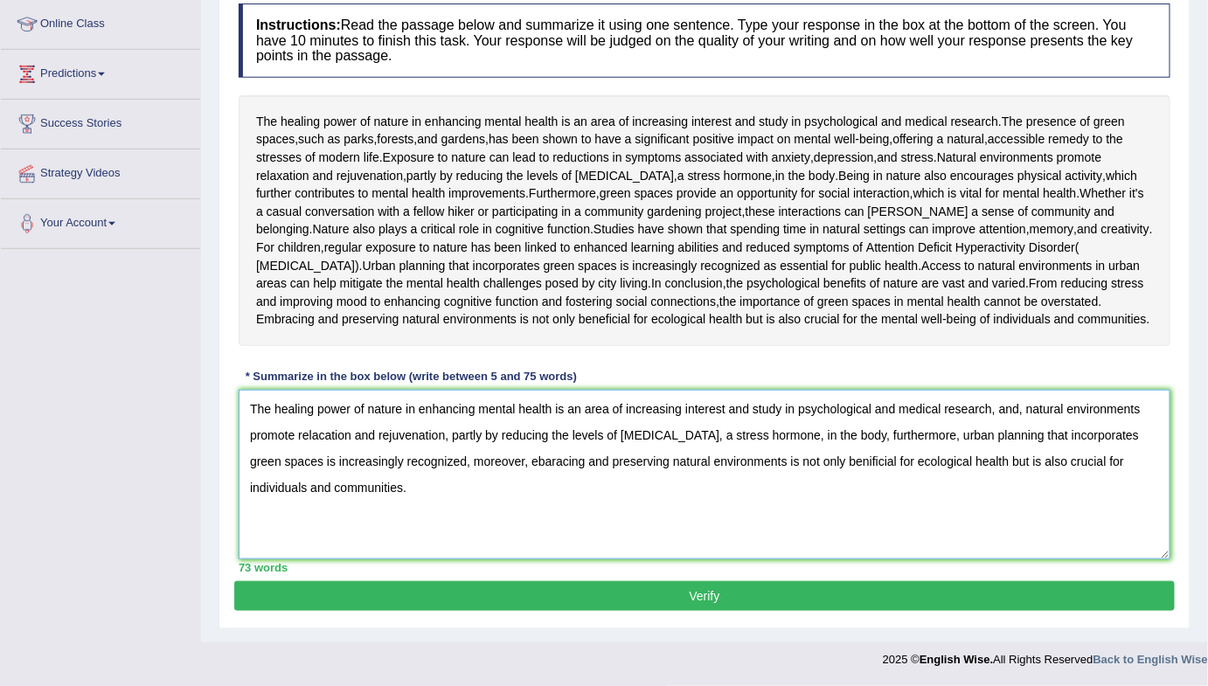
type textarea "The healing power of nature in enhancing mental health is an area of increasing…"
click at [691, 579] on button "Verify" at bounding box center [704, 596] width 941 height 30
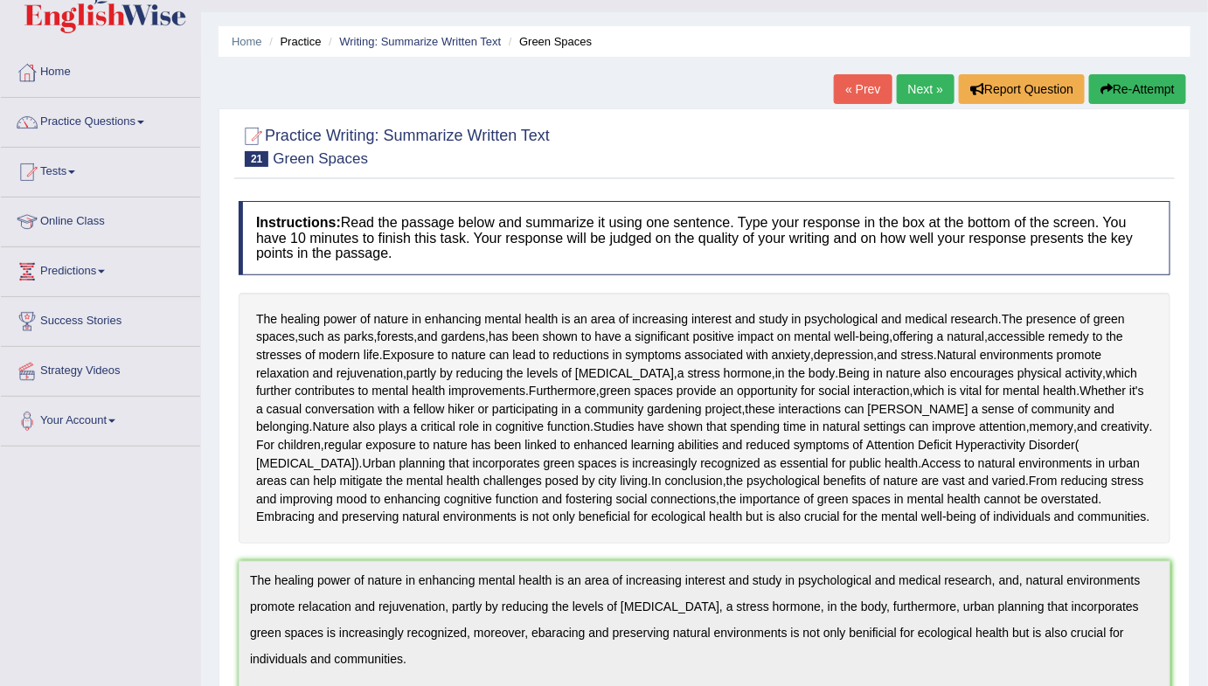
scroll to position [15, 0]
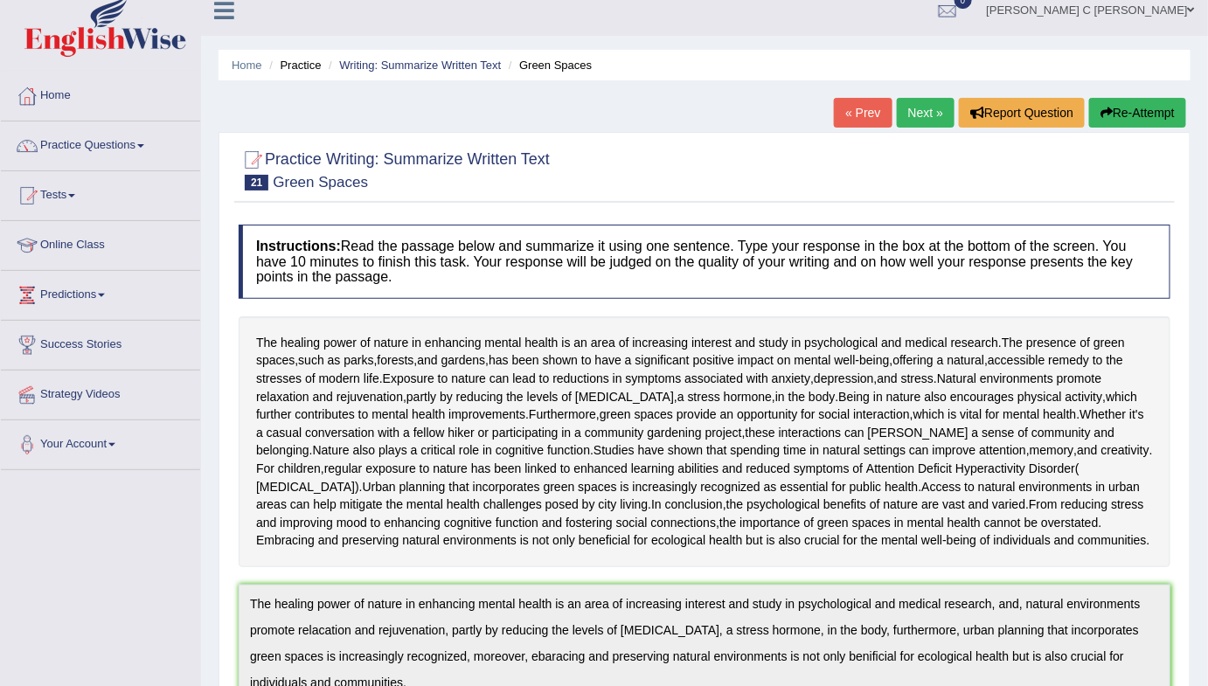
click at [1151, 127] on div "« Prev Next » Report Question Re-Attempt" at bounding box center [1012, 115] width 357 height 34
click at [1120, 112] on button "Re-Attempt" at bounding box center [1137, 113] width 97 height 30
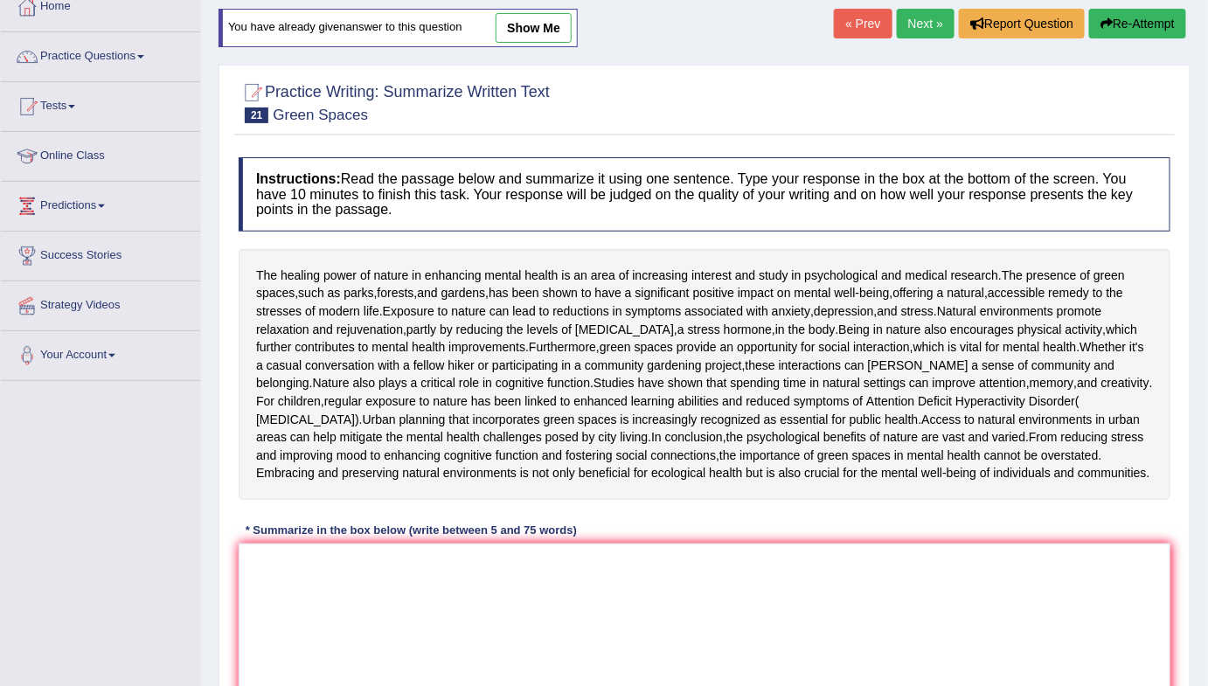
scroll to position [333, 0]
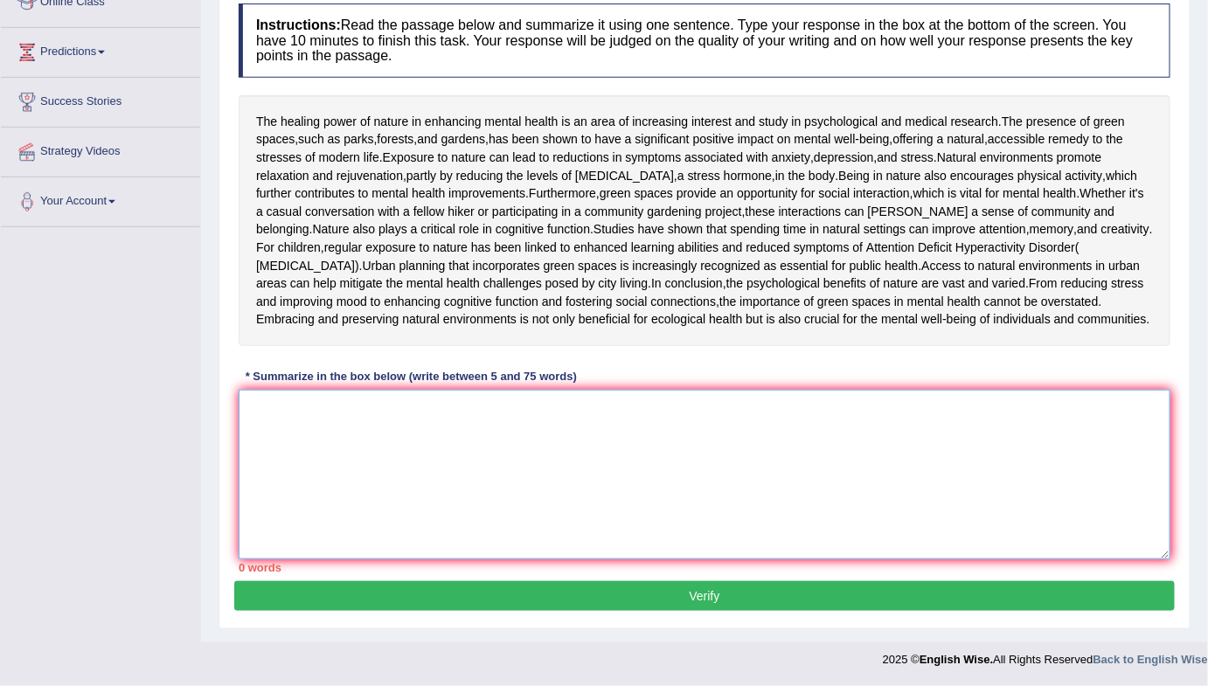
click at [503, 494] on textarea at bounding box center [705, 475] width 932 height 170
paste textarea "The healing power of nature in enhancing mental health is an area of increasing…"
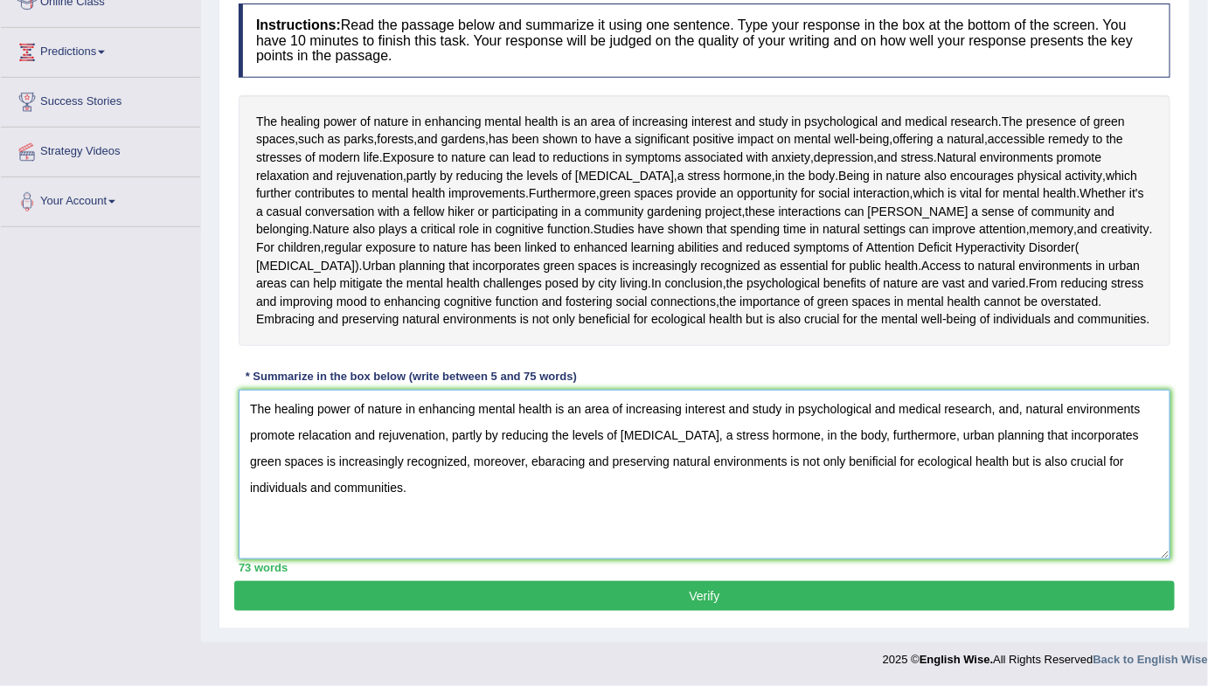
click at [464, 531] on textarea "The healing power of nature in enhancing mental health is an area of increasing…" at bounding box center [705, 475] width 932 height 170
drag, startPoint x: 482, startPoint y: 526, endPoint x: 491, endPoint y: 524, distance: 9.8
click at [483, 526] on textarea "The healing power of nature in enhancing mental health is an area of increasing…" at bounding box center [705, 475] width 932 height 170
type textarea "The healing power of nature in enhancing mental health is an area of increasing…"
drag, startPoint x: 635, startPoint y: 656, endPoint x: 593, endPoint y: 594, distance: 76.1
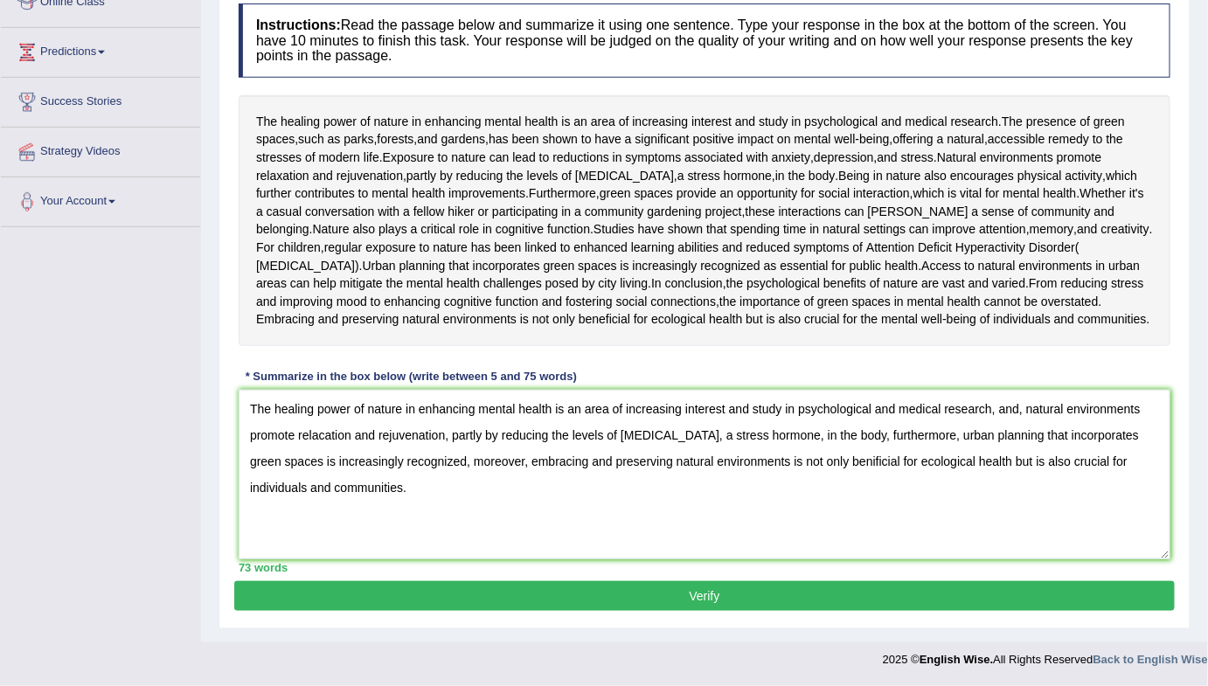
click at [634, 611] on button "Verify" at bounding box center [704, 596] width 941 height 30
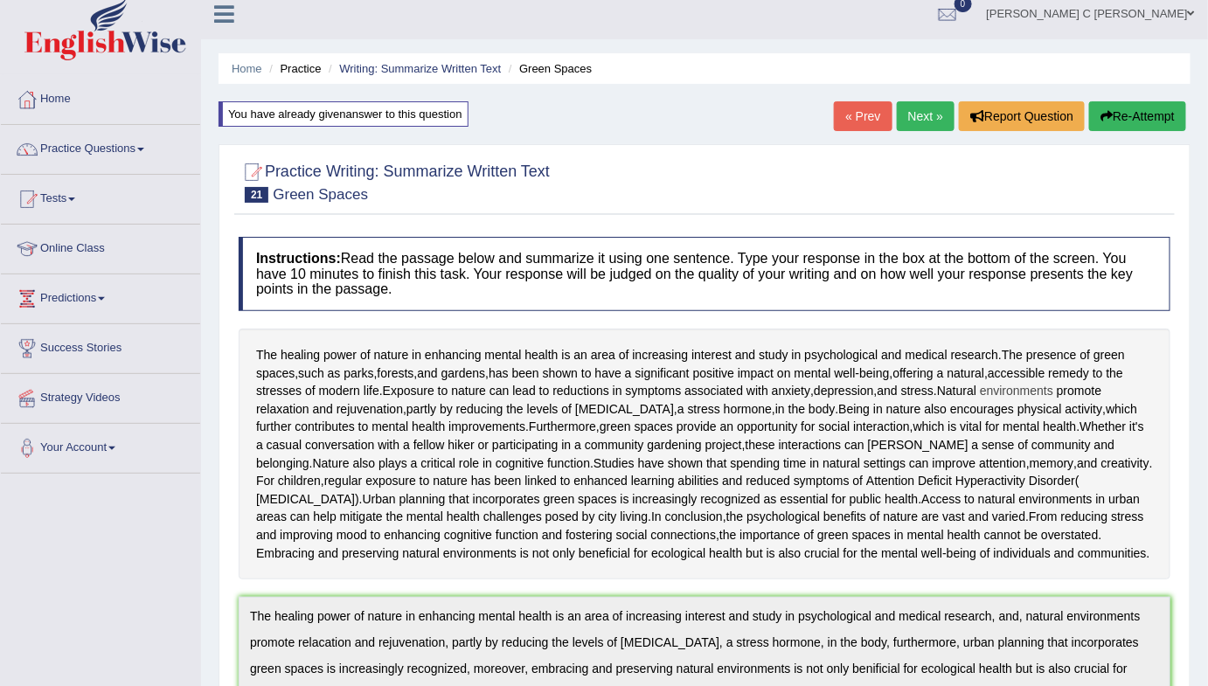
scroll to position [0, 0]
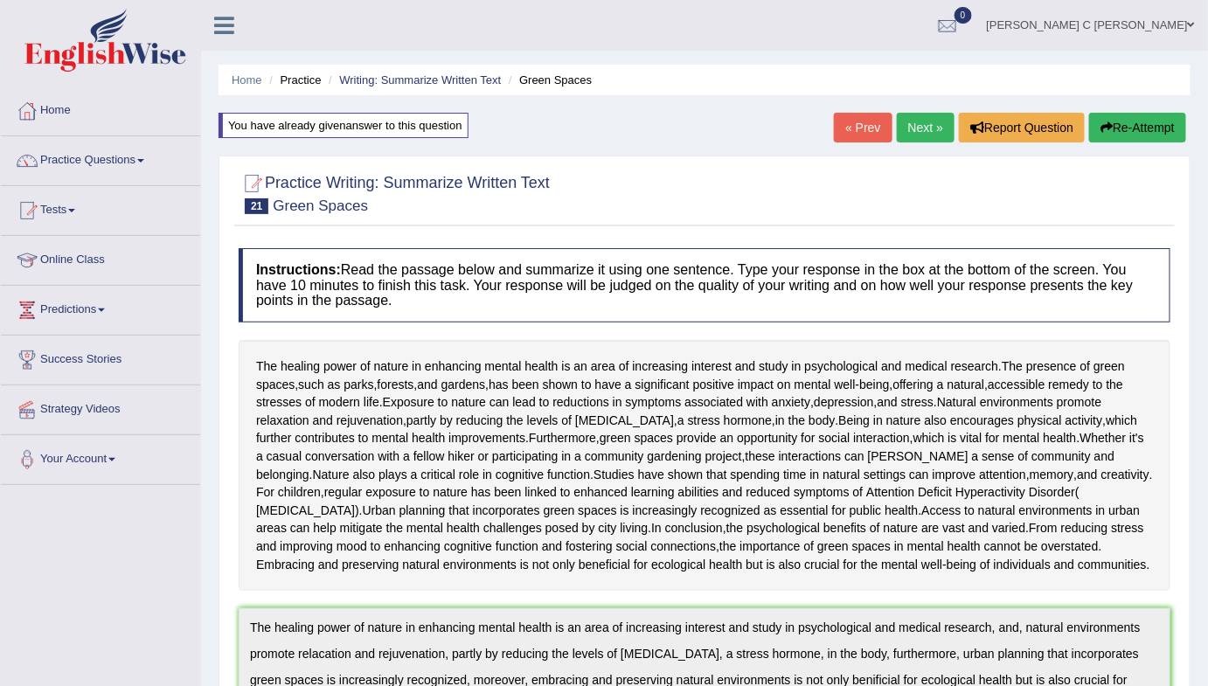
click at [1133, 138] on button "Re-Attempt" at bounding box center [1137, 128] width 97 height 30
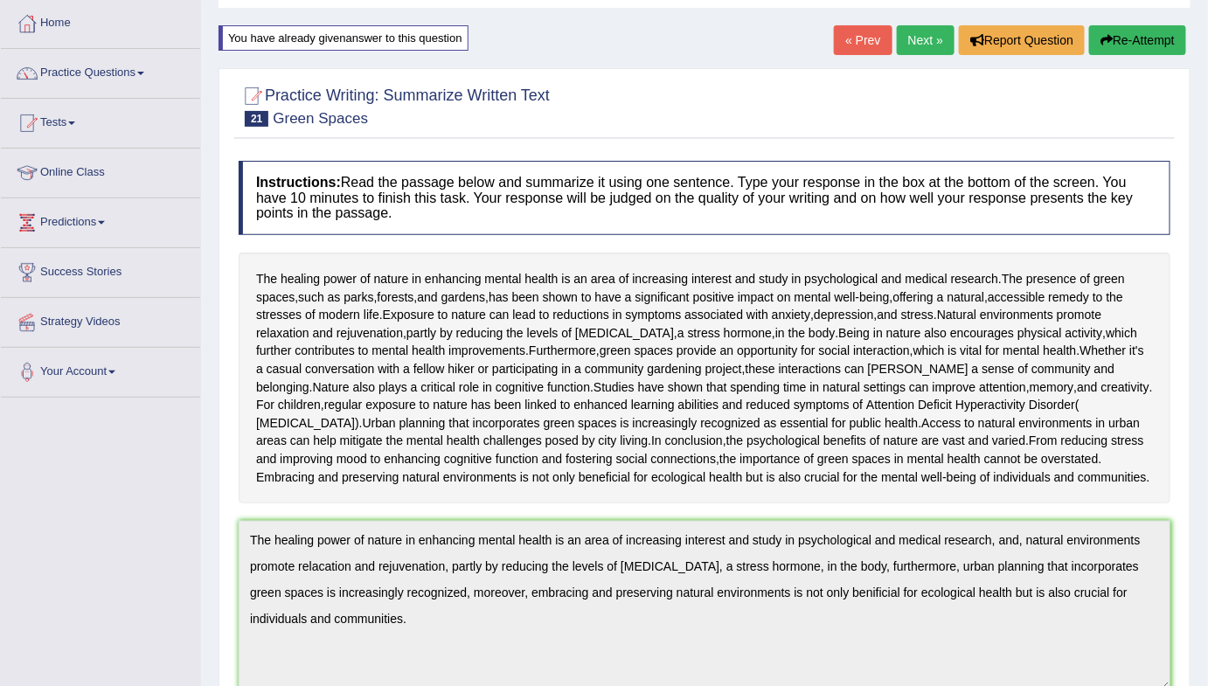
scroll to position [238, 0]
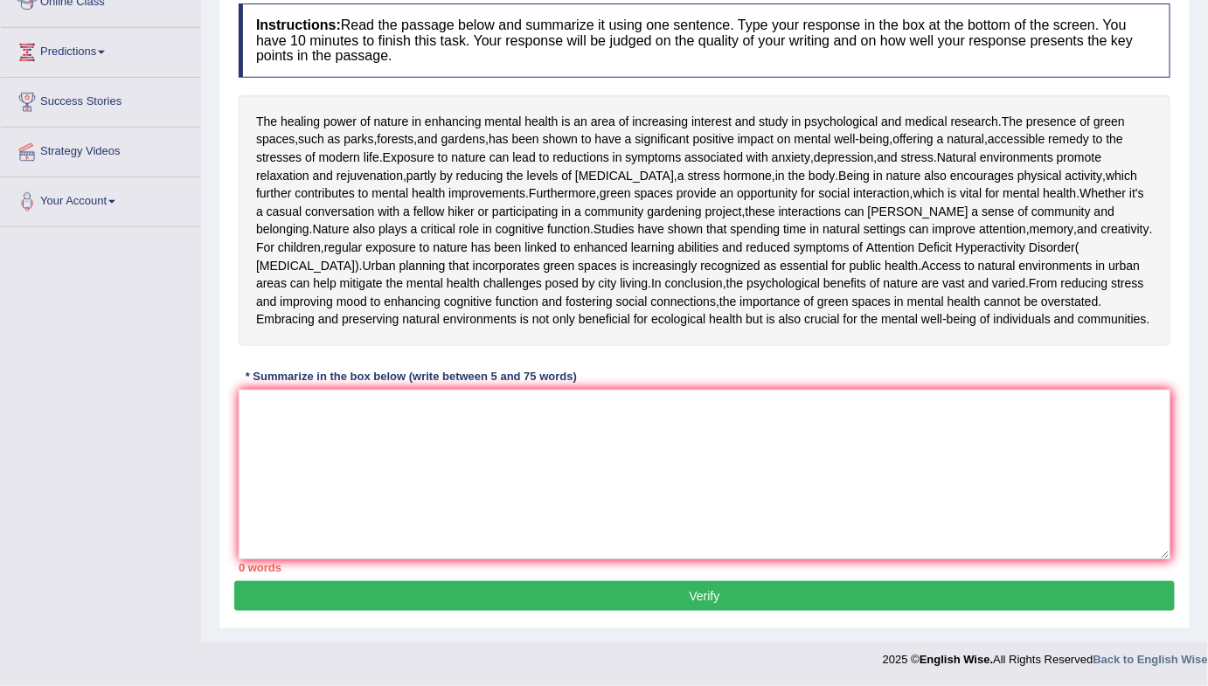
scroll to position [398, 0]
paste textarea "The healing power of nature in enhancing mental health is an area of increasing…"
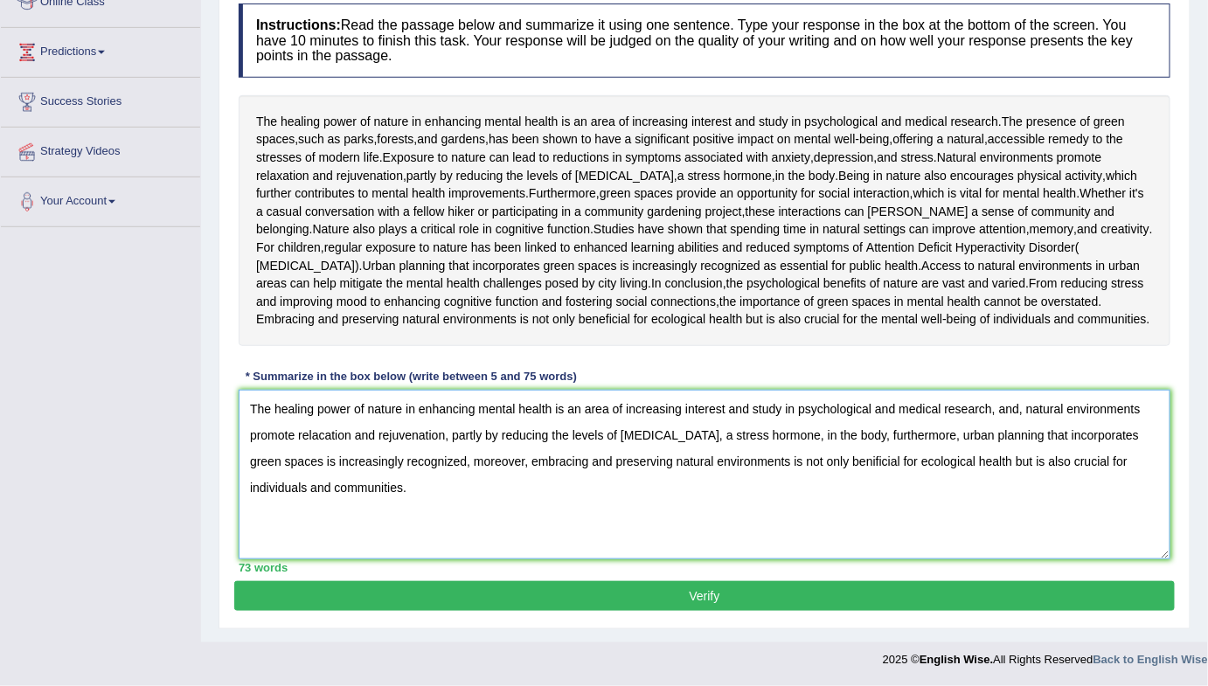
click at [798, 463] on textarea "The healing power of nature in enhancing mental health is an area of increasing…" at bounding box center [705, 475] width 932 height 170
click at [326, 442] on textarea "The healing power of nature in enhancing mental health is an area of increasing…" at bounding box center [705, 475] width 932 height 170
type textarea "The healing power of nature in enhancing mental health is an area of increasing…"
click at [500, 596] on button "Verify" at bounding box center [704, 596] width 941 height 30
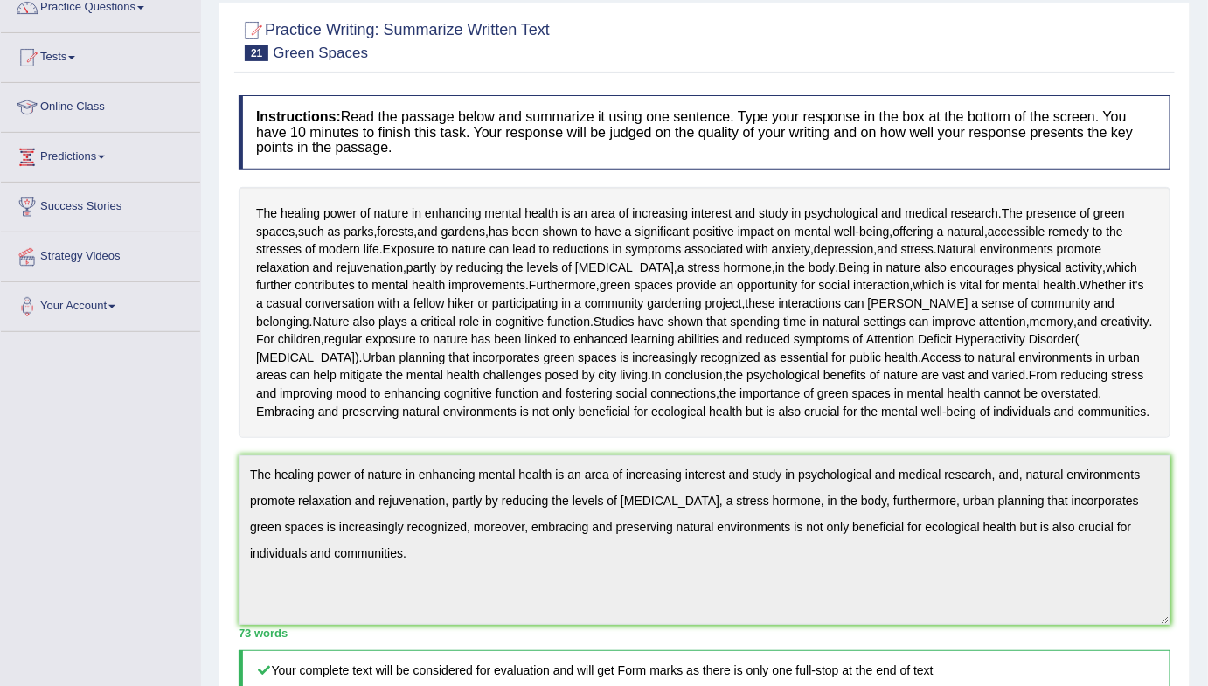
scroll to position [0, 0]
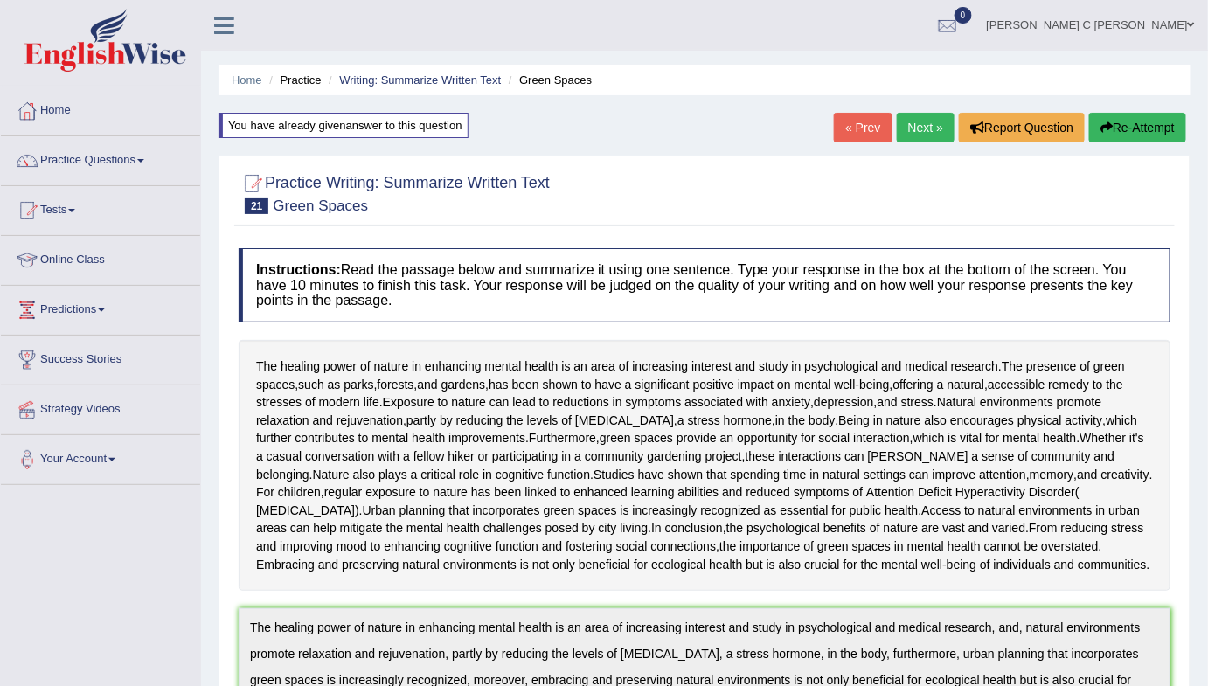
click at [920, 130] on link "Next »" at bounding box center [926, 128] width 58 height 30
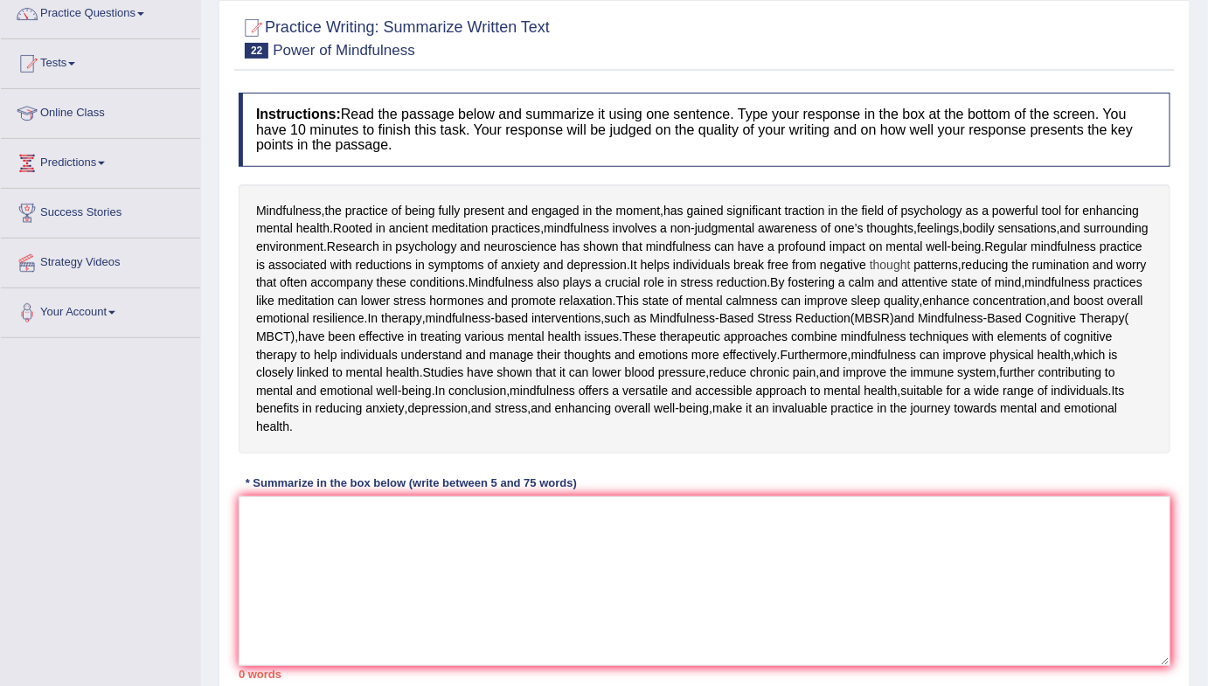
scroll to position [138, 0]
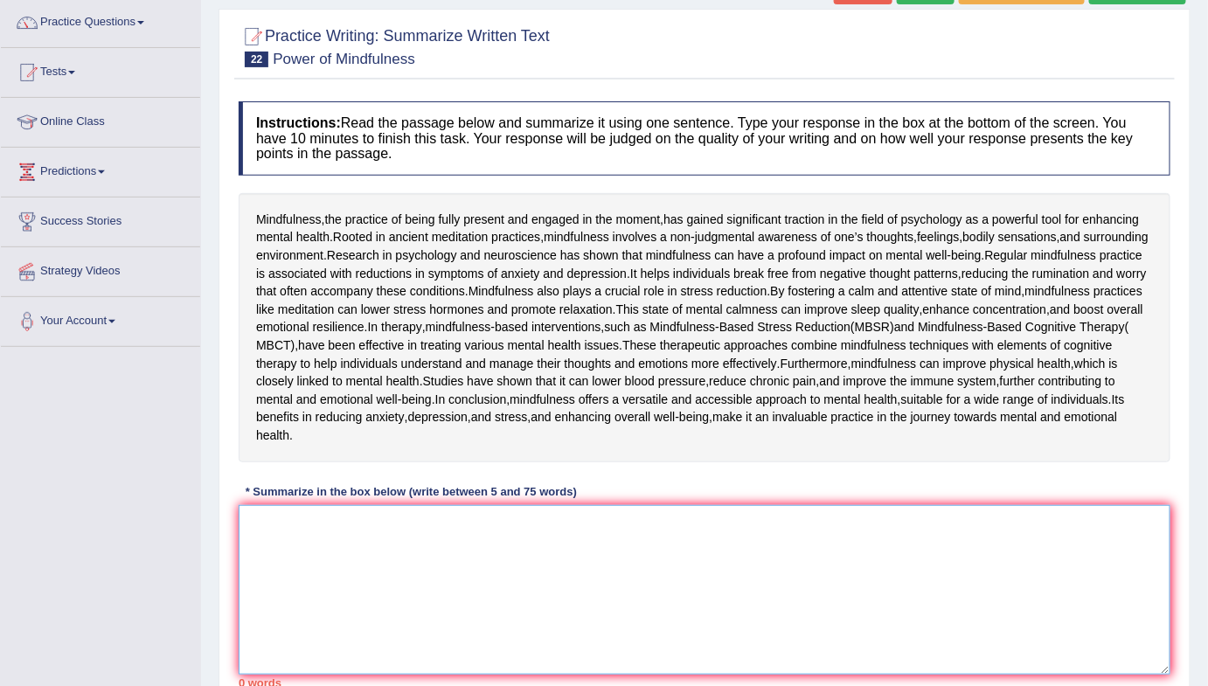
drag, startPoint x: 725, startPoint y: 644, endPoint x: 726, endPoint y: 623, distance: 21.0
click at [721, 642] on textarea at bounding box center [705, 590] width 932 height 170
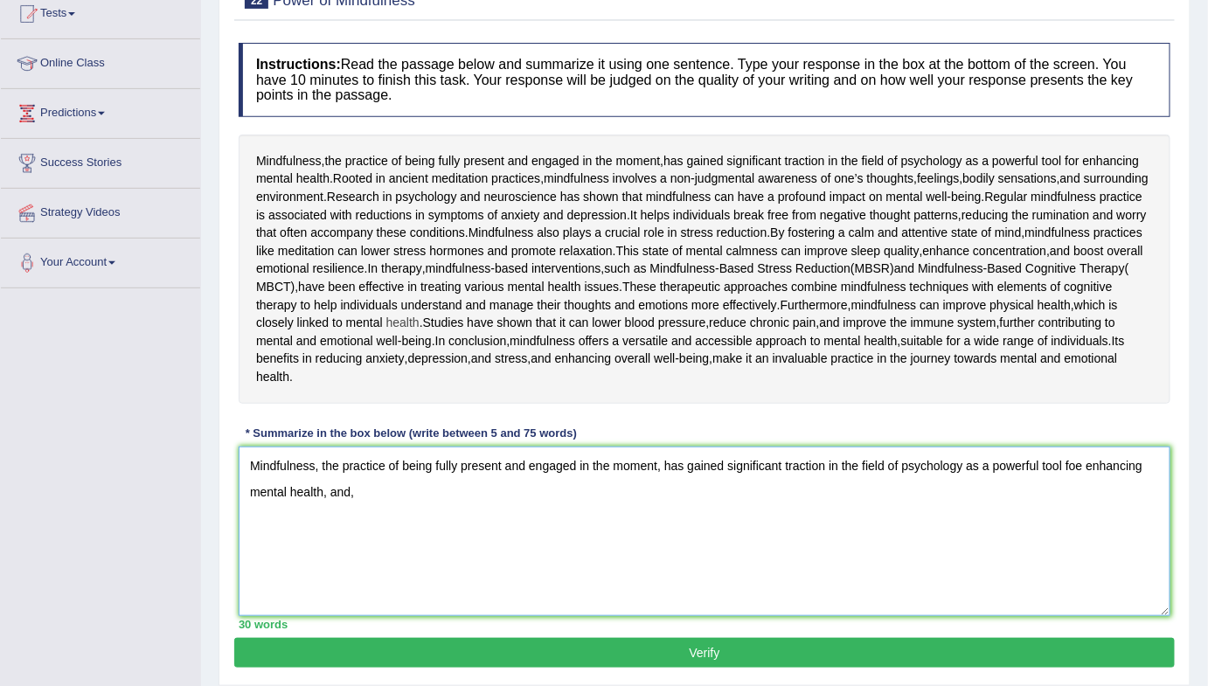
scroll to position [297, 0]
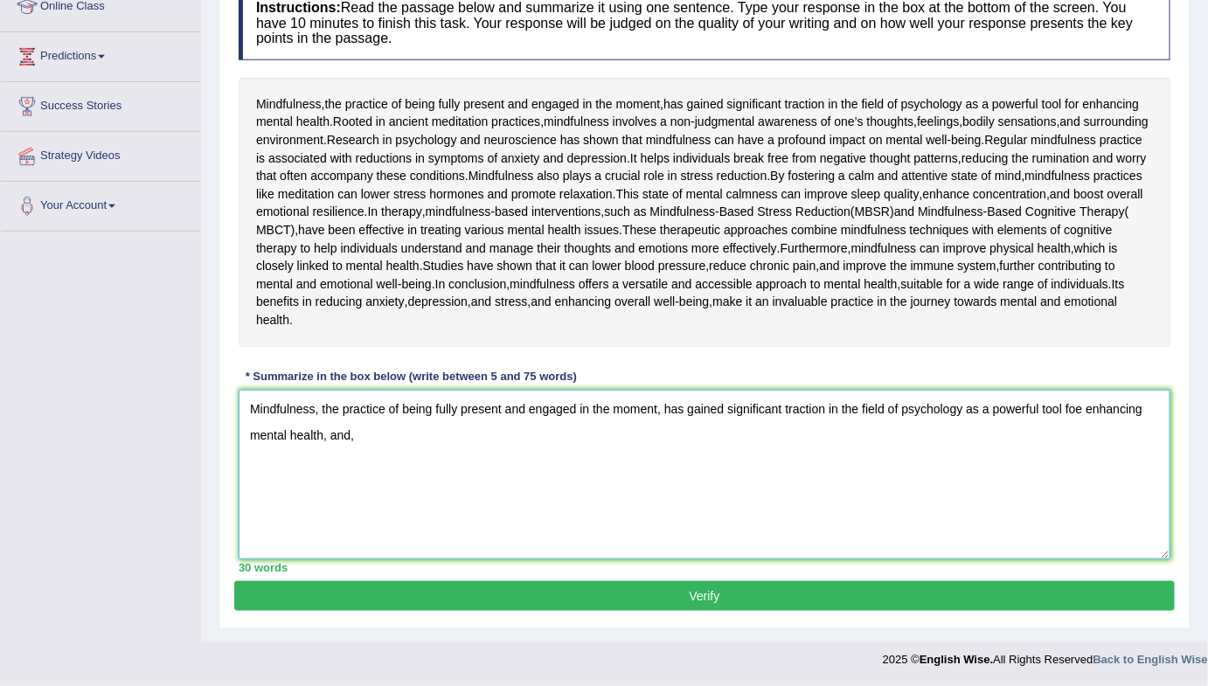
drag, startPoint x: 359, startPoint y: 522, endPoint x: 275, endPoint y: 493, distance: 88.7
click at [239, 490] on textarea "Mindfulness, the practice of being fully present and engaged in the moment, has…" at bounding box center [705, 475] width 932 height 170
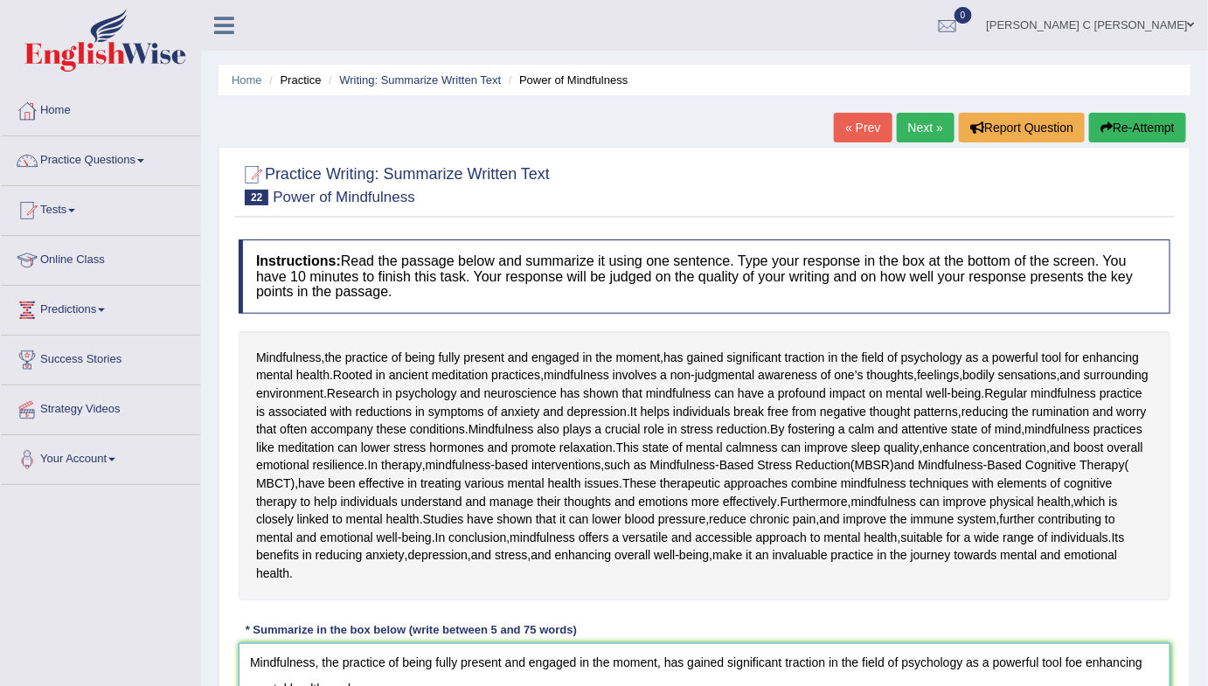
type textarea "Mindfulness, the practice of being fully present and engaged in the moment, has…"
click at [868, 128] on link "« Prev" at bounding box center [863, 128] width 58 height 30
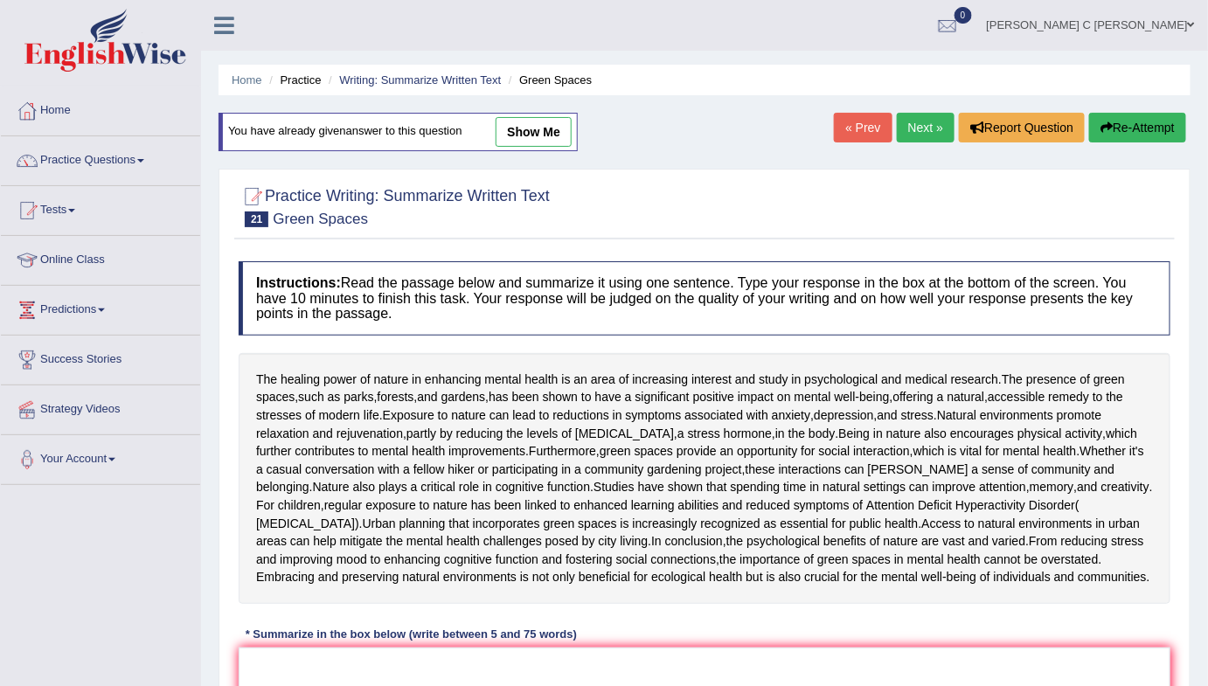
click at [524, 123] on link "show me" at bounding box center [534, 132] width 76 height 30
type textarea "The healing power of nature in enhancing mental health is an area of increasing…"
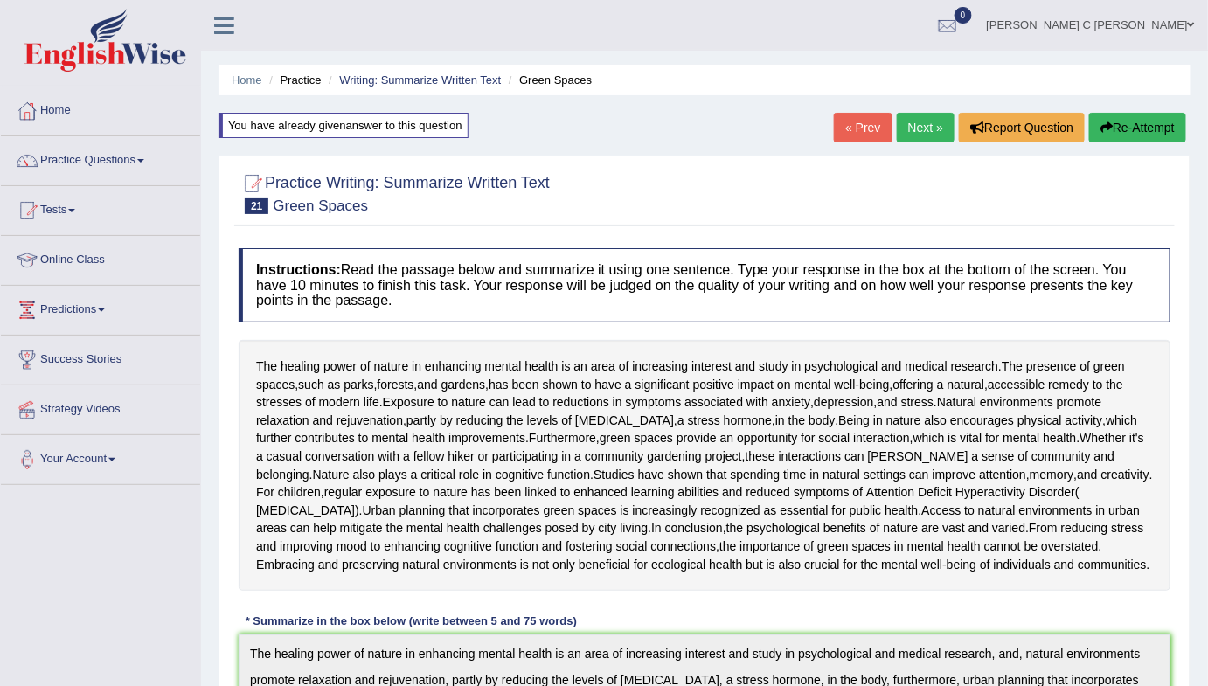
click at [921, 130] on link "Next »" at bounding box center [926, 128] width 58 height 30
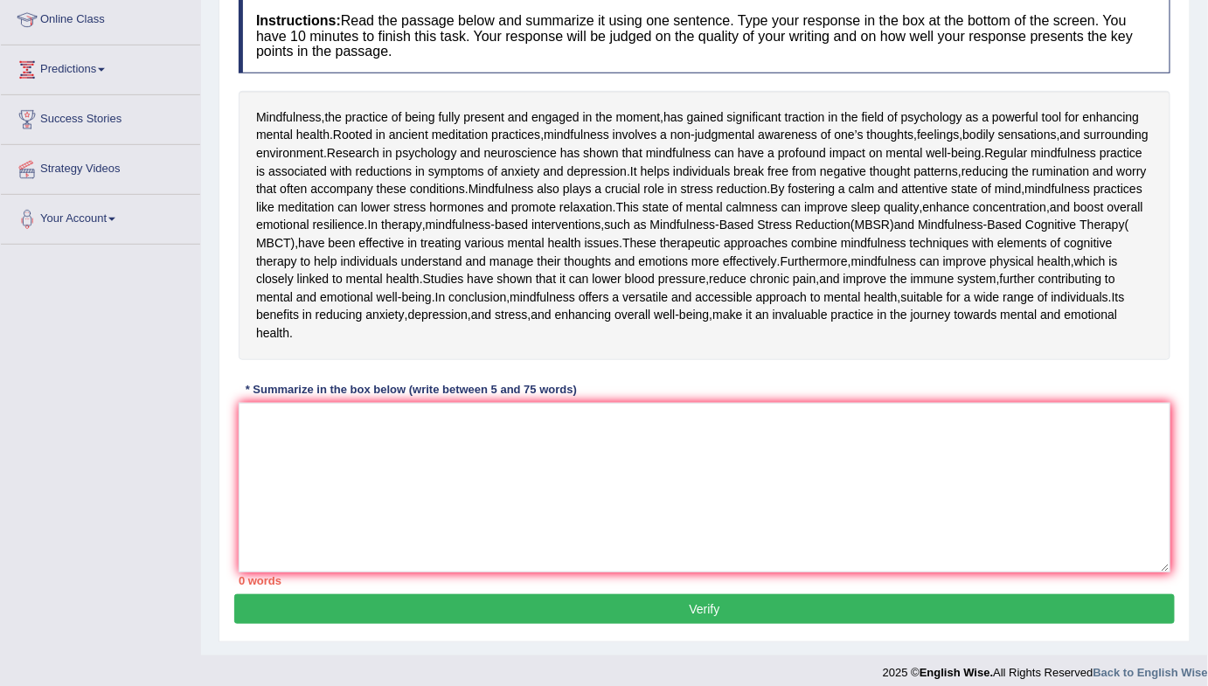
scroll to position [377, 0]
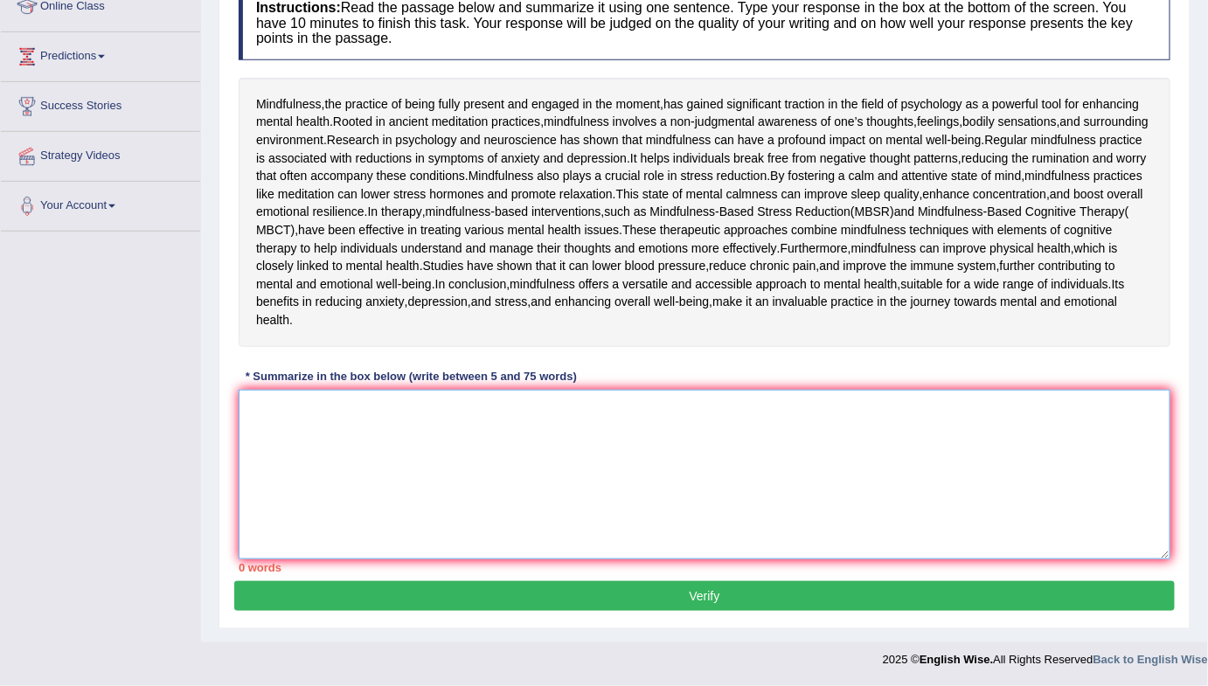
paste textarea "Mindfulness, the practice of being fully present and engaged in the moment, has…"
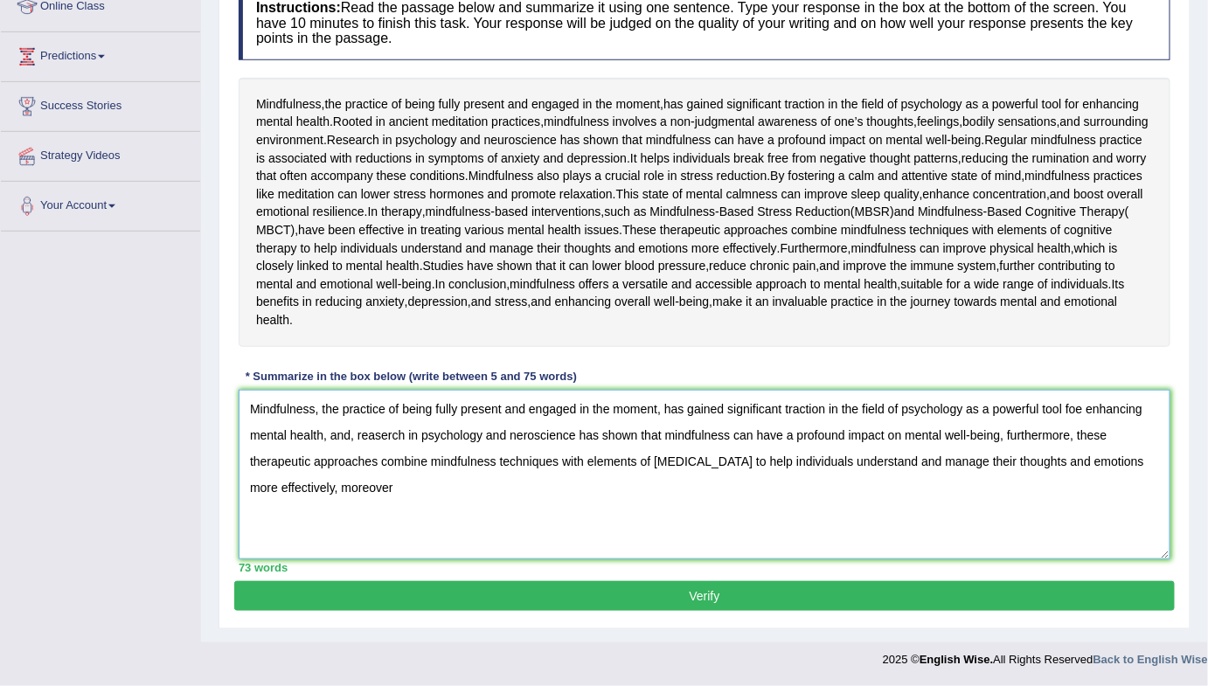
scroll to position [297, 0]
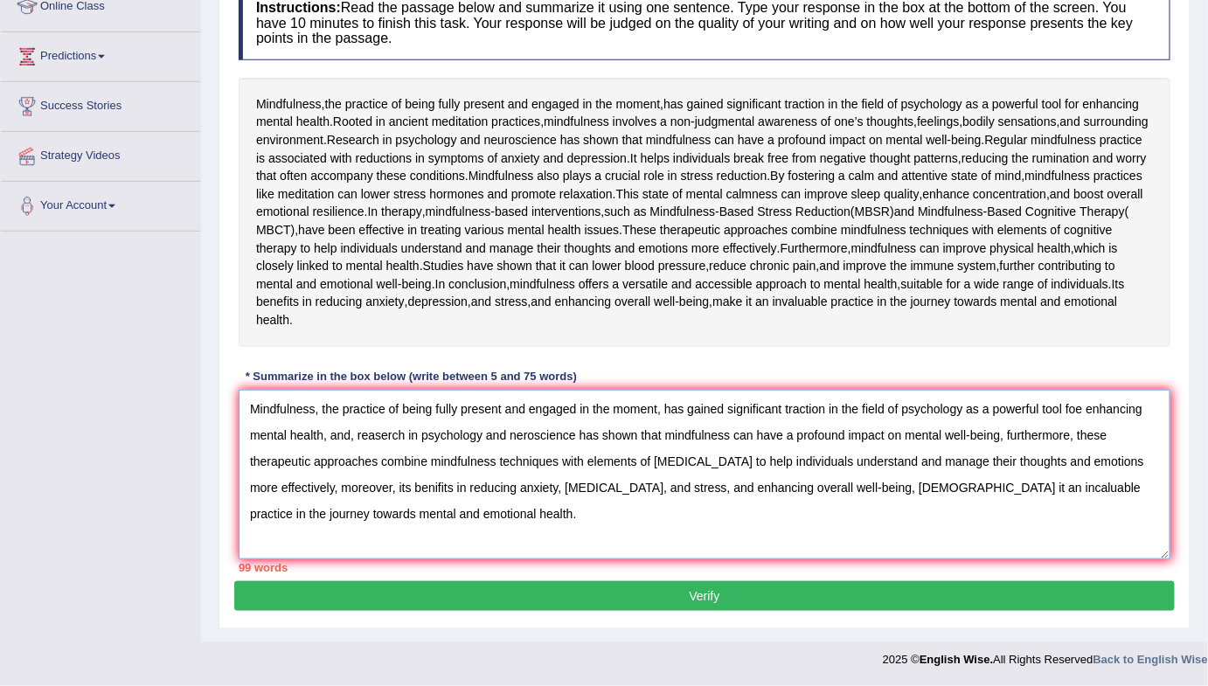
click at [1084, 489] on textarea "Mindfulness, the practice of being fully present and engaged in the moment, has…" at bounding box center [705, 475] width 932 height 170
click at [1079, 493] on textarea "Mindfulness, the practice of being fully present and engaged in the moment, has…" at bounding box center [705, 475] width 932 height 170
drag, startPoint x: 655, startPoint y: 490, endPoint x: 505, endPoint y: 492, distance: 149.5
click at [505, 492] on textarea "Mindfulness, the practice of being fully present and engaged in the moment, has…" at bounding box center [705, 475] width 932 height 170
click at [497, 497] on textarea "Mindfulness, the practice of being fully present and engaged in the moment, has…" at bounding box center [705, 475] width 932 height 170
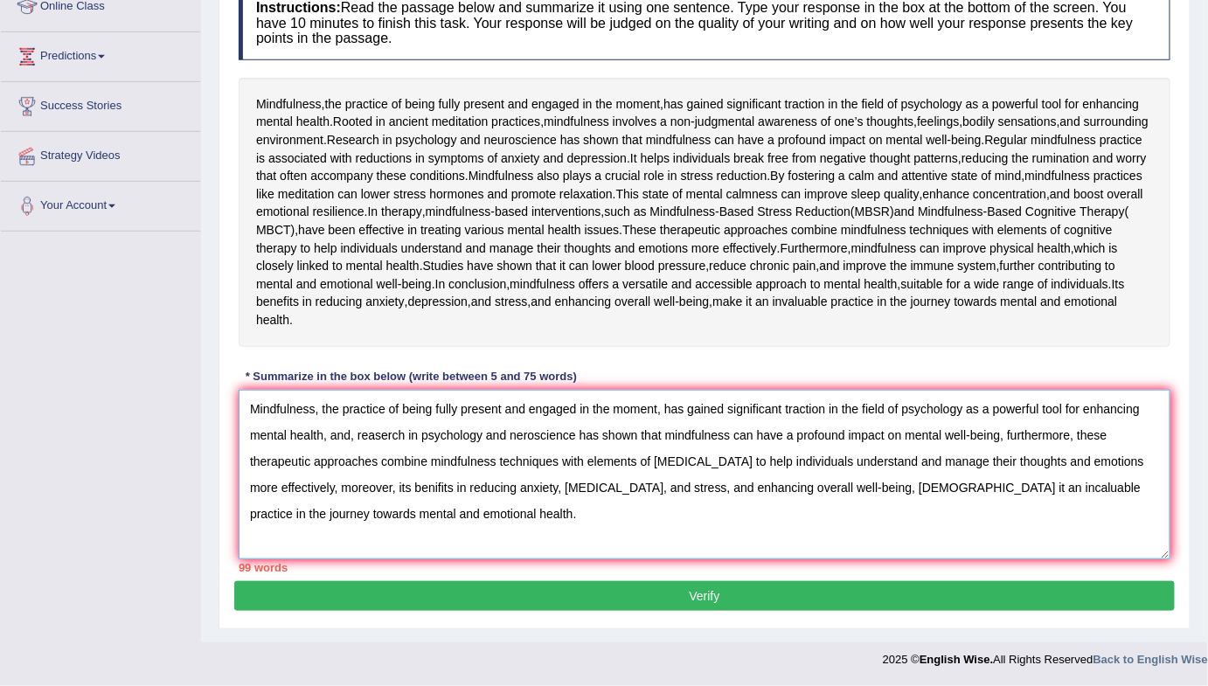
drag, startPoint x: 317, startPoint y: 491, endPoint x: 220, endPoint y: 498, distance: 97.3
click at [220, 498] on div "Practice Writing: Summarize Written Text 22 Power of Mindfulness Instructions: …" at bounding box center [705, 261] width 972 height 736
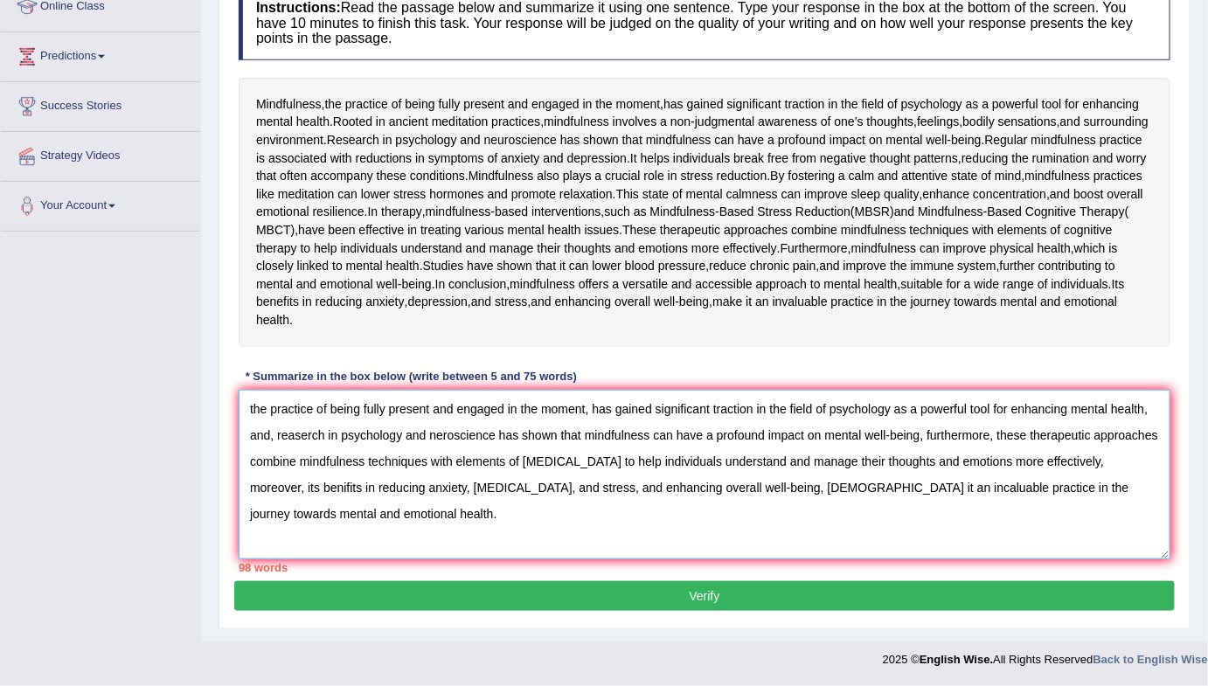
click at [252, 488] on textarea "the practice of being fully present and engaged in the moment, has gained signi…" at bounding box center [705, 475] width 932 height 170
click at [253, 491] on textarea "the practice of being fully present and engaged in the moment, has gained signi…" at bounding box center [705, 475] width 932 height 170
drag, startPoint x: 587, startPoint y: 490, endPoint x: 512, endPoint y: 491, distance: 75.2
click at [512, 493] on textarea "The practice of being fully present and engaged in the moment, has gained signi…" at bounding box center [705, 475] width 932 height 170
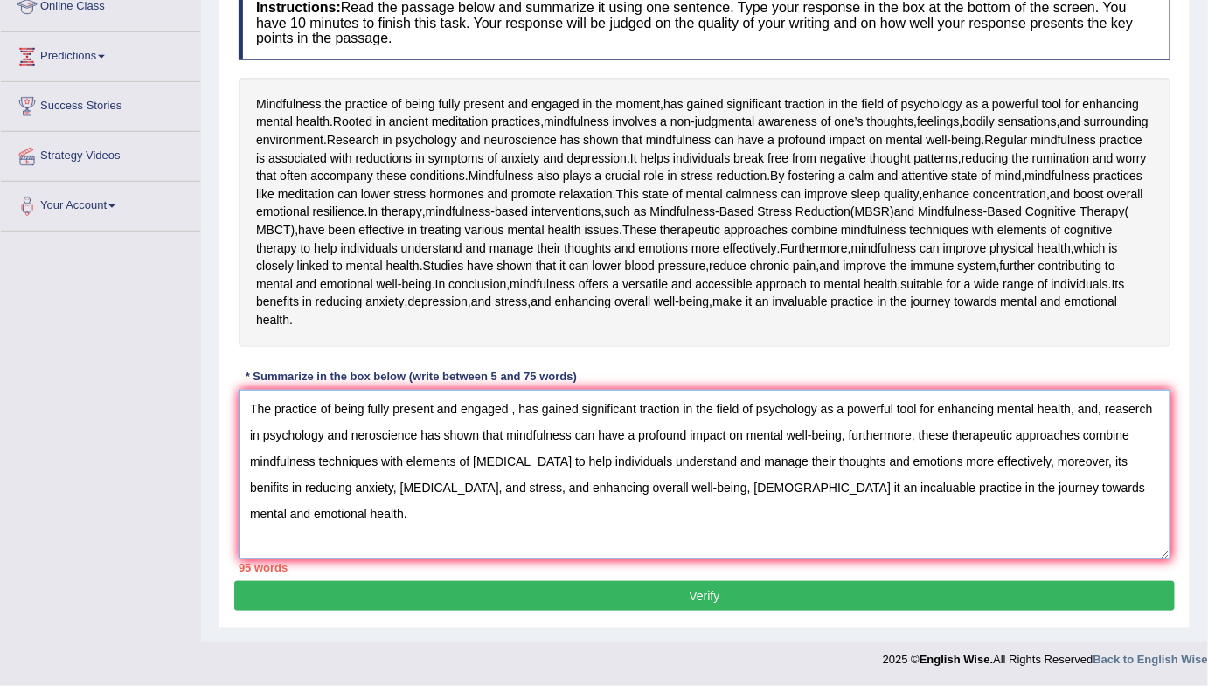
click at [515, 491] on textarea "The practice of being fully present and engaged , has gained significant tracti…" at bounding box center [705, 475] width 932 height 170
drag, startPoint x: 378, startPoint y: 542, endPoint x: 246, endPoint y: 550, distance: 132.2
click at [246, 550] on textarea "The practice of being fully present and engaged has gained significant traction…" at bounding box center [705, 475] width 932 height 170
drag, startPoint x: 748, startPoint y: 540, endPoint x: 606, endPoint y: 552, distance: 142.9
click at [605, 552] on textarea "The practice of being fully present and engaged has gained significant traction…" at bounding box center [705, 475] width 932 height 170
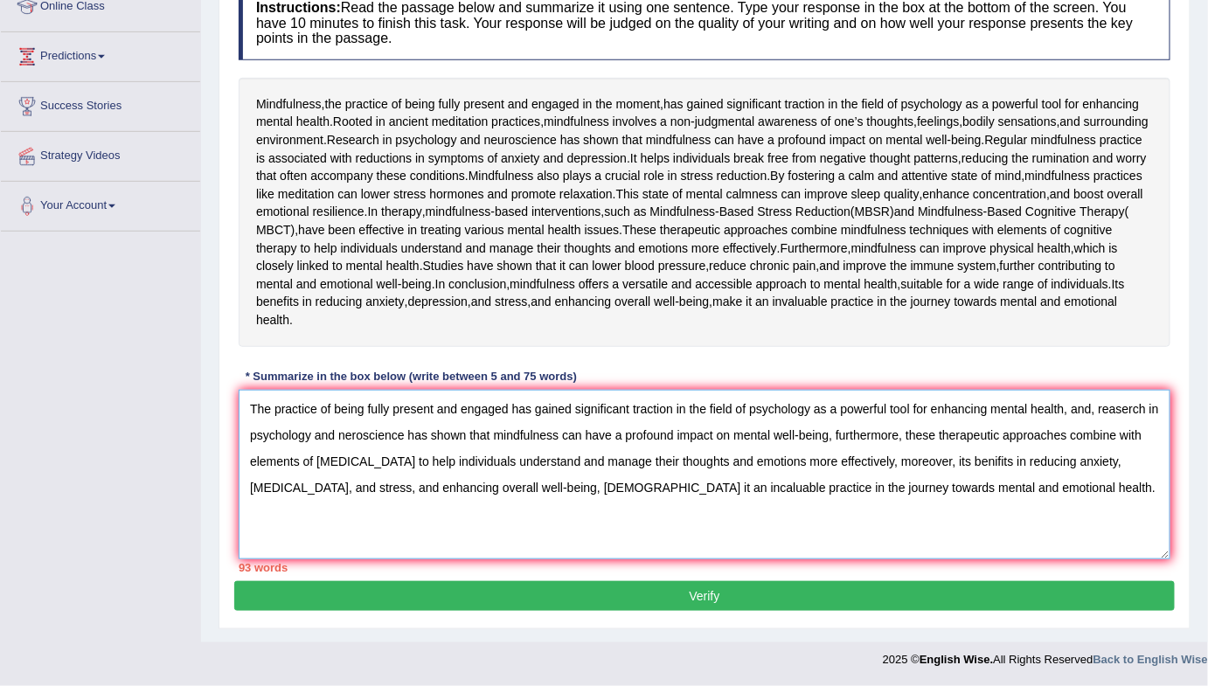
click at [649, 545] on textarea "The practice of being fully present and engaged has gained significant traction…" at bounding box center [705, 475] width 932 height 170
drag, startPoint x: 888, startPoint y: 544, endPoint x: 729, endPoint y: 554, distance: 159.4
click at [729, 554] on textarea "The practice of being fully present and engaged has gained significant traction…" at bounding box center [705, 475] width 932 height 170
click at [741, 546] on textarea "The practice of being fully present and engaged has gained significant traction…" at bounding box center [705, 475] width 932 height 170
drag, startPoint x: 886, startPoint y: 542, endPoint x: 800, endPoint y: 544, distance: 86.6
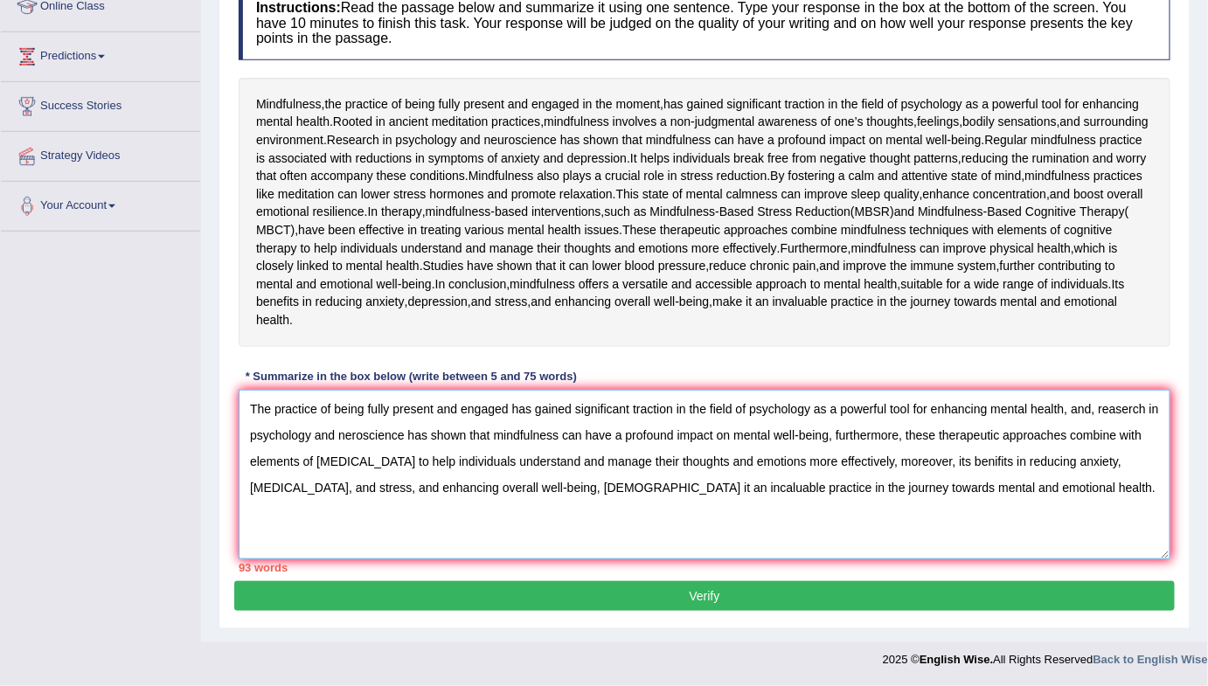
click at [800, 544] on textarea "The practice of being fully present and engaged has gained significant traction…" at bounding box center [705, 475] width 932 height 170
drag, startPoint x: 1097, startPoint y: 544, endPoint x: 1163, endPoint y: 547, distance: 65.7
click at [1163, 547] on textarea "The practice of being fully present and engaged has gained significant traction…" at bounding box center [705, 475] width 932 height 170
click at [428, 559] on textarea "The practice of being fully present and engaged has gained significant traction…" at bounding box center [705, 475] width 932 height 170
drag, startPoint x: 734, startPoint y: 517, endPoint x: 826, endPoint y: 517, distance: 91.8
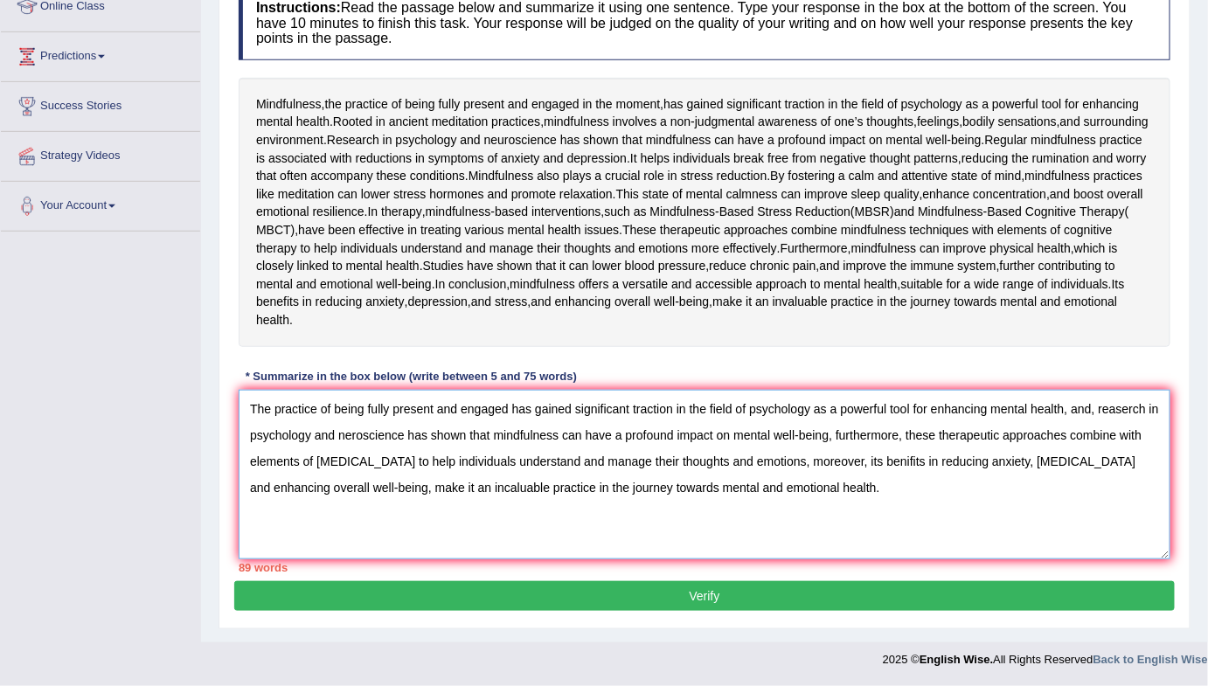
click at [826, 517] on textarea "The practice of being fully present and engaged has gained significant traction…" at bounding box center [705, 475] width 932 height 170
drag, startPoint x: 713, startPoint y: 517, endPoint x: 827, endPoint y: 517, distance: 113.6
click at [827, 517] on textarea "The practice of being fully present and engaged has gained significant traction…" at bounding box center [705, 475] width 932 height 170
drag, startPoint x: 410, startPoint y: 519, endPoint x: 561, endPoint y: 518, distance: 151.2
click at [561, 518] on textarea "The practice of being fully present and engaged has gained significant traction…" at bounding box center [705, 475] width 932 height 170
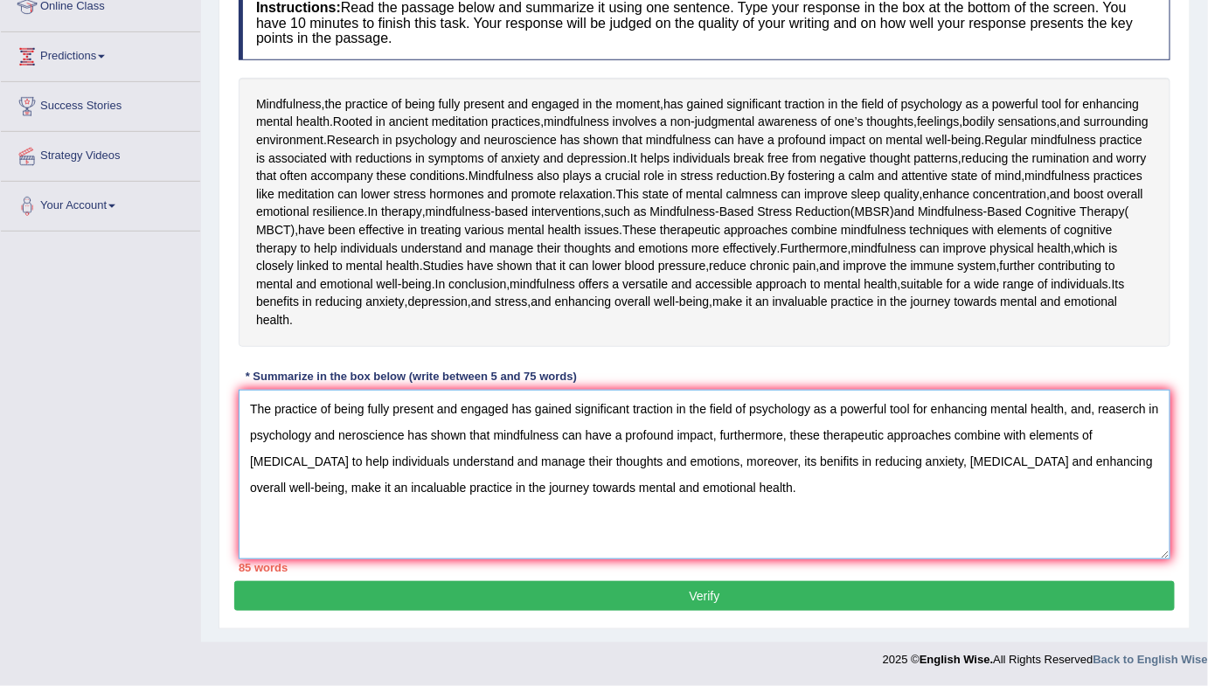
click at [559, 517] on textarea "The practice of being fully present and engaged has gained significant traction…" at bounding box center [705, 475] width 932 height 170
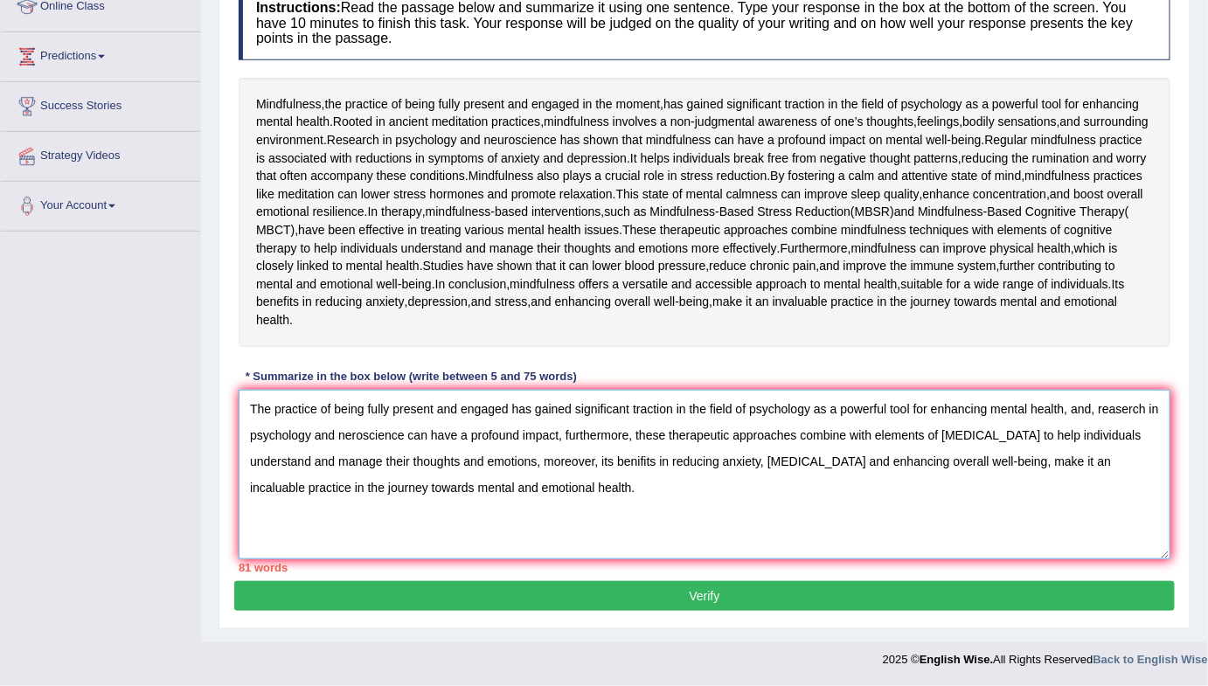
drag, startPoint x: 1038, startPoint y: 516, endPoint x: 1142, endPoint y: 520, distance: 103.2
click at [1142, 520] on textarea "The practice of being fully present and engaged has gained significant traction…" at bounding box center [705, 475] width 932 height 170
drag, startPoint x: 1095, startPoint y: 517, endPoint x: 1039, endPoint y: 519, distance: 56.0
click at [1039, 519] on textarea "The practice of being fully present and engaged has gained significant traction…" at bounding box center [705, 475] width 932 height 170
click at [1036, 519] on textarea "The practice of being fully present and engaged has gained significant traction…" at bounding box center [705, 475] width 932 height 170
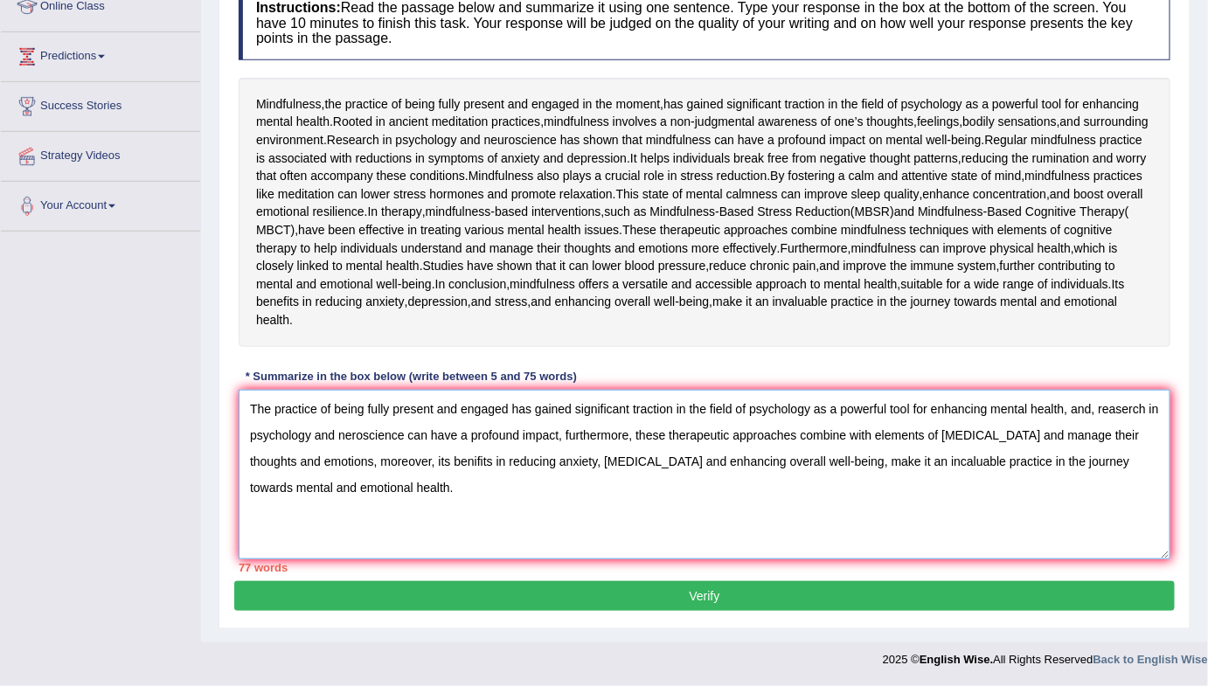
drag, startPoint x: 372, startPoint y: 544, endPoint x: 302, endPoint y: 547, distance: 70.0
click at [302, 547] on textarea "The practice of being fully present and engaged has gained significant traction…" at bounding box center [705, 475] width 932 height 170
drag, startPoint x: 458, startPoint y: 571, endPoint x: 449, endPoint y: 568, distance: 9.1
click at [456, 559] on textarea "The practice of being fully present and engaged has gained significant traction…" at bounding box center [705, 475] width 932 height 170
drag, startPoint x: 556, startPoint y: 514, endPoint x: 404, endPoint y: 511, distance: 152.1
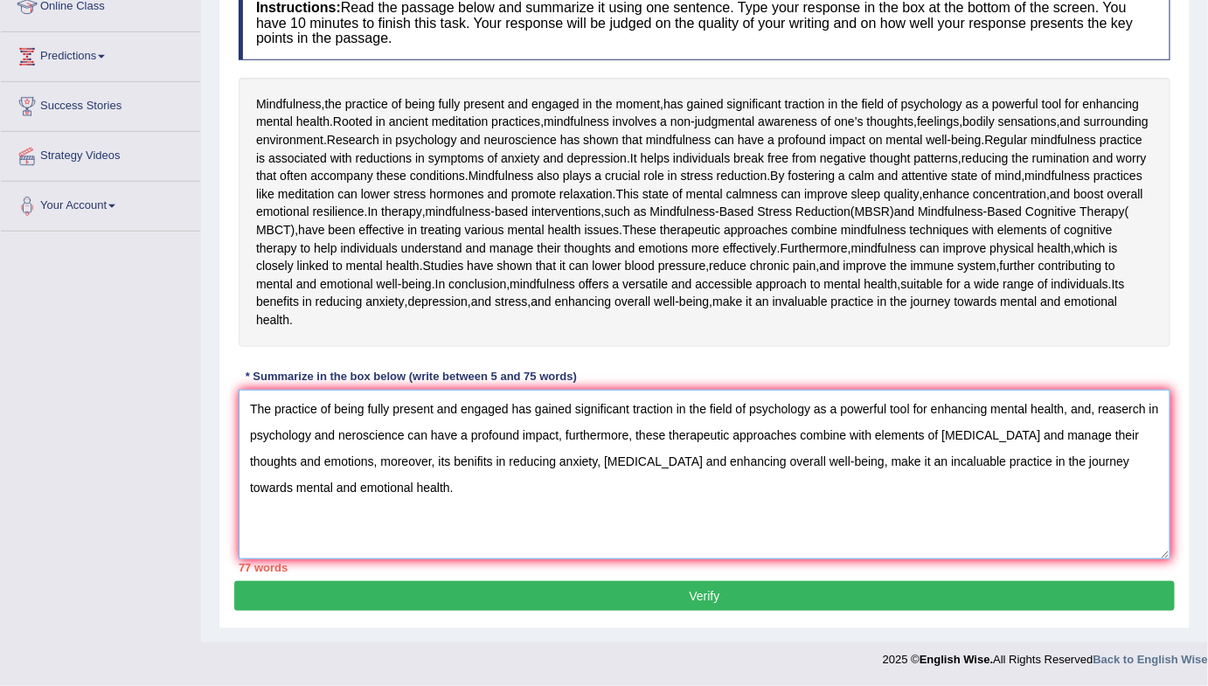
click at [404, 511] on textarea "The practice of being fully present and engaged has gained significant traction…" at bounding box center [705, 475] width 932 height 170
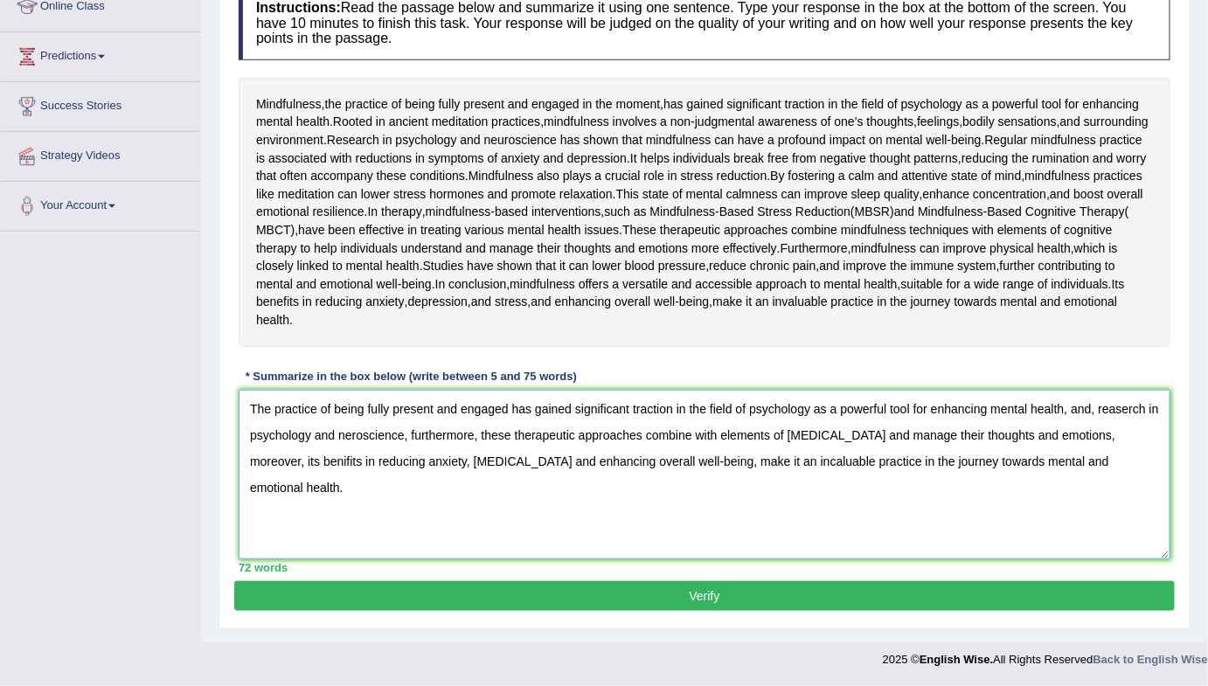
type textarea "The practice of being fully present and engaged has gained significant traction…"
click at [622, 611] on button "Verify" at bounding box center [704, 596] width 941 height 30
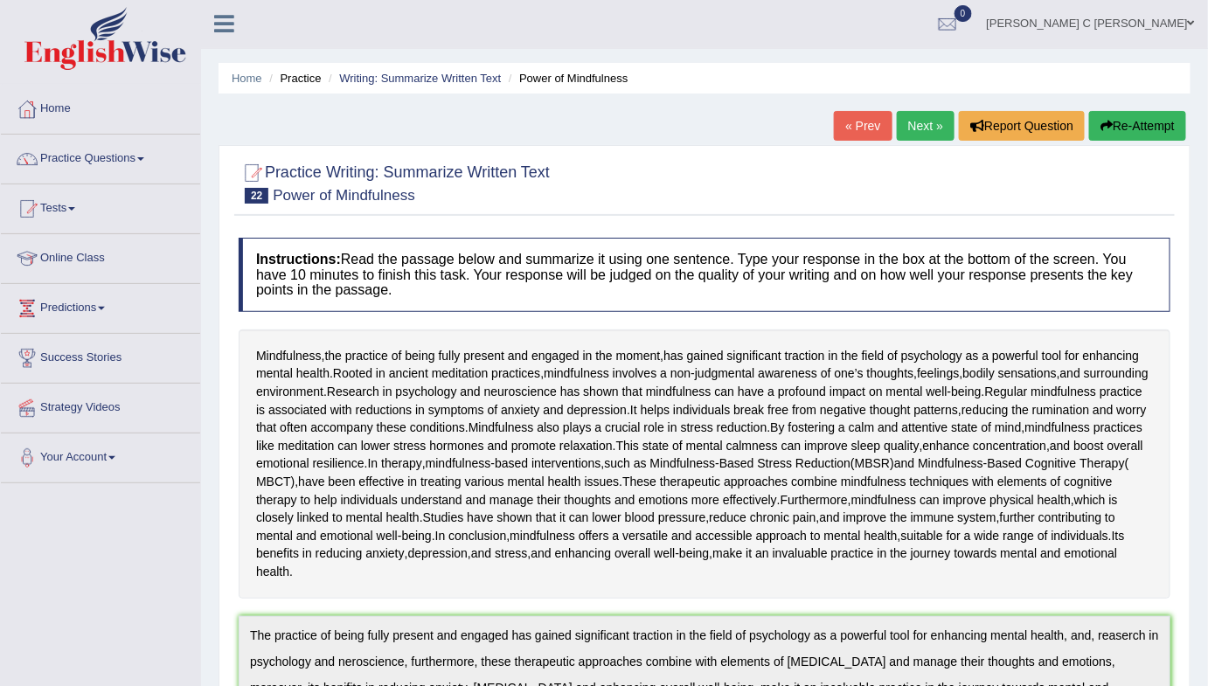
scroll to position [0, 0]
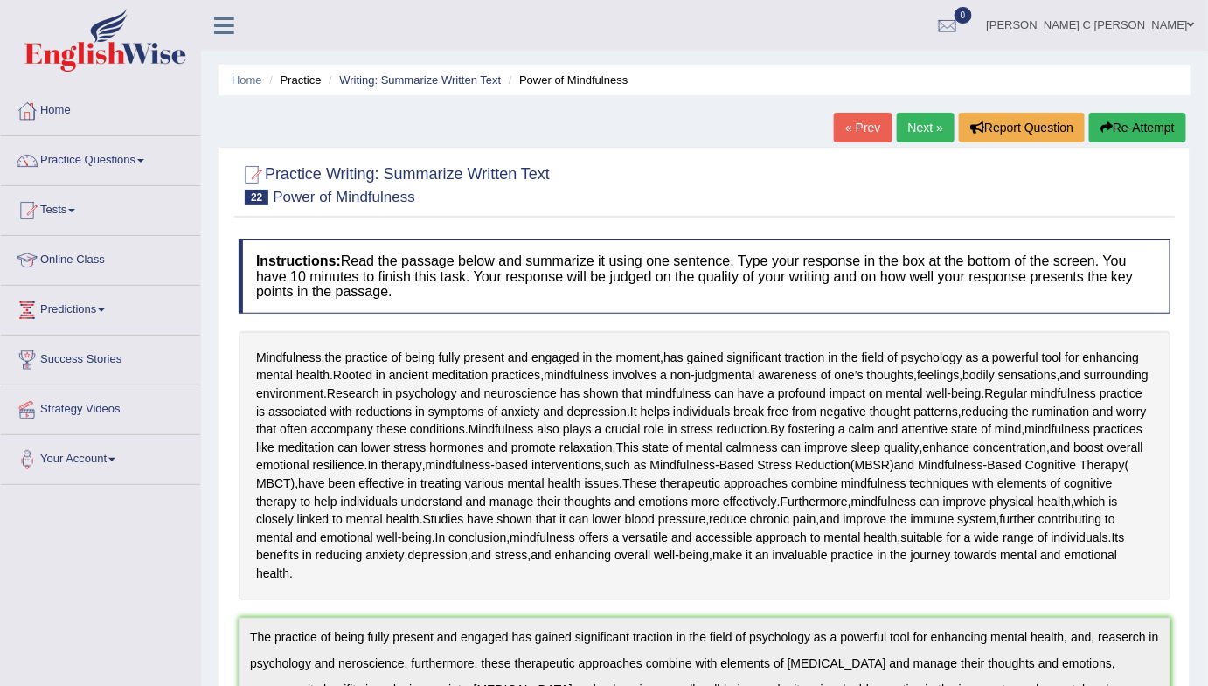
click at [1126, 127] on button "Re-Attempt" at bounding box center [1137, 128] width 97 height 30
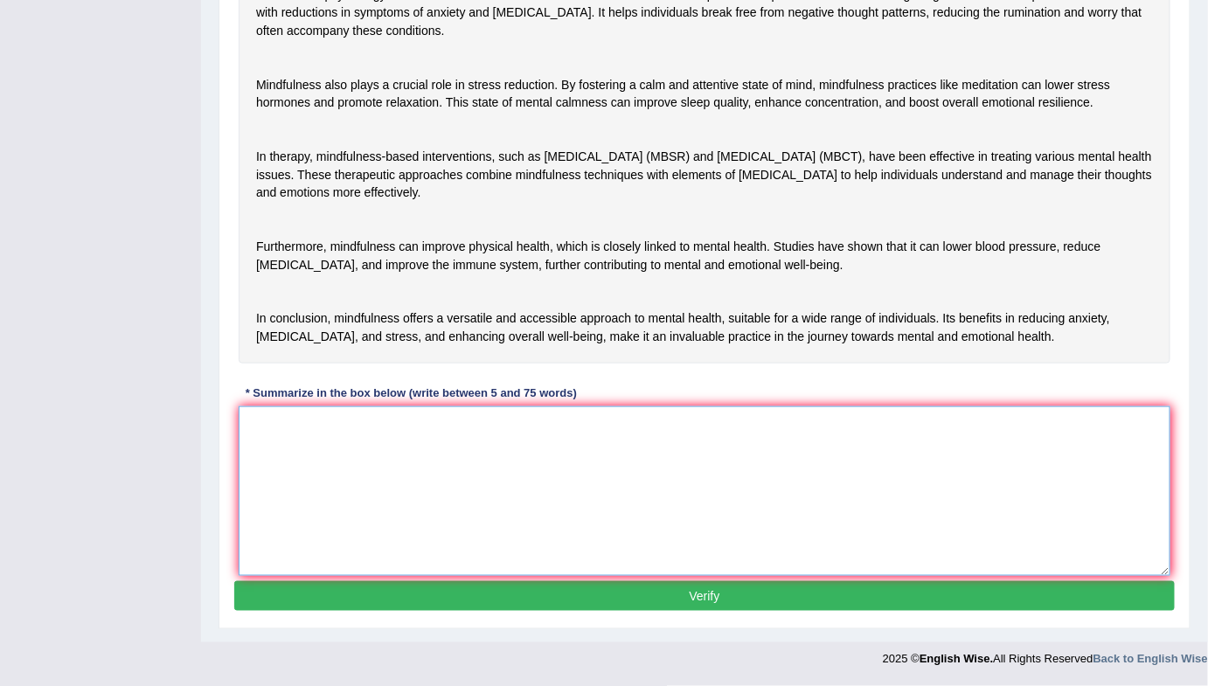
scroll to position [398, 0]
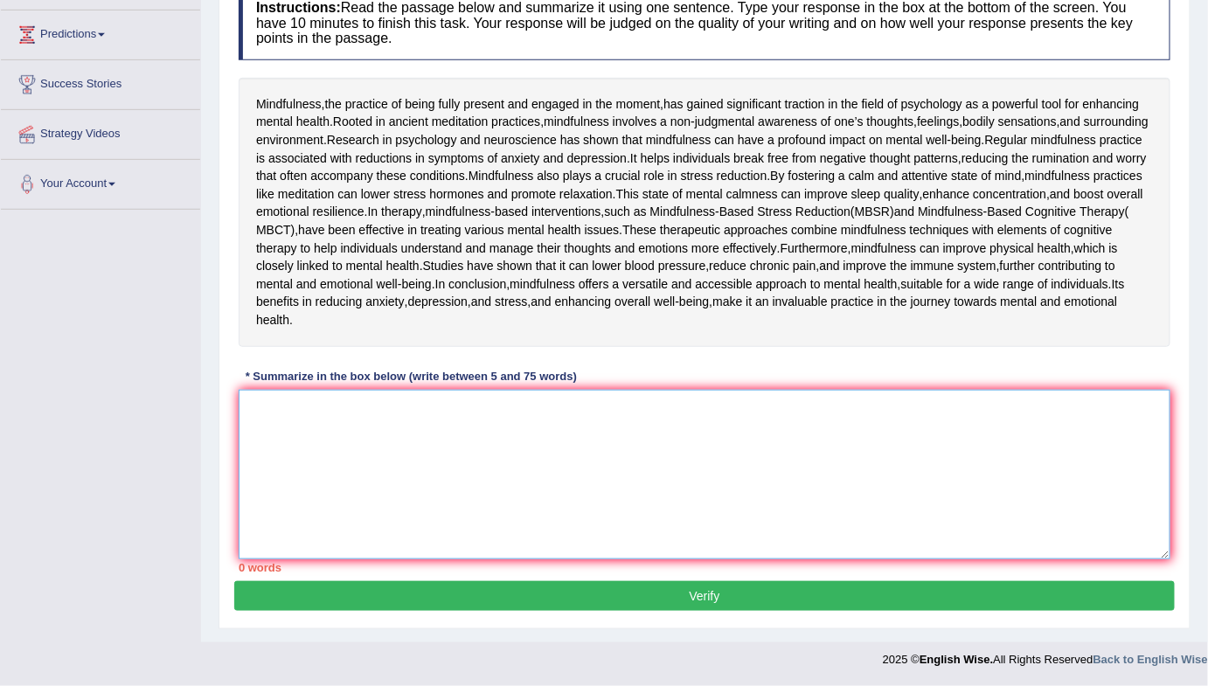
paste textarea "The practice of being fully present and engaged has gained significant traction…"
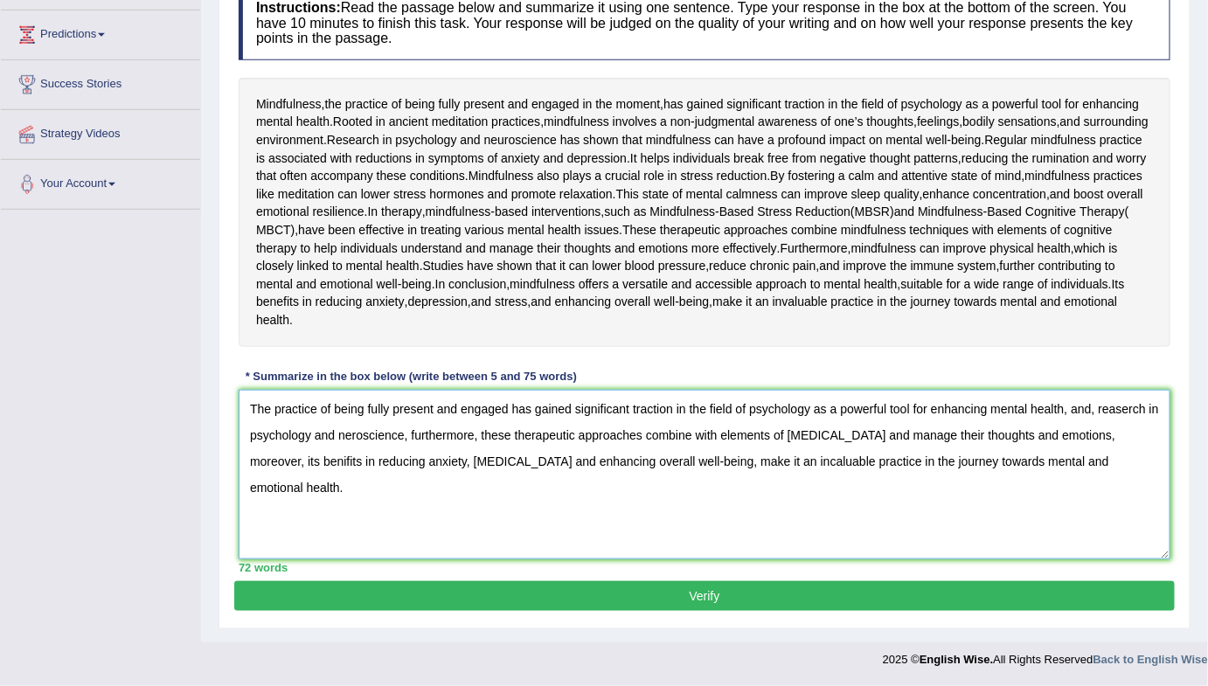
drag, startPoint x: 1114, startPoint y: 417, endPoint x: 1128, endPoint y: 428, distance: 18.0
click at [1115, 416] on textarea "The practice of being fully present and engaged has gained significant traction…" at bounding box center [705, 475] width 932 height 170
drag, startPoint x: 781, startPoint y: 414, endPoint x: 747, endPoint y: 414, distance: 34.1
drag, startPoint x: 747, startPoint y: 414, endPoint x: 587, endPoint y: 538, distance: 202.5
click at [594, 540] on textarea "The practice of being fully present and engaged has gained significant traction…" at bounding box center [705, 475] width 932 height 170
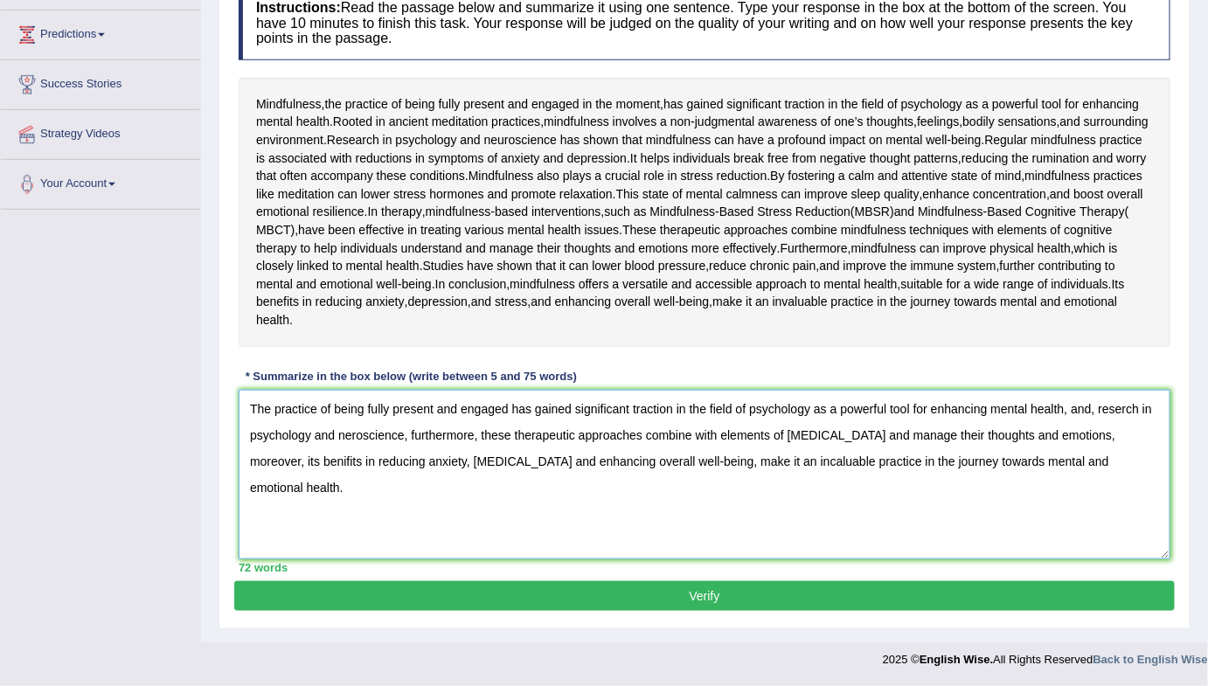
click at [351, 439] on textarea "The practice of being fully present and engaged has gained significant traction…" at bounding box center [705, 475] width 932 height 170
click at [345, 439] on textarea "The practice of being fully present and engaged has gained significant traction…" at bounding box center [705, 475] width 932 height 170
click at [392, 559] on textarea "The practice of being fully present and engaged has gained significant traction…" at bounding box center [705, 475] width 932 height 170
click at [575, 547] on textarea "The practice of being fully present and engaged has gained significant traction…" at bounding box center [705, 475] width 932 height 170
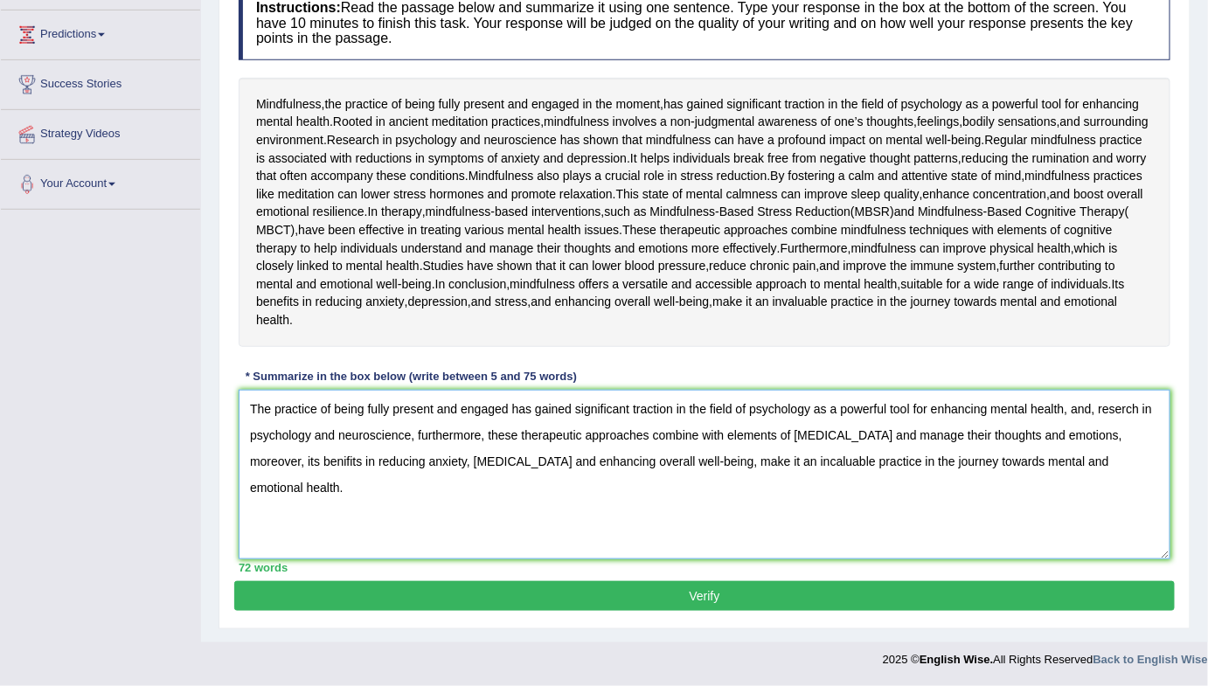
click at [795, 547] on textarea "The practice of being fully present and engaged has gained significant traction…" at bounding box center [705, 475] width 932 height 170
type textarea "The practice of being fully present and engaged has gained significant traction…"
click at [730, 611] on button "Verify" at bounding box center [704, 596] width 941 height 30
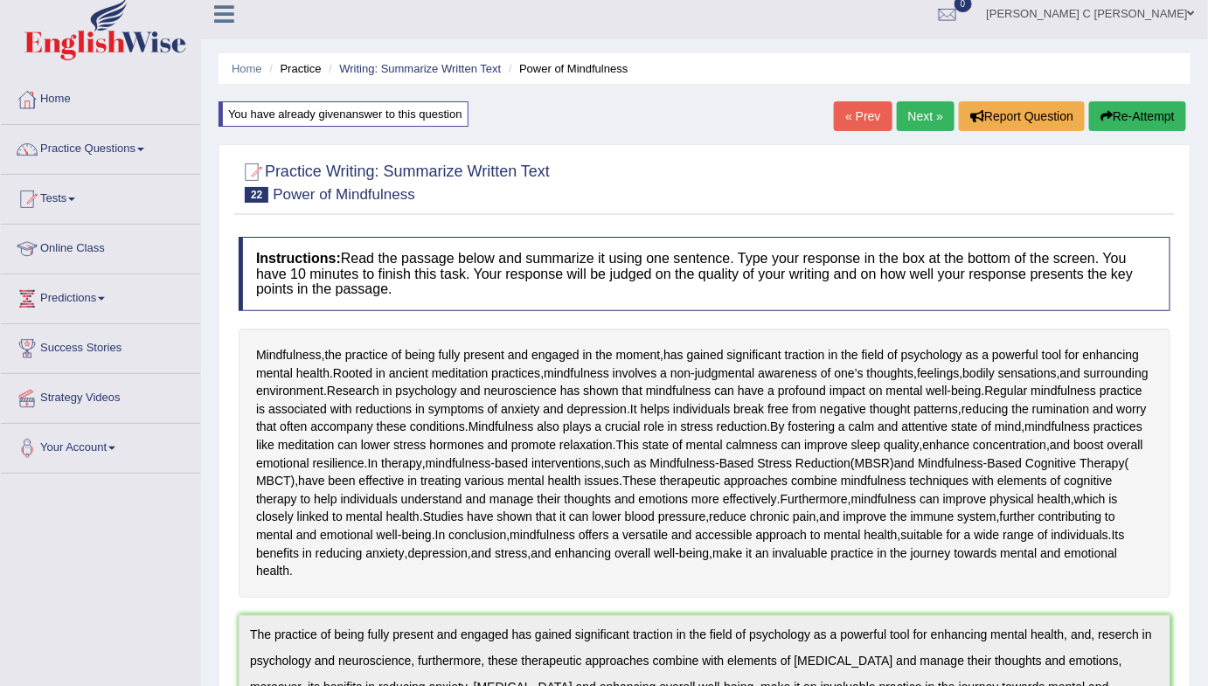
scroll to position [0, 0]
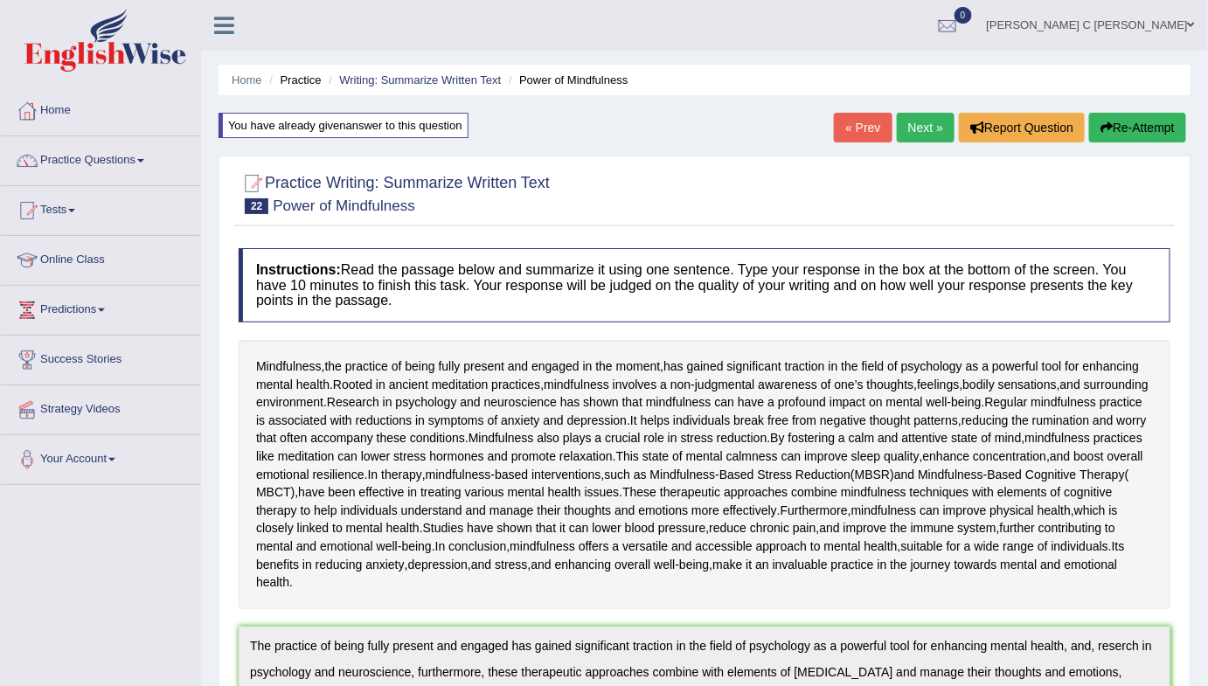
click at [1148, 135] on button "Re-Attempt" at bounding box center [1137, 128] width 97 height 30
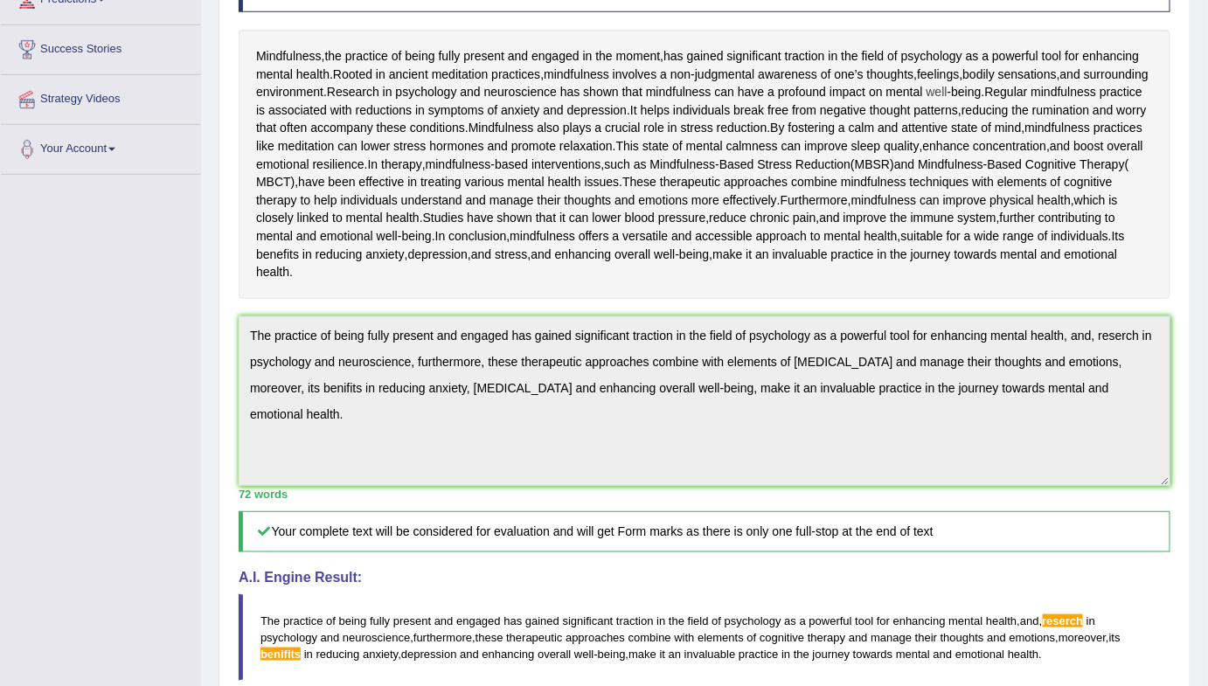
scroll to position [317, 0]
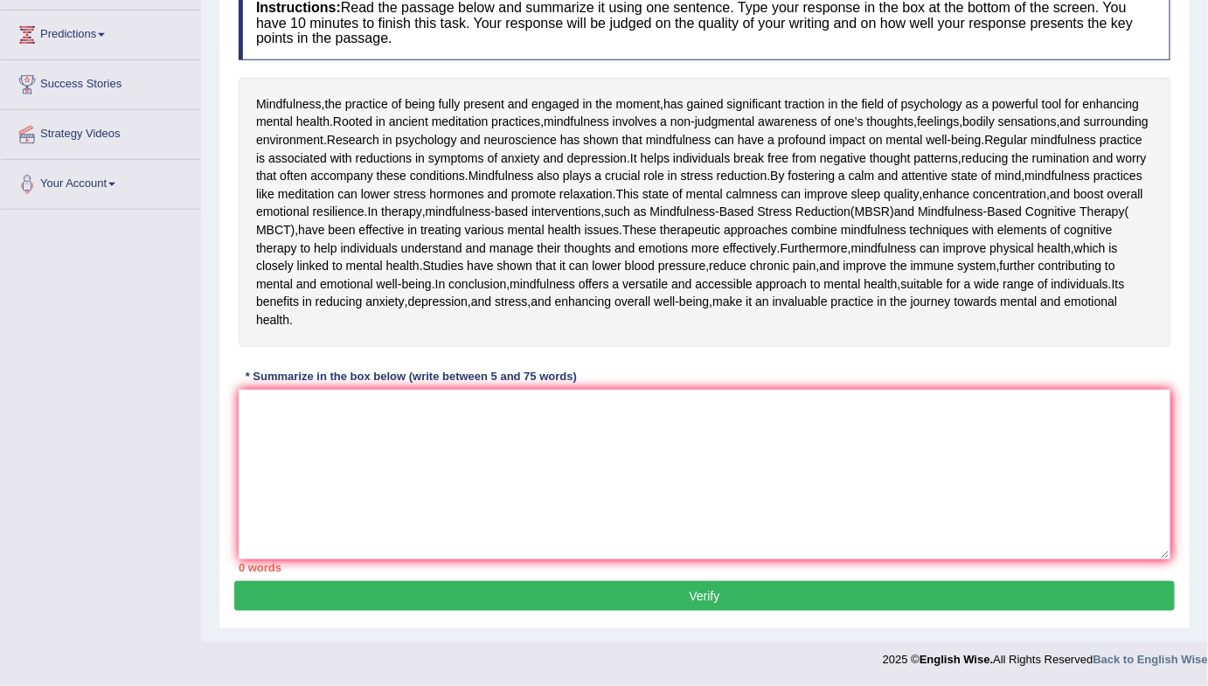
scroll to position [398, 0]
paste textarea "The practice of being fully present and engaged has gained significant traction…"
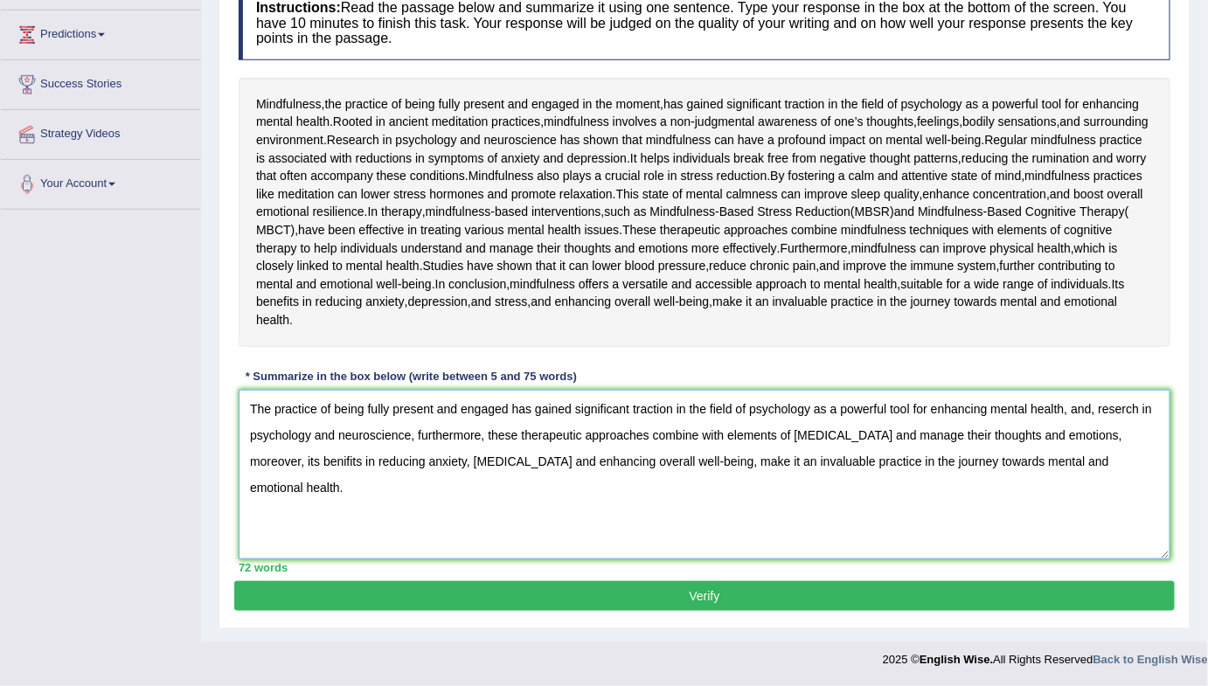
click at [1109, 413] on textarea "The practice of being fully present and engaged has gained significant traction…" at bounding box center [705, 475] width 932 height 170
click at [1115, 497] on textarea "The practice of being fully present and engaged has gained significant traction…" at bounding box center [705, 475] width 932 height 170
click at [344, 543] on textarea "The practice of being fully present and engaged has gained significant traction…" at bounding box center [705, 475] width 932 height 170
type textarea "The practice of being fully present and engaged has gained significant traction…"
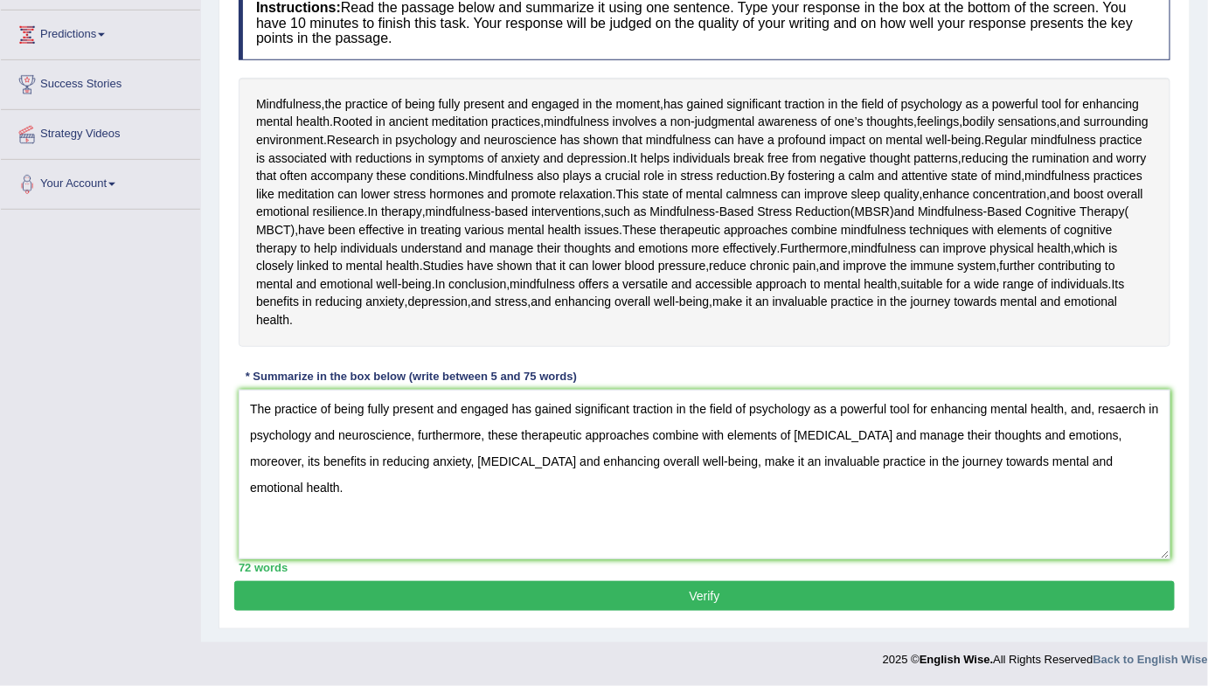
click at [466, 611] on button "Verify" at bounding box center [704, 596] width 941 height 30
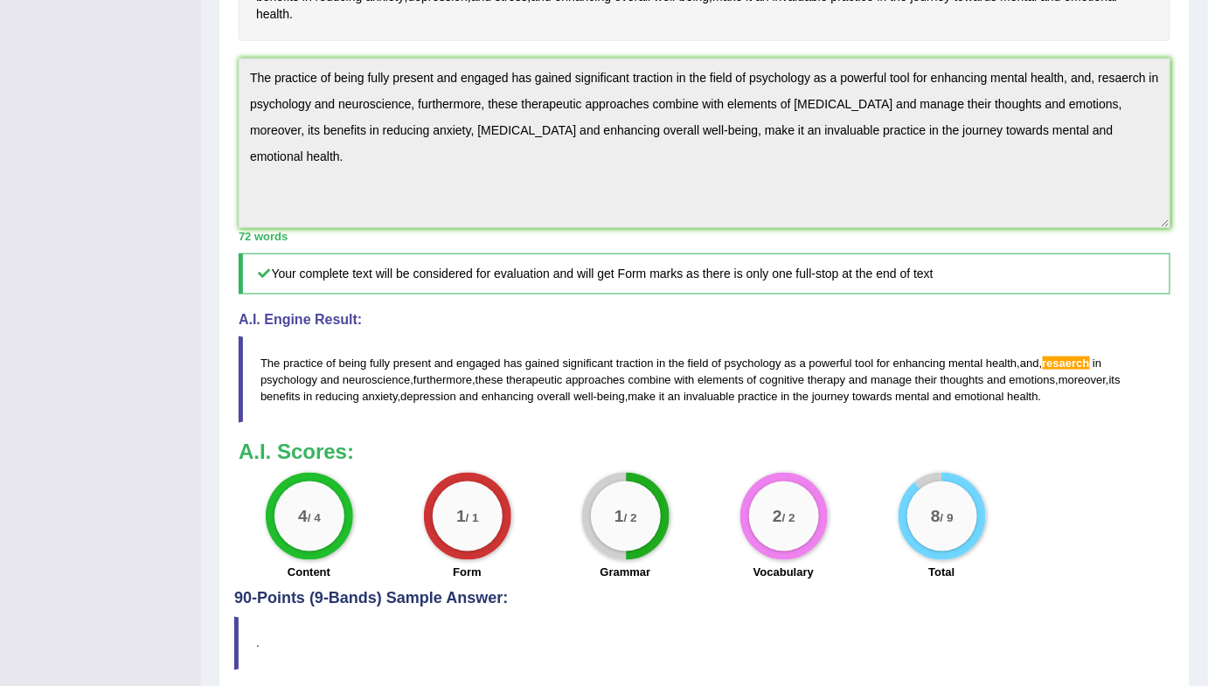
scroll to position [580, 0]
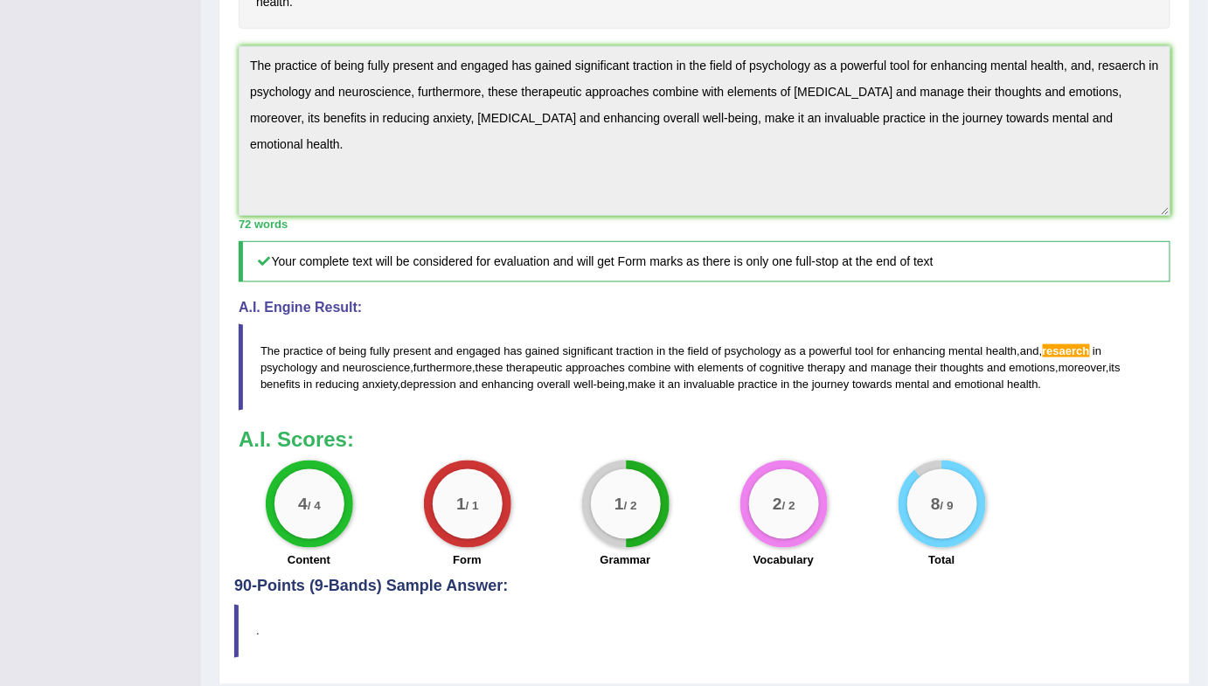
click at [234, 191] on div "Instructions: Read the passage below and summarize it using one sentence. Type …" at bounding box center [704, 119] width 941 height 920
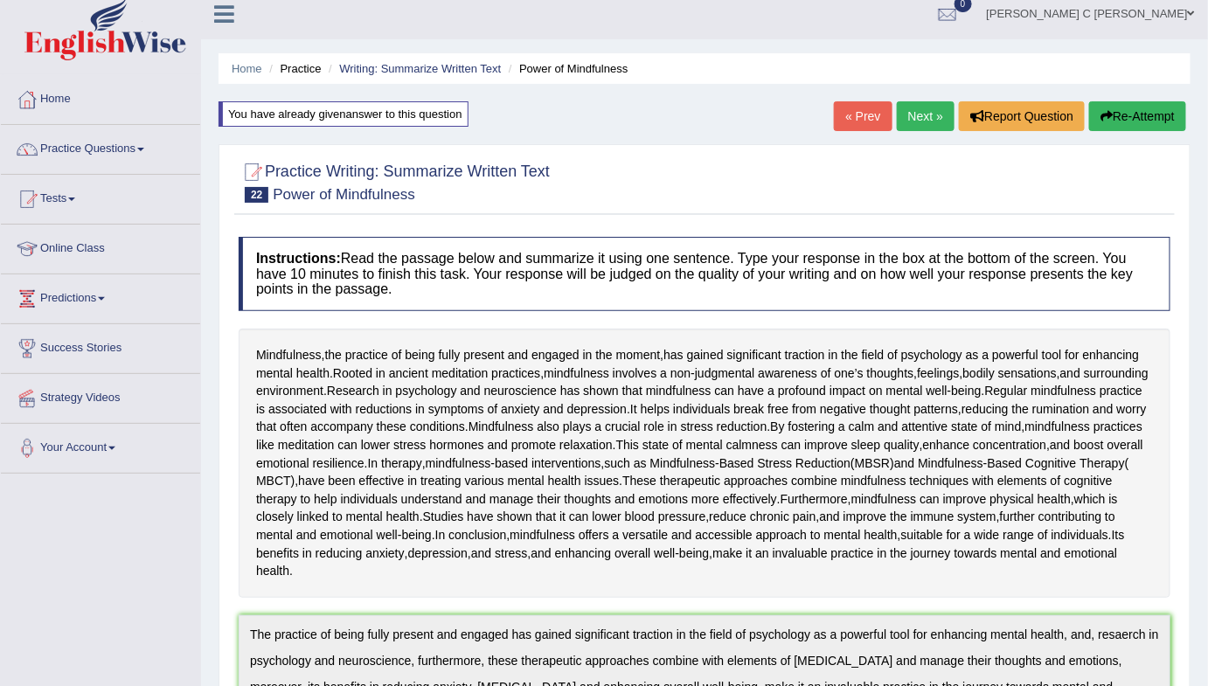
scroll to position [0, 0]
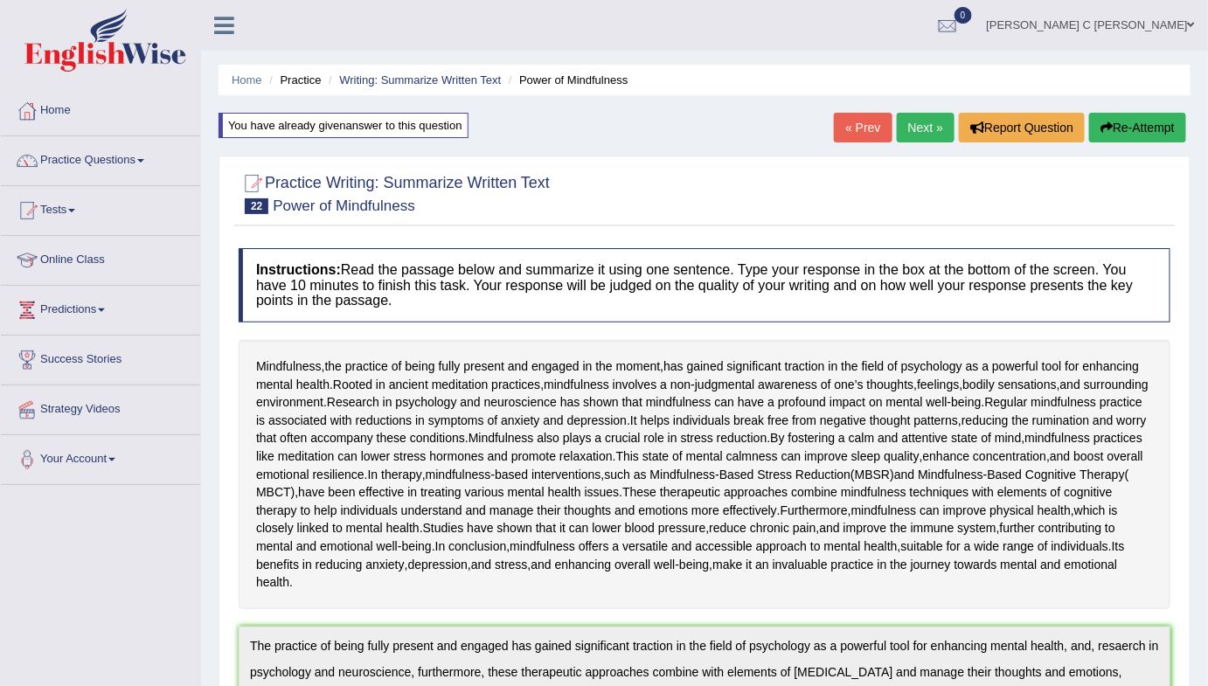
click at [1128, 131] on button "Re-Attempt" at bounding box center [1137, 128] width 97 height 30
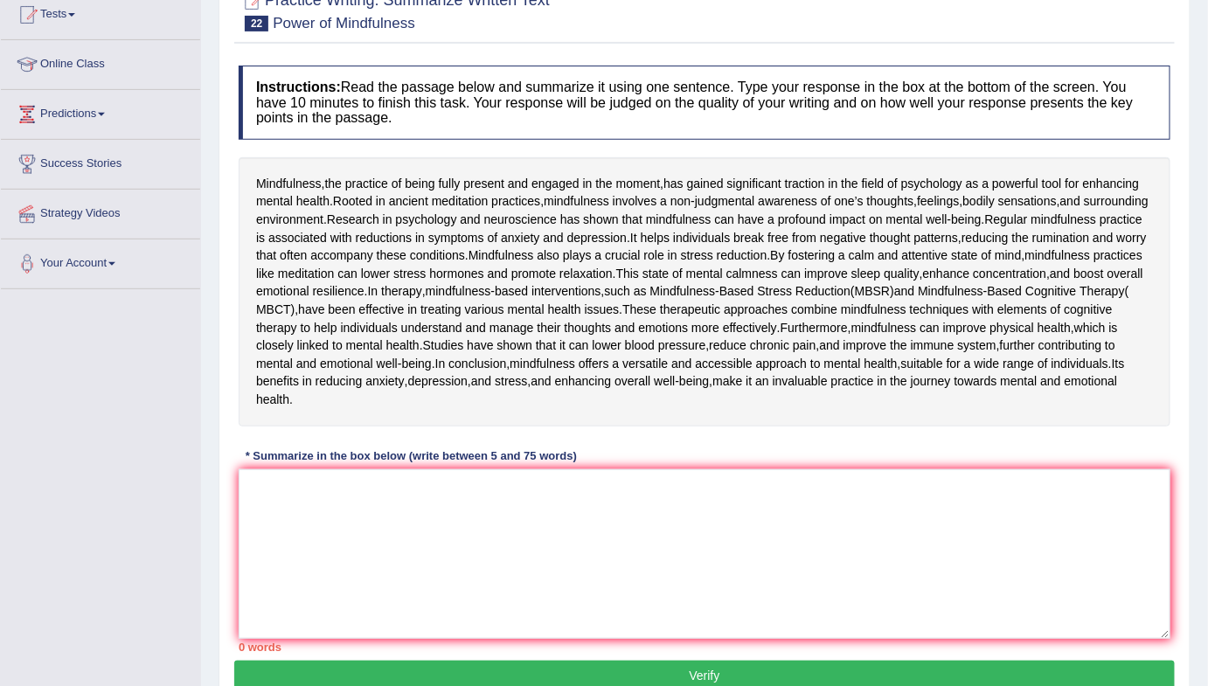
scroll to position [370, 0]
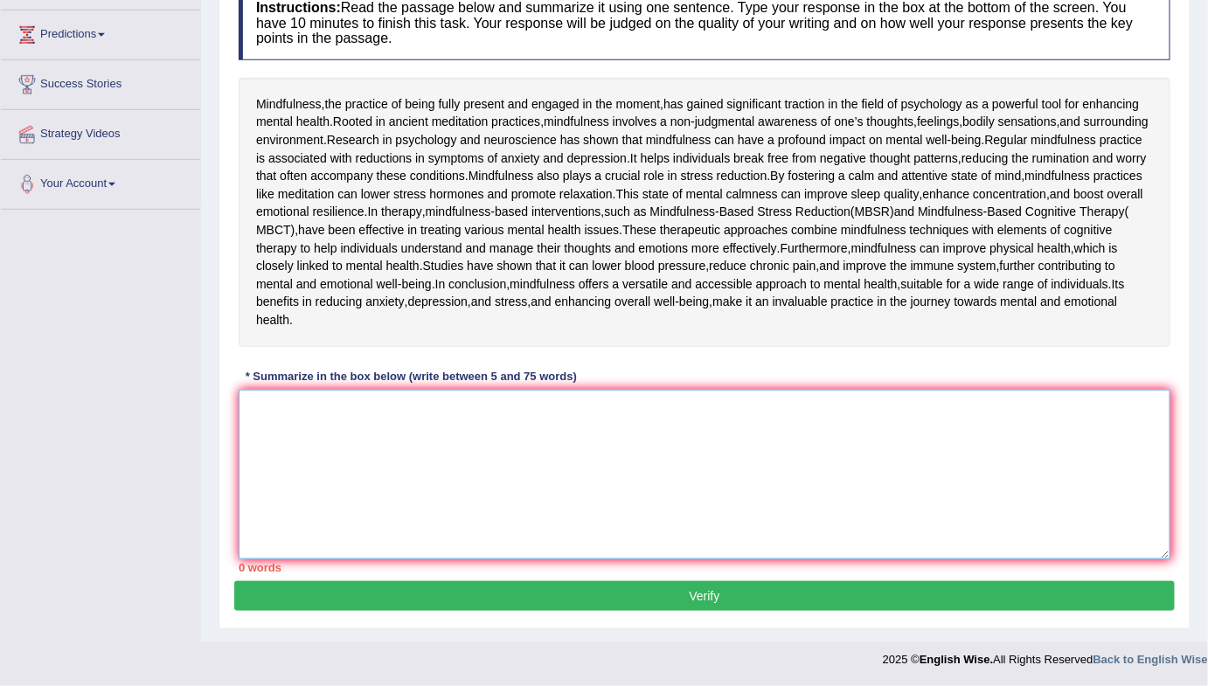
paste textarea "The practice of being fully present and engaged has gained significant traction…"
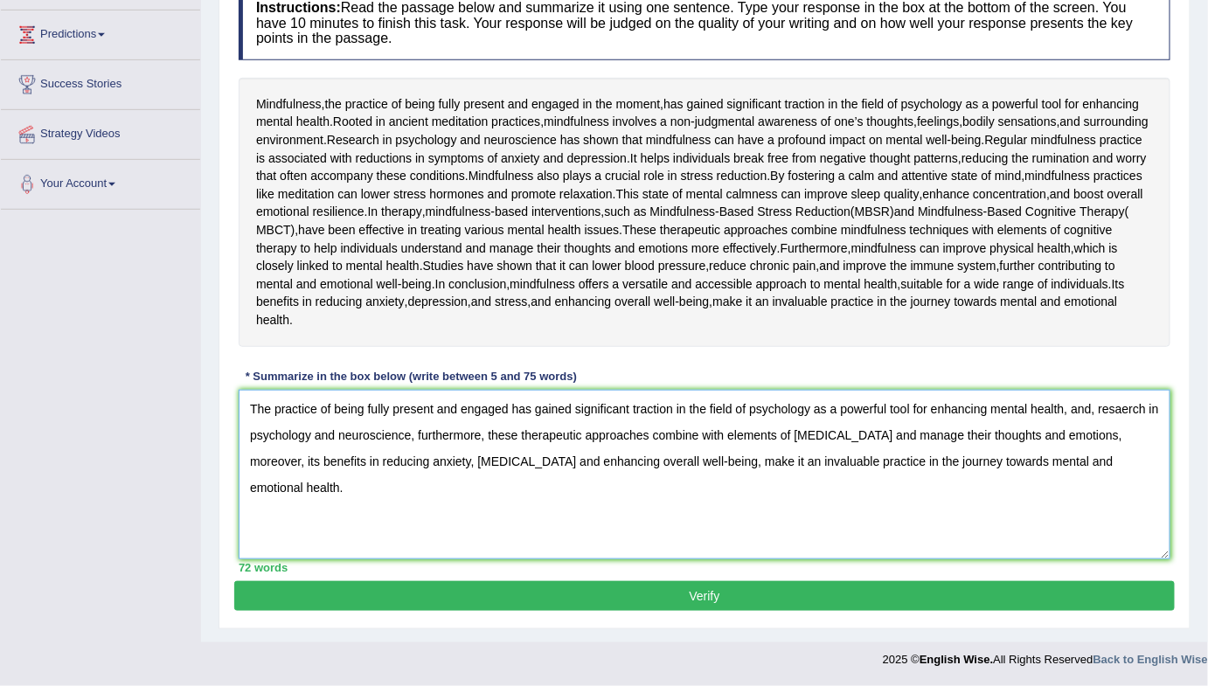
click at [1128, 441] on textarea "The practice of being fully present and engaged has gained significant traction…" at bounding box center [705, 475] width 932 height 170
type textarea "The practice of being fully present and engaged has gained significant traction…"
click at [1119, 611] on button "Verify" at bounding box center [704, 596] width 941 height 30
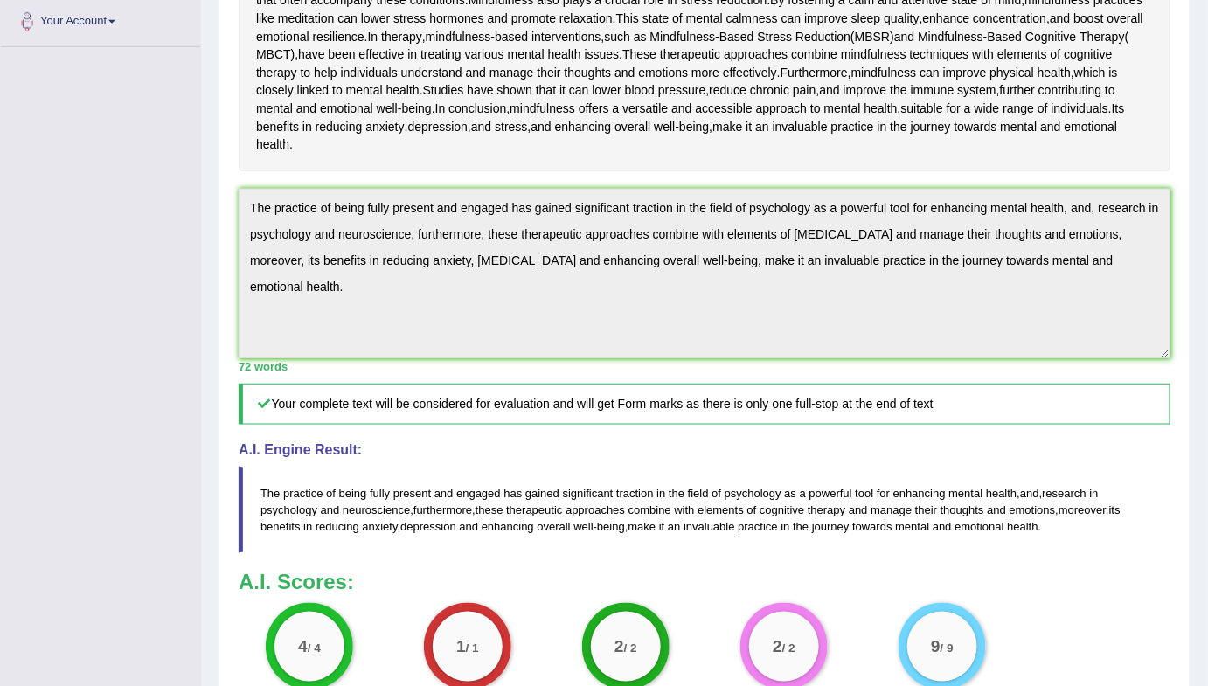
scroll to position [43, 0]
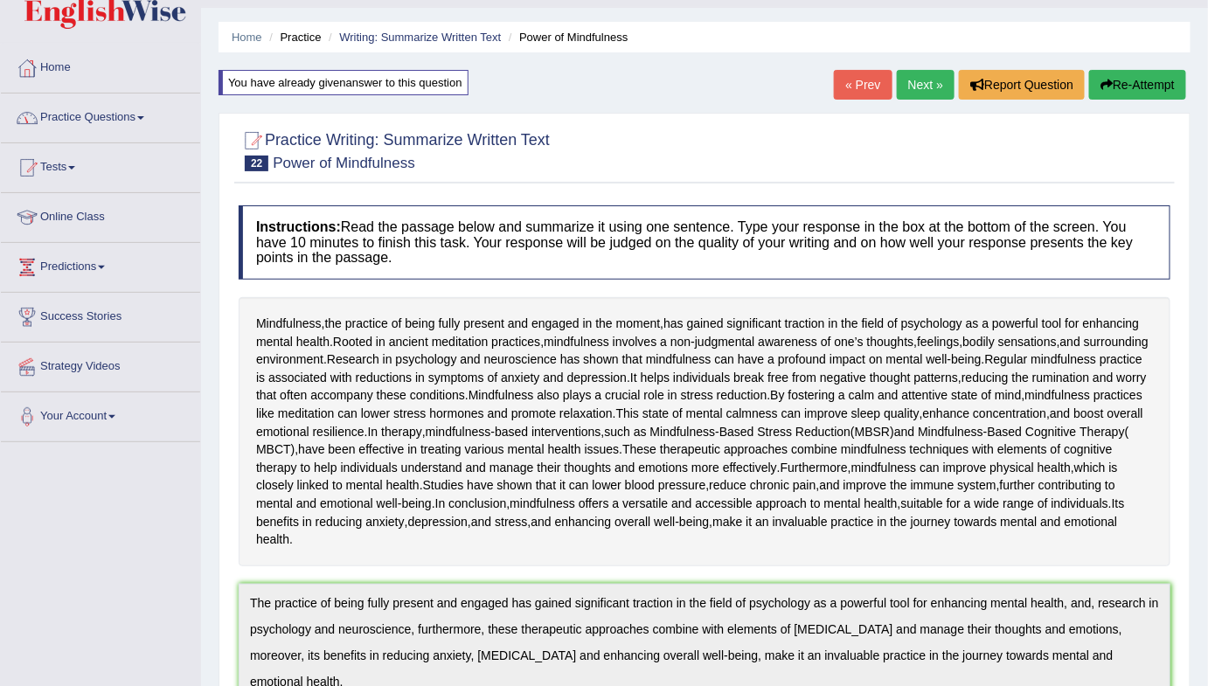
drag, startPoint x: 112, startPoint y: 103, endPoint x: 121, endPoint y: 115, distance: 15.0
click at [112, 105] on link "Practice Questions" at bounding box center [100, 116] width 199 height 44
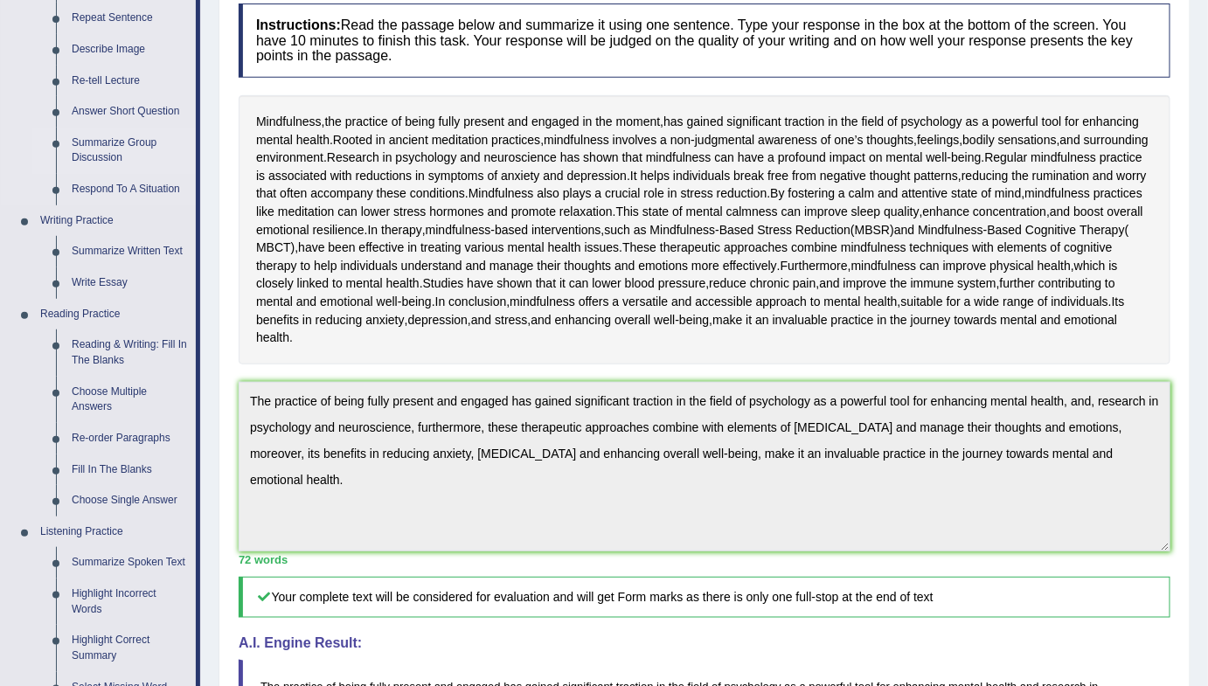
scroll to position [281, 0]
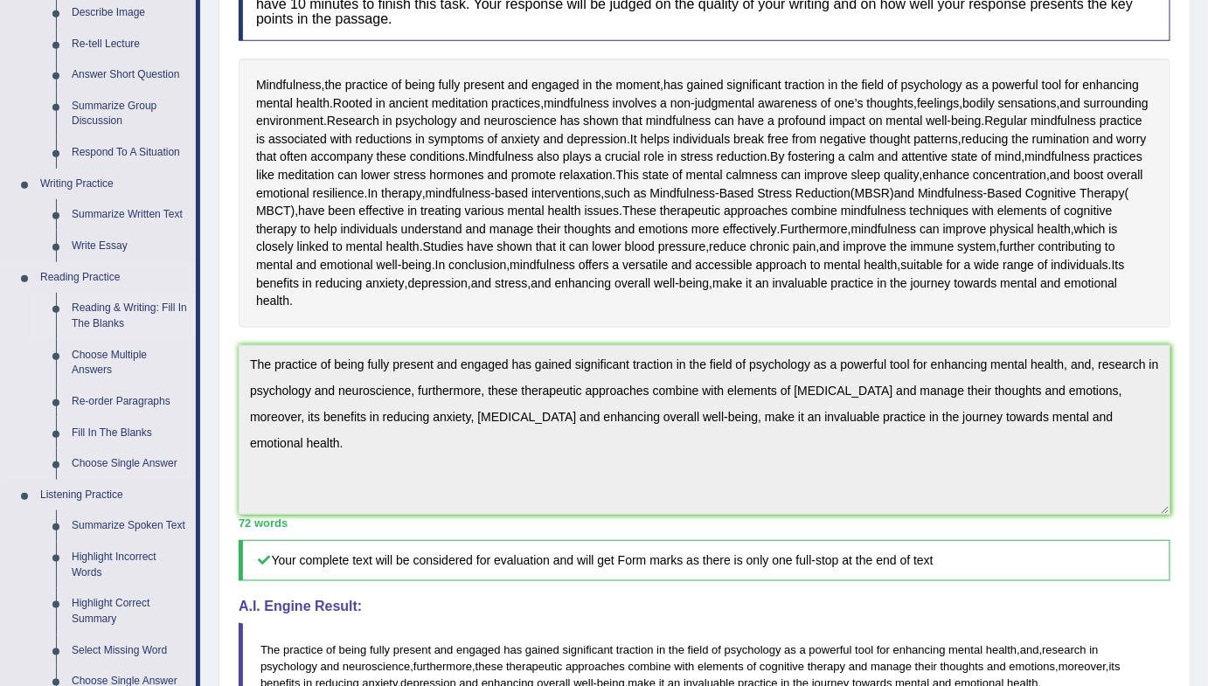
click at [116, 307] on link "Reading & Writing: Fill In The Blanks" at bounding box center [130, 316] width 132 height 46
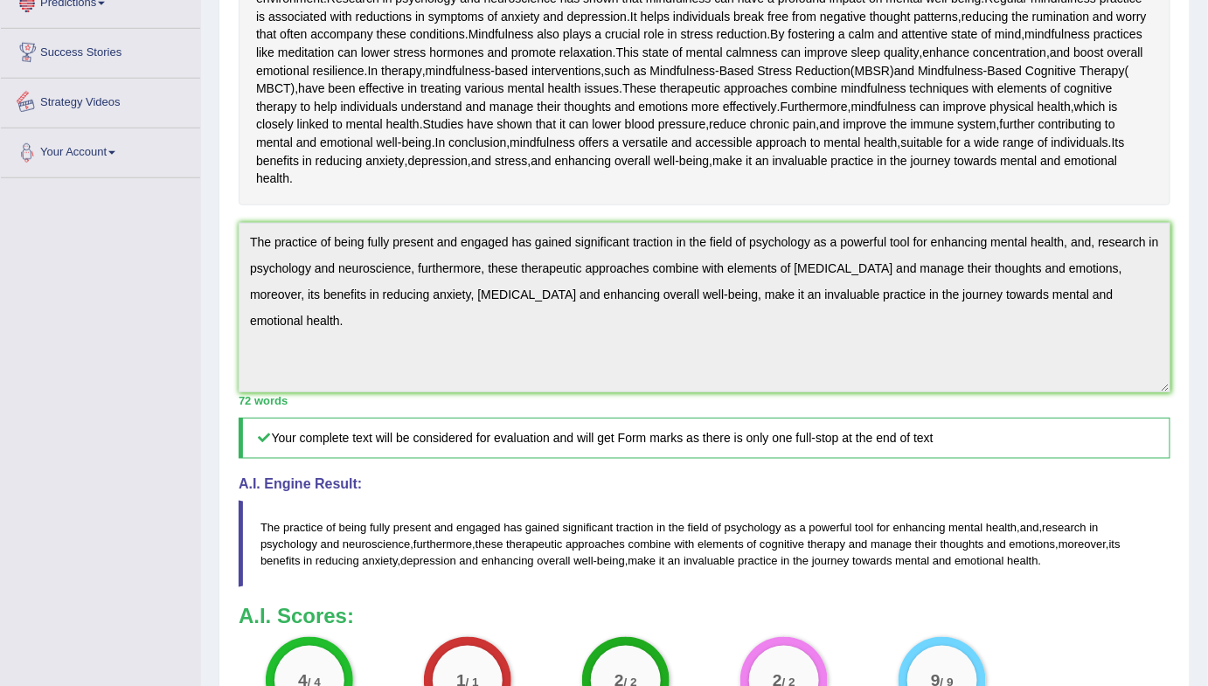
scroll to position [758, 0]
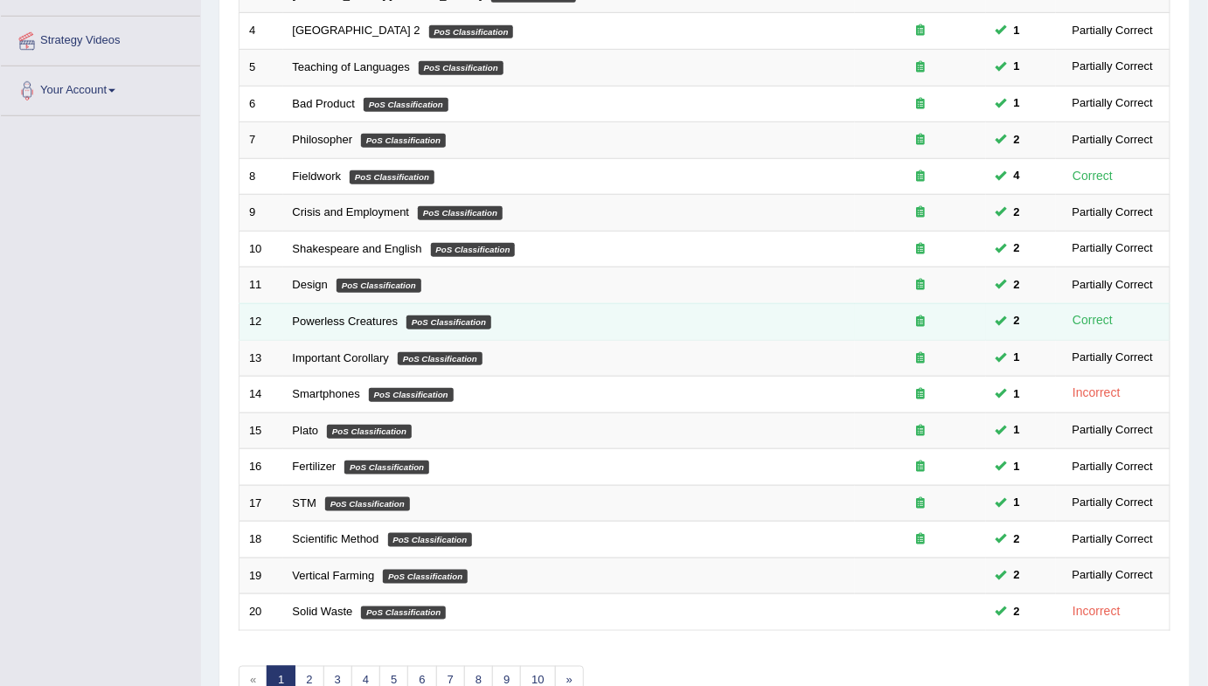
scroll to position [463, 0]
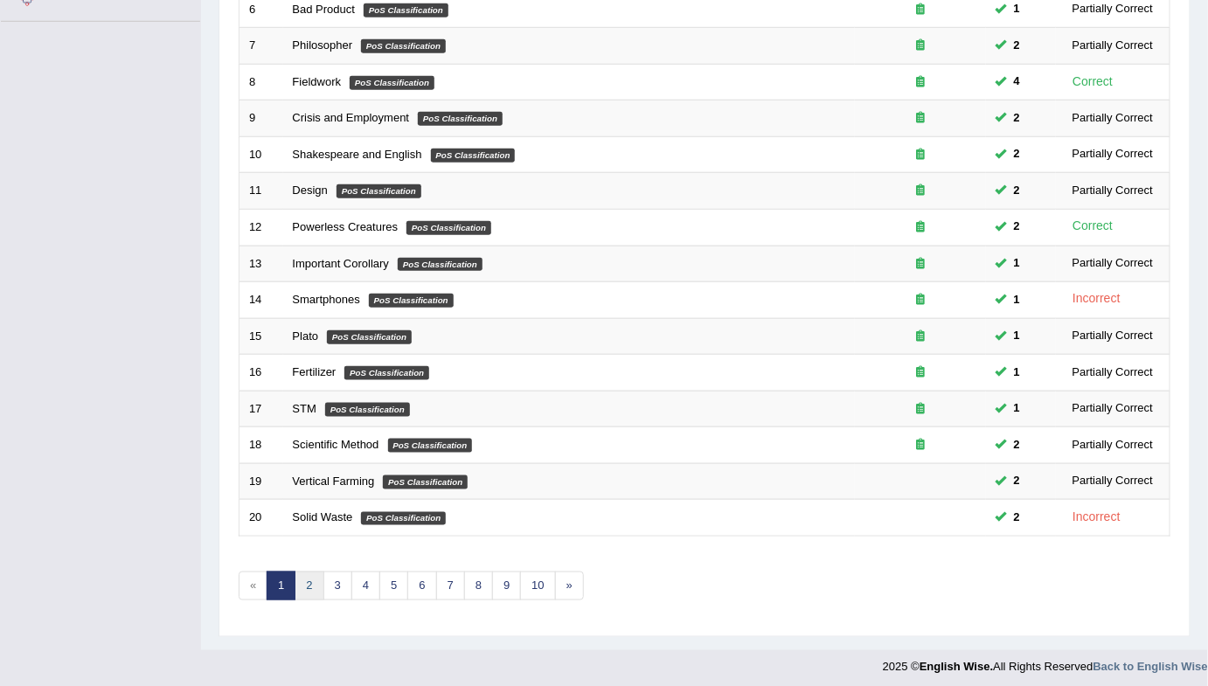
click at [311, 580] on link "2" at bounding box center [309, 586] width 29 height 29
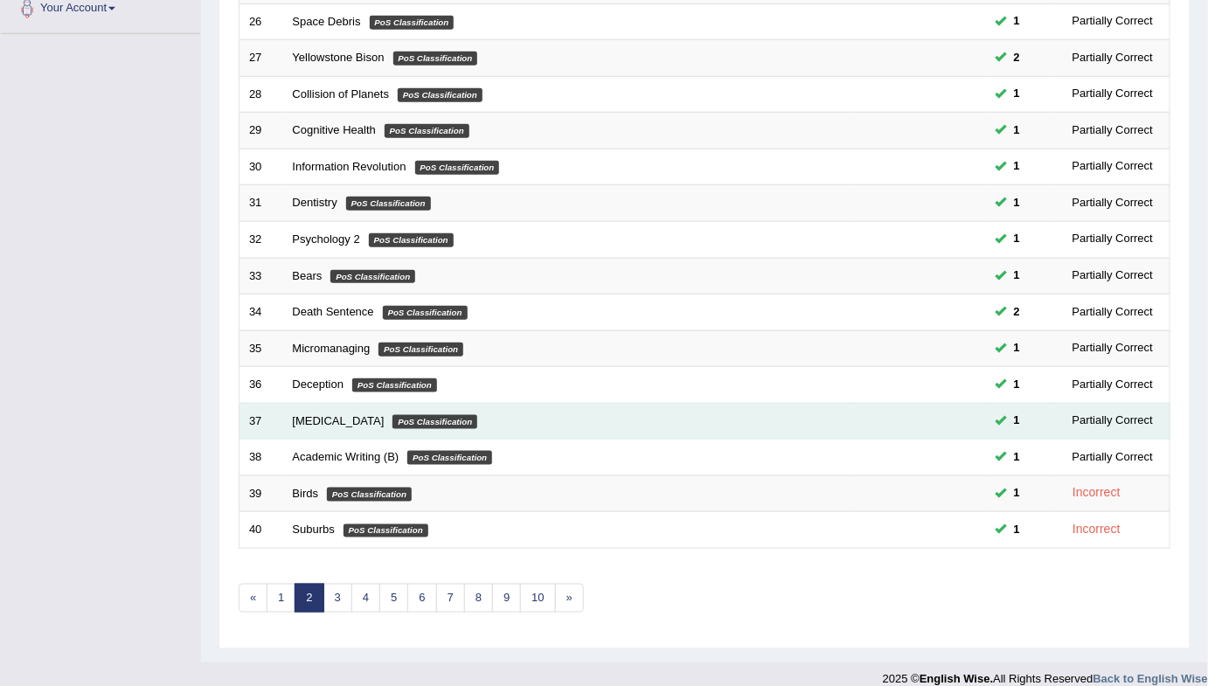
scroll to position [463, 0]
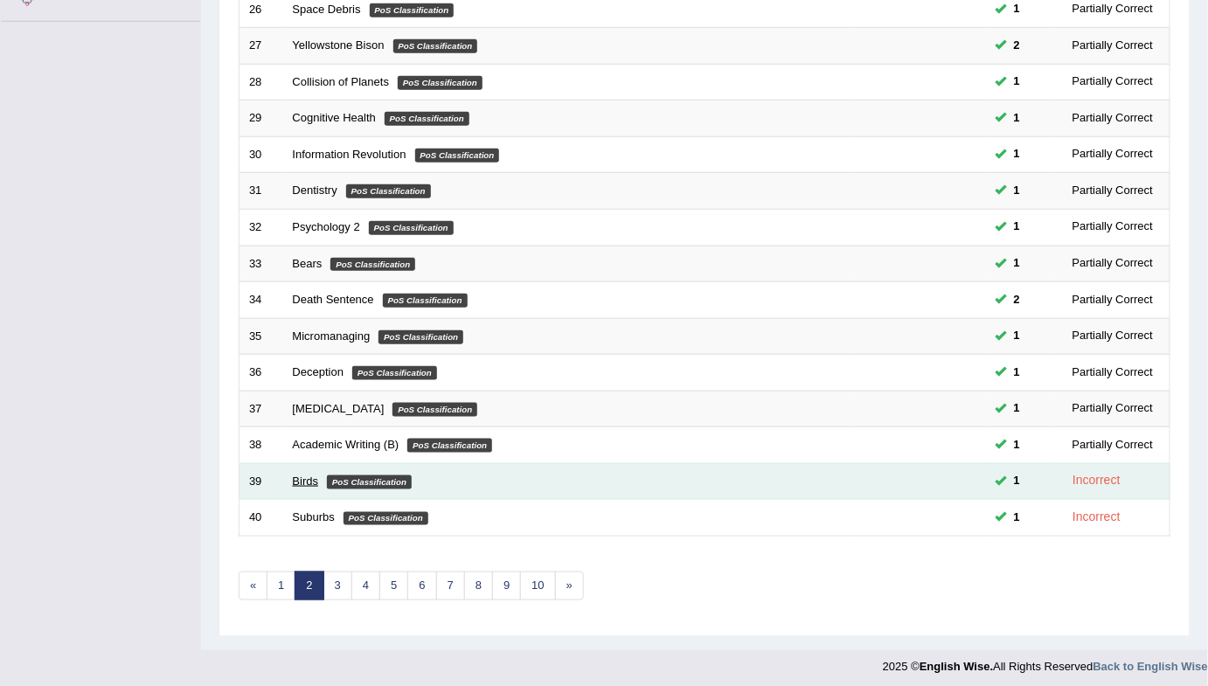
click at [297, 477] on link "Birds" at bounding box center [306, 481] width 26 height 13
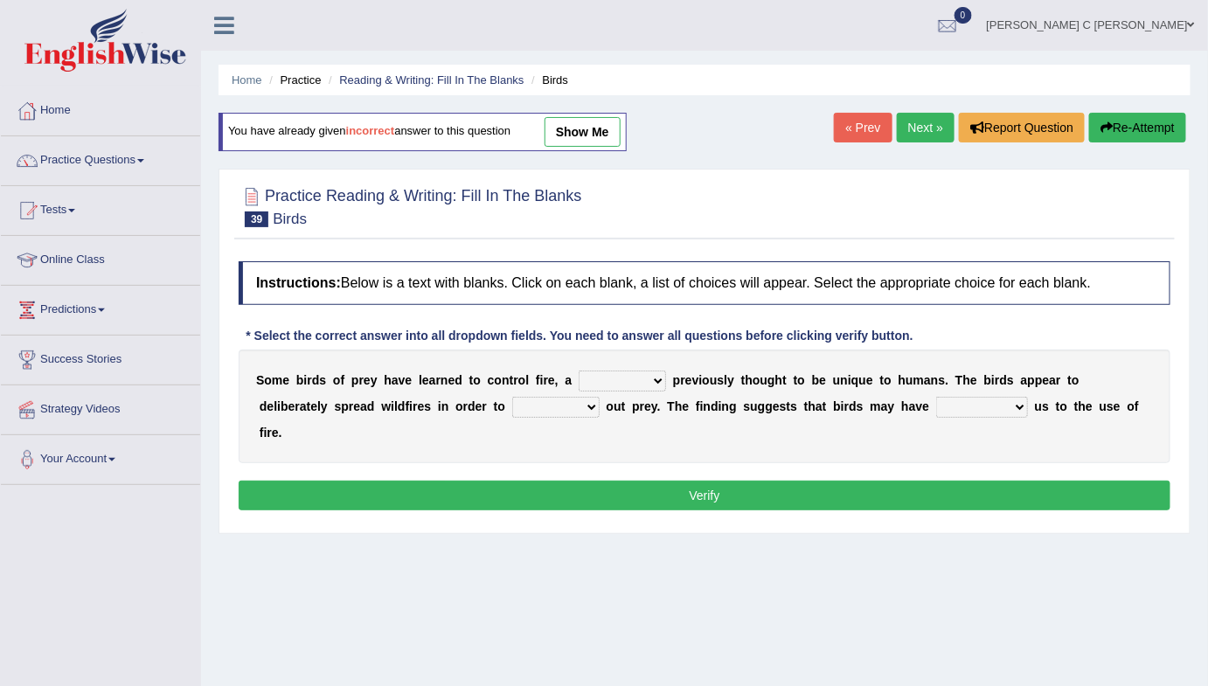
click at [615, 374] on select "question profile tale skill" at bounding box center [622, 381] width 87 height 21
select select "question"
click at [579, 371] on select "question profile tale skill" at bounding box center [622, 381] width 87 height 21
click at [647, 379] on select "question profile tale skill" at bounding box center [622, 381] width 87 height 21
click at [645, 378] on select "question profile tale skill" at bounding box center [622, 381] width 87 height 21
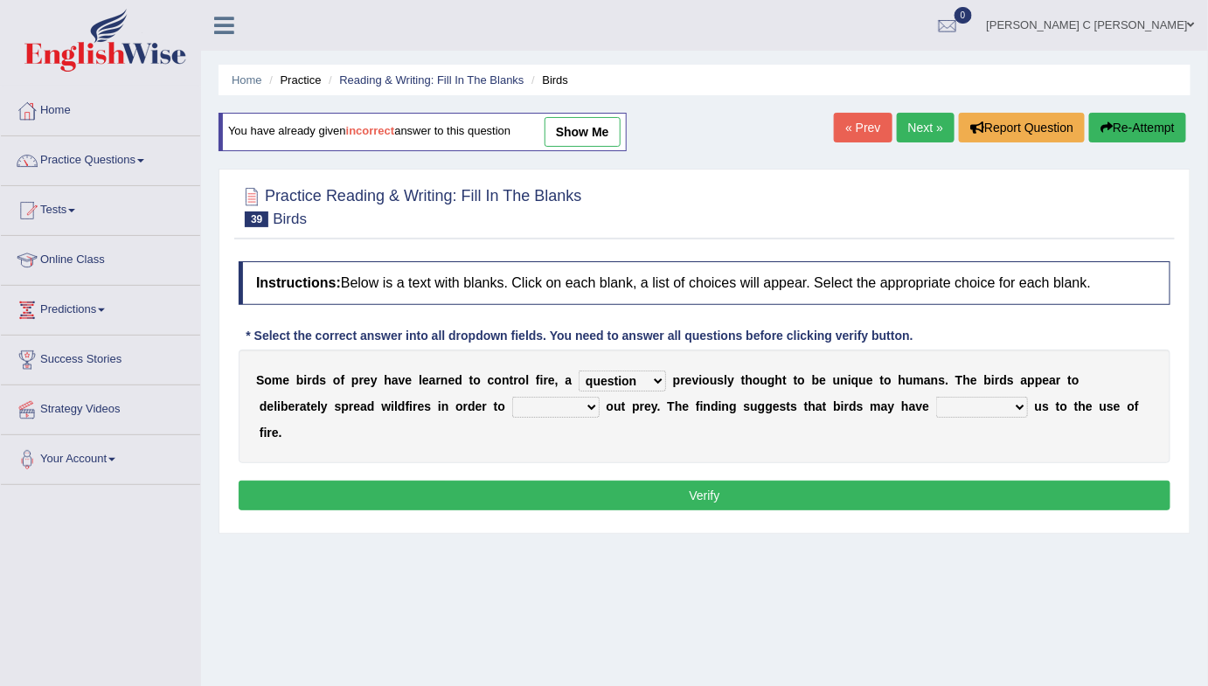
click at [512, 403] on select "prevent limit span flush" at bounding box center [555, 407] width 87 height 21
select select "prevent"
click at [512, 397] on select "prevent limit span flush" at bounding box center [555, 407] width 87 height 21
click at [936, 403] on select "prophesied beaten transmitted forced" at bounding box center [982, 407] width 92 height 21
select select "forced"
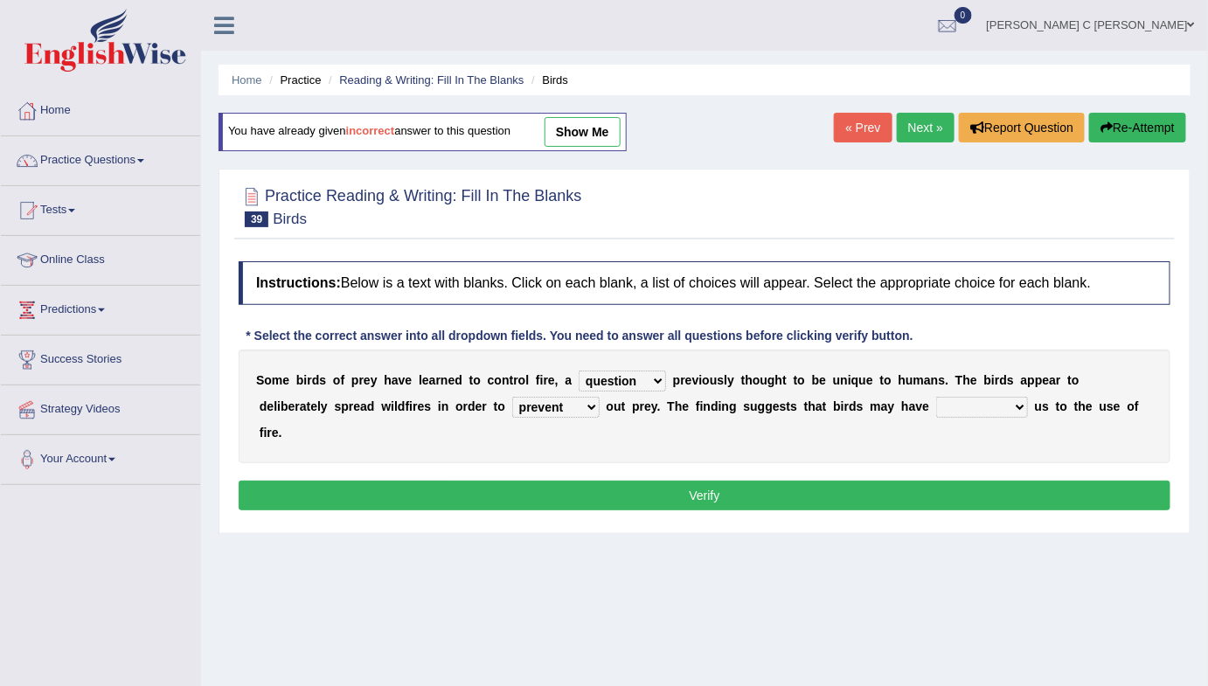
click at [936, 397] on select "prophesied beaten transmitted forced" at bounding box center [982, 407] width 92 height 21
click at [923, 481] on button "Verify" at bounding box center [705, 496] width 932 height 30
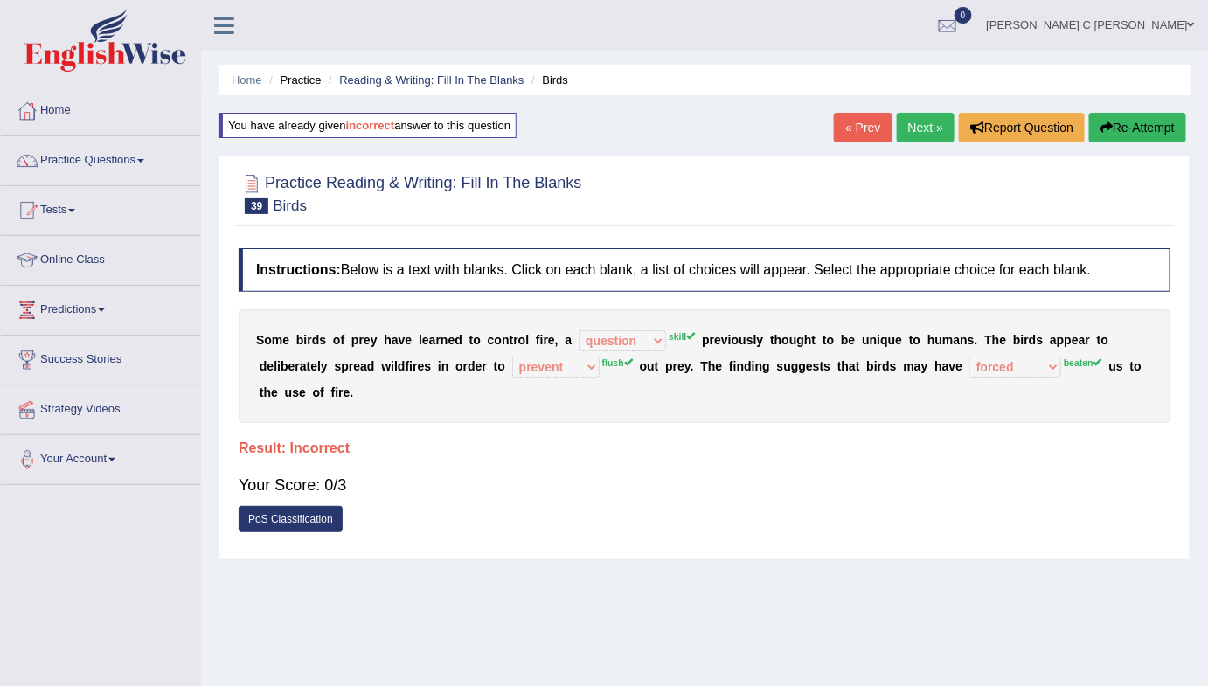
click at [913, 122] on link "Next »" at bounding box center [926, 128] width 58 height 30
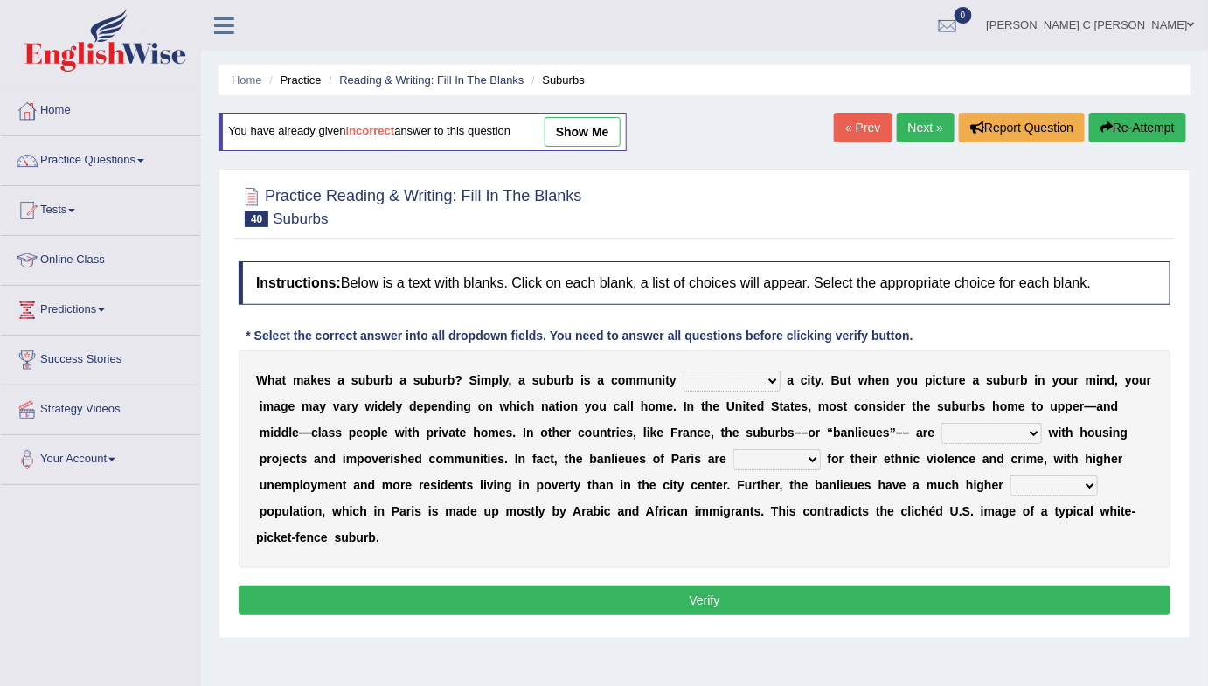
click at [729, 381] on select "lying locating situating surrounding" at bounding box center [732, 381] width 97 height 21
select select "surrounding"
click at [684, 371] on select "lying locating situating surrounding" at bounding box center [732, 381] width 97 height 21
click at [992, 436] on select "antonymous antibiotic synonymous synthetic" at bounding box center [991, 433] width 101 height 21
select select "synthetic"
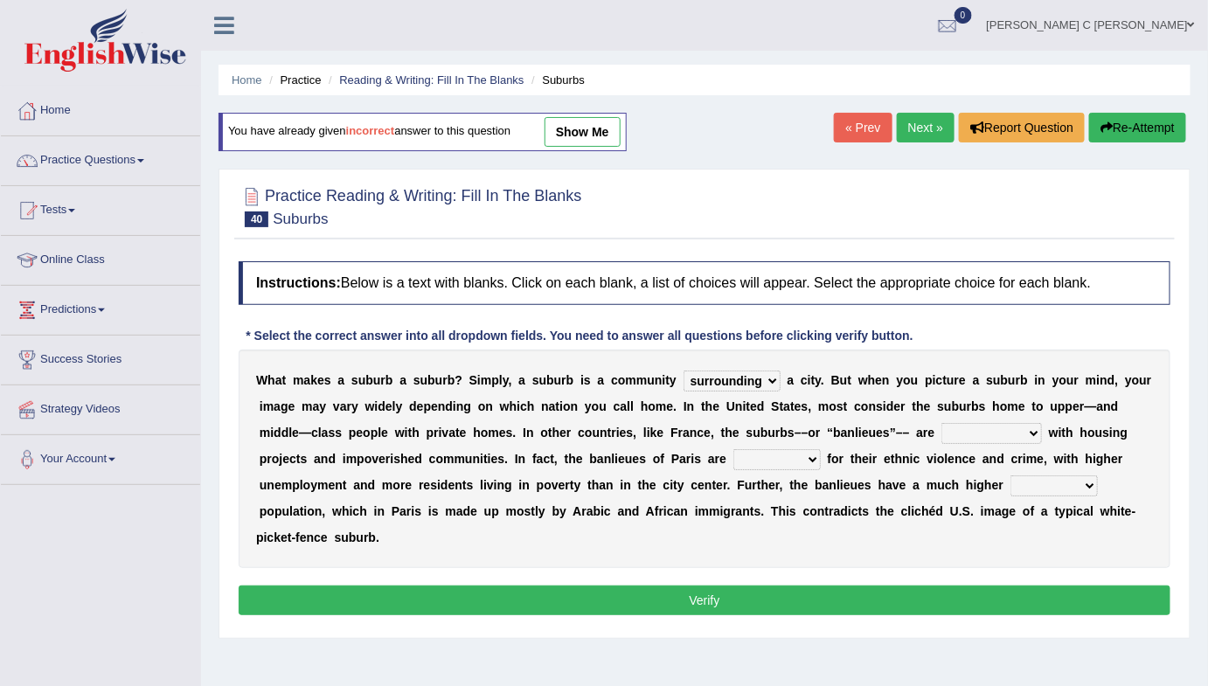
click at [941, 423] on select "antonymous antibiotic synonymous synthetic" at bounding box center [991, 433] width 101 height 21
click at [805, 459] on select "clamorous sensitive famous notorious" at bounding box center [776, 459] width 87 height 21
select select "famous"
click at [733, 449] on select "clamorous sensitive famous notorious" at bounding box center [776, 459] width 87 height 21
click at [1032, 489] on select "local young immigrant senior" at bounding box center [1053, 486] width 87 height 21
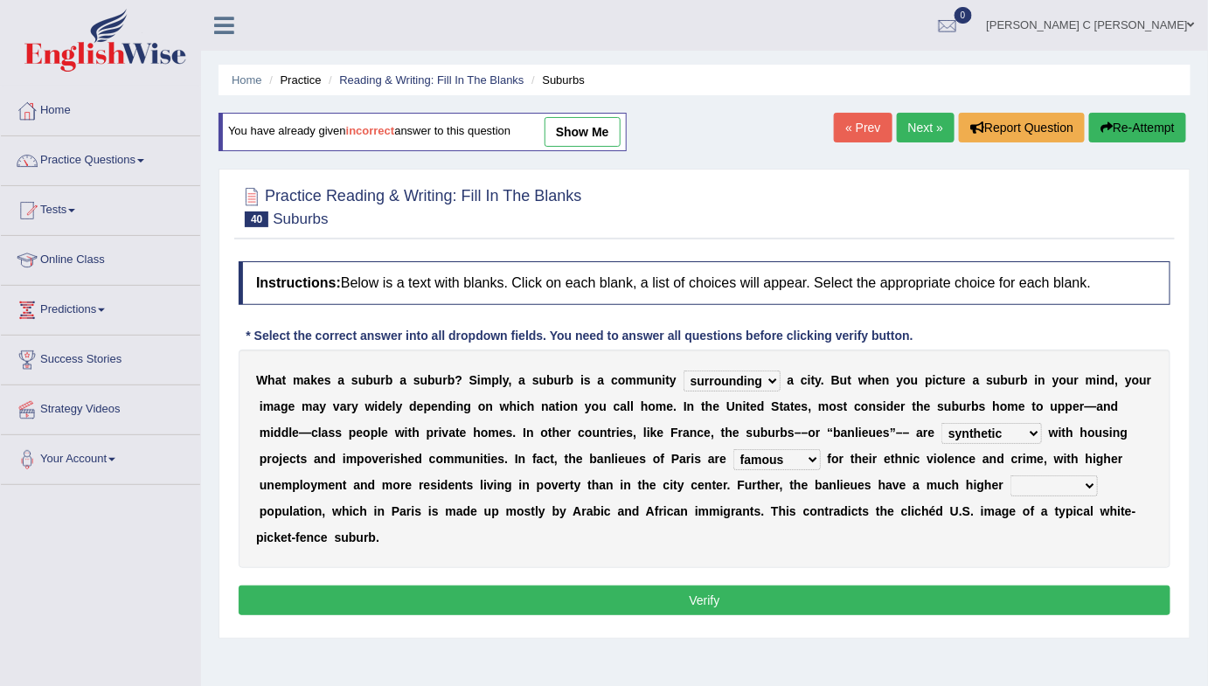
select select "local"
click at [1010, 476] on select "local young immigrant senior" at bounding box center [1053, 486] width 87 height 21
click at [1033, 483] on select "local young immigrant senior" at bounding box center [1053, 486] width 87 height 21
click at [886, 601] on button "Verify" at bounding box center [705, 601] width 932 height 30
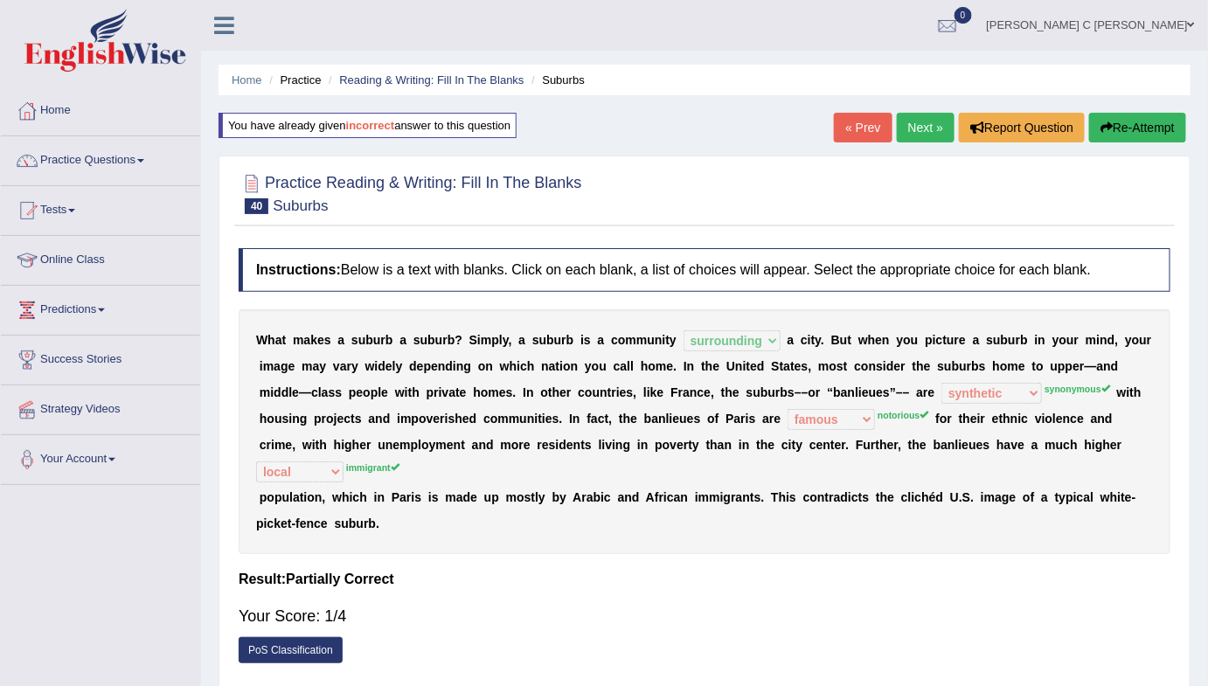
click at [902, 133] on link "Next »" at bounding box center [926, 128] width 58 height 30
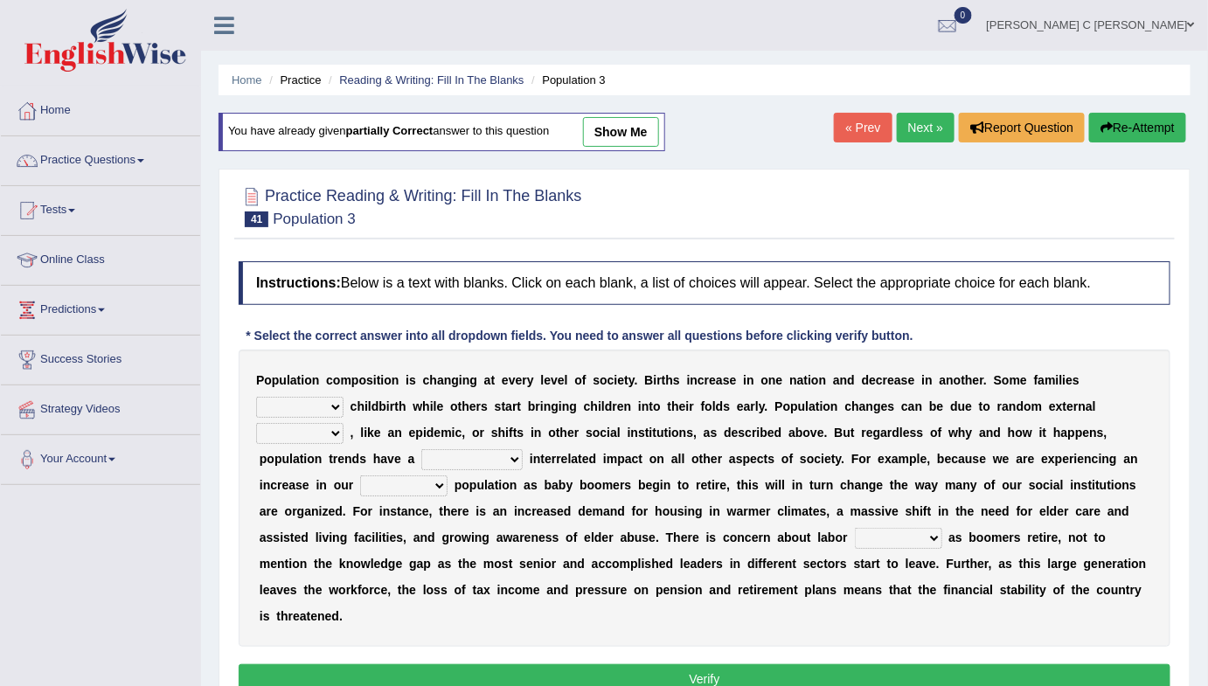
click at [320, 406] on select "demand default deliver delay" at bounding box center [299, 407] width 87 height 21
click at [256, 397] on select "demand default deliver delay" at bounding box center [299, 407] width 87 height 21
click at [322, 406] on select "demand default deliver delay" at bounding box center [299, 407] width 87 height 21
select select "demand"
click at [256, 397] on select "demand default deliver delay" at bounding box center [299, 407] width 87 height 21
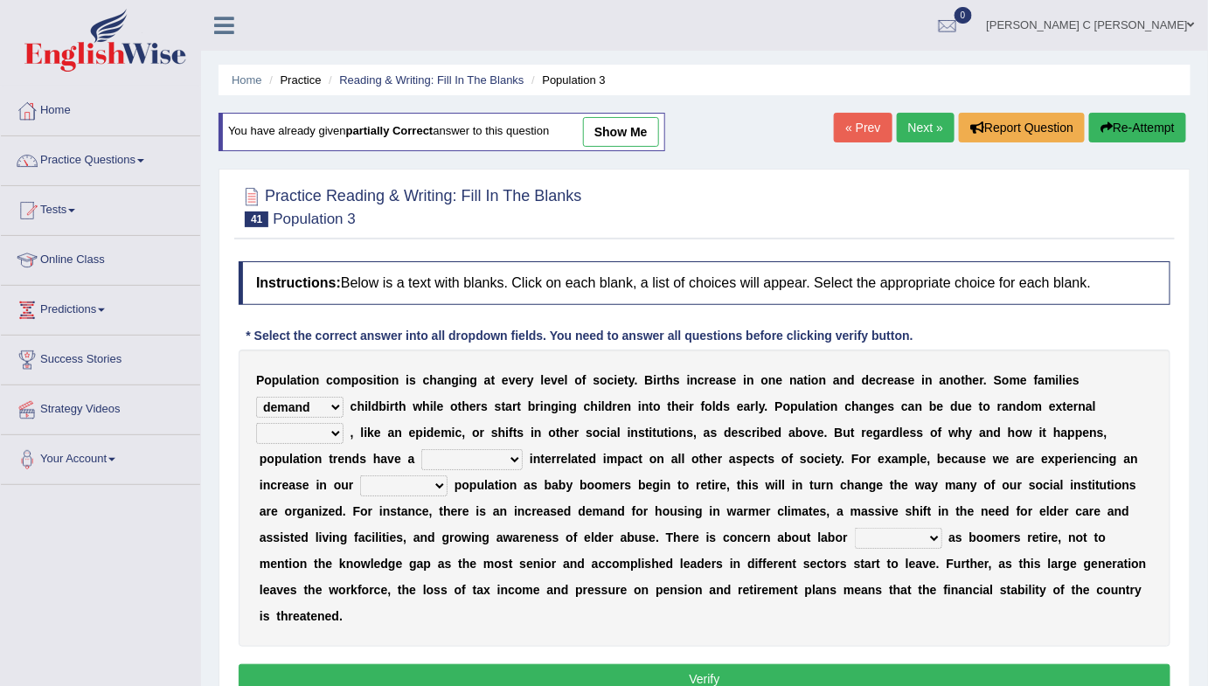
click at [326, 424] on select "variations fortune formation forces" at bounding box center [299, 433] width 87 height 21
select select "variations"
click at [256, 423] on select "variations fortune formation forces" at bounding box center [299, 433] width 87 height 21
click at [511, 456] on select "tremendous tenuous tremulous spontaneous" at bounding box center [471, 459] width 101 height 21
select select "tremendous"
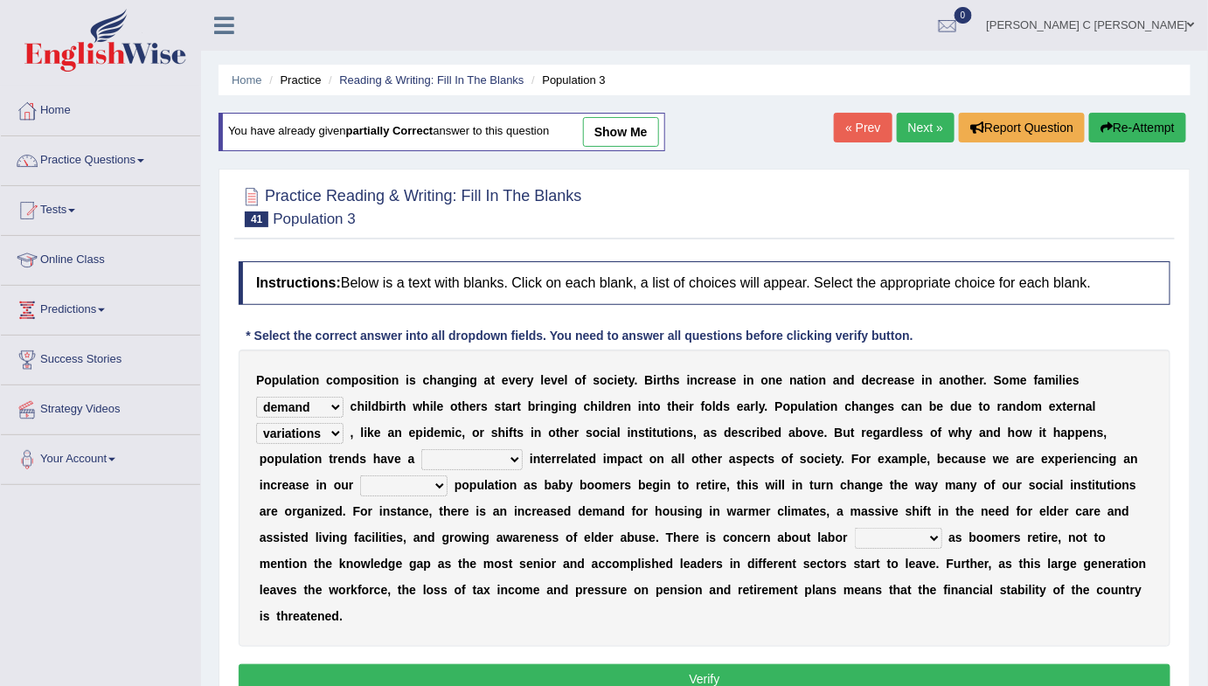
click at [421, 449] on select "tremendous tenuous tremulous spontaneous" at bounding box center [471, 459] width 101 height 21
click at [501, 462] on select "tremendous tenuous tremulous spontaneous" at bounding box center [471, 459] width 101 height 21
click at [572, 452] on b "a" at bounding box center [575, 459] width 7 height 14
click at [407, 484] on select "tertiary senior junior primary" at bounding box center [403, 486] width 87 height 21
select select "primary"
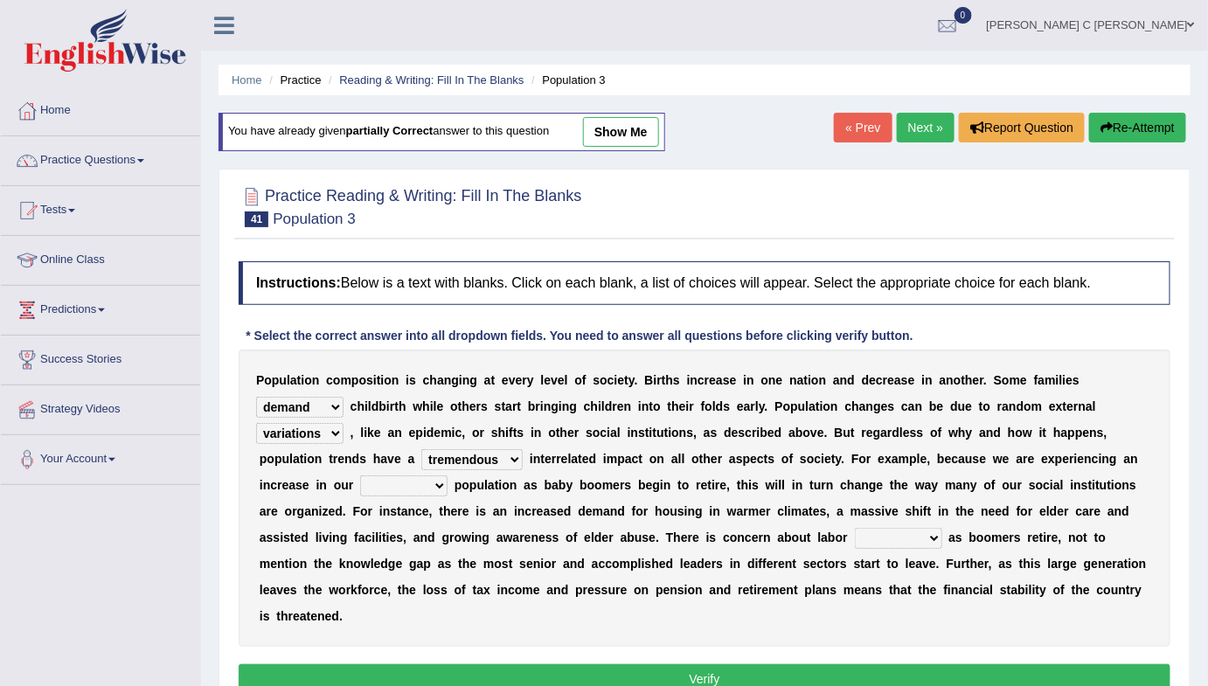
click at [360, 476] on select "tertiary senior junior primary" at bounding box center [403, 486] width 87 height 21
click at [428, 490] on select "tertiary senior junior primary" at bounding box center [403, 486] width 87 height 21
click at [929, 538] on select "shortcuts shortfalls shortages shorthand" at bounding box center [898, 538] width 87 height 21
select select "shortages"
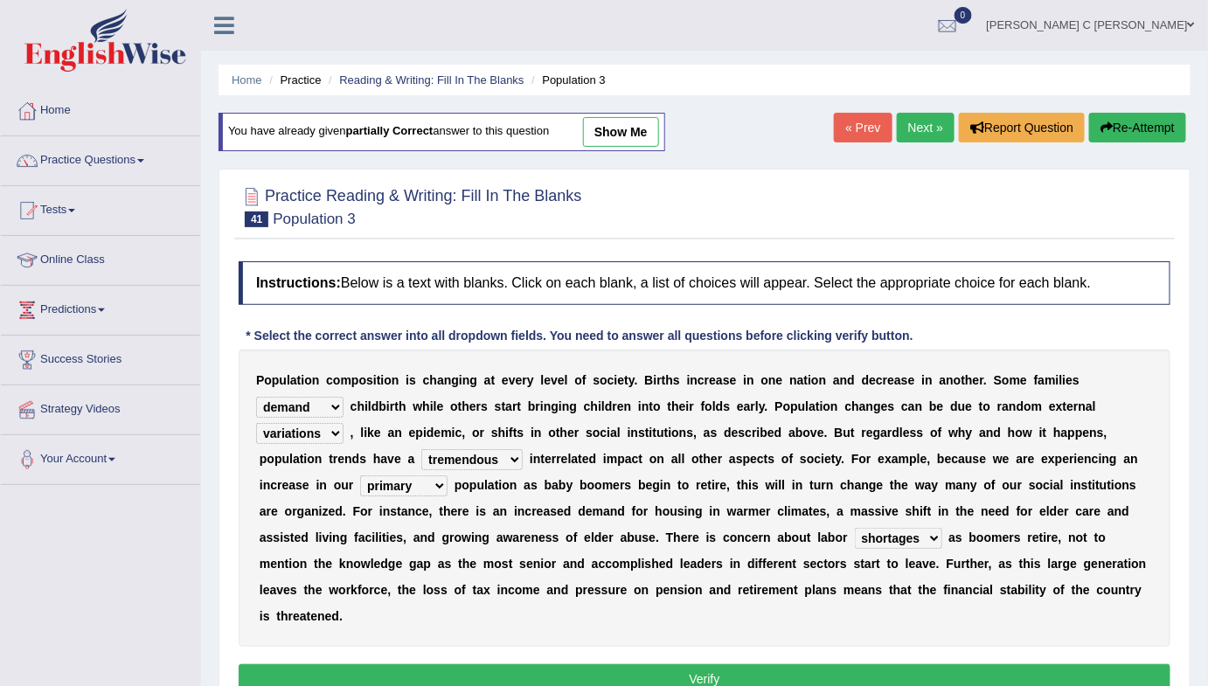
click at [855, 528] on select "shortcuts shortfalls shortages shorthand" at bounding box center [898, 538] width 87 height 21
click at [337, 407] on select "demand default deliver delay" at bounding box center [299, 407] width 87 height 21
click at [327, 430] on select "variations fortune formation forces" at bounding box center [299, 433] width 87 height 21
click at [326, 430] on select "variations fortune formation forces" at bounding box center [299, 433] width 87 height 21
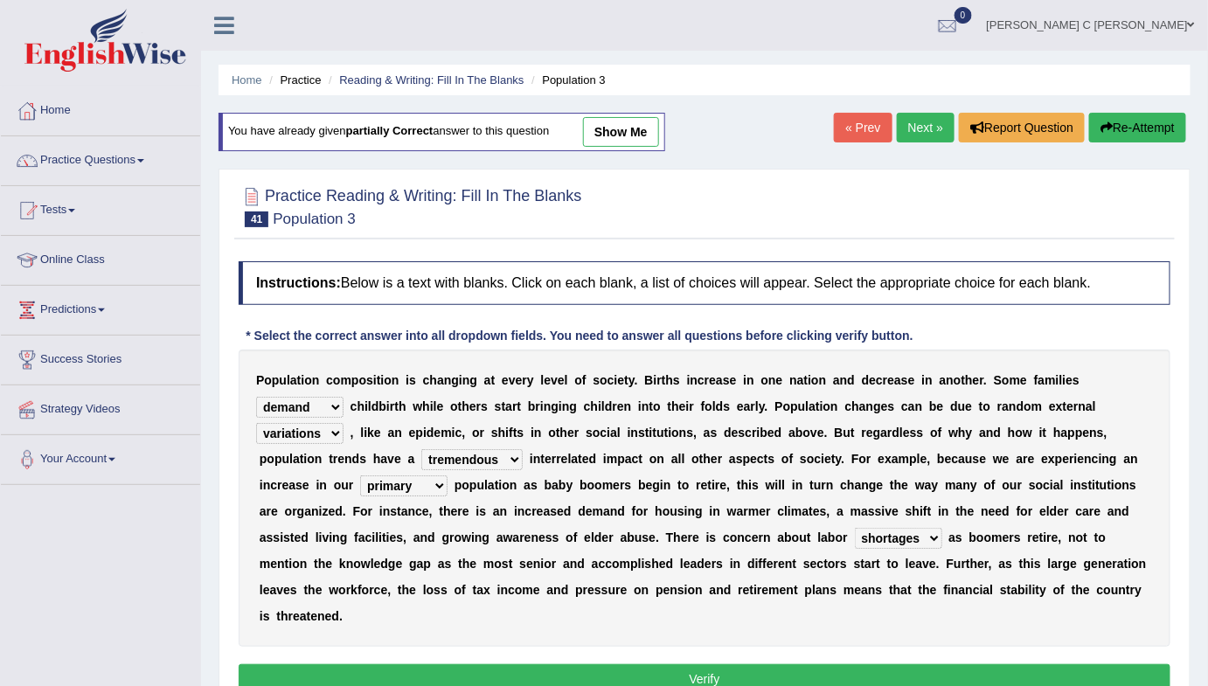
click at [677, 670] on button "Verify" at bounding box center [705, 679] width 932 height 30
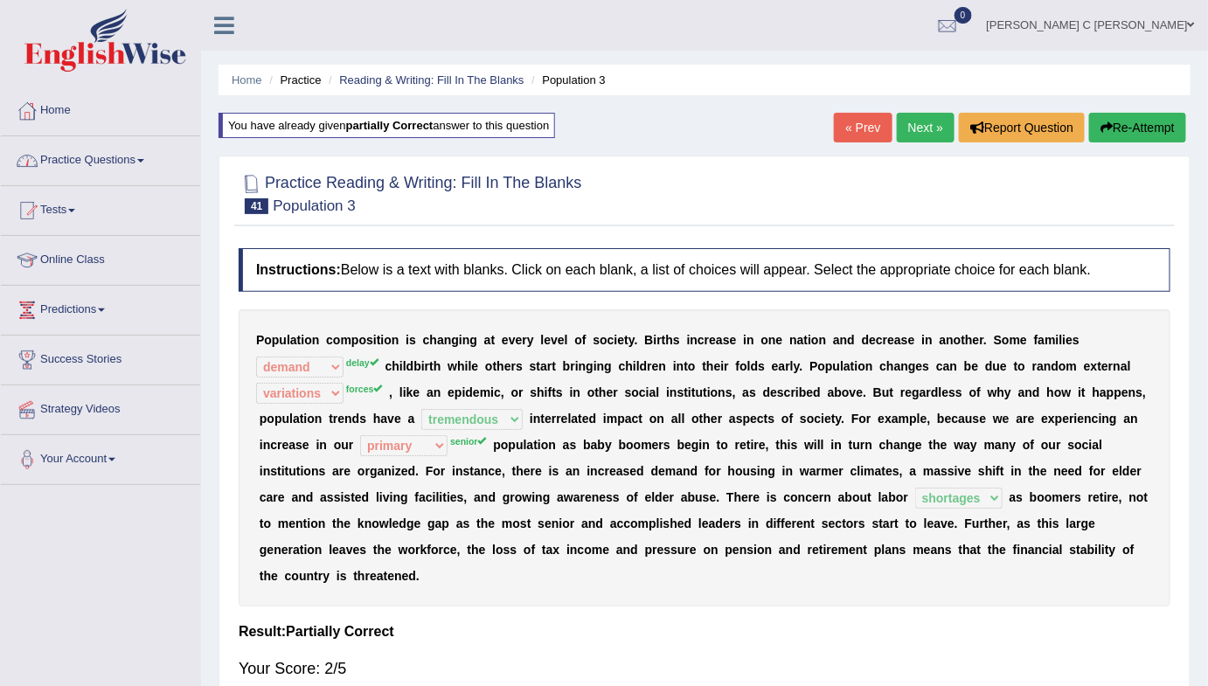
click at [127, 158] on link "Practice Questions" at bounding box center [100, 158] width 199 height 44
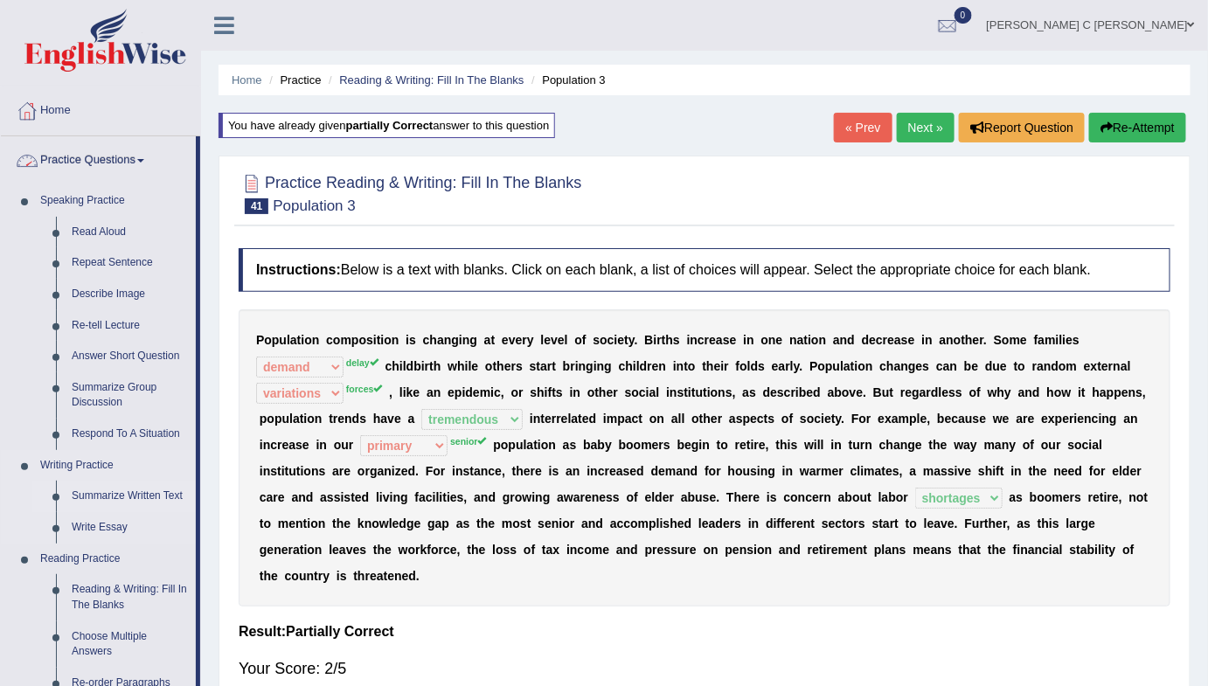
scroll to position [317, 0]
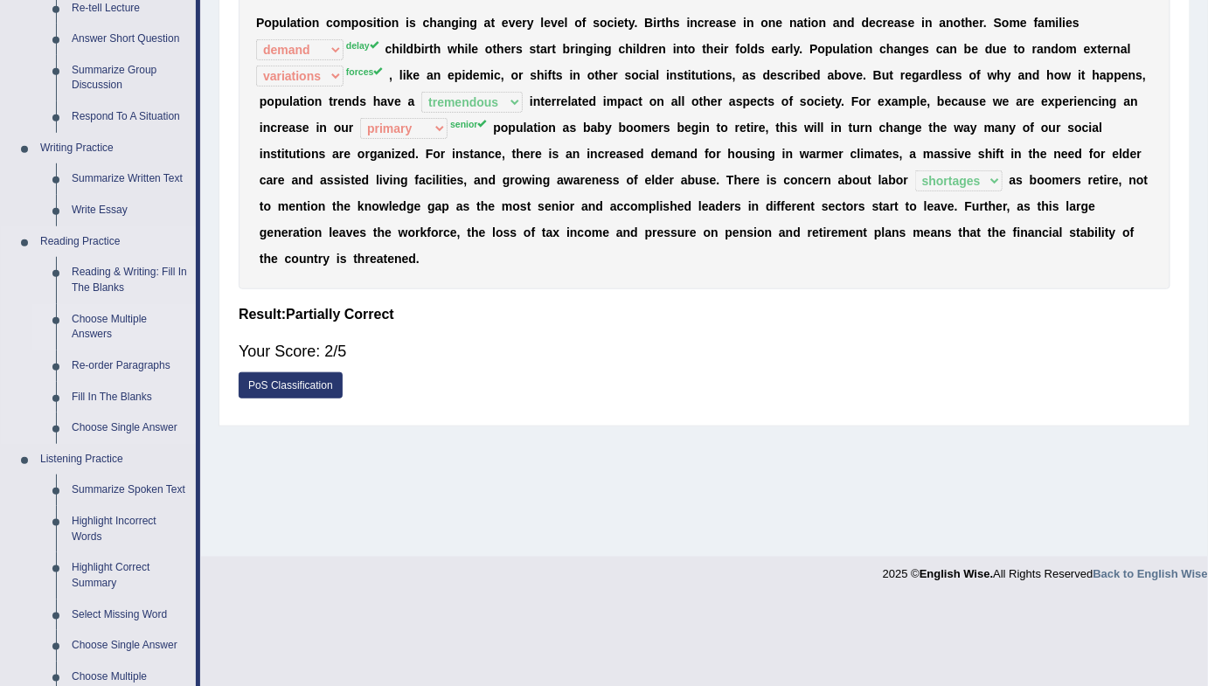
click at [126, 316] on link "Choose Multiple Answers" at bounding box center [130, 327] width 132 height 46
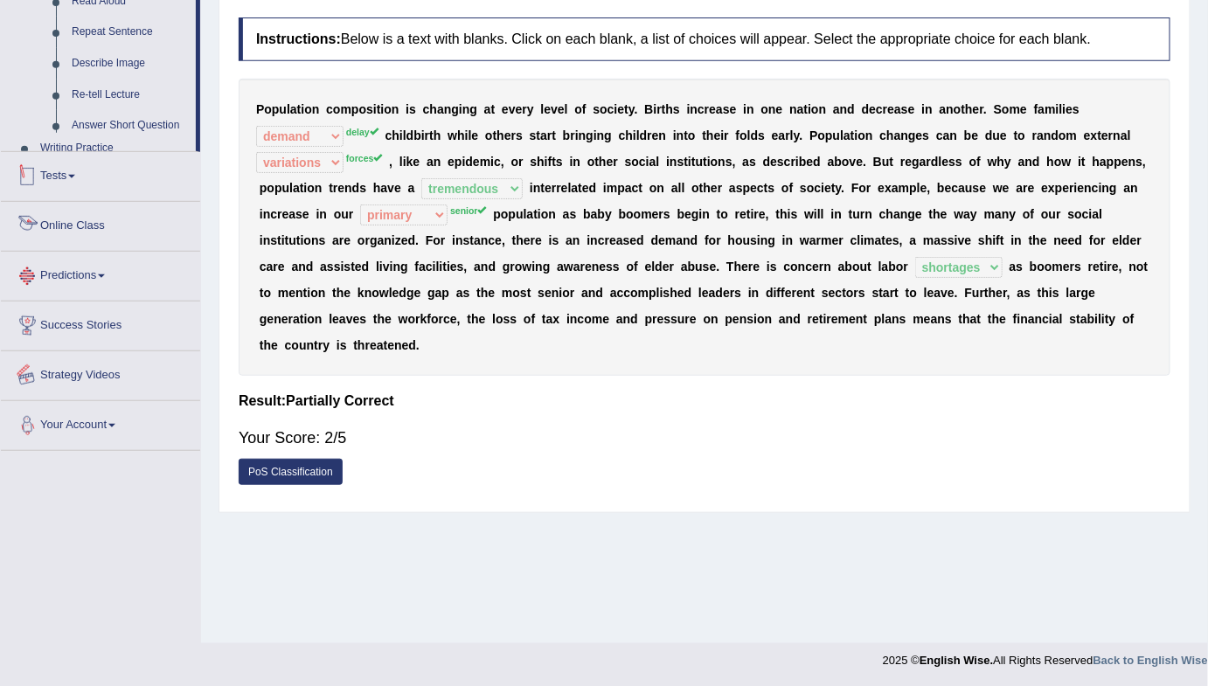
scroll to position [714, 0]
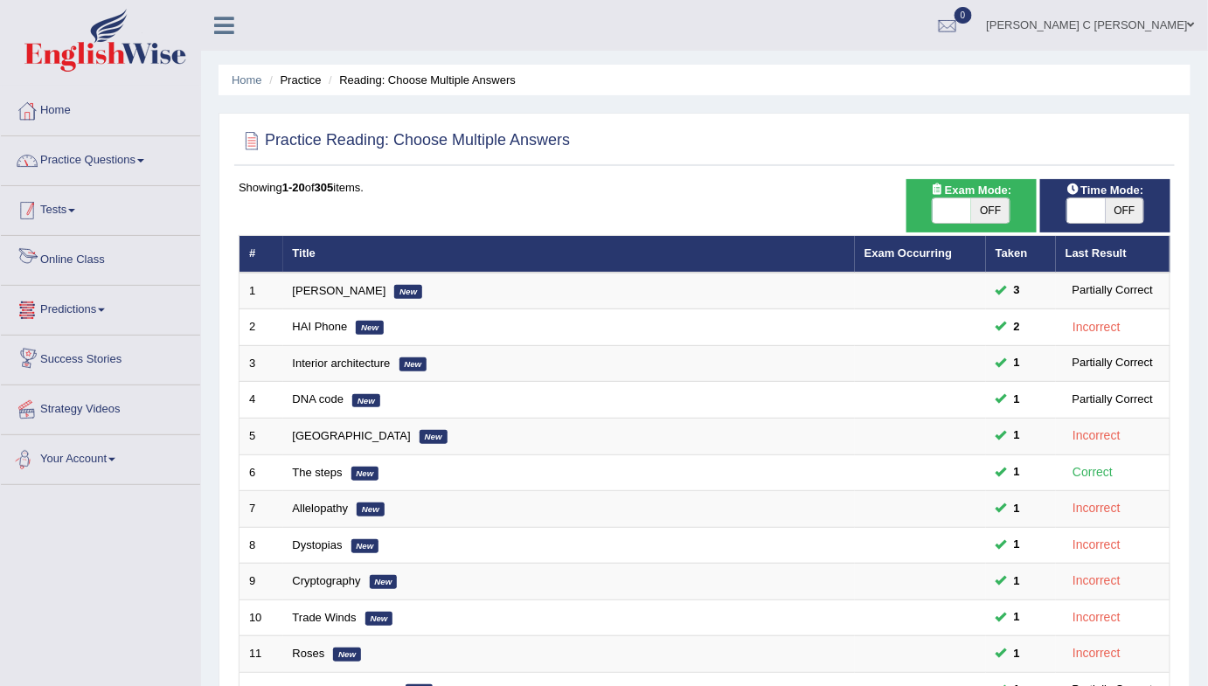
click at [119, 165] on link "Practice Questions" at bounding box center [100, 158] width 199 height 44
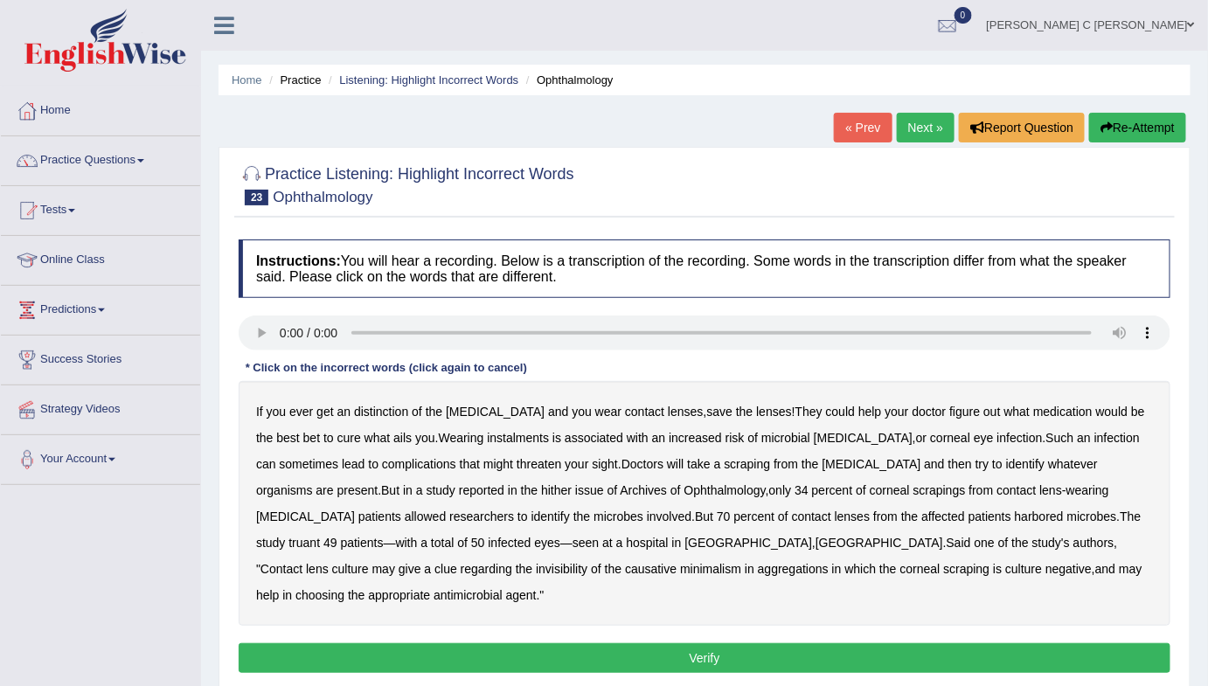
drag, startPoint x: 374, startPoint y: 413, endPoint x: 469, endPoint y: 414, distance: 94.4
click at [378, 413] on b "distinction" at bounding box center [381, 412] width 54 height 14
drag, startPoint x: 461, startPoint y: 436, endPoint x: 470, endPoint y: 436, distance: 9.6
click at [487, 436] on b "instalments" at bounding box center [518, 438] width 62 height 14
drag, startPoint x: 386, startPoint y: 487, endPoint x: 435, endPoint y: 489, distance: 49.0
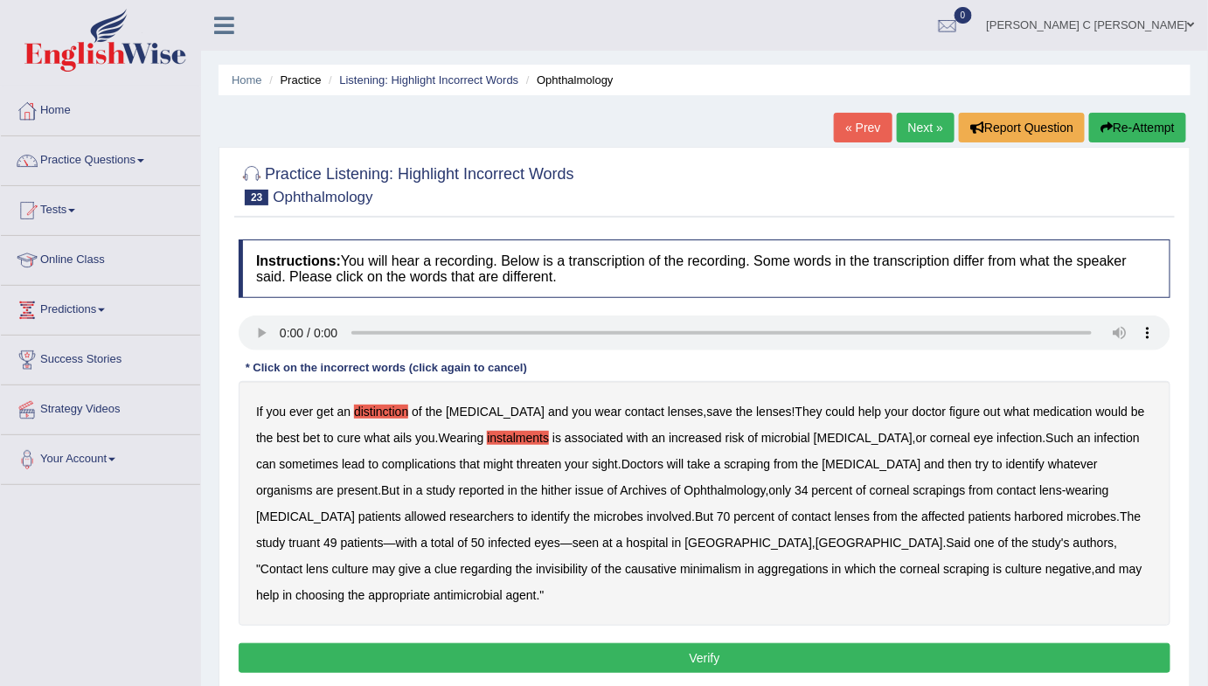
click at [541, 487] on b "hither" at bounding box center [556, 490] width 31 height 14
click at [587, 562] on b "invisibility" at bounding box center [562, 569] width 52 height 14
click at [758, 566] on b "aggregations" at bounding box center [793, 569] width 71 height 14
click at [430, 588] on b "appropriate" at bounding box center [399, 595] width 62 height 14
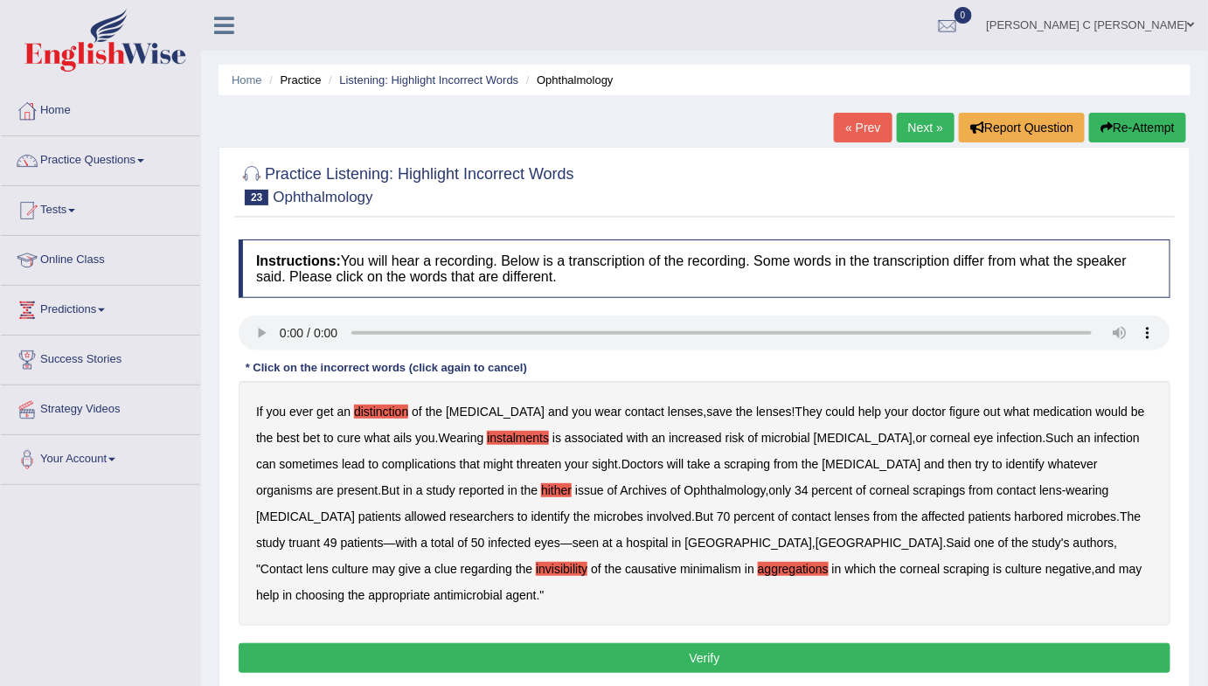
click at [816, 643] on button "Verify" at bounding box center [705, 658] width 932 height 30
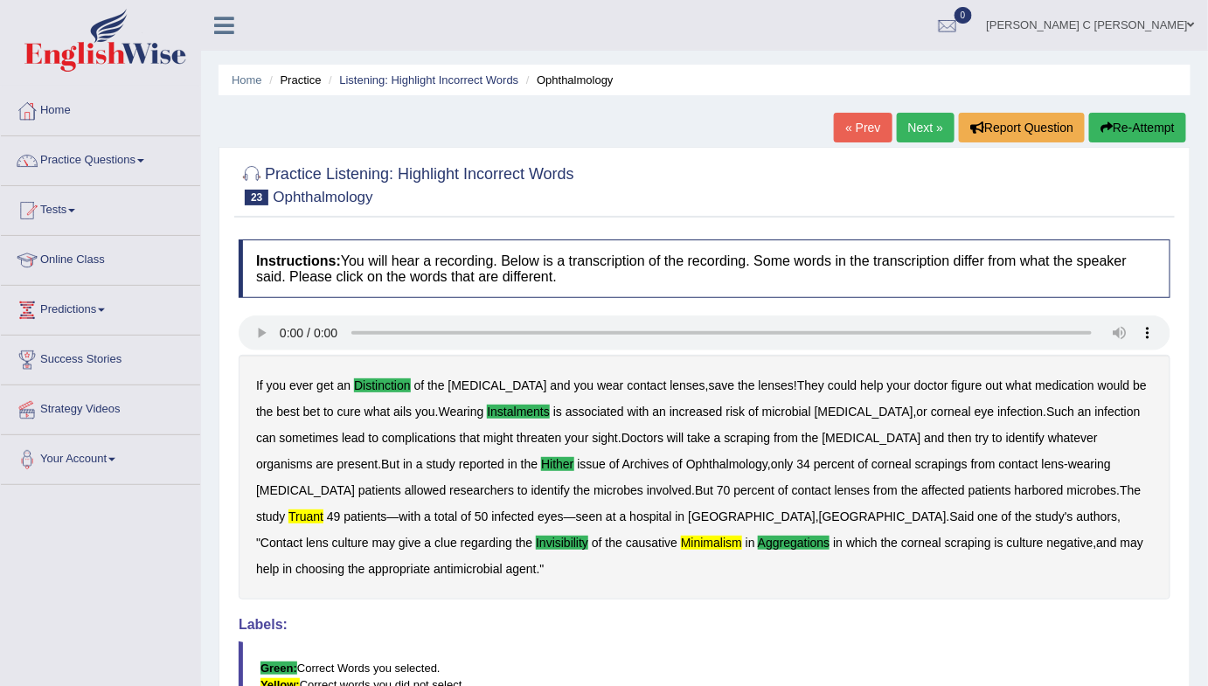
click at [1156, 124] on button "Re-Attempt" at bounding box center [1137, 128] width 97 height 30
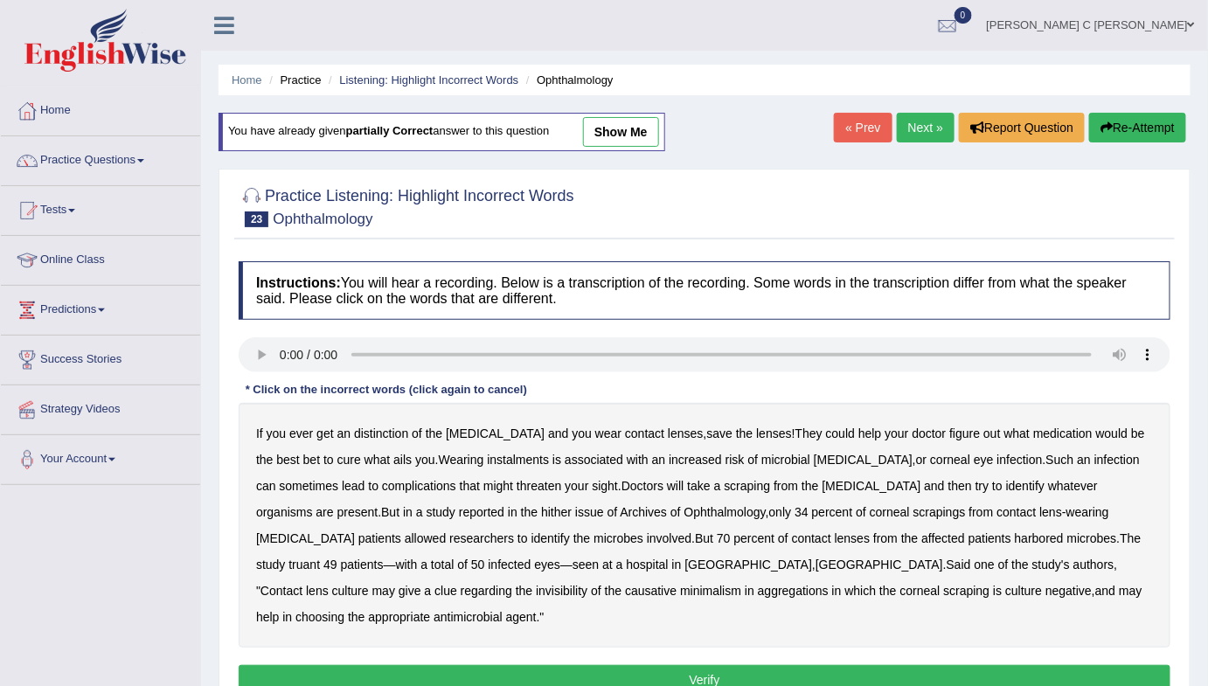
click at [374, 433] on b "distinction" at bounding box center [381, 434] width 54 height 14
click at [393, 459] on b "ails" at bounding box center [402, 460] width 18 height 14
drag, startPoint x: 469, startPoint y: 461, endPoint x: 519, endPoint y: 457, distance: 50.8
click at [487, 460] on b "instalments" at bounding box center [518, 460] width 62 height 14
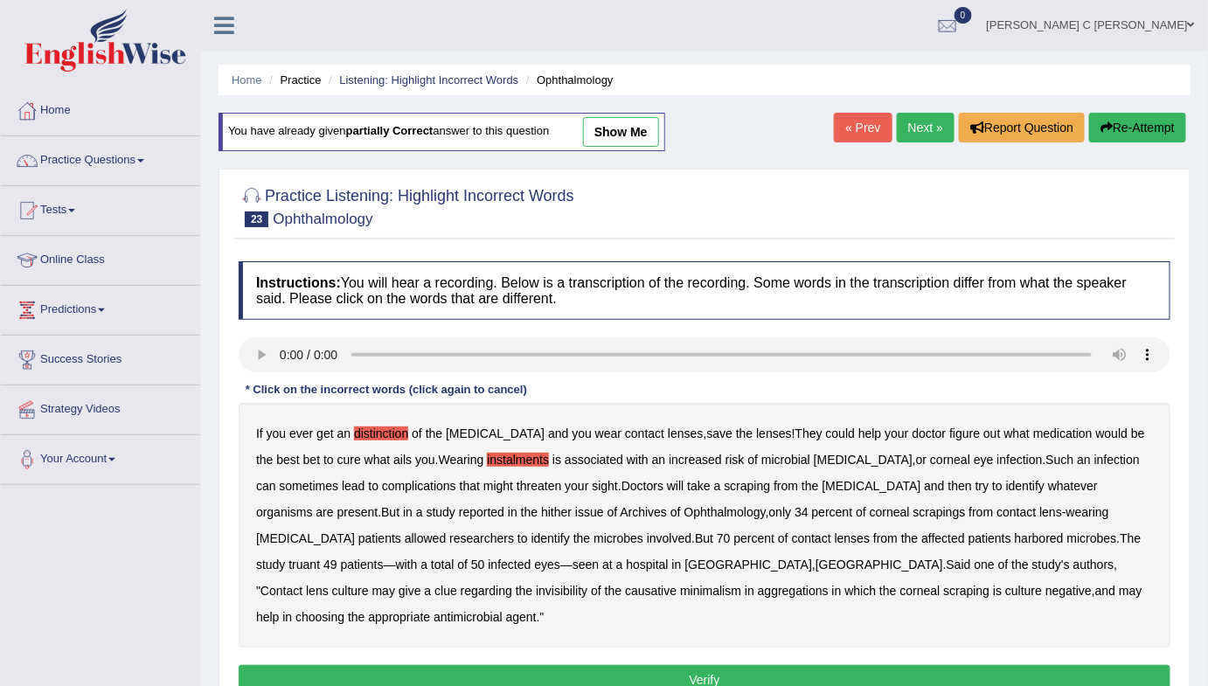
drag, startPoint x: 380, startPoint y: 512, endPoint x: 391, endPoint y: 511, distance: 10.5
click at [541, 512] on b "hither" at bounding box center [556, 512] width 31 height 14
drag, startPoint x: 940, startPoint y: 538, endPoint x: 1015, endPoint y: 540, distance: 75.2
click at [320, 558] on b "truant" at bounding box center [303, 565] width 31 height 14
click at [587, 584] on b "invisibility" at bounding box center [562, 591] width 52 height 14
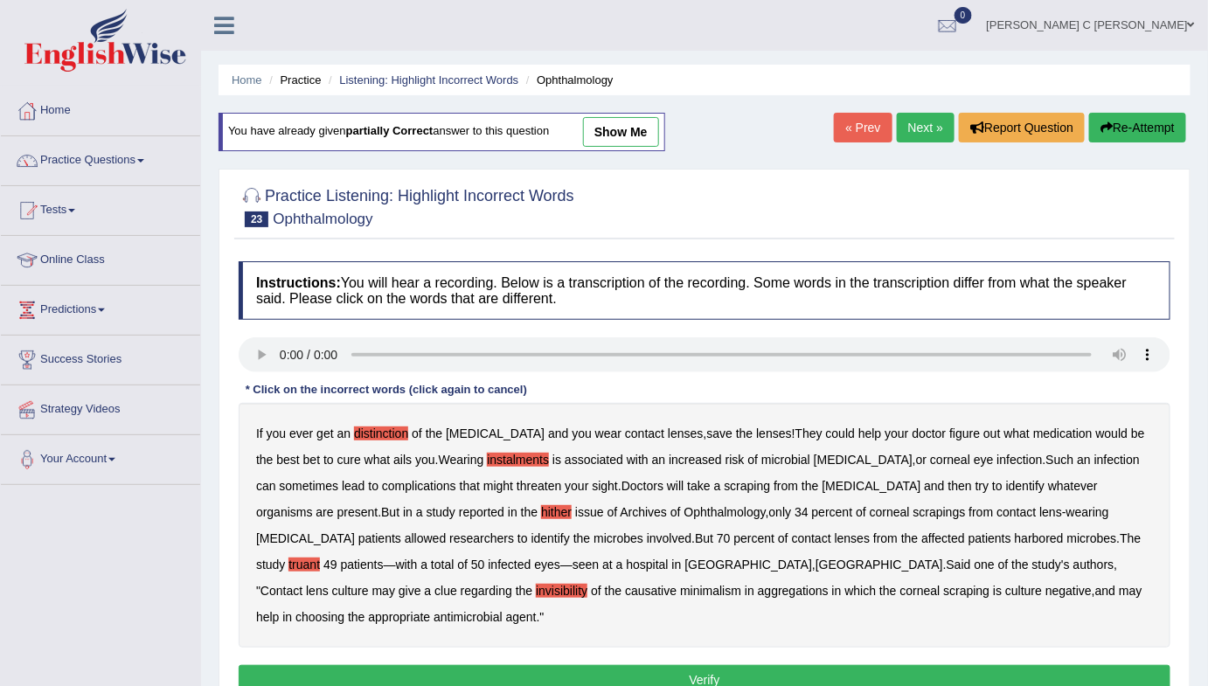
drag, startPoint x: 333, startPoint y: 589, endPoint x: 368, endPoint y: 587, distance: 35.0
click at [680, 589] on b "minimalism" at bounding box center [710, 591] width 61 height 14
drag, startPoint x: 424, startPoint y: 592, endPoint x: 436, endPoint y: 592, distance: 12.2
click at [758, 592] on b "aggregations" at bounding box center [793, 591] width 71 height 14
click at [594, 665] on button "Verify" at bounding box center [705, 680] width 932 height 30
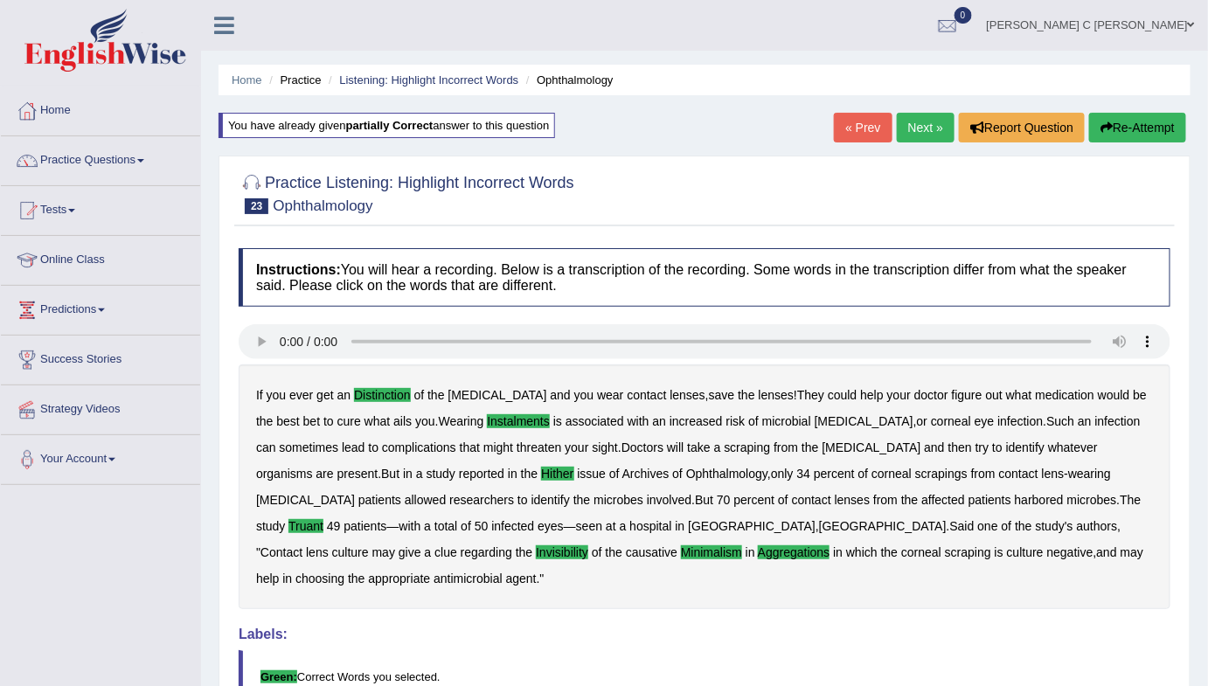
click at [920, 133] on link "Next »" at bounding box center [926, 128] width 58 height 30
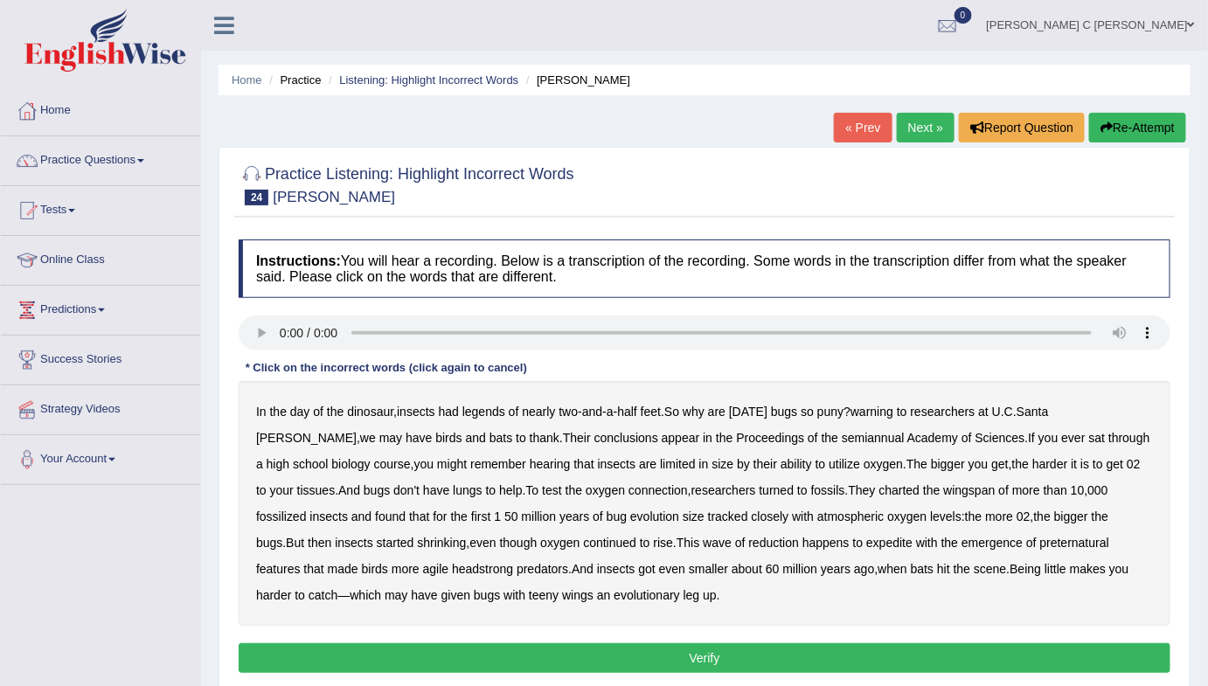
drag, startPoint x: 474, startPoint y: 411, endPoint x: 501, endPoint y: 410, distance: 27.1
click at [476, 411] on b "legends" at bounding box center [483, 412] width 43 height 14
click at [536, 410] on b "nearly" at bounding box center [538, 412] width 33 height 14
click at [884, 412] on b "warning" at bounding box center [872, 412] width 43 height 14
drag, startPoint x: 952, startPoint y: 435, endPoint x: 977, endPoint y: 435, distance: 25.3
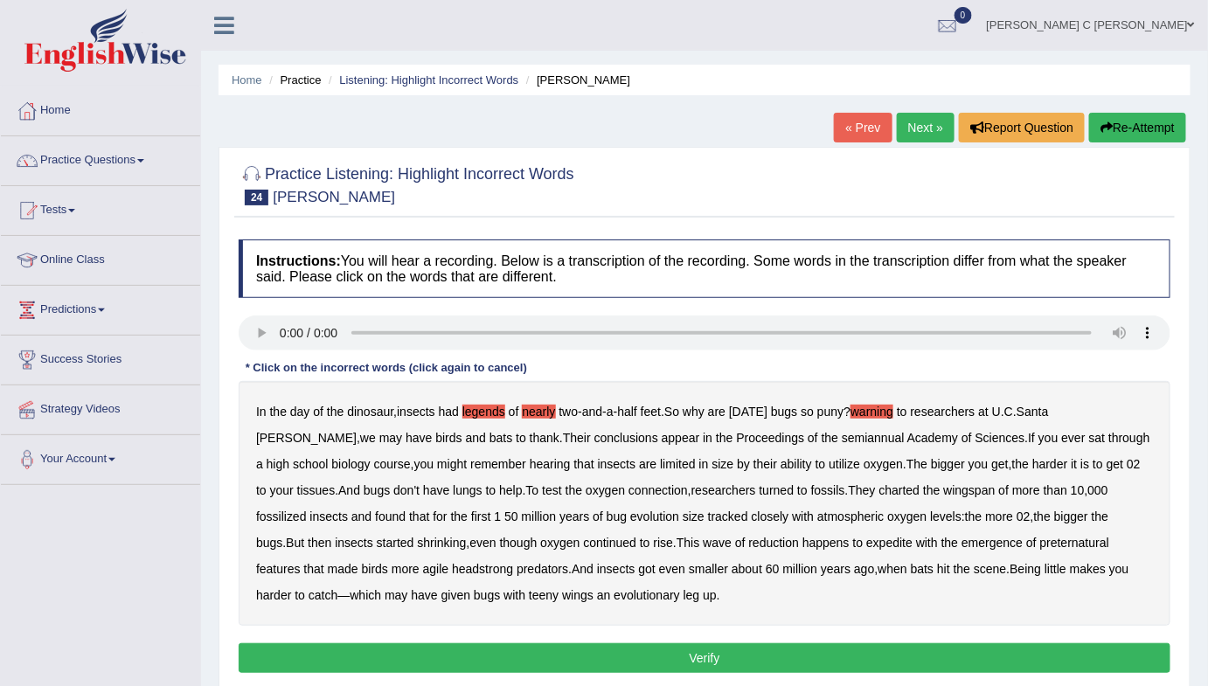
click at [1089, 435] on b "sat" at bounding box center [1097, 438] width 17 height 14
drag, startPoint x: 955, startPoint y: 431, endPoint x: 1022, endPoint y: 438, distance: 66.8
click at [1089, 431] on b "sat" at bounding box center [1097, 438] width 17 height 14
drag, startPoint x: 725, startPoint y: 517, endPoint x: 753, endPoint y: 515, distance: 28.0
click at [817, 517] on b "atmospheric" at bounding box center [850, 517] width 66 height 14
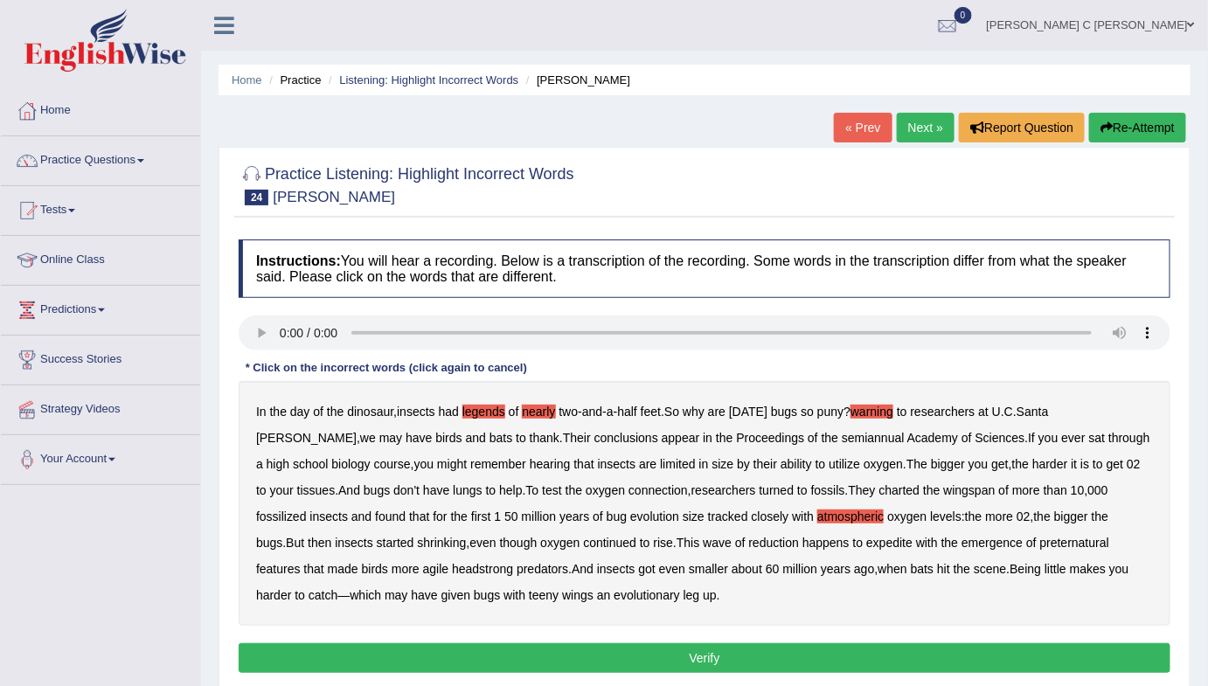
drag, startPoint x: 778, startPoint y: 542, endPoint x: 818, endPoint y: 542, distance: 40.2
click at [866, 542] on b "expedite" at bounding box center [889, 543] width 46 height 14
click at [1040, 540] on b "preternatural" at bounding box center [1074, 543] width 69 height 14
click at [695, 652] on button "Verify" at bounding box center [705, 658] width 932 height 30
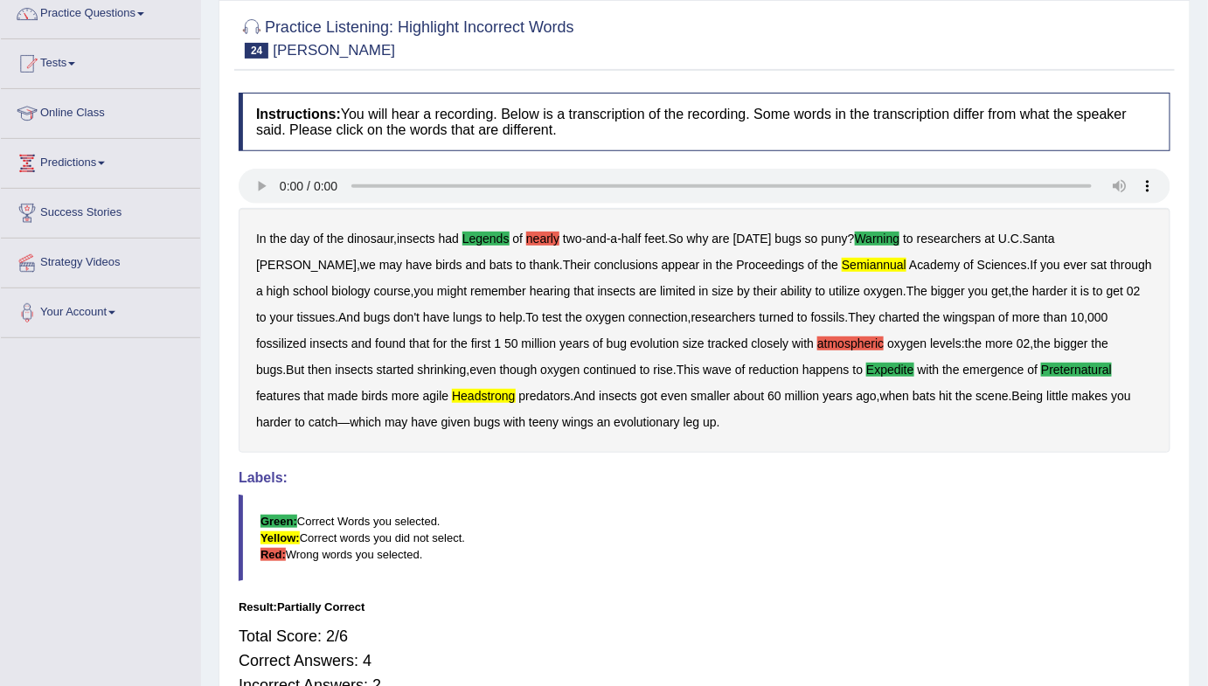
scroll to position [158, 0]
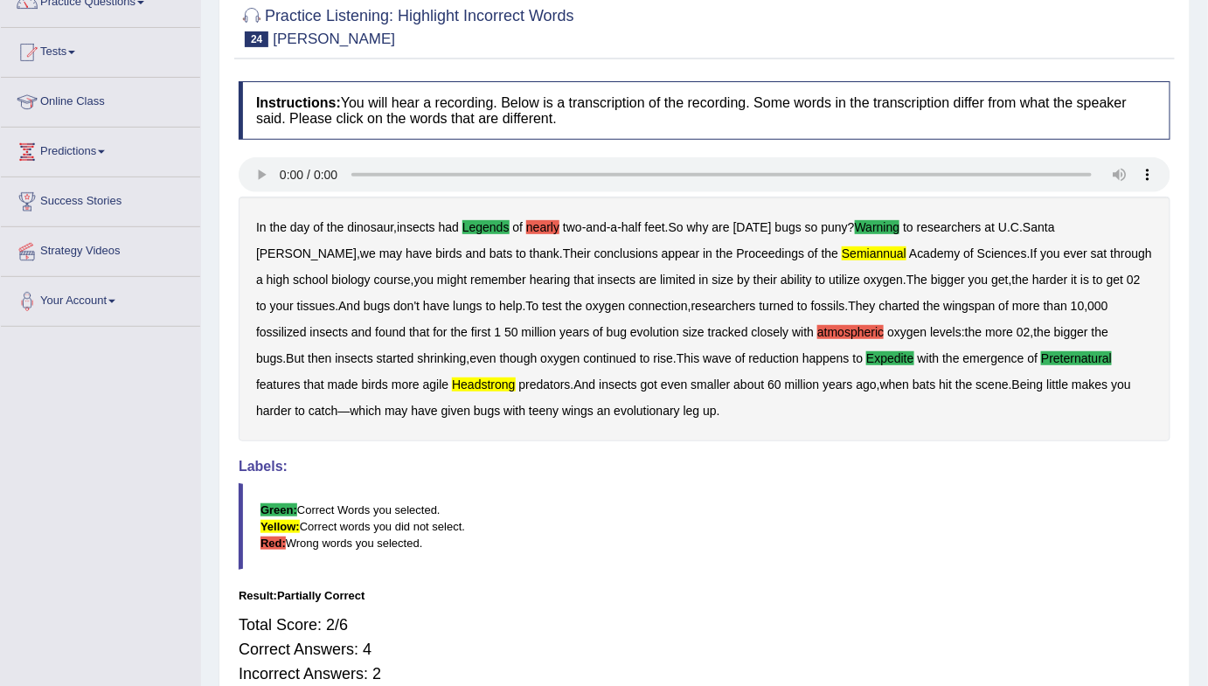
click at [730, 322] on div "In the day of the dinosaur , insects had legends of nearly two - and - a - half…" at bounding box center [705, 319] width 932 height 245
click at [543, 226] on b "nearly" at bounding box center [542, 227] width 33 height 14
click at [735, 322] on div "In the day of the dinosaur , insects had legends of nearly two - and - a - half…" at bounding box center [705, 319] width 932 height 245
click at [842, 253] on b "semiannual" at bounding box center [874, 254] width 65 height 14
click at [452, 378] on b "headstrong" at bounding box center [483, 385] width 63 height 14
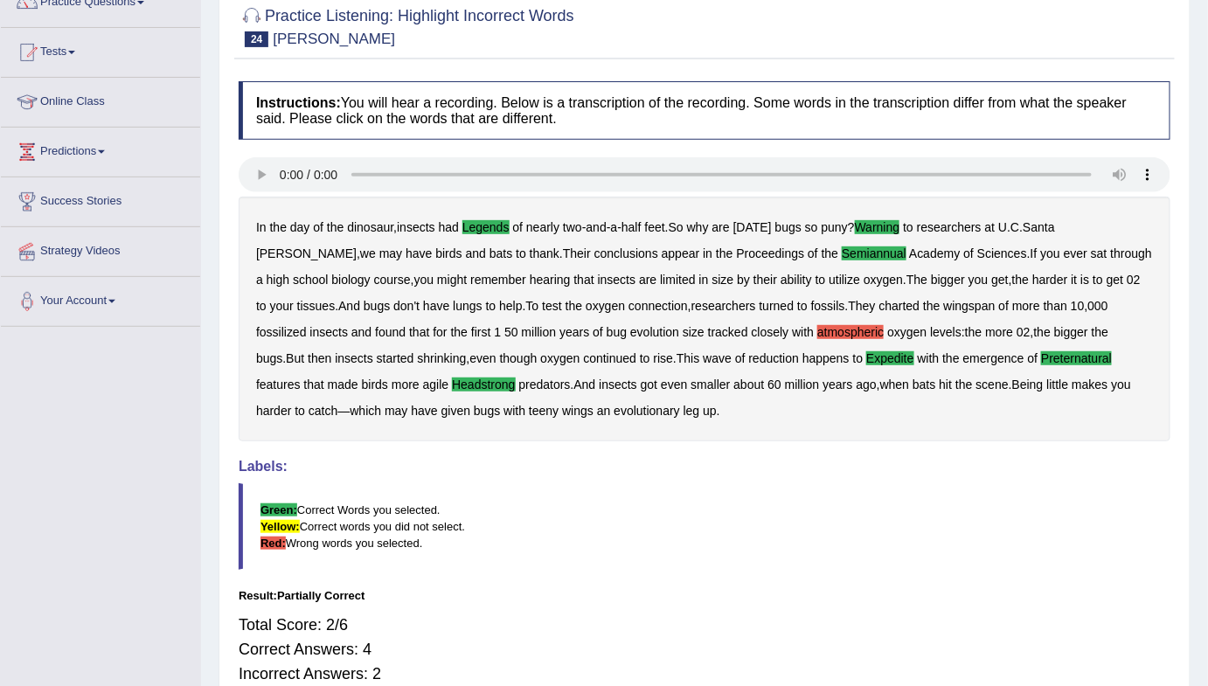
click at [817, 330] on b "atmospheric" at bounding box center [850, 332] width 66 height 14
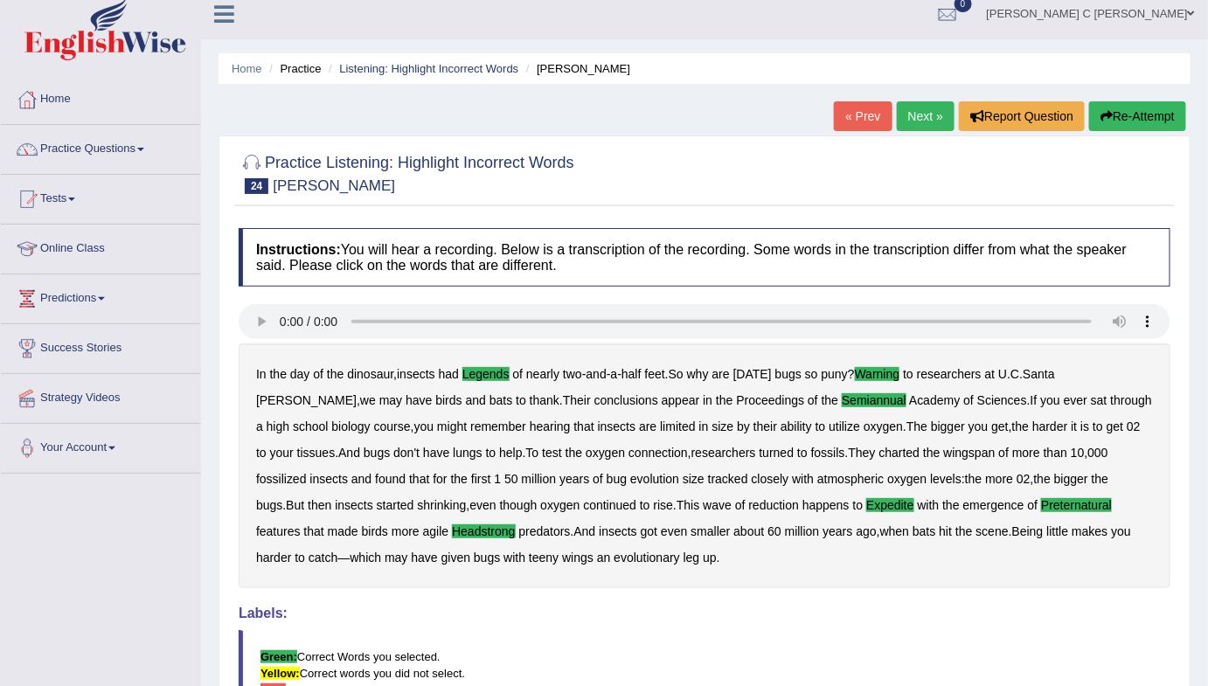
scroll to position [7, 0]
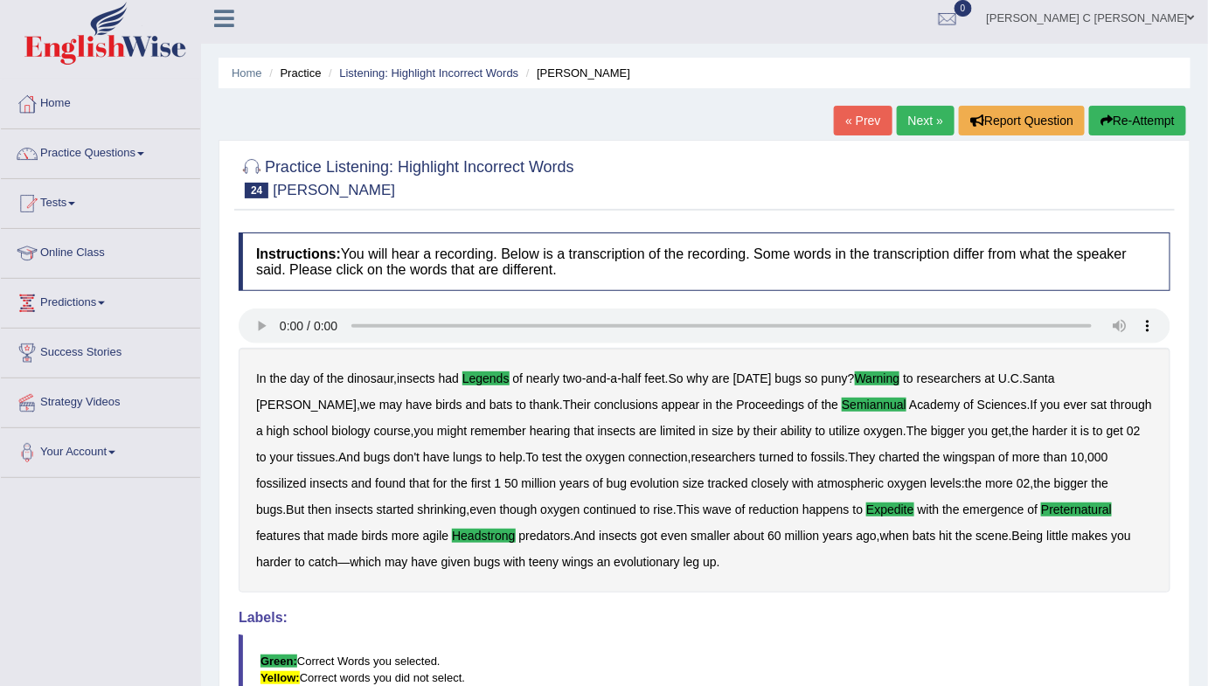
click at [1147, 115] on button "Re-Attempt" at bounding box center [1137, 121] width 97 height 30
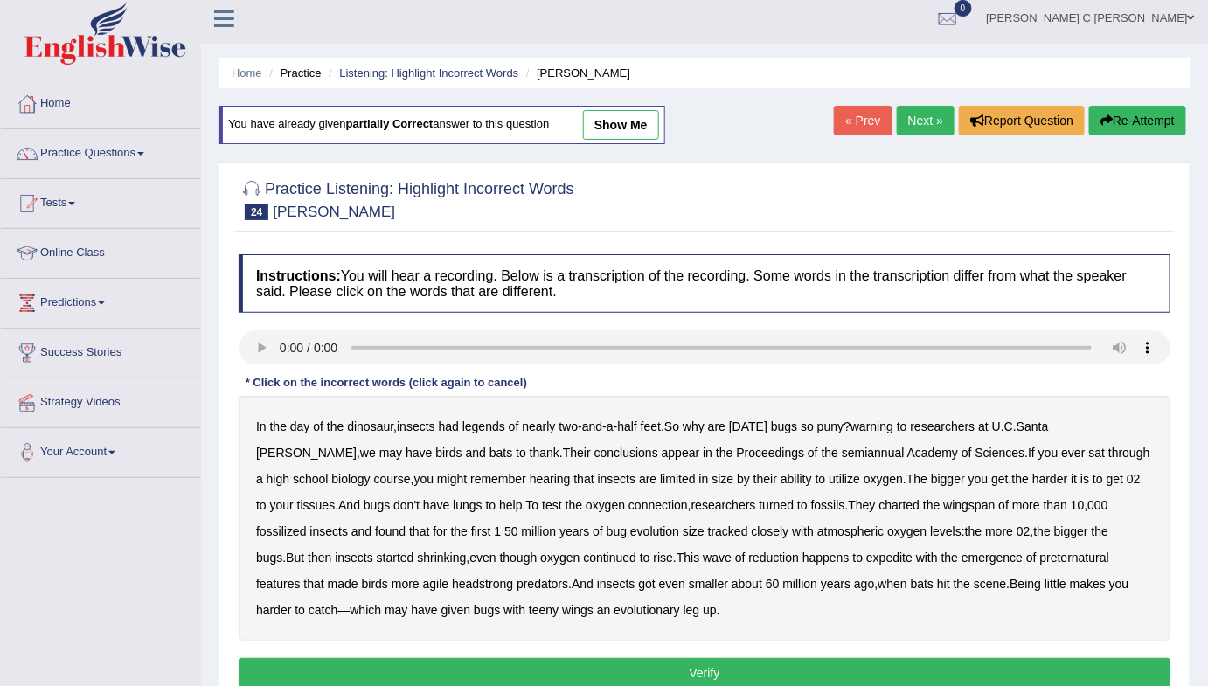
click at [483, 427] on b "legends" at bounding box center [483, 427] width 43 height 14
drag, startPoint x: 767, startPoint y: 556, endPoint x: 754, endPoint y: 556, distance: 12.2
click at [866, 556] on b "expedite" at bounding box center [889, 558] width 46 height 14
click at [866, 554] on b "expedite" at bounding box center [889, 558] width 46 height 14
drag, startPoint x: 764, startPoint y: 553, endPoint x: 789, endPoint y: 555, distance: 25.4
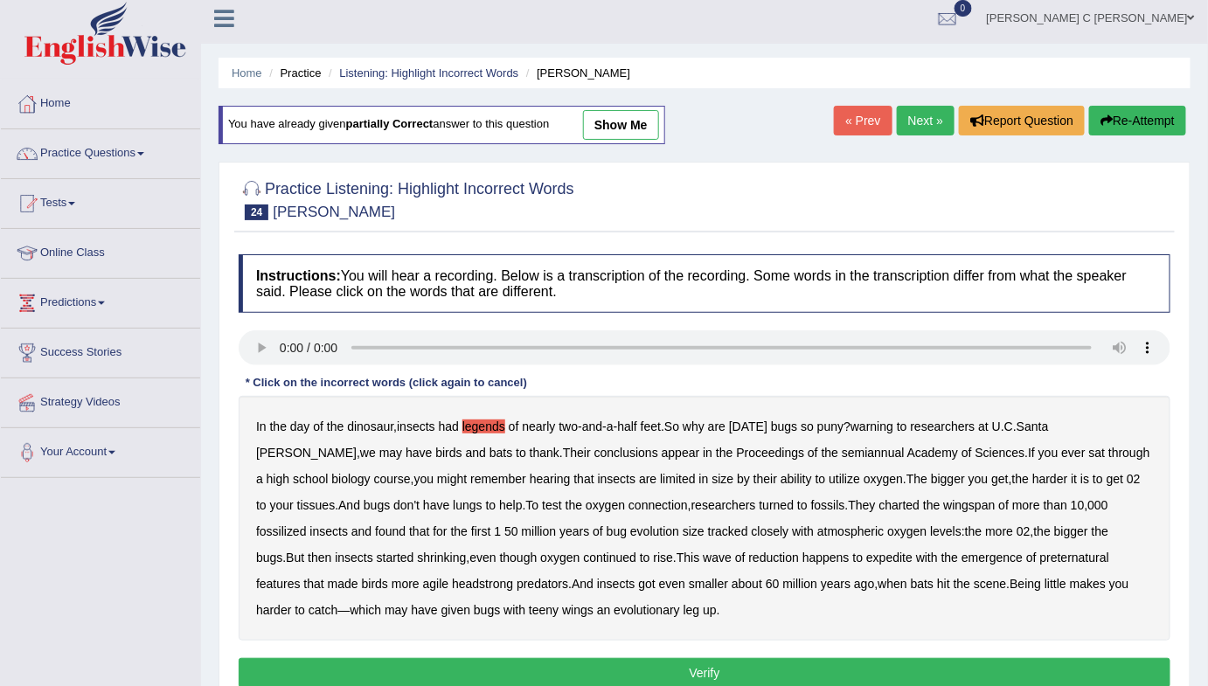
click at [866, 553] on b "expedite" at bounding box center [889, 558] width 46 height 14
drag, startPoint x: 776, startPoint y: 555, endPoint x: 718, endPoint y: 556, distance: 58.6
click at [866, 556] on b "expedite" at bounding box center [889, 558] width 46 height 14
click at [802, 554] on b "happens" at bounding box center [825, 558] width 47 height 14
drag, startPoint x: 694, startPoint y: 543, endPoint x: 702, endPoint y: 549, distance: 10.0
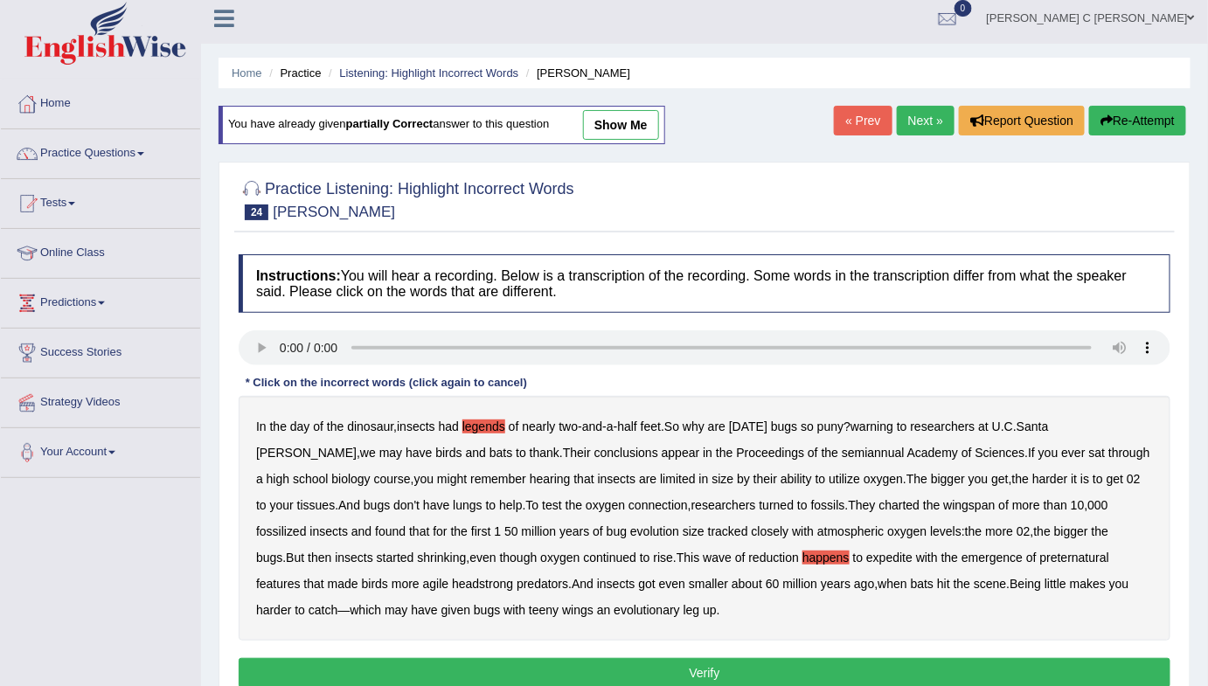
click at [698, 545] on div "In the day of the dinosaur , insects had legends of nearly two - and - a - half…" at bounding box center [705, 518] width 932 height 245
click at [802, 551] on b "happens" at bounding box center [825, 558] width 47 height 14
click at [672, 654] on div "Instructions: You will hear a recording. Below is a transcription of the record…" at bounding box center [704, 474] width 941 height 456
click at [493, 422] on b "legends" at bounding box center [483, 427] width 43 height 14
click at [490, 420] on b "legends" at bounding box center [483, 427] width 43 height 14
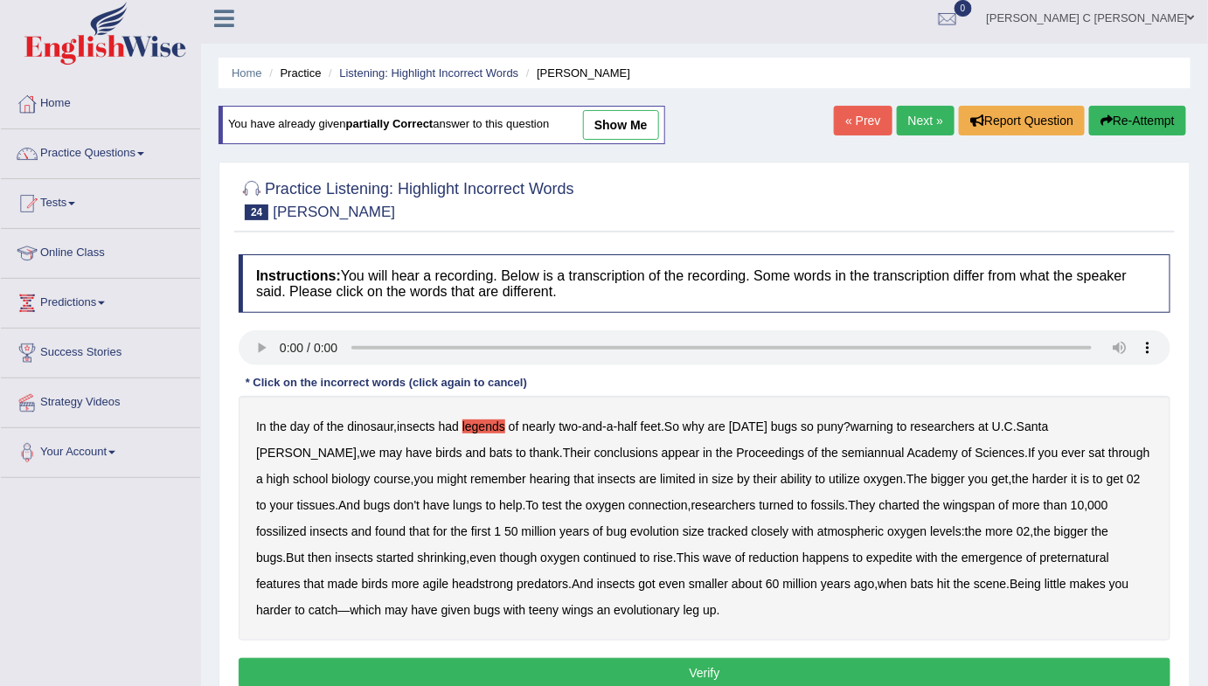
click at [494, 420] on b "legends" at bounding box center [483, 427] width 43 height 14
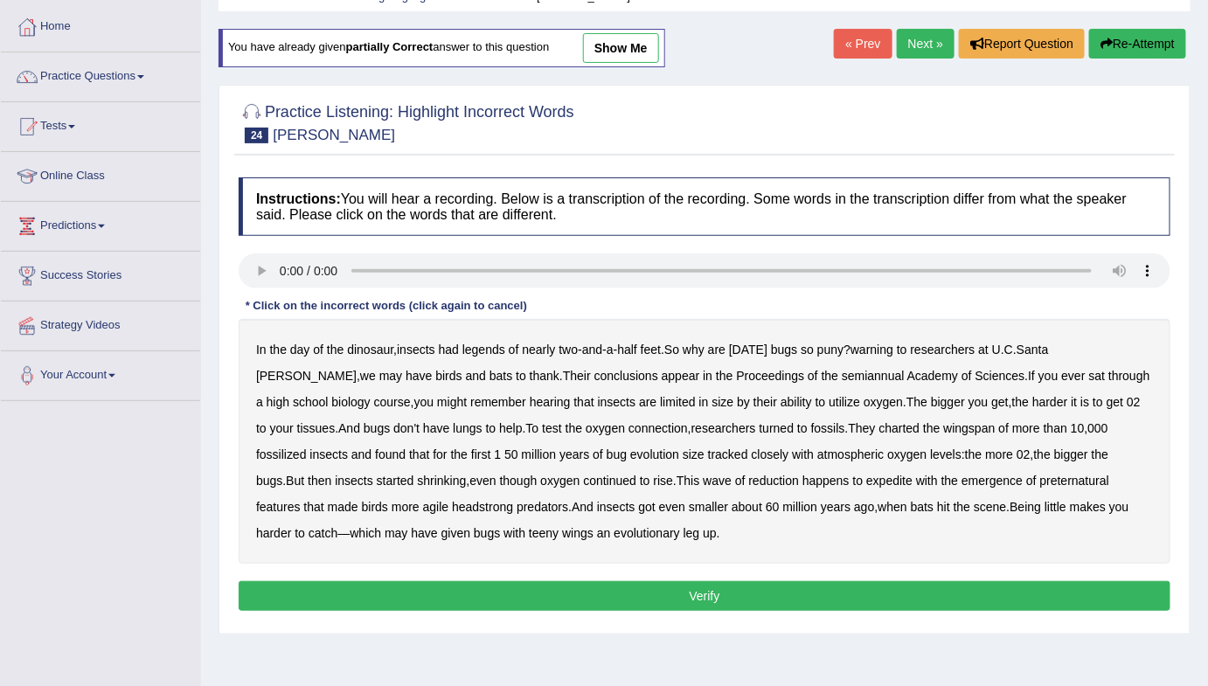
scroll to position [86, 0]
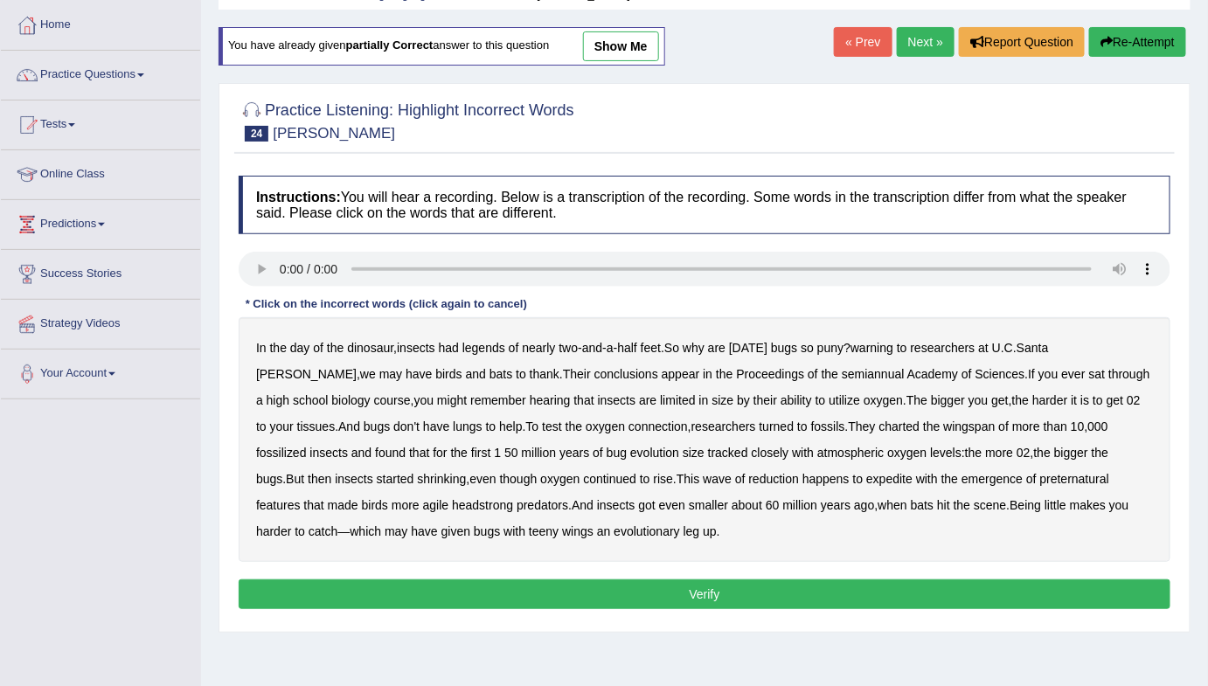
click at [480, 349] on b "legends" at bounding box center [483, 348] width 43 height 14
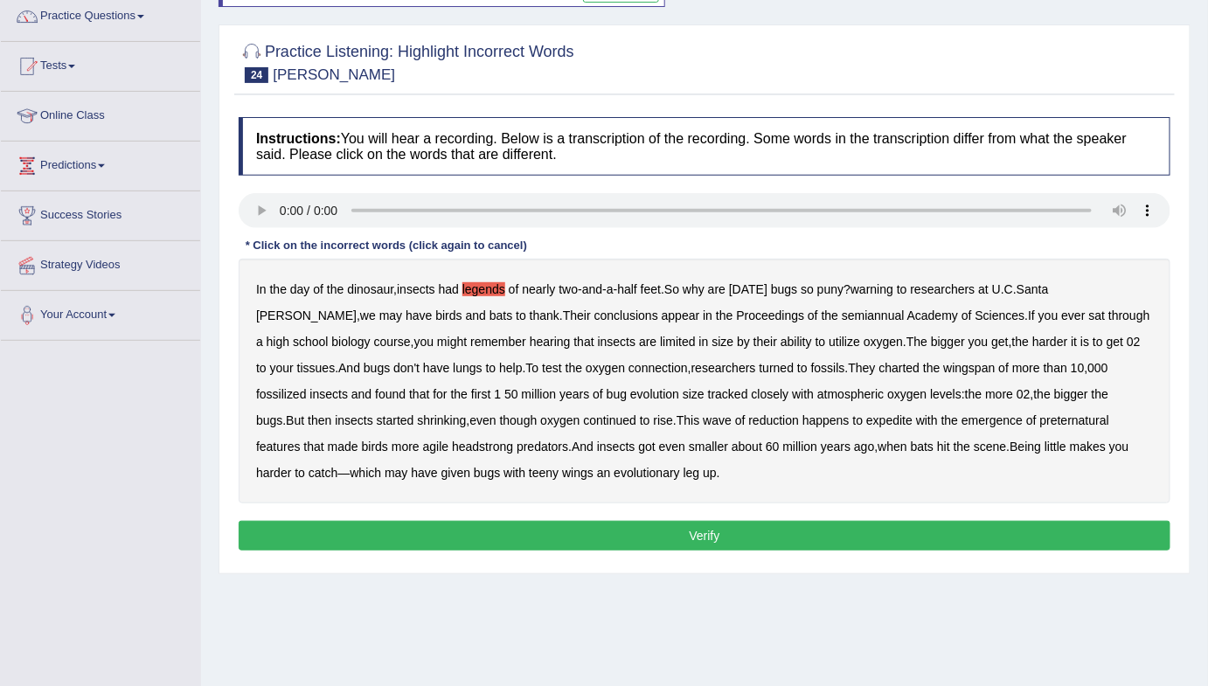
scroll to position [0, 0]
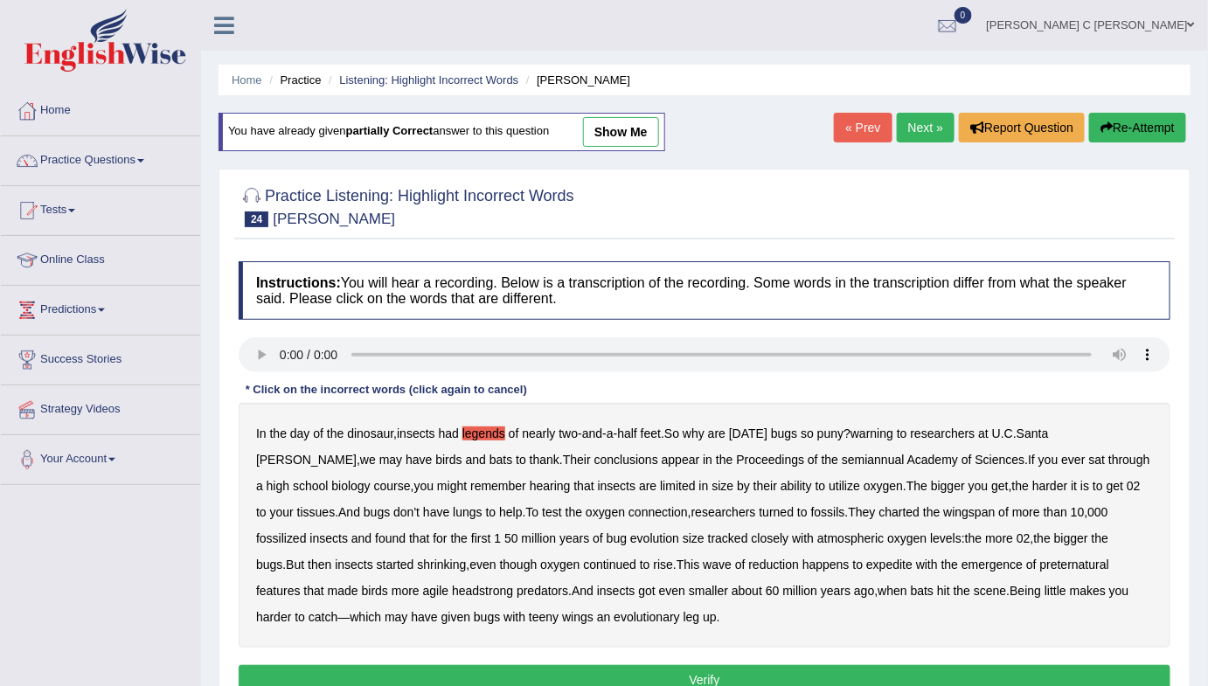
click at [630, 131] on link "show me" at bounding box center [621, 132] width 76 height 30
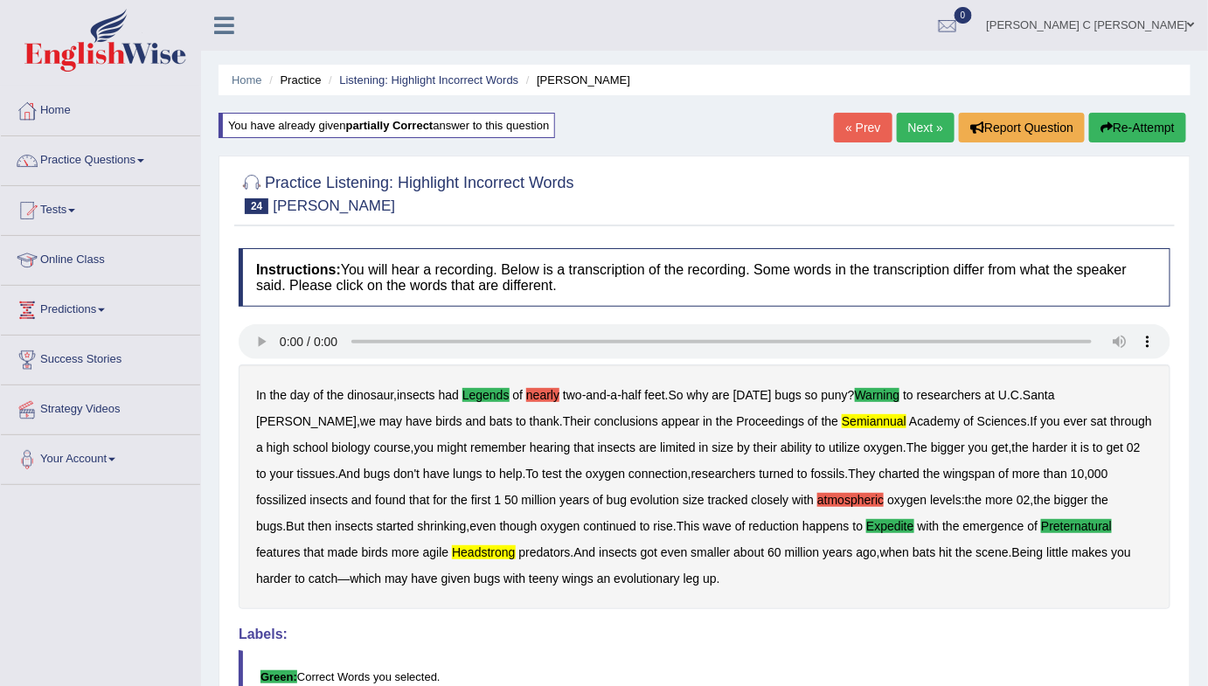
drag, startPoint x: 902, startPoint y: 394, endPoint x: 890, endPoint y: 399, distance: 13.0
click at [900, 395] on b "warning" at bounding box center [877, 395] width 45 height 14
click at [882, 393] on b "warning" at bounding box center [877, 395] width 45 height 14
click at [1126, 131] on button "Re-Attempt" at bounding box center [1137, 128] width 97 height 30
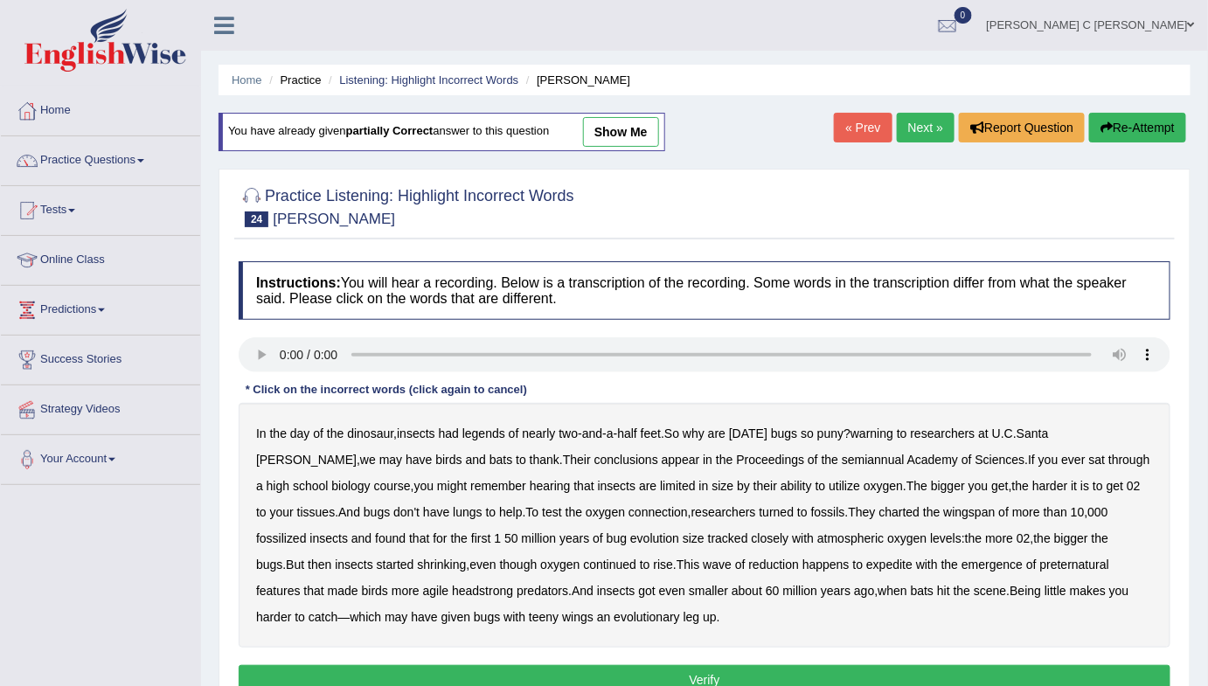
click at [480, 434] on b "legends" at bounding box center [483, 434] width 43 height 14
click at [887, 433] on b "warning" at bounding box center [872, 434] width 43 height 14
click at [866, 564] on b "expedite" at bounding box center [889, 565] width 46 height 14
